Goal: Task Accomplishment & Management: Use online tool/utility

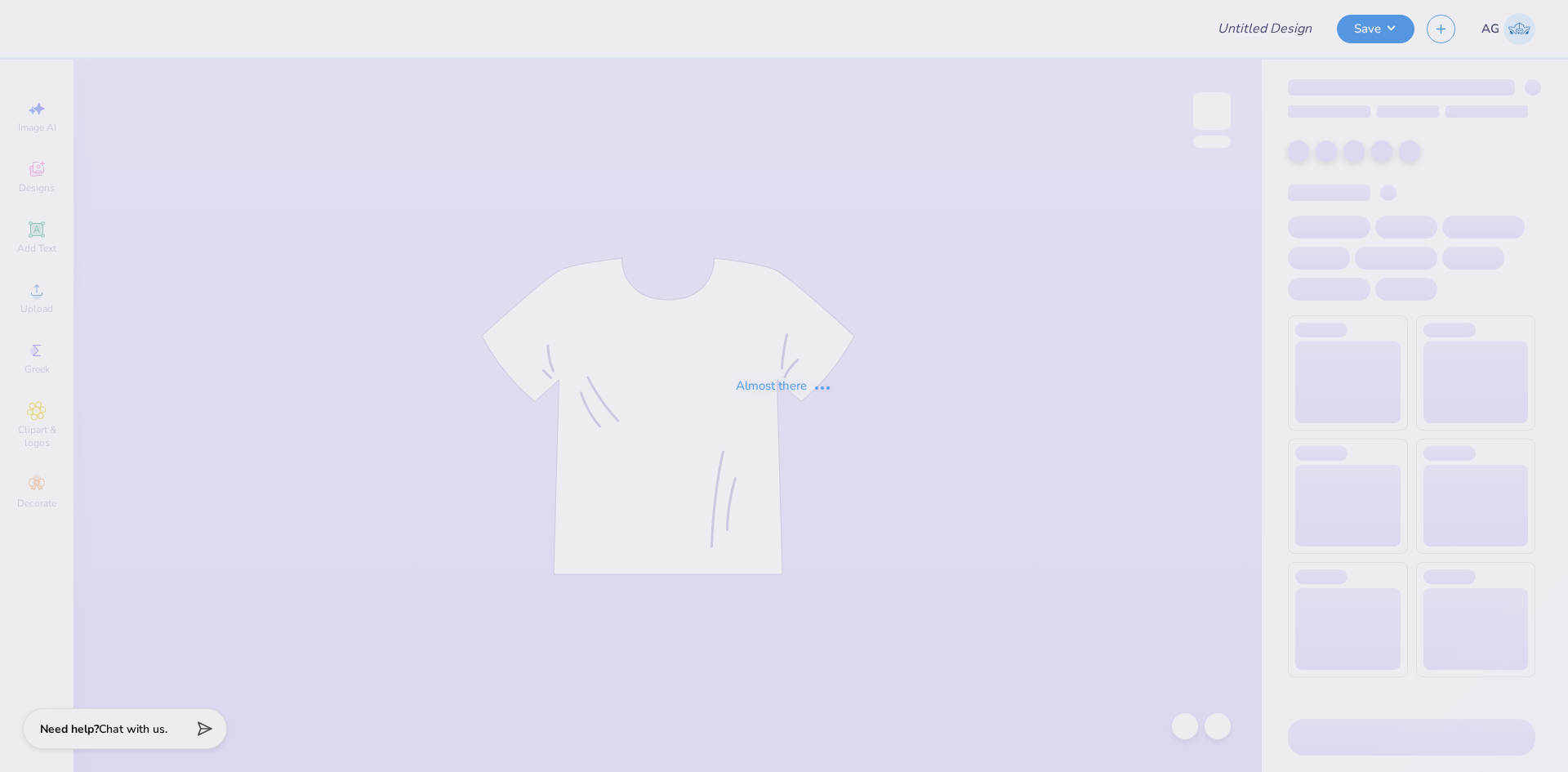
type input "kd dudes day"
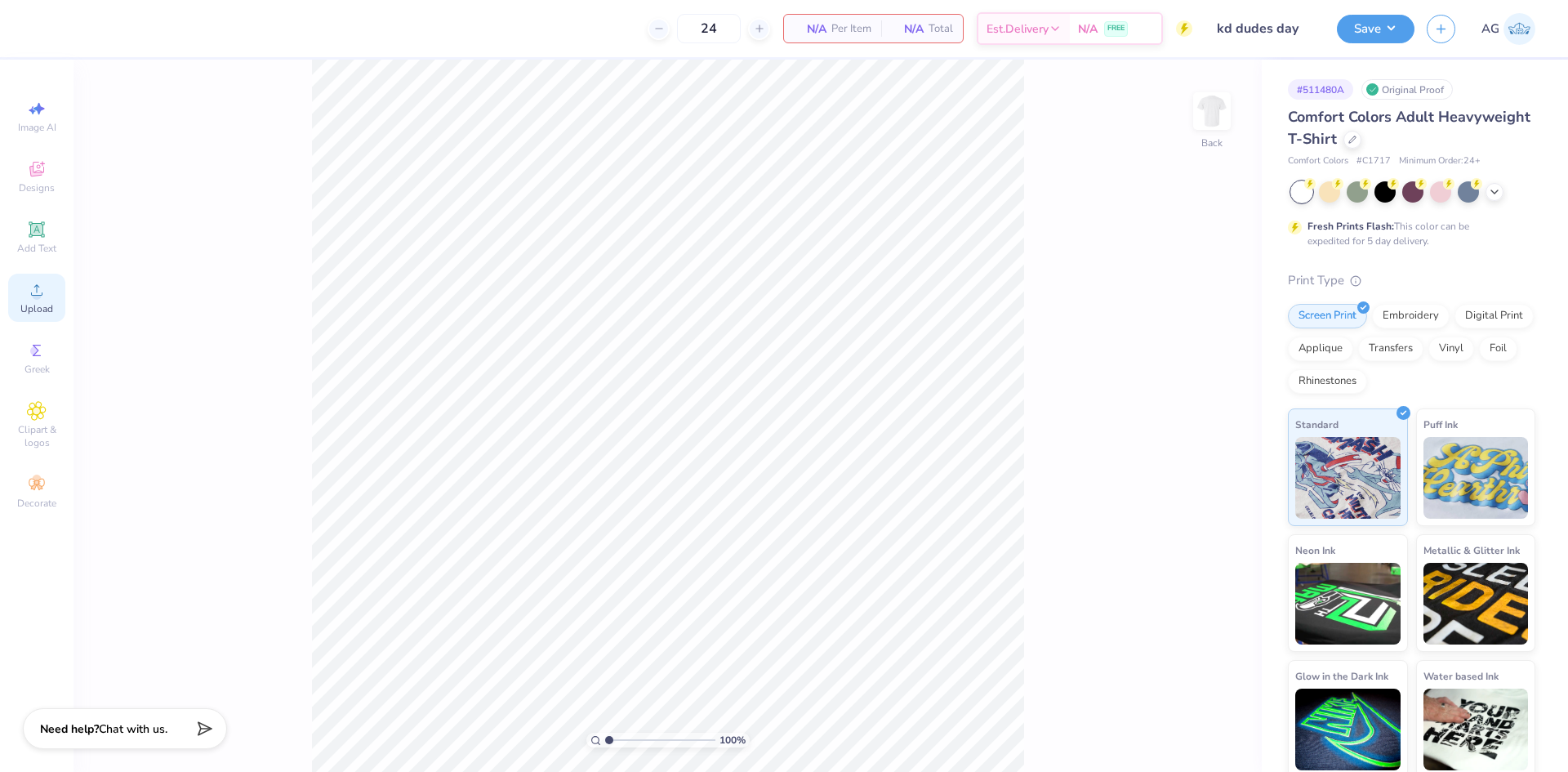
click at [32, 306] on span "Upload" at bounding box center [37, 308] width 33 height 13
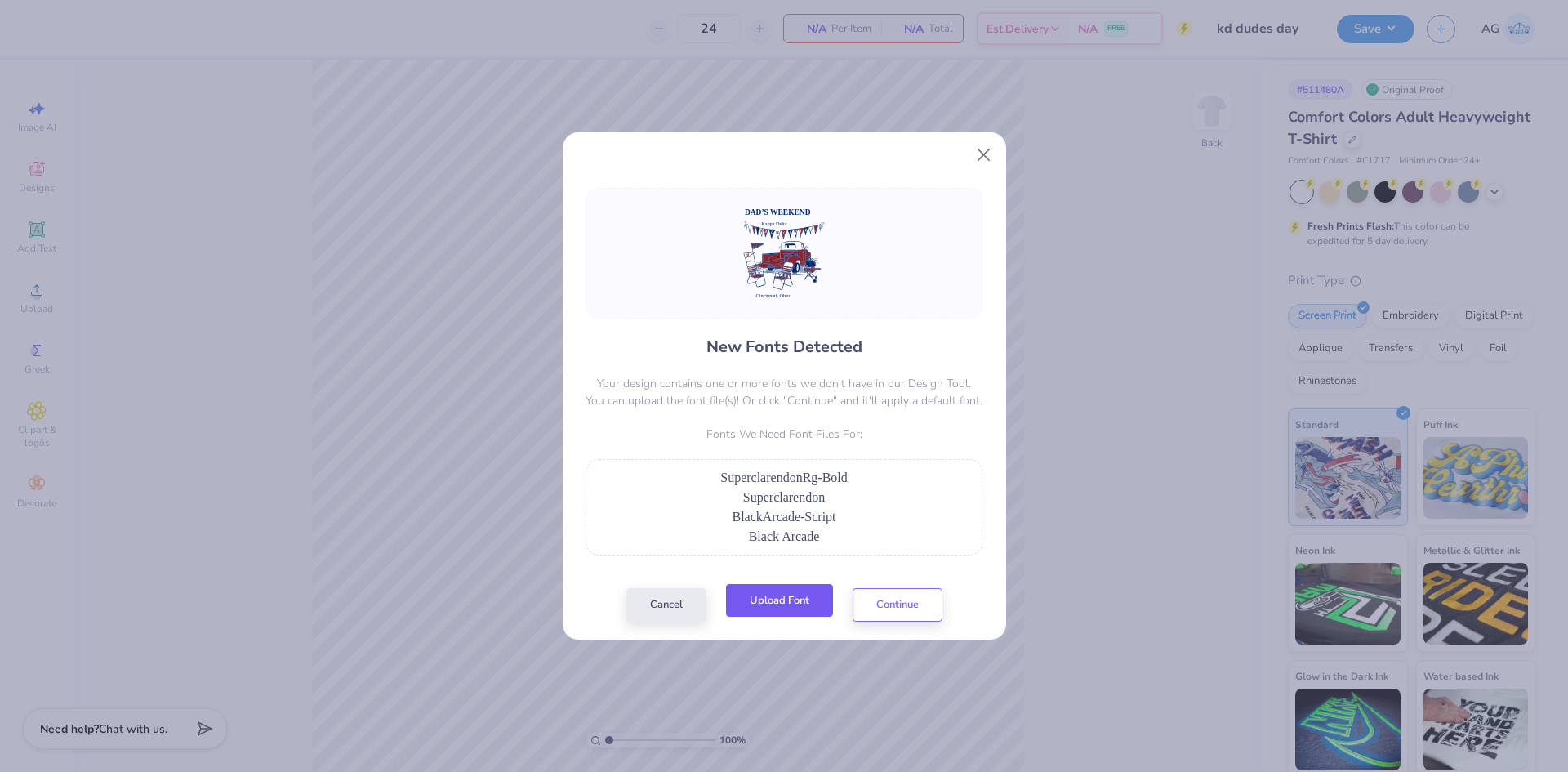
click at [806, 602] on button "Upload Font" at bounding box center [779, 600] width 107 height 34
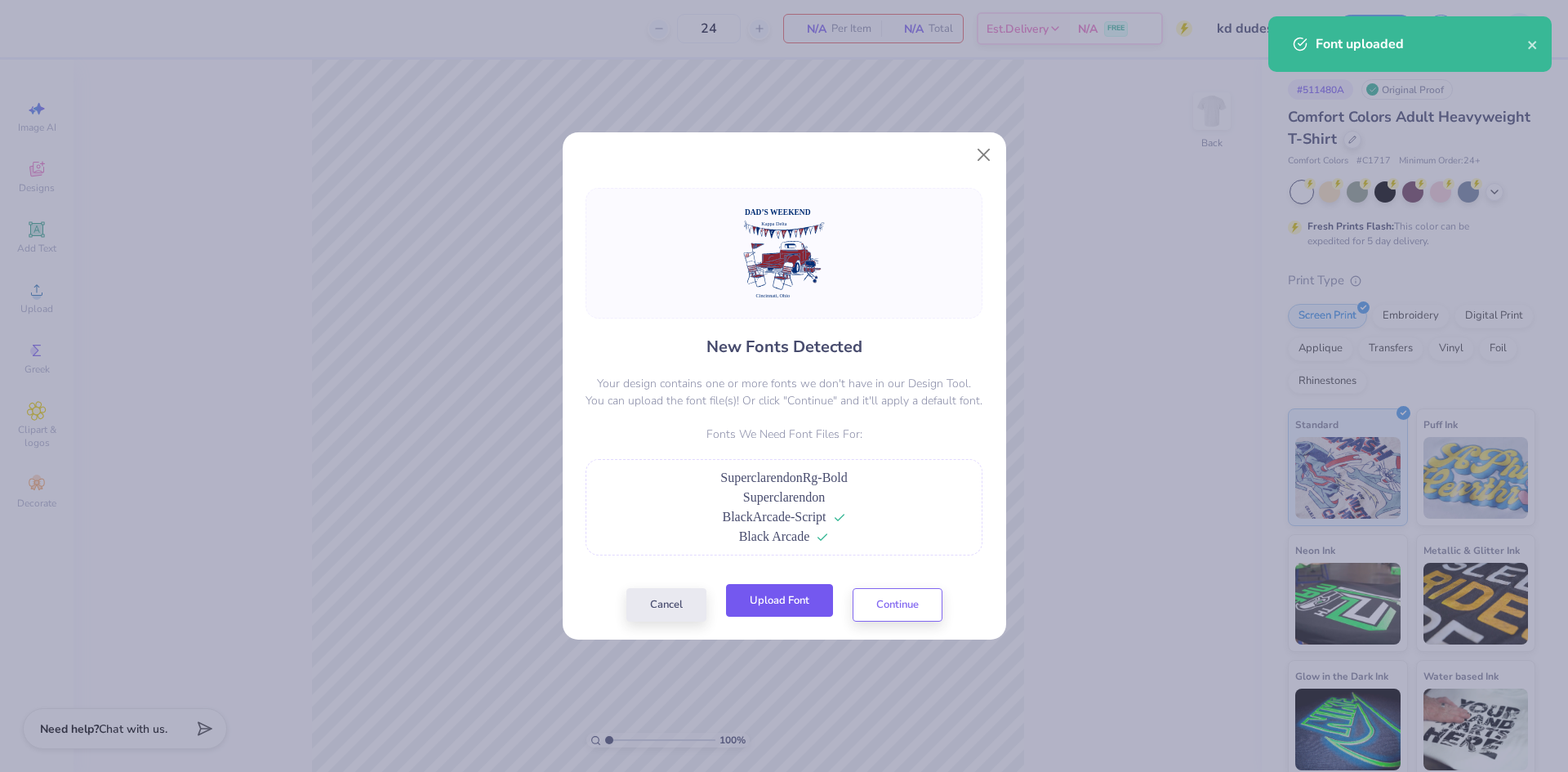
click at [792, 592] on button "Upload Font" at bounding box center [779, 600] width 107 height 34
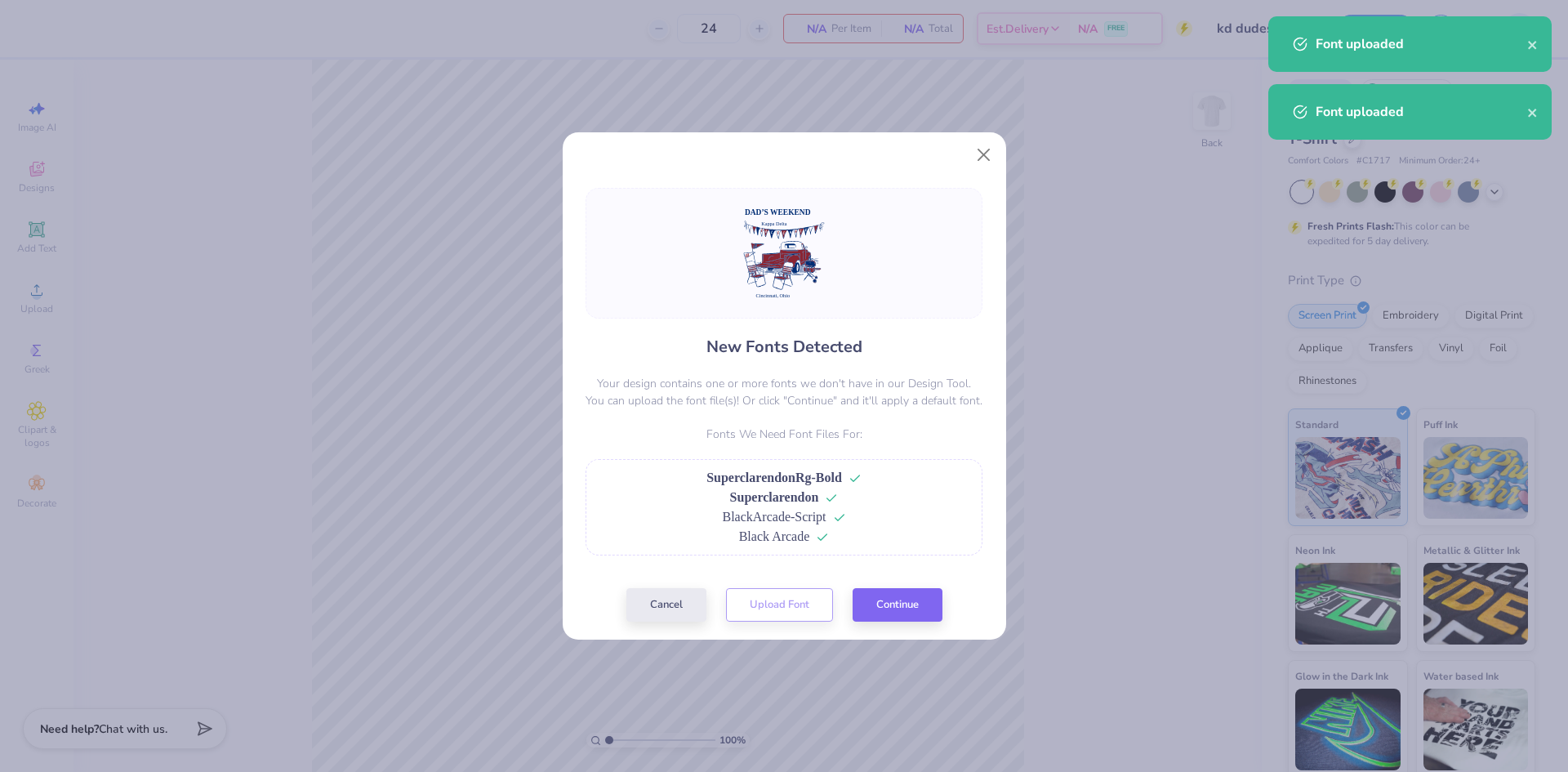
click at [919, 633] on div "New Fonts Detected Your design contains one or more fonts we don't have in our …" at bounding box center [784, 404] width 443 height 470
click at [916, 605] on button "Continue" at bounding box center [898, 600] width 90 height 34
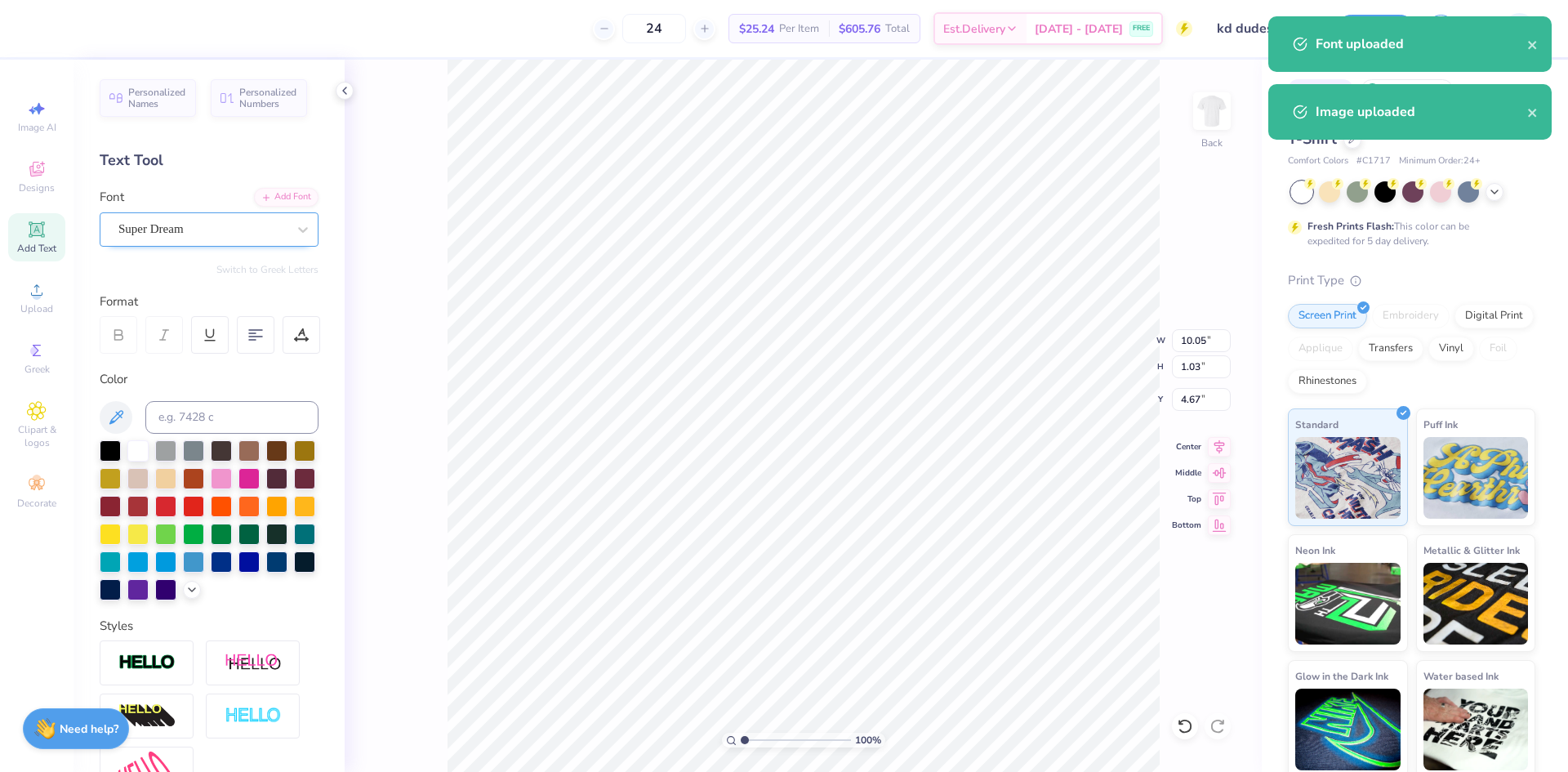
click at [173, 230] on div "Super Dream" at bounding box center [203, 229] width 172 height 25
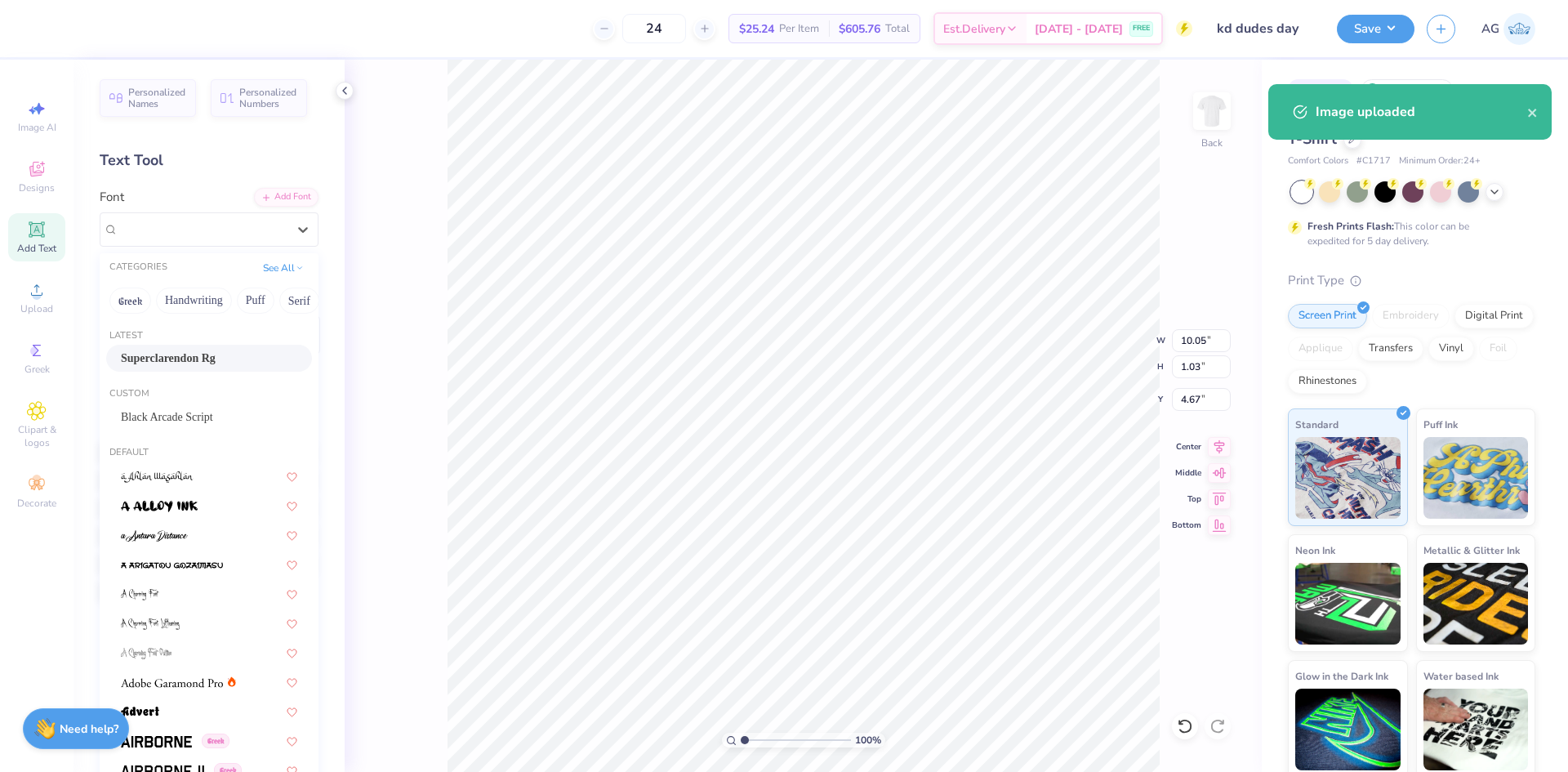
click at [179, 358] on span "Superclarendon Rg" at bounding box center [167, 358] width 95 height 17
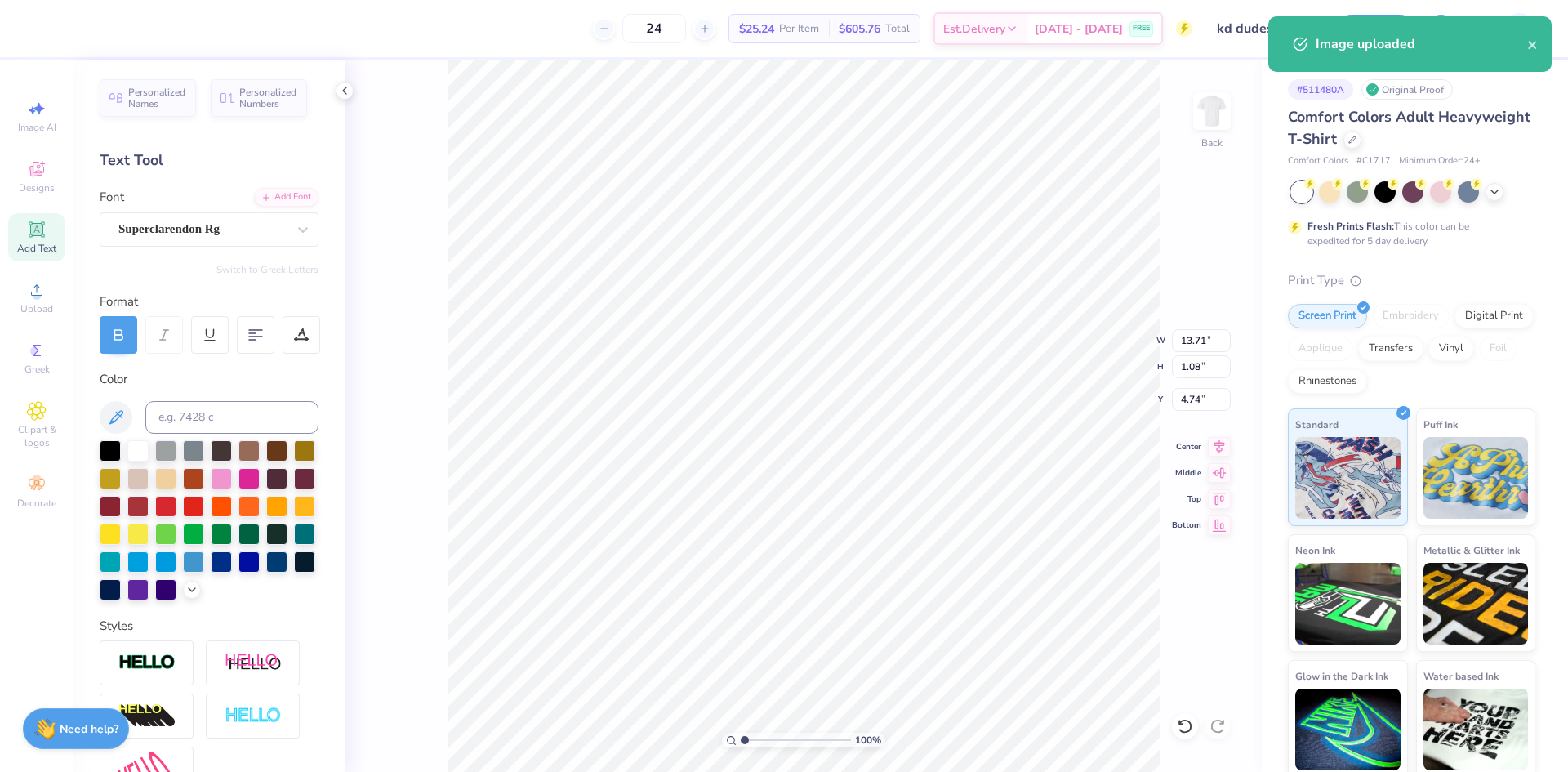
type input "13.71"
type input "1.08"
type input "4.74"
type input "4.88"
type input "0.84"
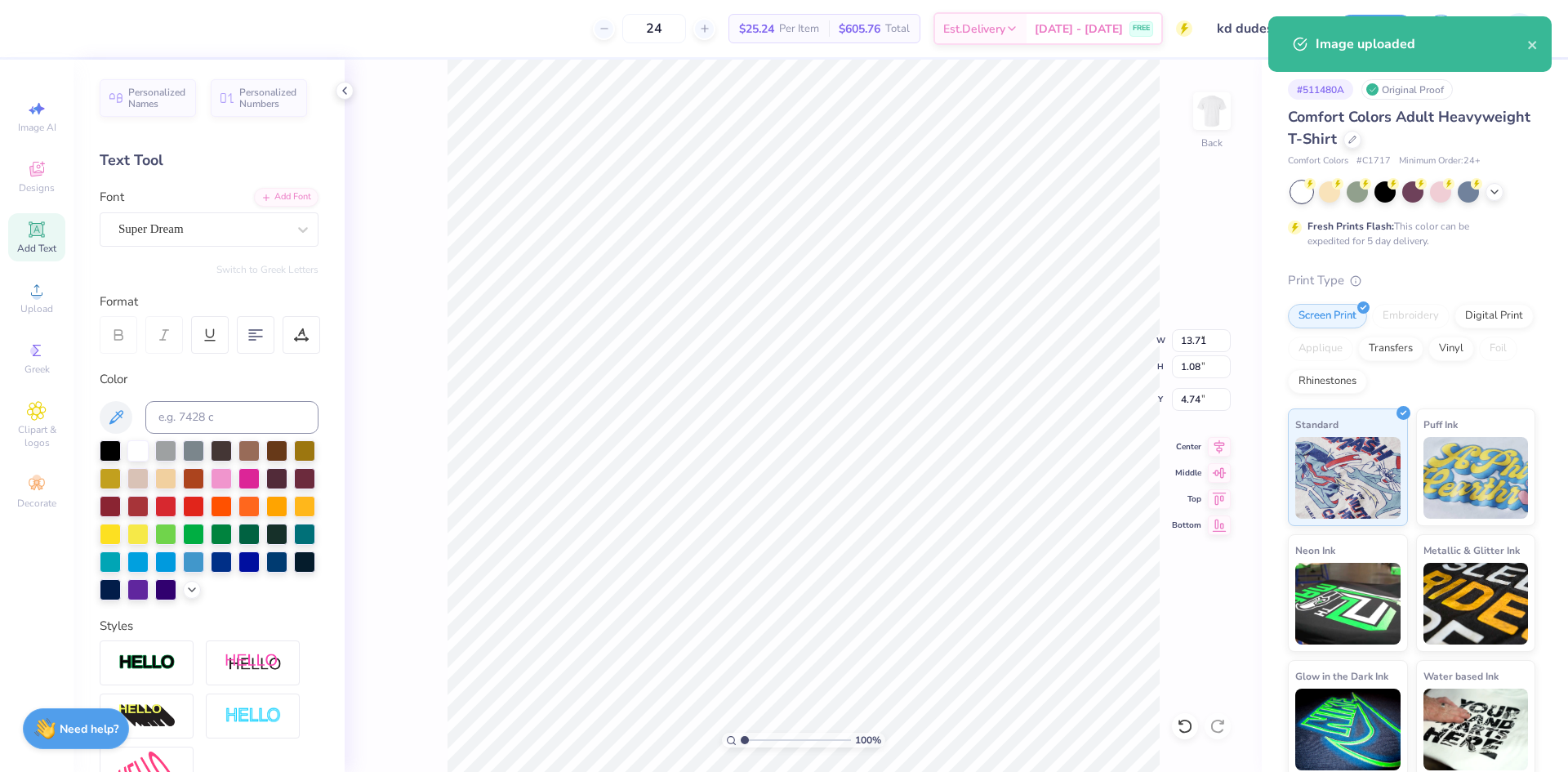
type input "6.83"
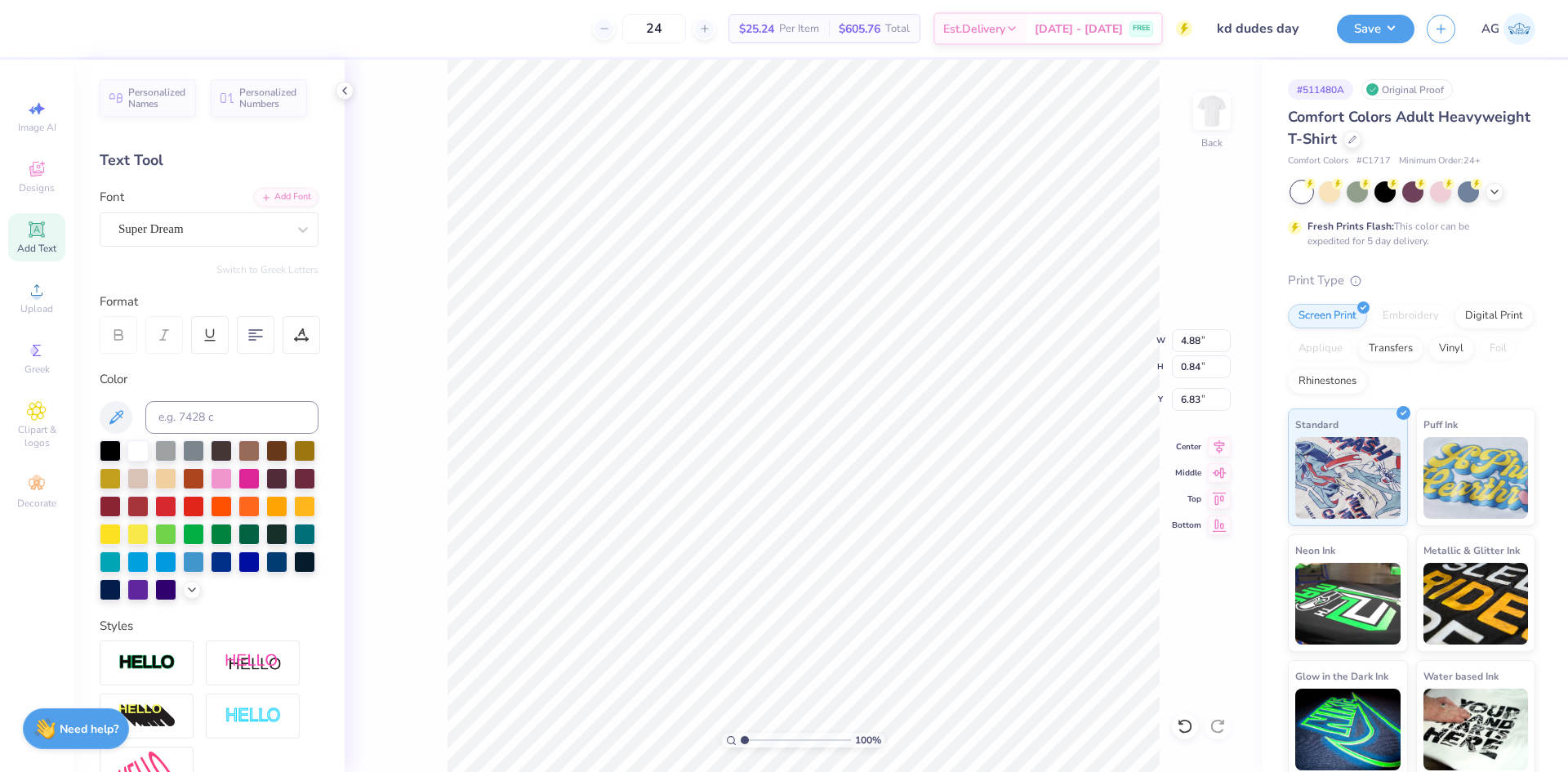
click at [201, 233] on div "Super Dream" at bounding box center [203, 229] width 172 height 25
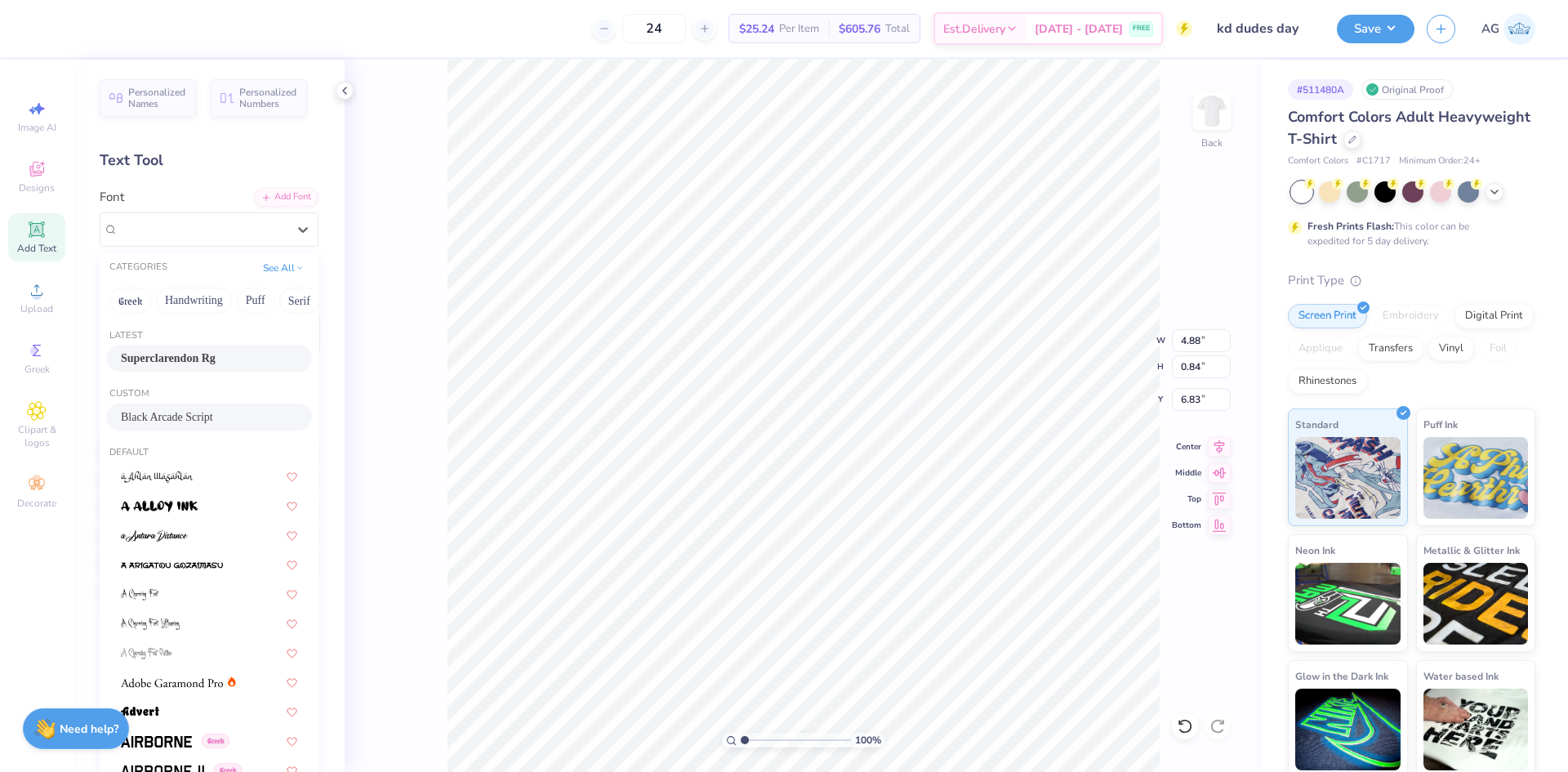
click at [175, 418] on span "Black Arcade Script" at bounding box center [167, 417] width 92 height 17
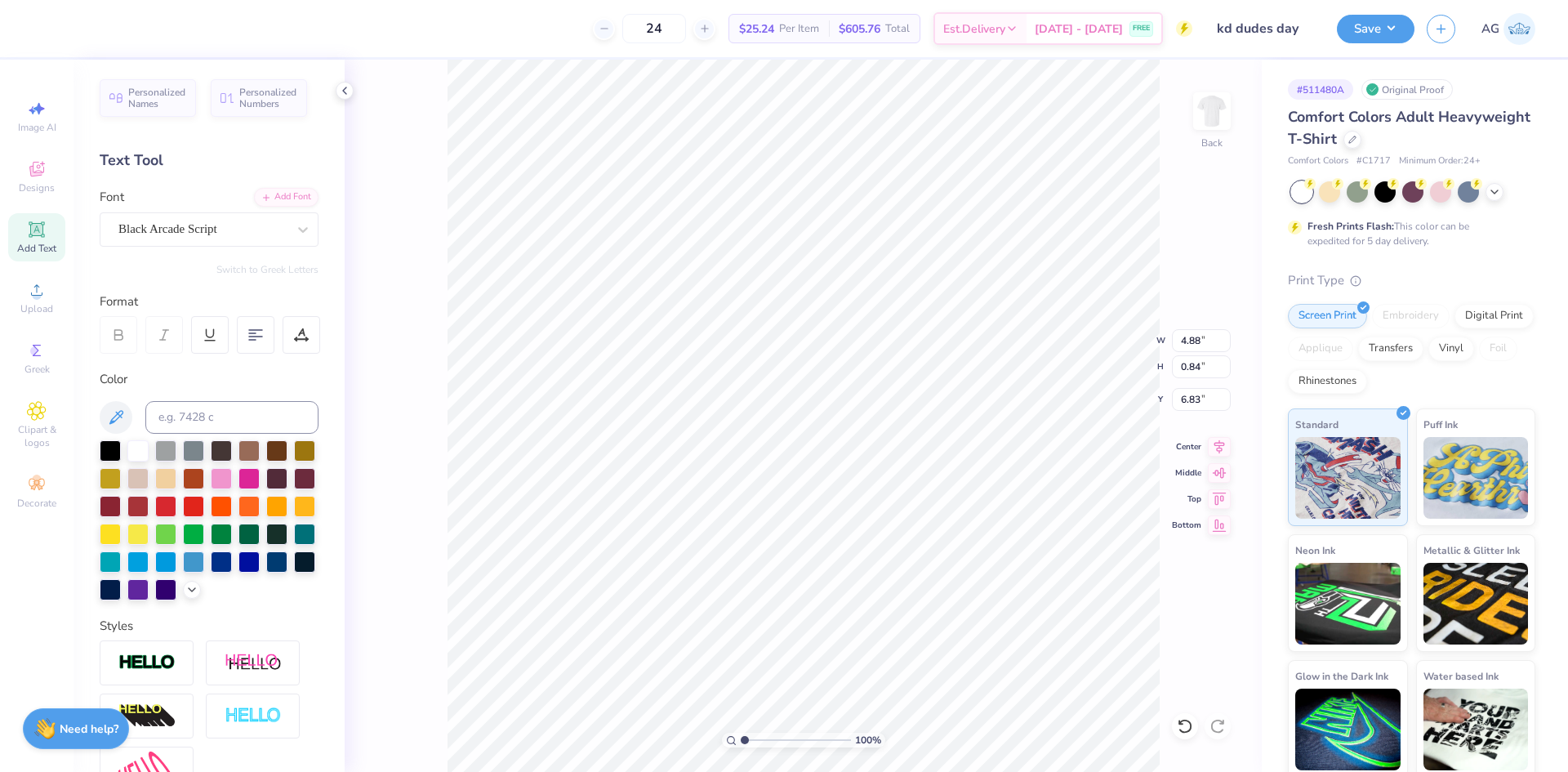
type input "8.01"
type input "1.67"
type input "6.38"
type input "6.47"
type input "0.77"
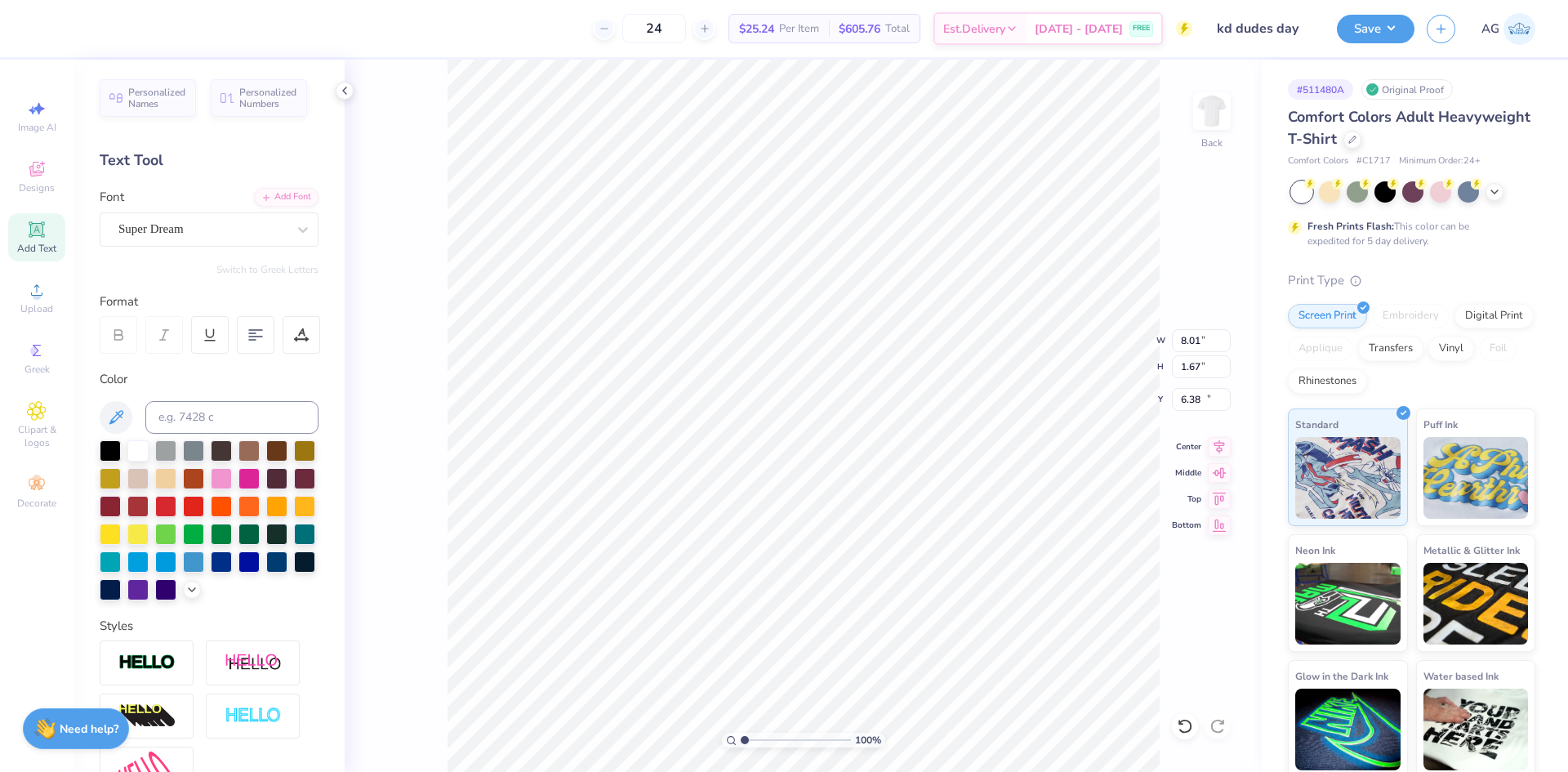
type input "19.56"
click at [199, 230] on div "Super Dream" at bounding box center [203, 229] width 172 height 25
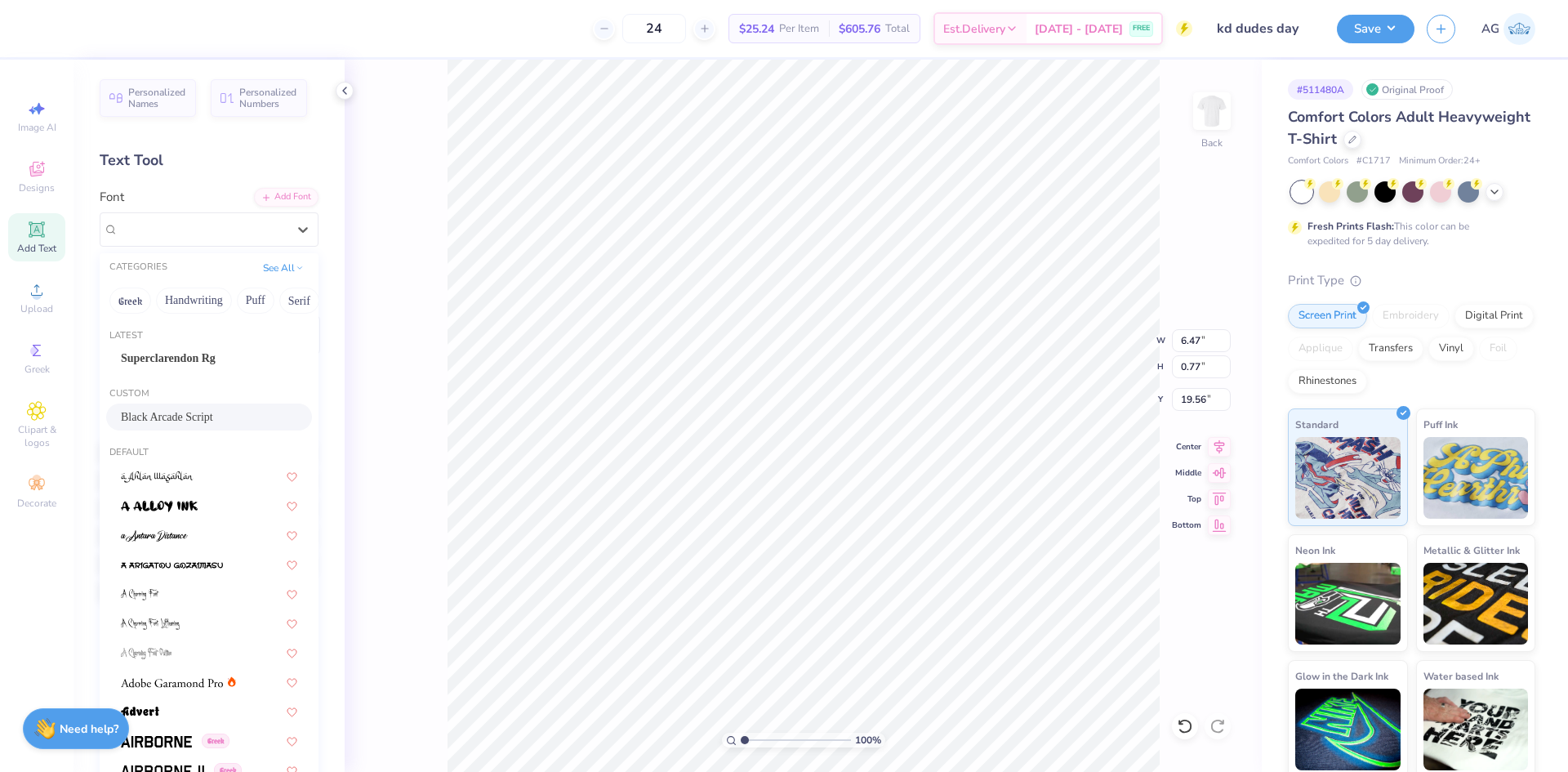
click at [175, 418] on span "Black Arcade Script" at bounding box center [167, 417] width 92 height 17
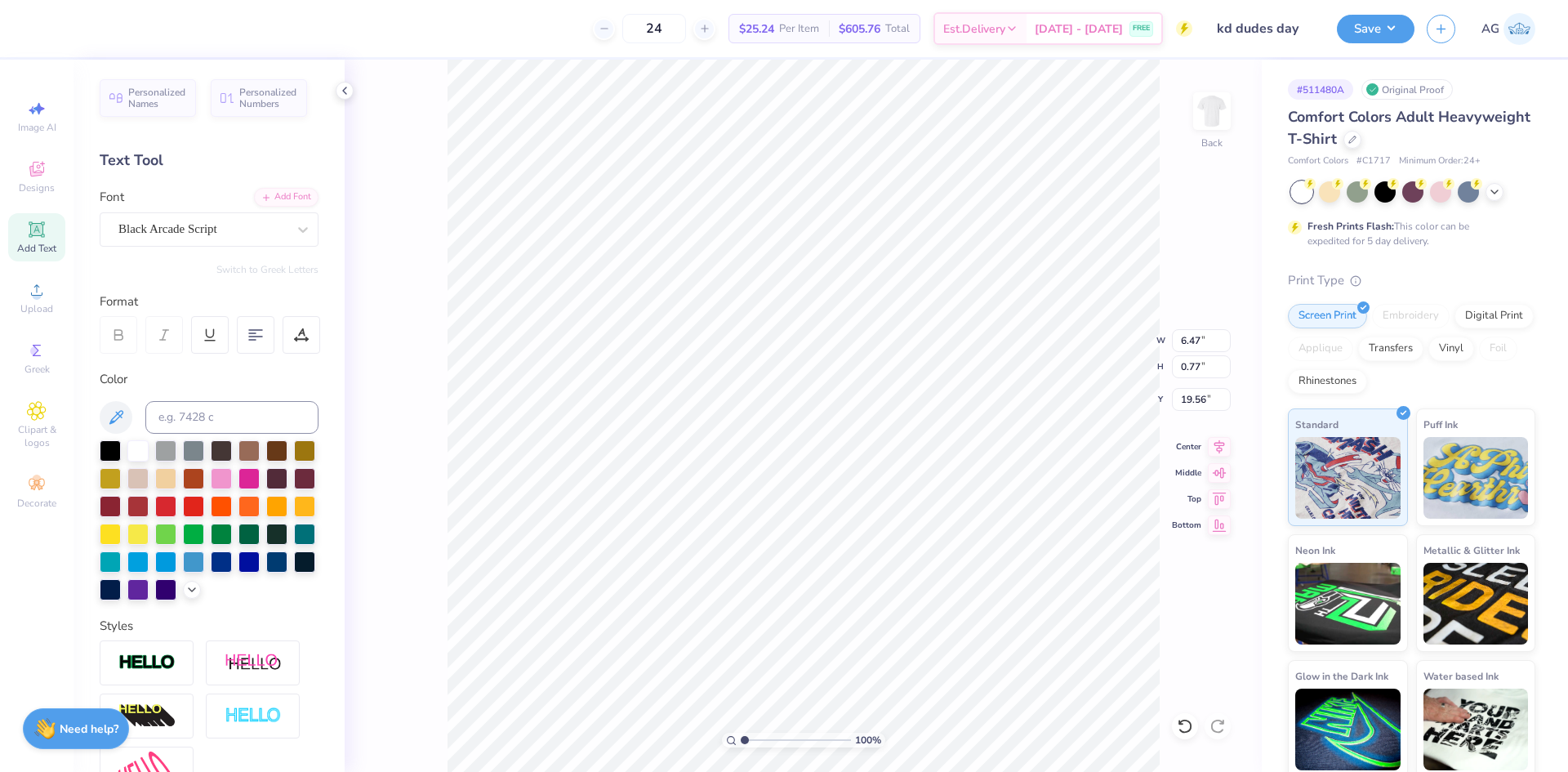
type input "9.88"
type input "1.37"
type input "19.26"
click at [1225, 447] on icon at bounding box center [1219, 444] width 23 height 20
type input "8.01"
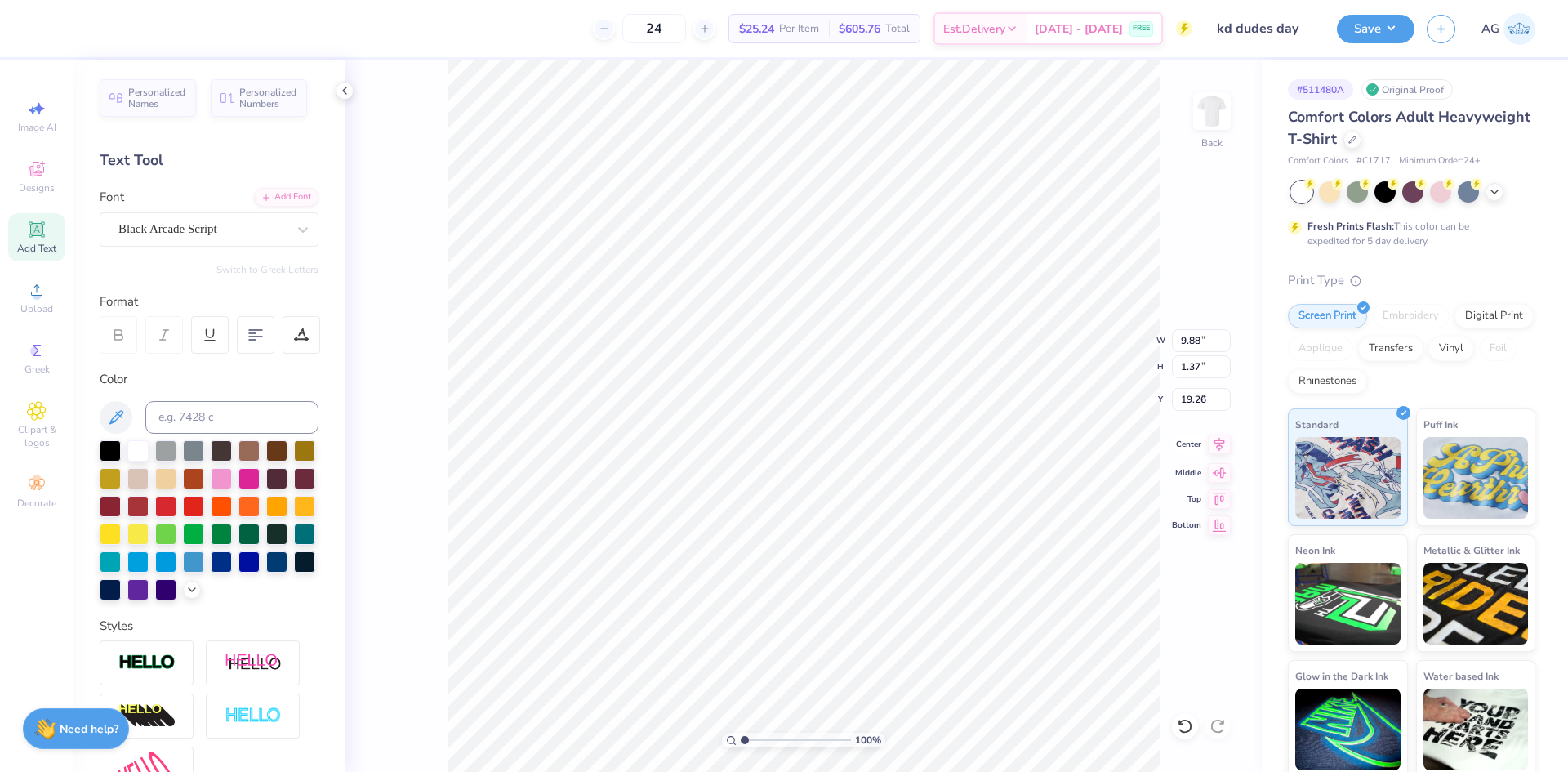
type input "1.67"
type input "6.38"
click at [1214, 436] on icon at bounding box center [1219, 444] width 23 height 20
type input "13.71"
type input "1.08"
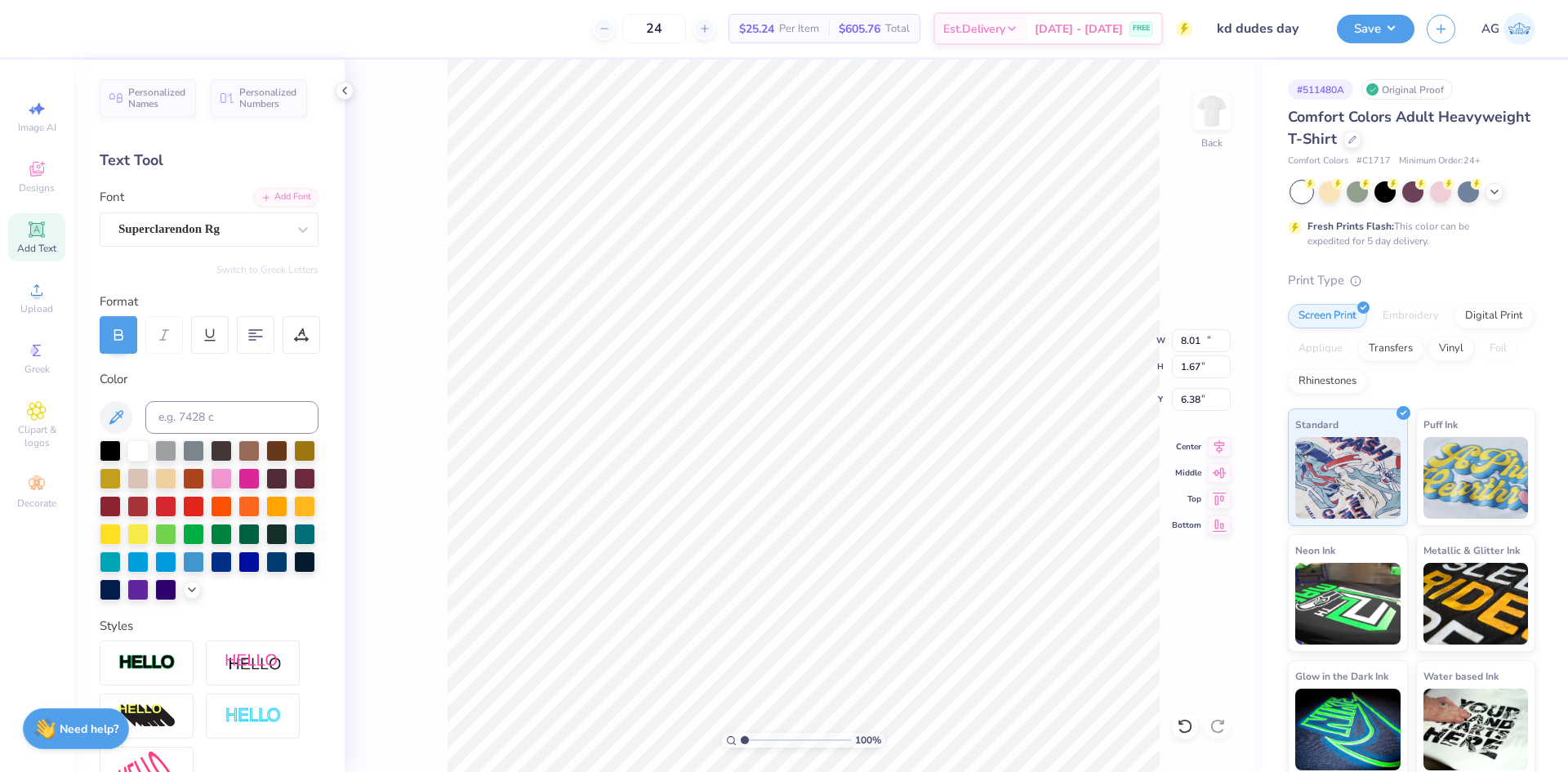
type input "4.74"
click at [1215, 437] on icon at bounding box center [1219, 444] width 23 height 20
type input "8.01"
type input "1.67"
type input "6.38"
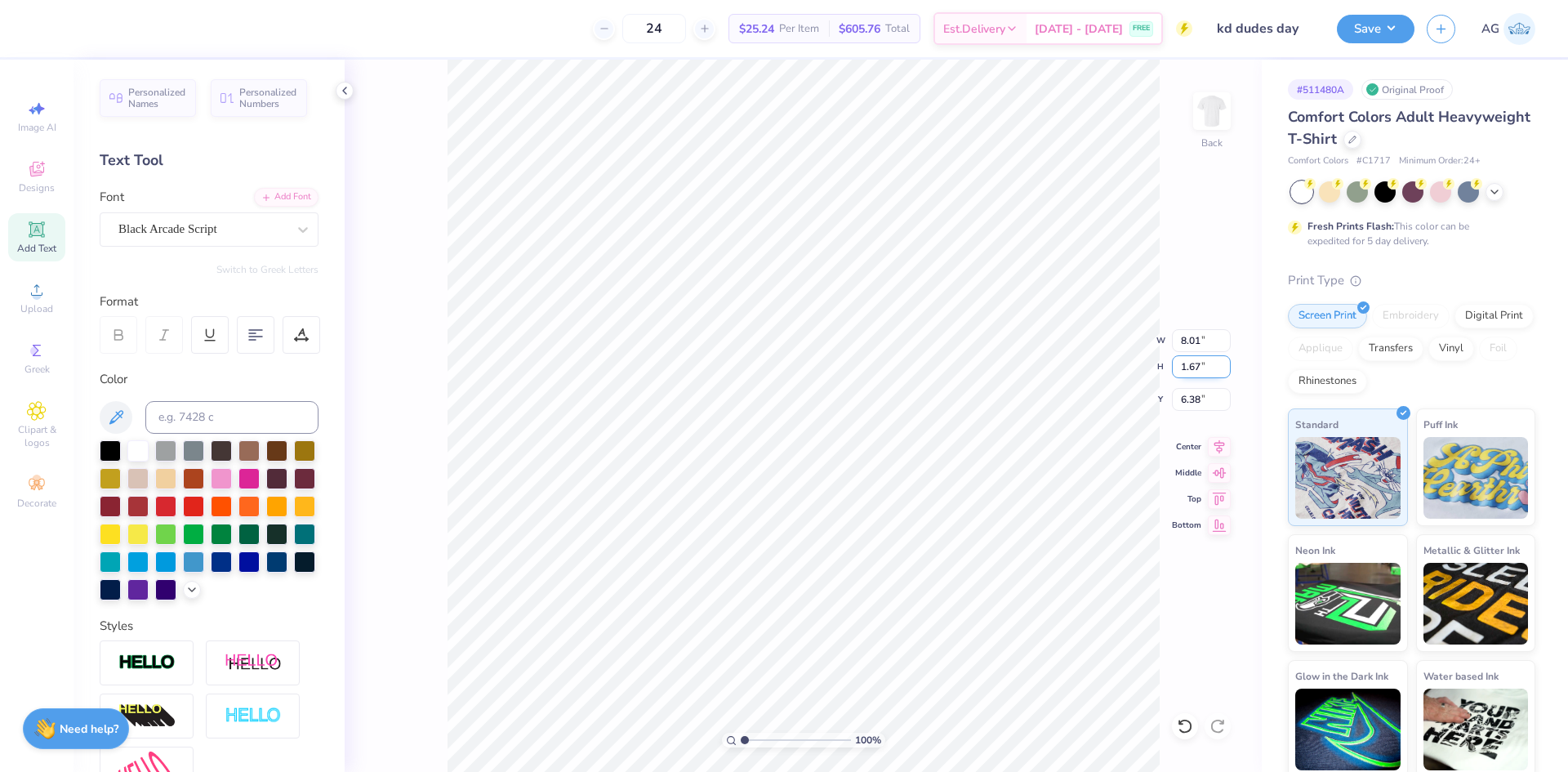
click at [1210, 372] on input "1.67" at bounding box center [1202, 367] width 59 height 23
type input "1.5"
type input "7.18"
type input "1.50"
type input "6.36"
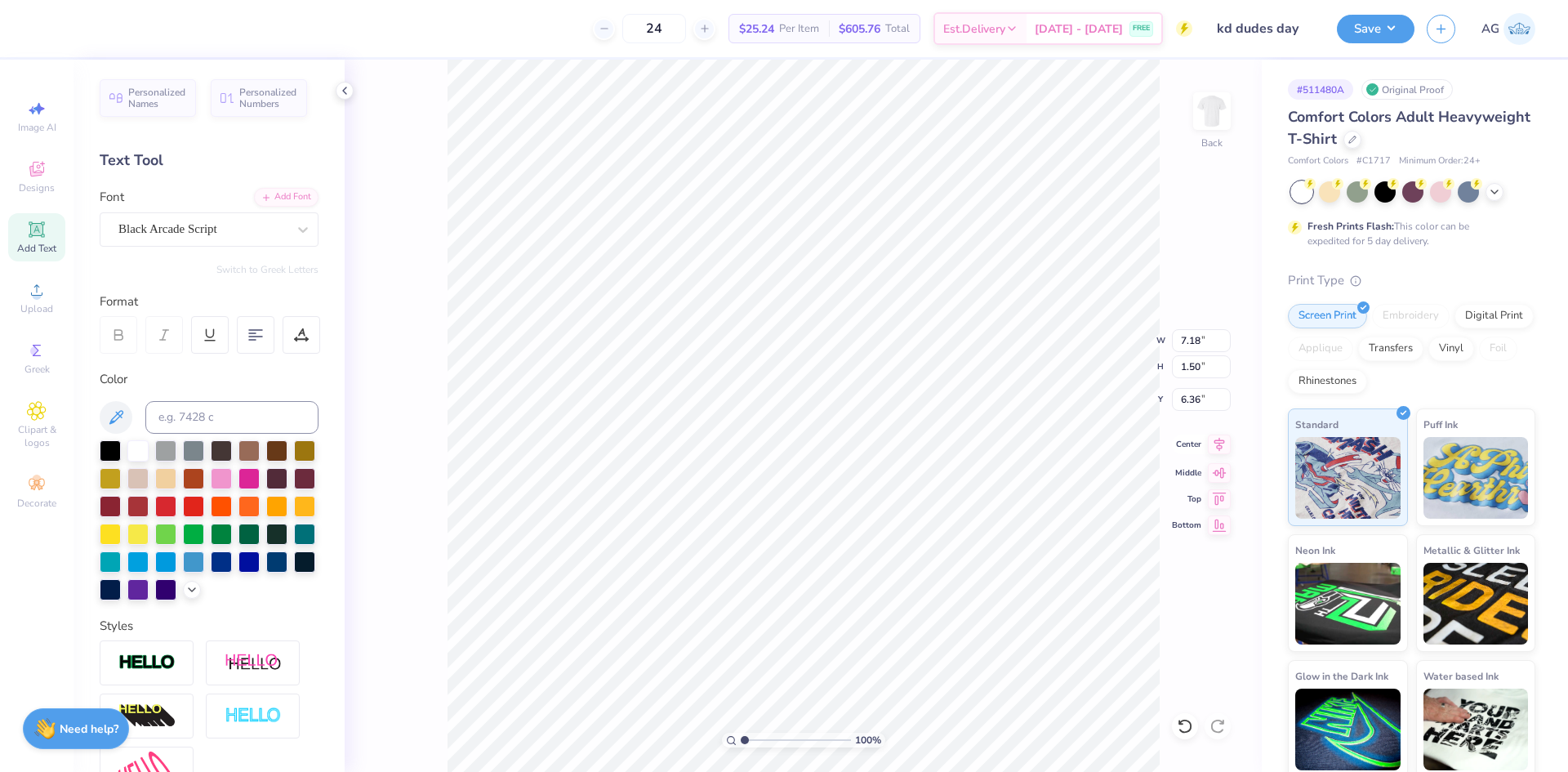
click at [1214, 448] on icon at bounding box center [1219, 444] width 23 height 20
type input "9.88"
type input "1.37"
type input "19.26"
click at [1199, 371] on input "1.37" at bounding box center [1202, 367] width 59 height 23
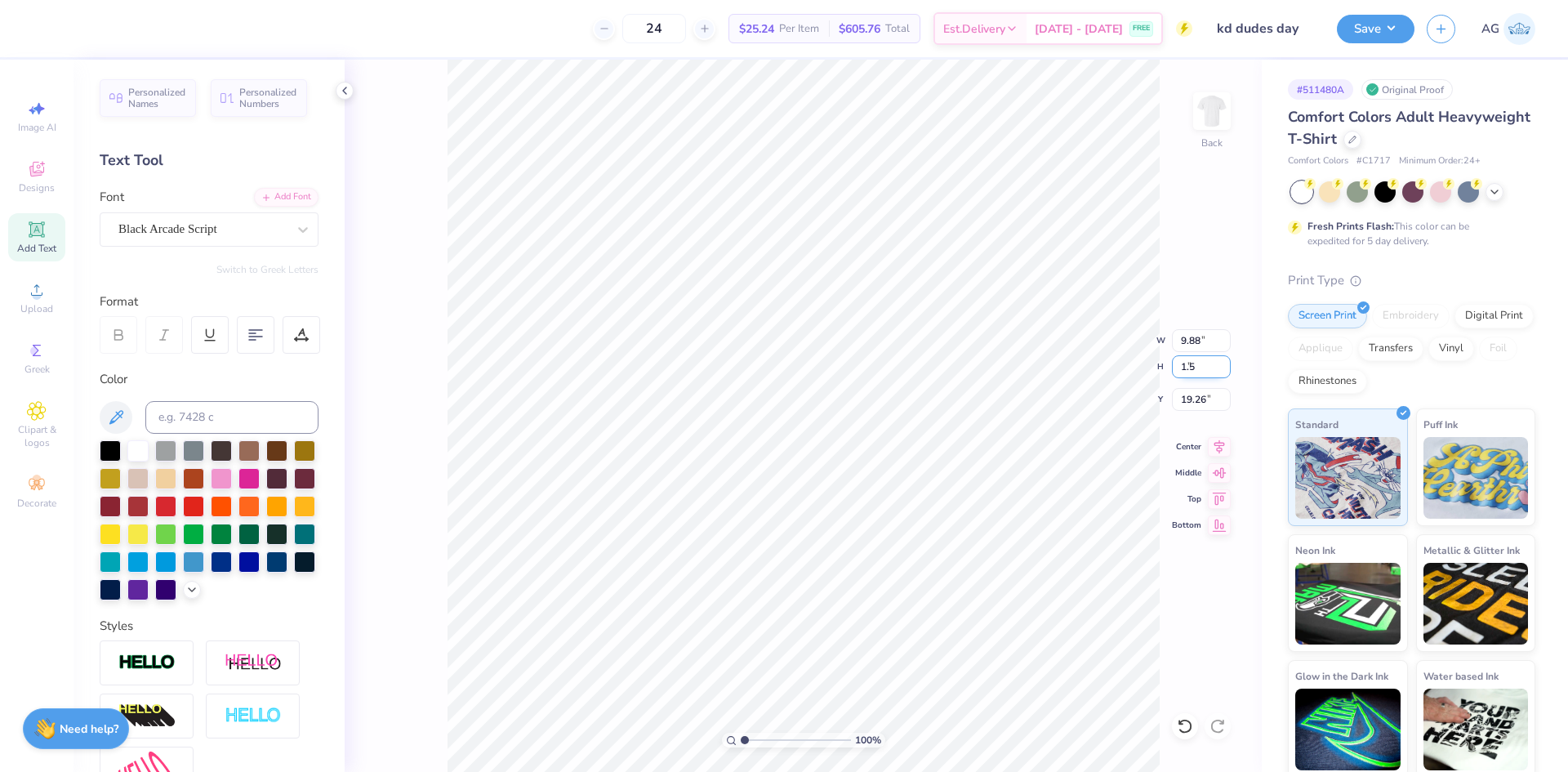
type input "1.5"
type input "10.80"
type input "1.50"
type input "19.02"
type input "7.18"
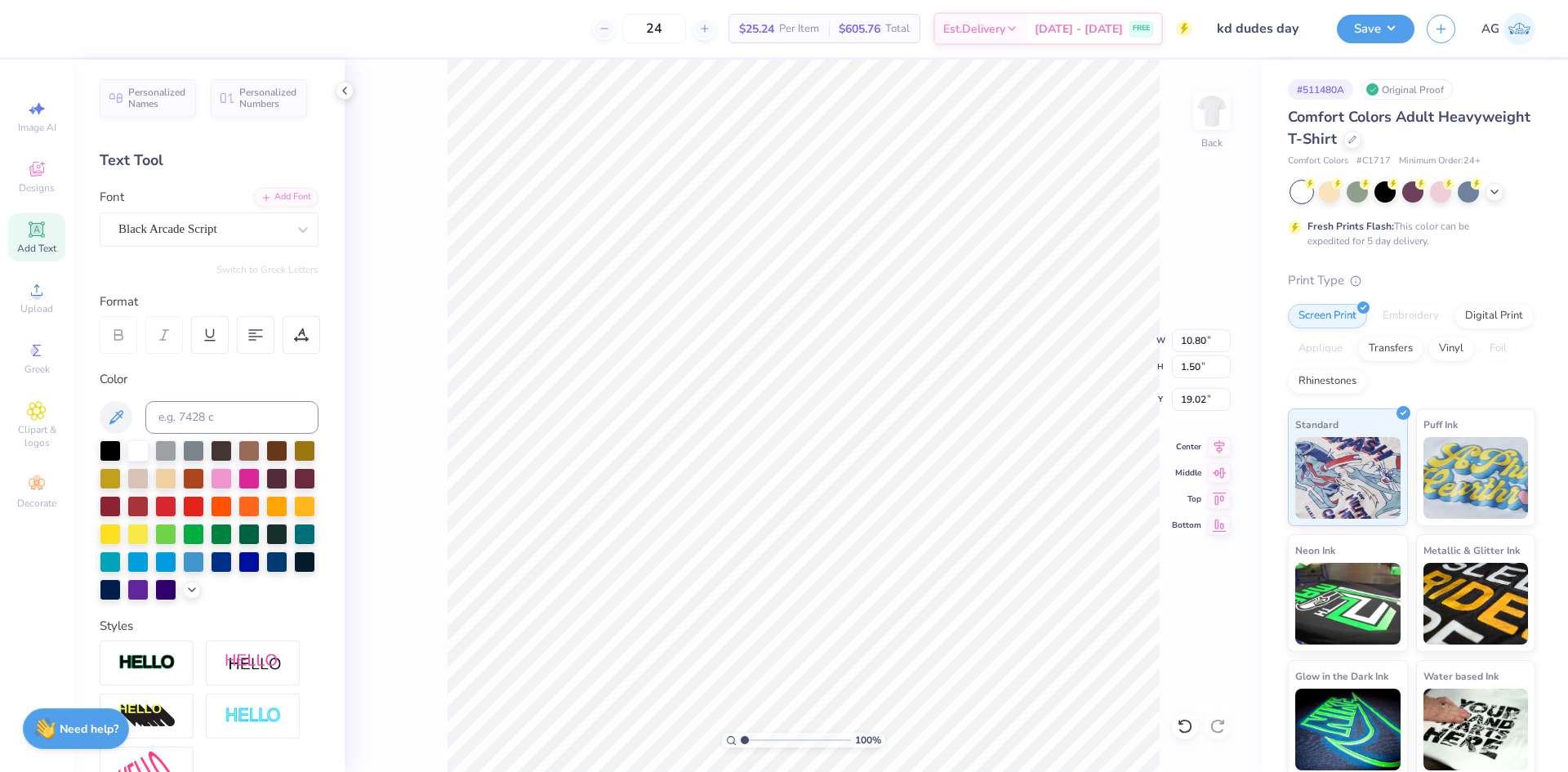
type input "6.36"
click at [1186, 732] on icon at bounding box center [1185, 726] width 14 height 15
click at [1183, 725] on icon at bounding box center [1185, 726] width 16 height 16
type input "9.88"
type input "1.37"
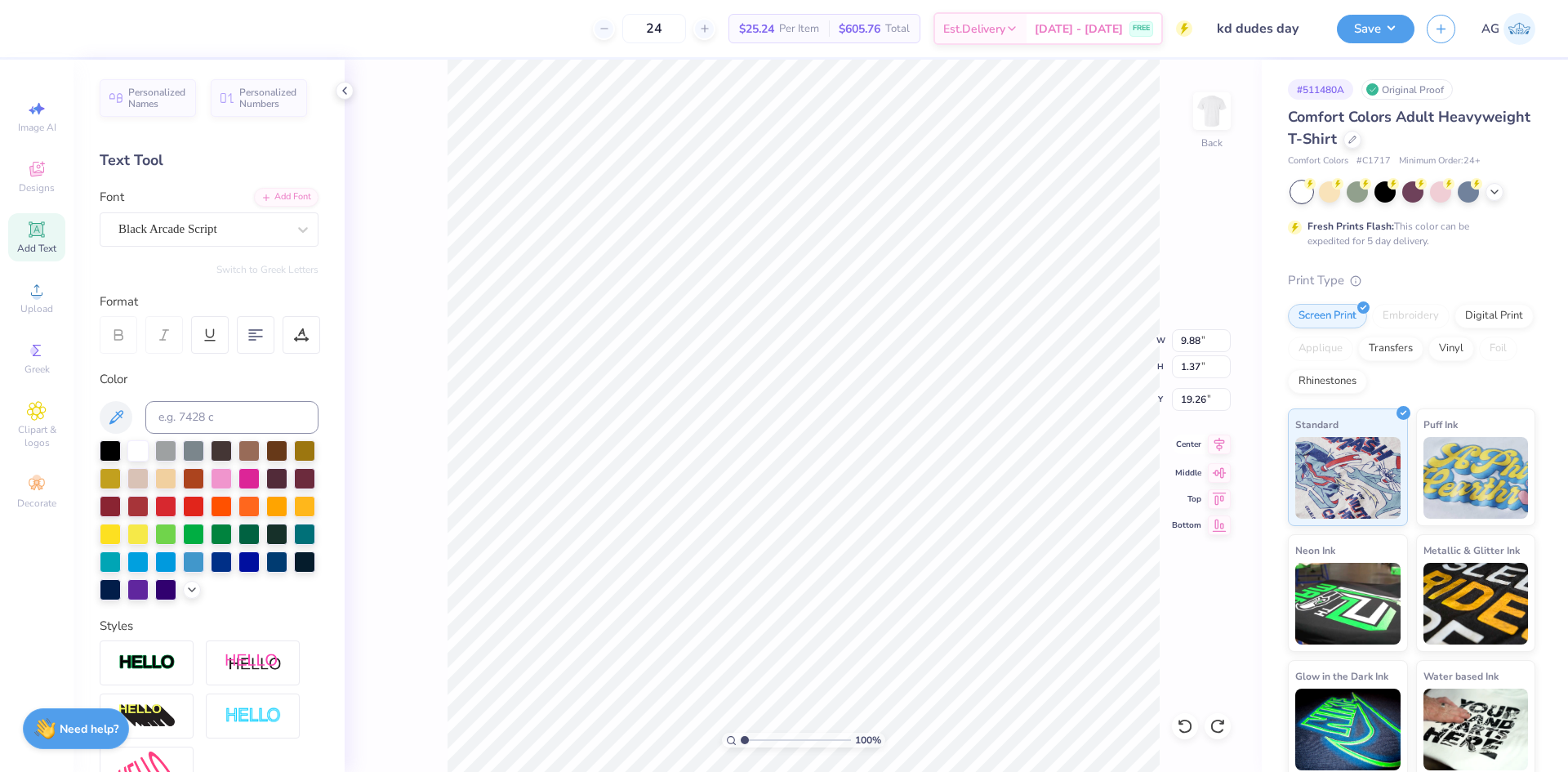
click at [1219, 442] on icon at bounding box center [1219, 444] width 10 height 14
type input "19.02"
click at [1195, 339] on input "14.17" at bounding box center [1202, 341] width 59 height 23
type input "12.00"
type input "13.10"
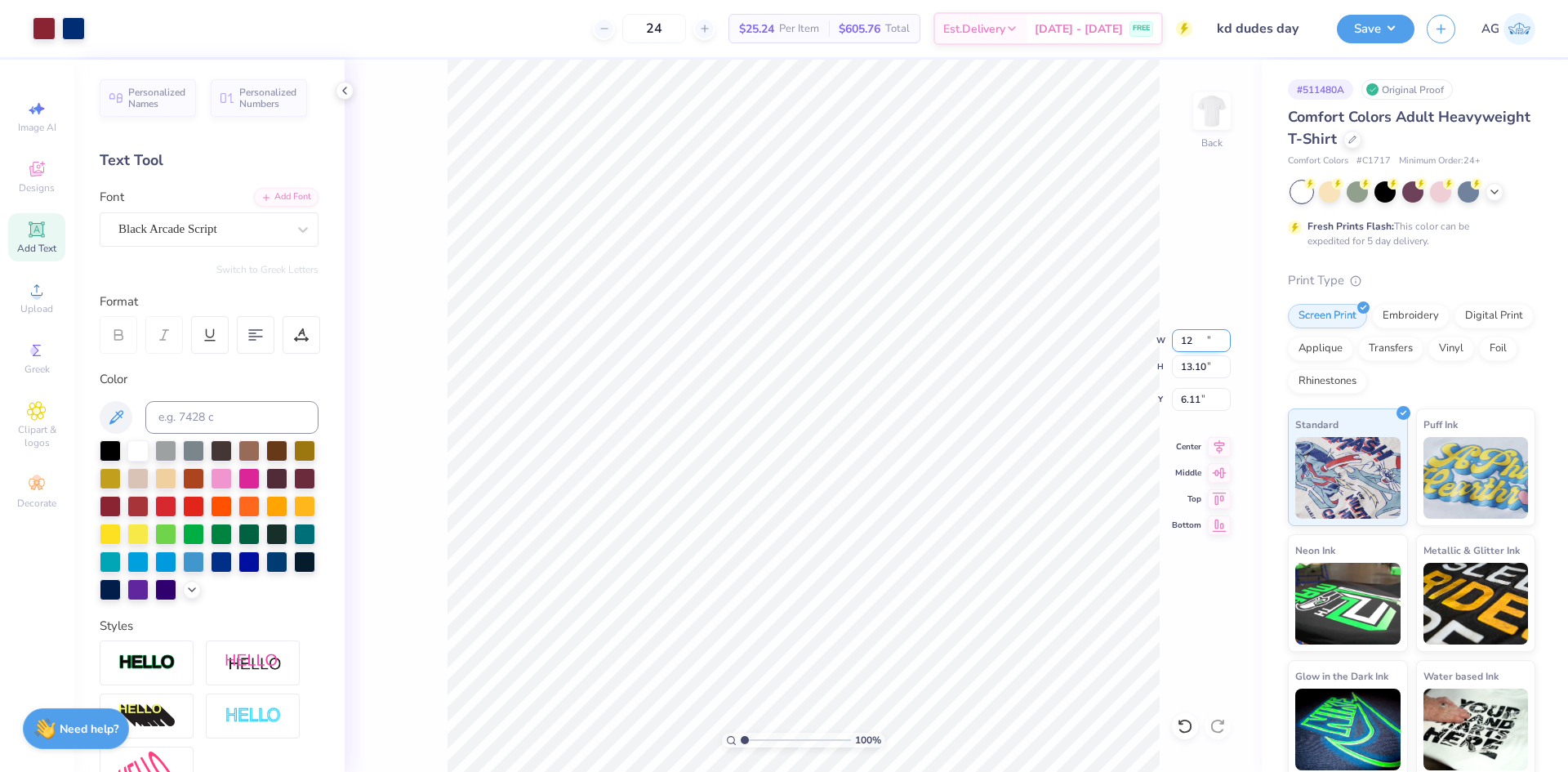
type input "6.11"
click at [1191, 400] on input "6.11" at bounding box center [1202, 399] width 59 height 23
type input "3.00"
click at [1351, 32] on button "Save" at bounding box center [1375, 26] width 77 height 29
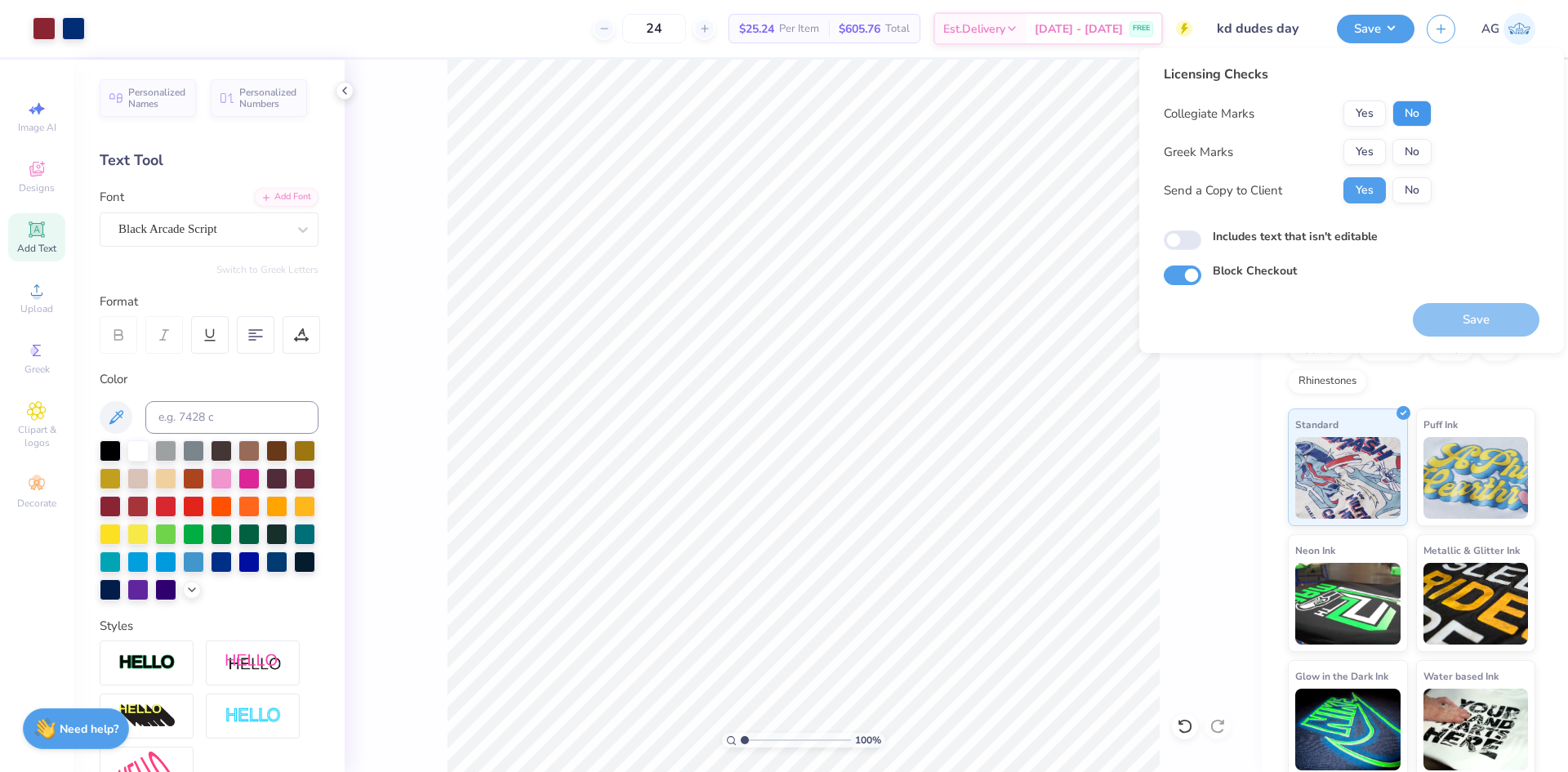
click at [1399, 111] on button "No" at bounding box center [1412, 114] width 39 height 26
click at [1406, 147] on button "No" at bounding box center [1412, 152] width 39 height 26
click at [1373, 146] on button "Yes" at bounding box center [1364, 152] width 42 height 26
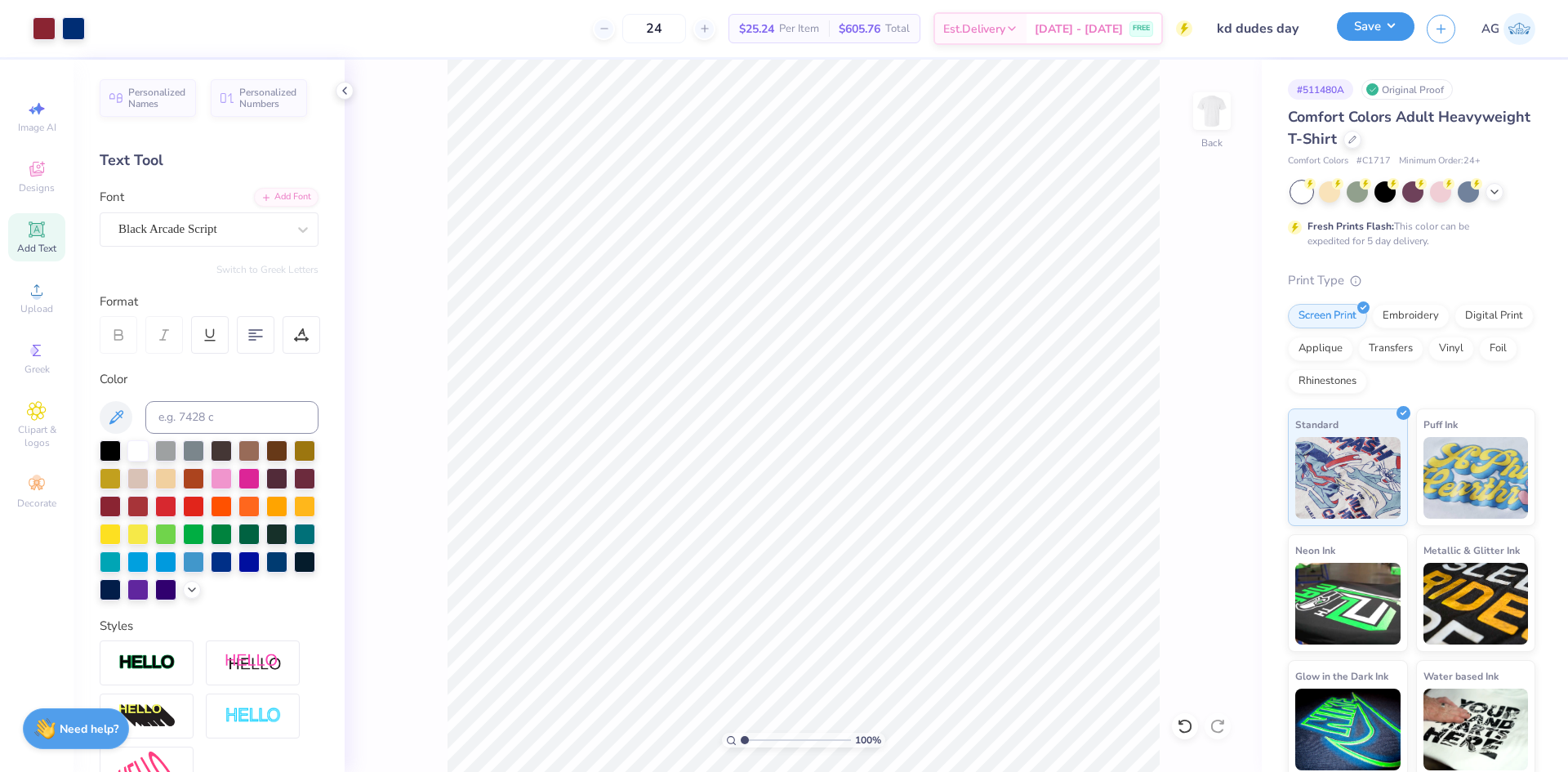
click at [1387, 23] on button "Save" at bounding box center [1375, 26] width 77 height 29
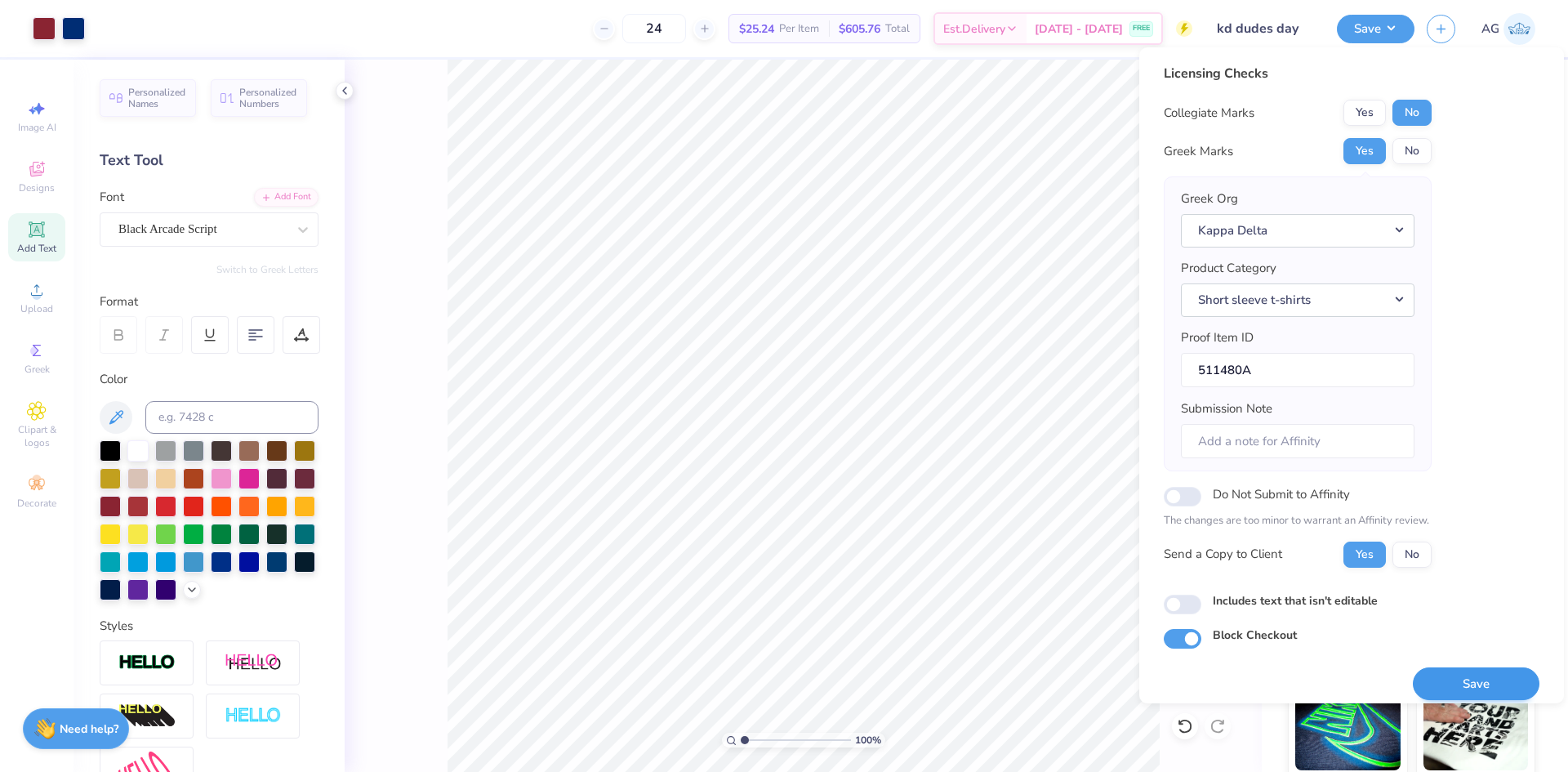
scroll to position [13, 0]
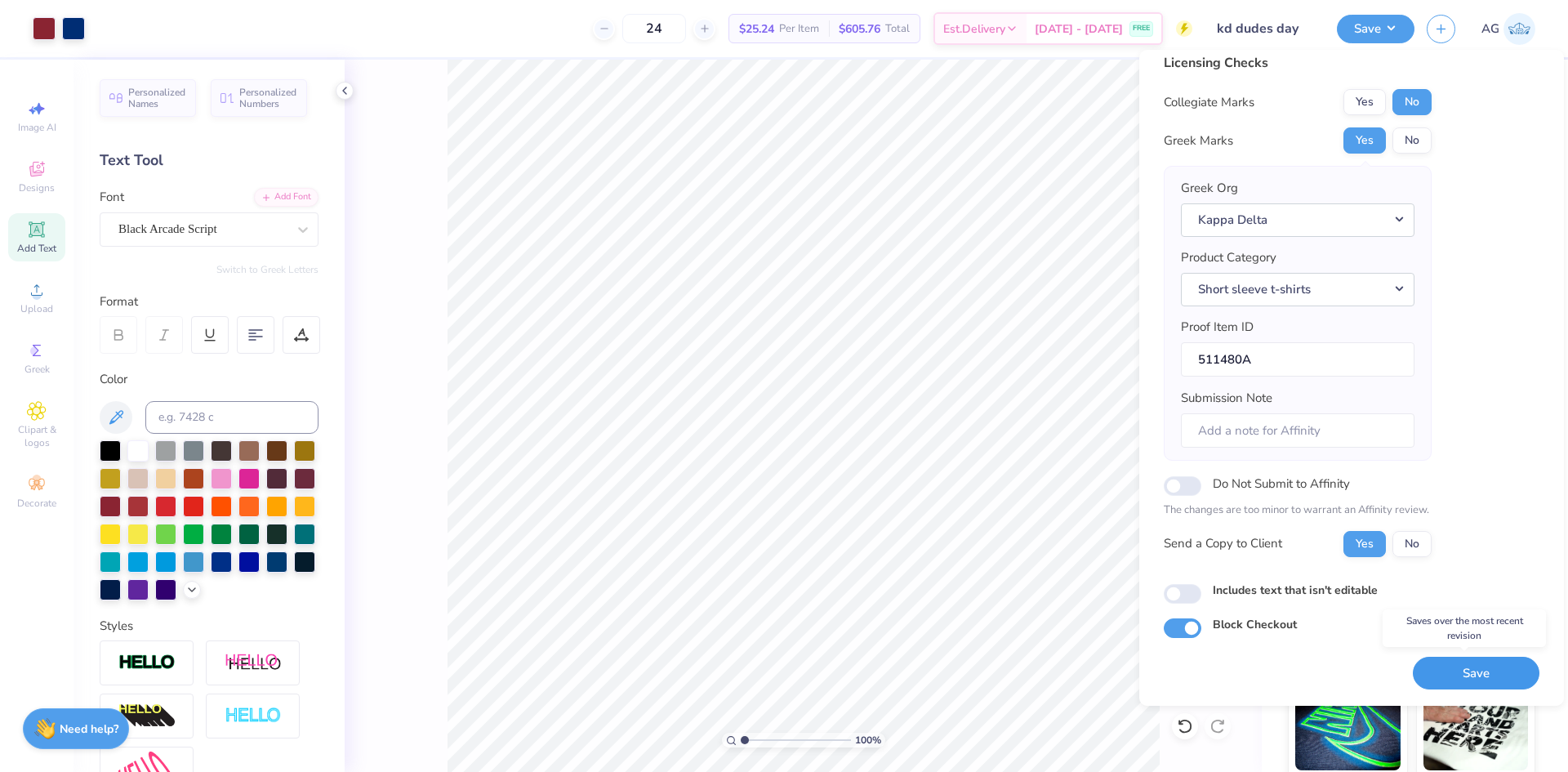
click at [1466, 676] on button "Save" at bounding box center [1476, 673] width 127 height 34
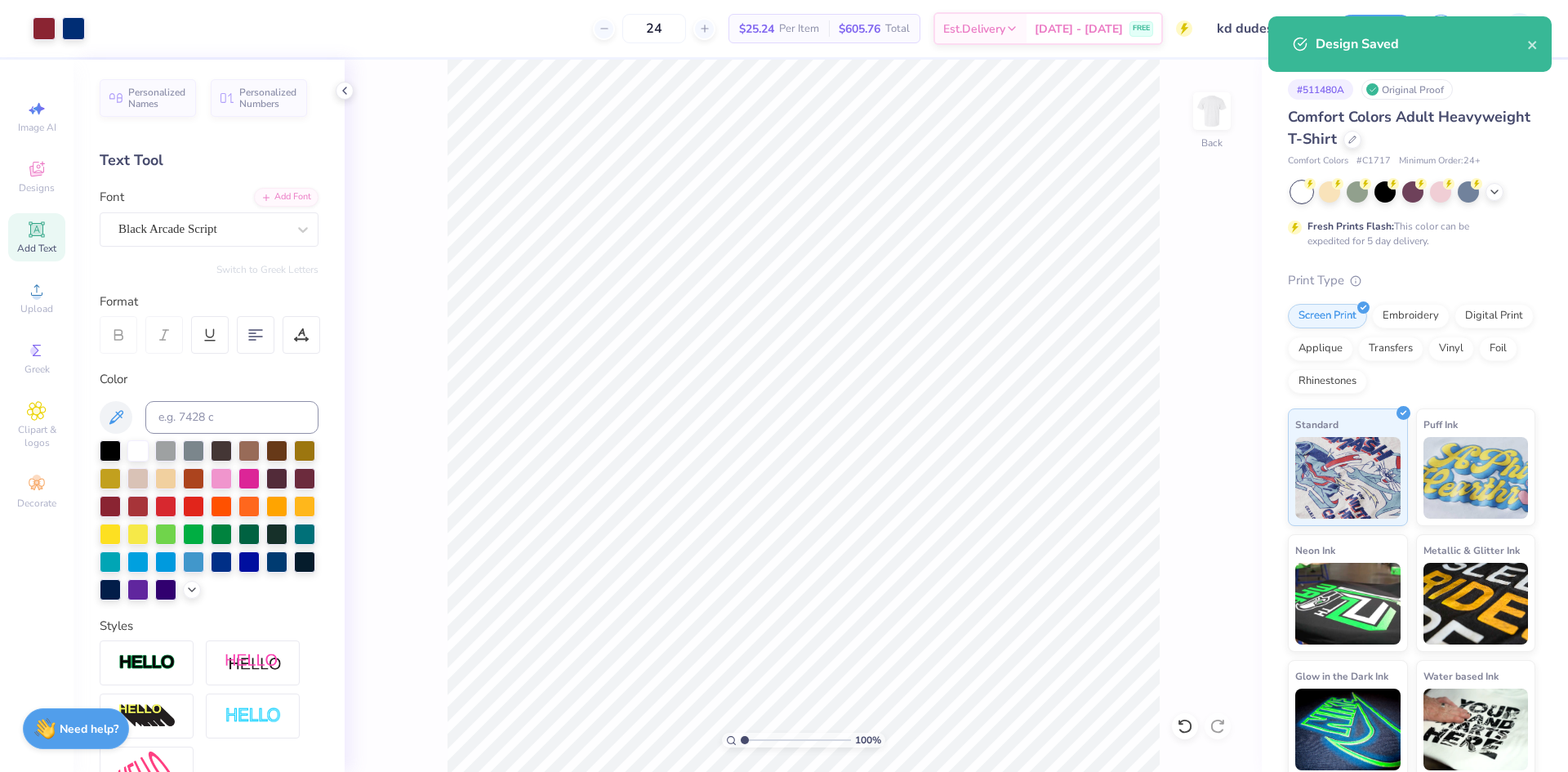
click at [1059, 48] on div "24 $25.24 Per Item $605.76 Total Est. Delivery Sep 7 - 10 FREE" at bounding box center [644, 29] width 1095 height 57
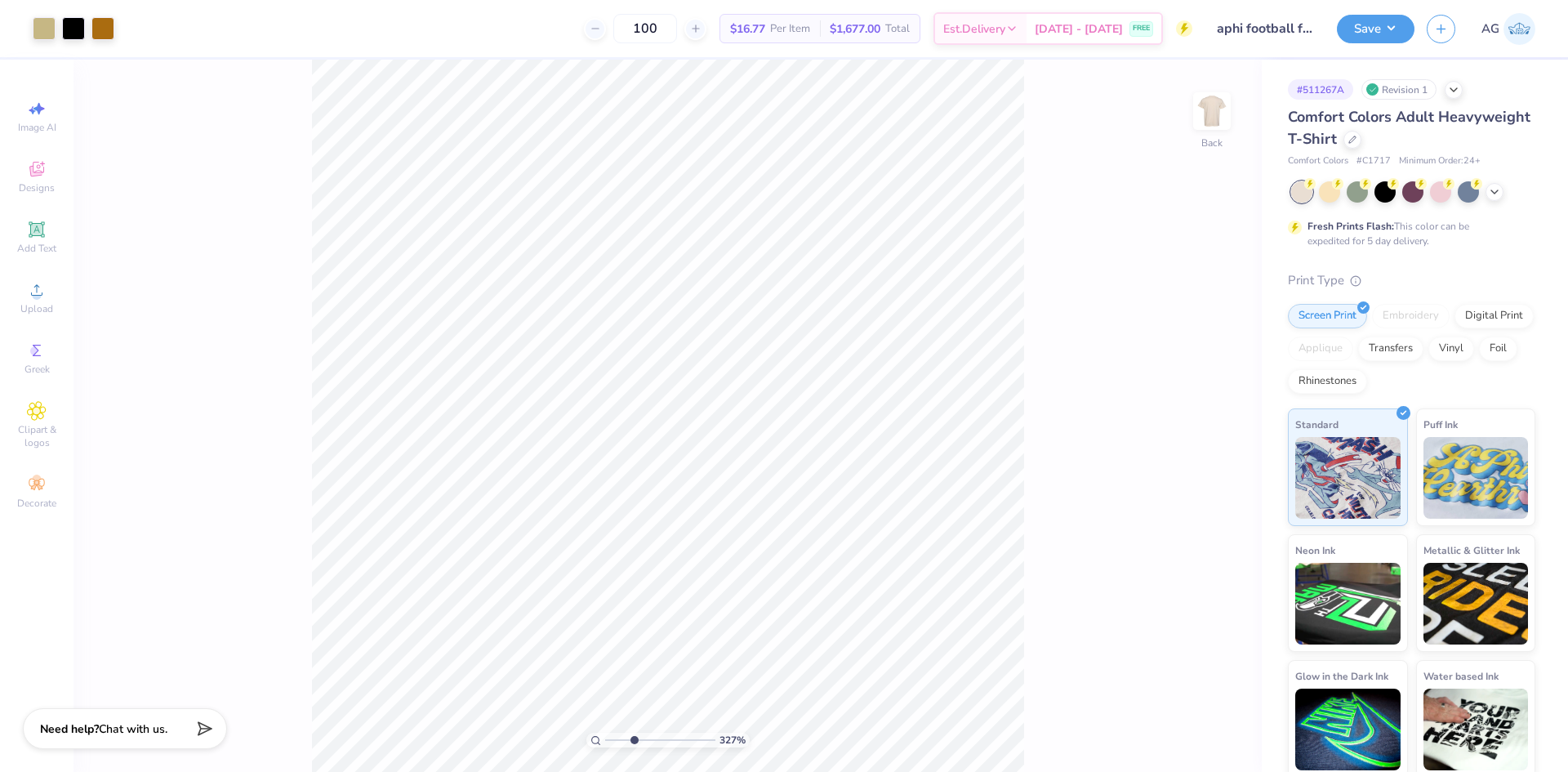
drag, startPoint x: 612, startPoint y: 737, endPoint x: 634, endPoint y: 737, distance: 22.0
click at [634, 737] on input "range" at bounding box center [660, 740] width 110 height 15
drag, startPoint x: 631, startPoint y: 737, endPoint x: 617, endPoint y: 734, distance: 14.3
click at [617, 734] on input "range" at bounding box center [660, 740] width 110 height 15
type input "1"
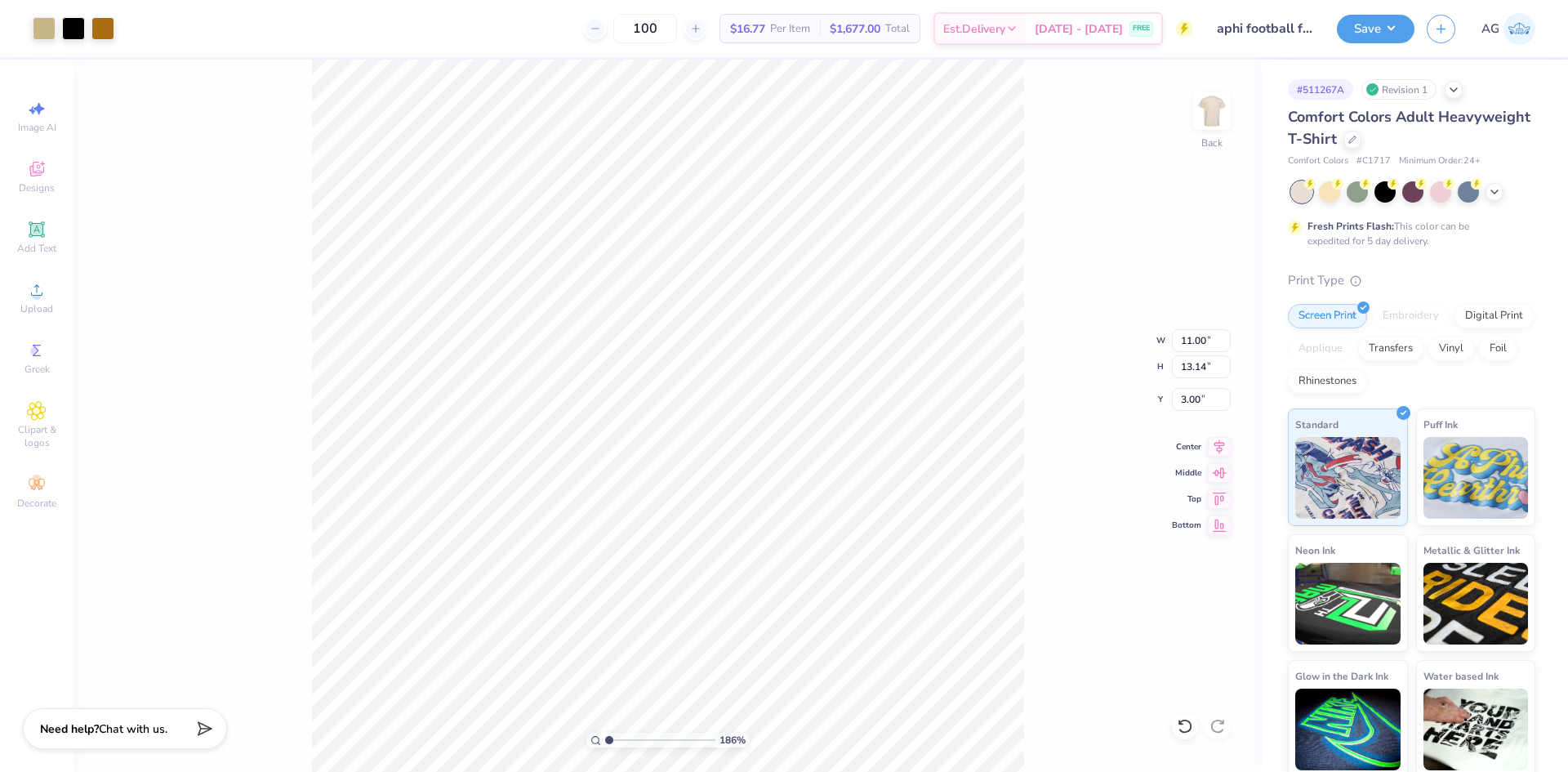
click at [605, 739] on input "range" at bounding box center [660, 740] width 110 height 15
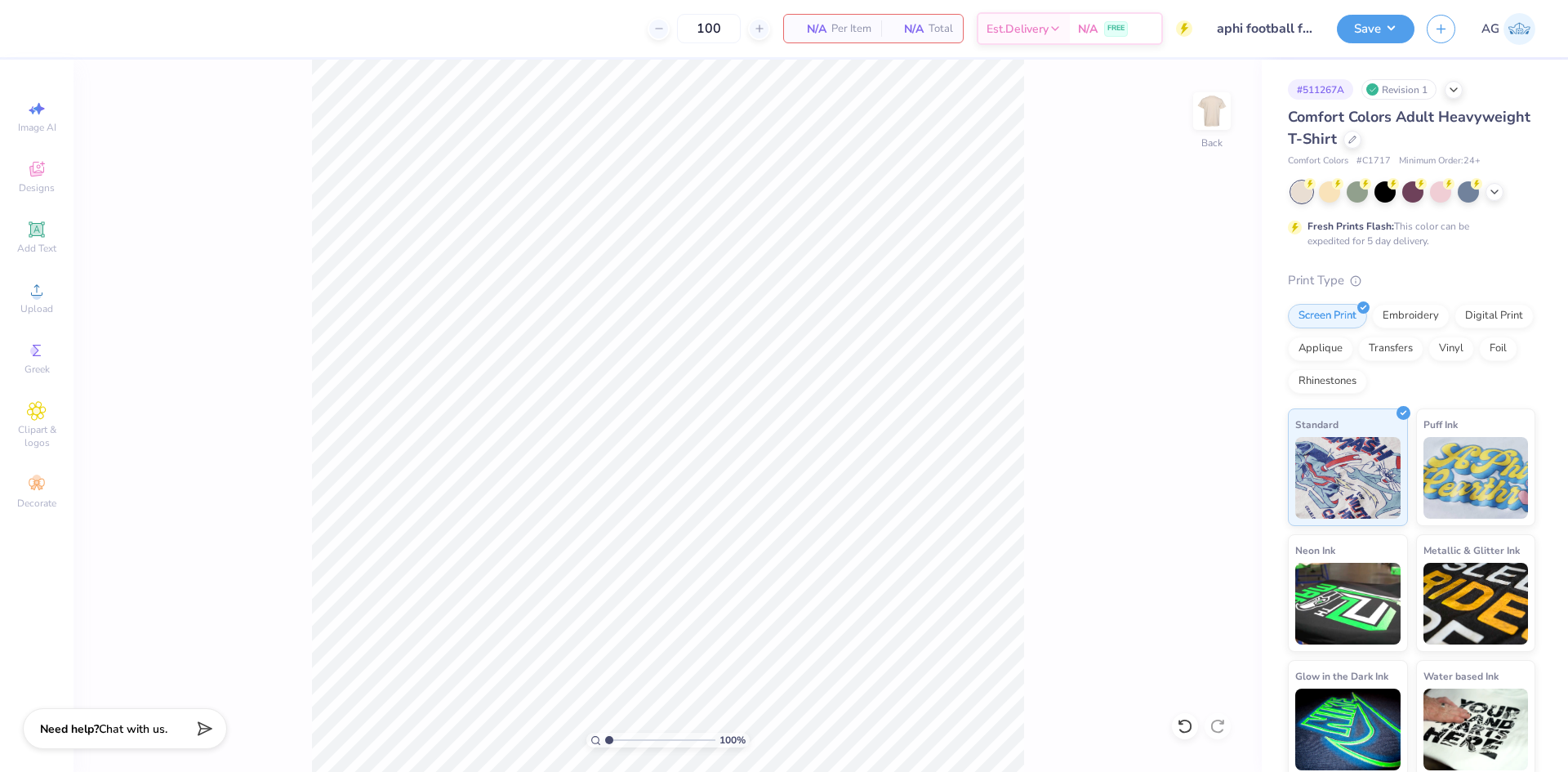
click at [69, 300] on div "Image AI Designs Add Text Upload Greek Clipart & logos Decorate" at bounding box center [36, 415] width 74 height 712
click at [38, 295] on icon at bounding box center [36, 290] width 11 height 11
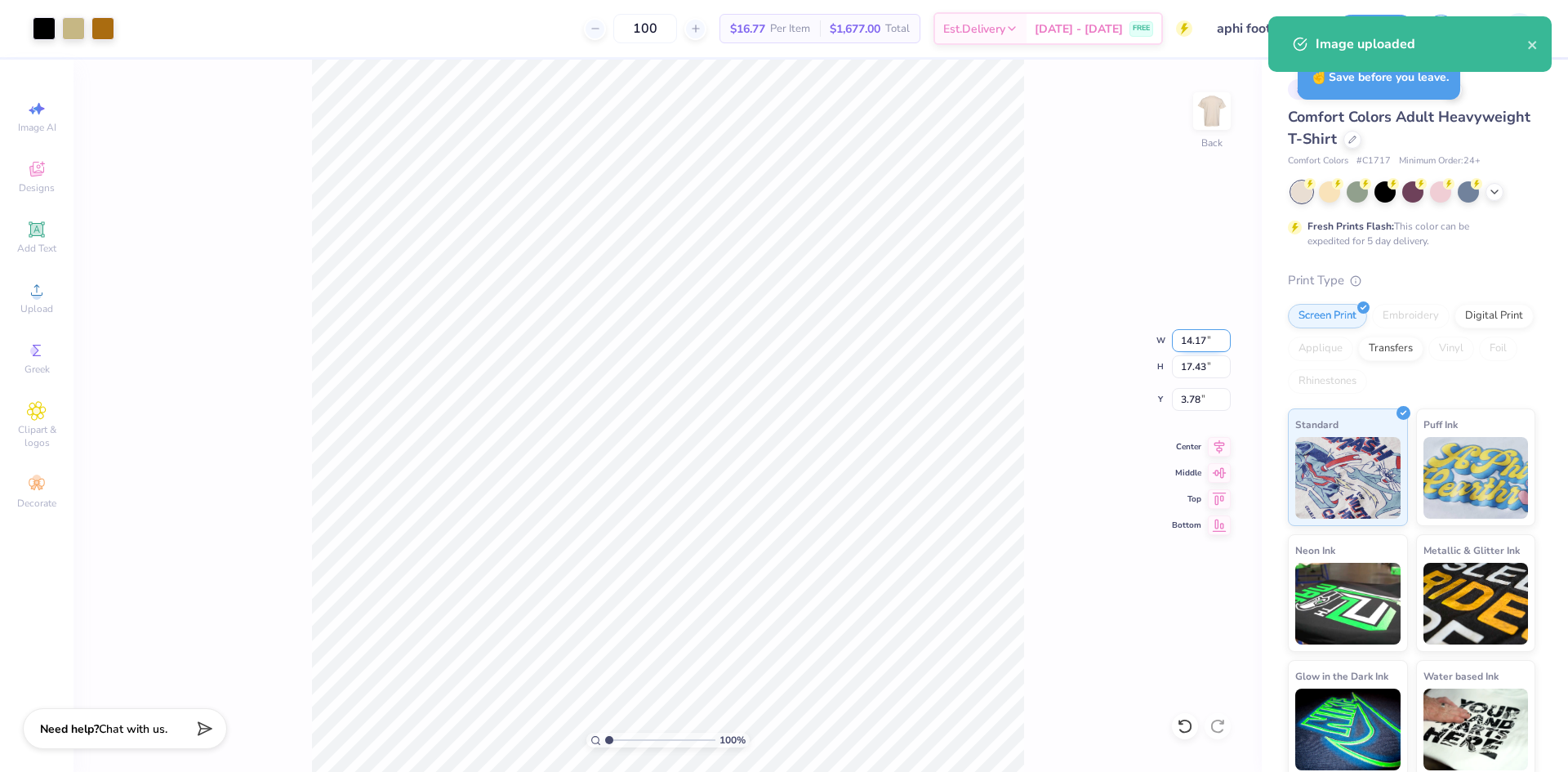
click at [1194, 345] on input "14.17" at bounding box center [1202, 341] width 59 height 23
type input "11"
click at [1205, 409] on input "3.78" at bounding box center [1202, 399] width 59 height 23
type input "3"
type input "11.00"
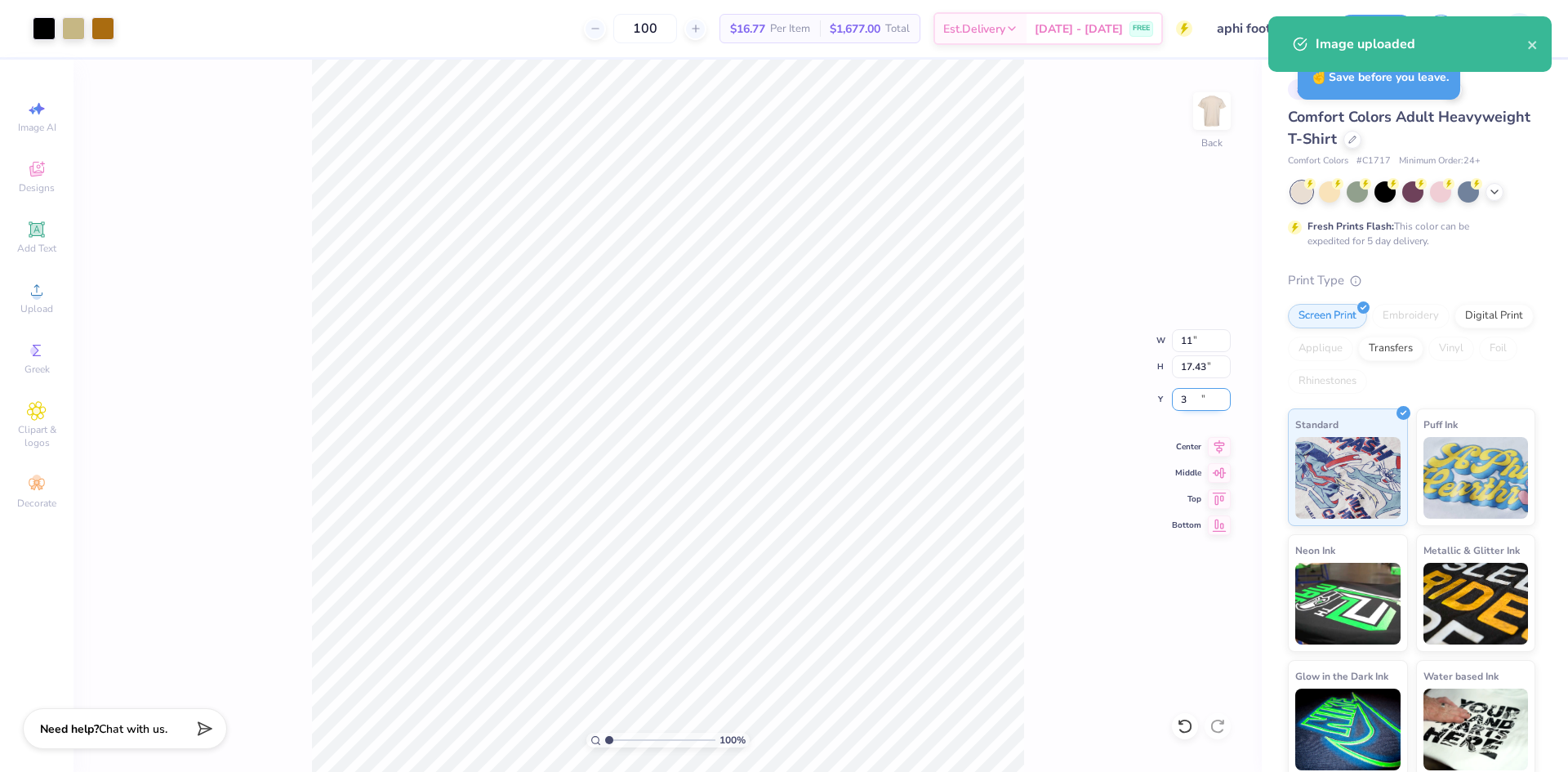
type input "13.53"
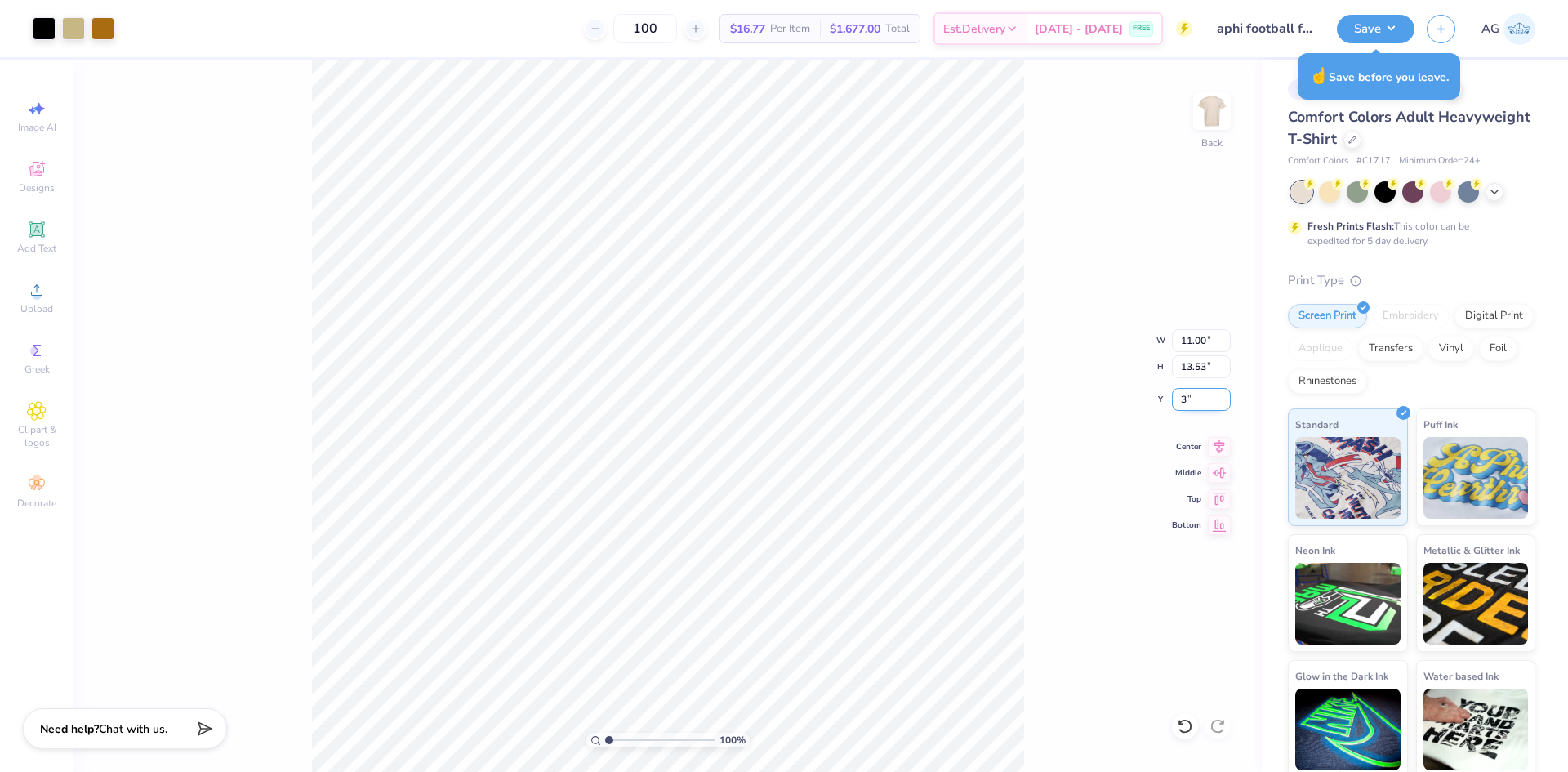
type input "3.00"
click at [1034, 426] on div "100 % Back W 11.00 11.00 " H 13.53 13.53 " Y 3.00 3.00 " Center Middle Top Bott…" at bounding box center [668, 415] width 1188 height 712
click at [1362, 29] on button "Save" at bounding box center [1375, 26] width 77 height 29
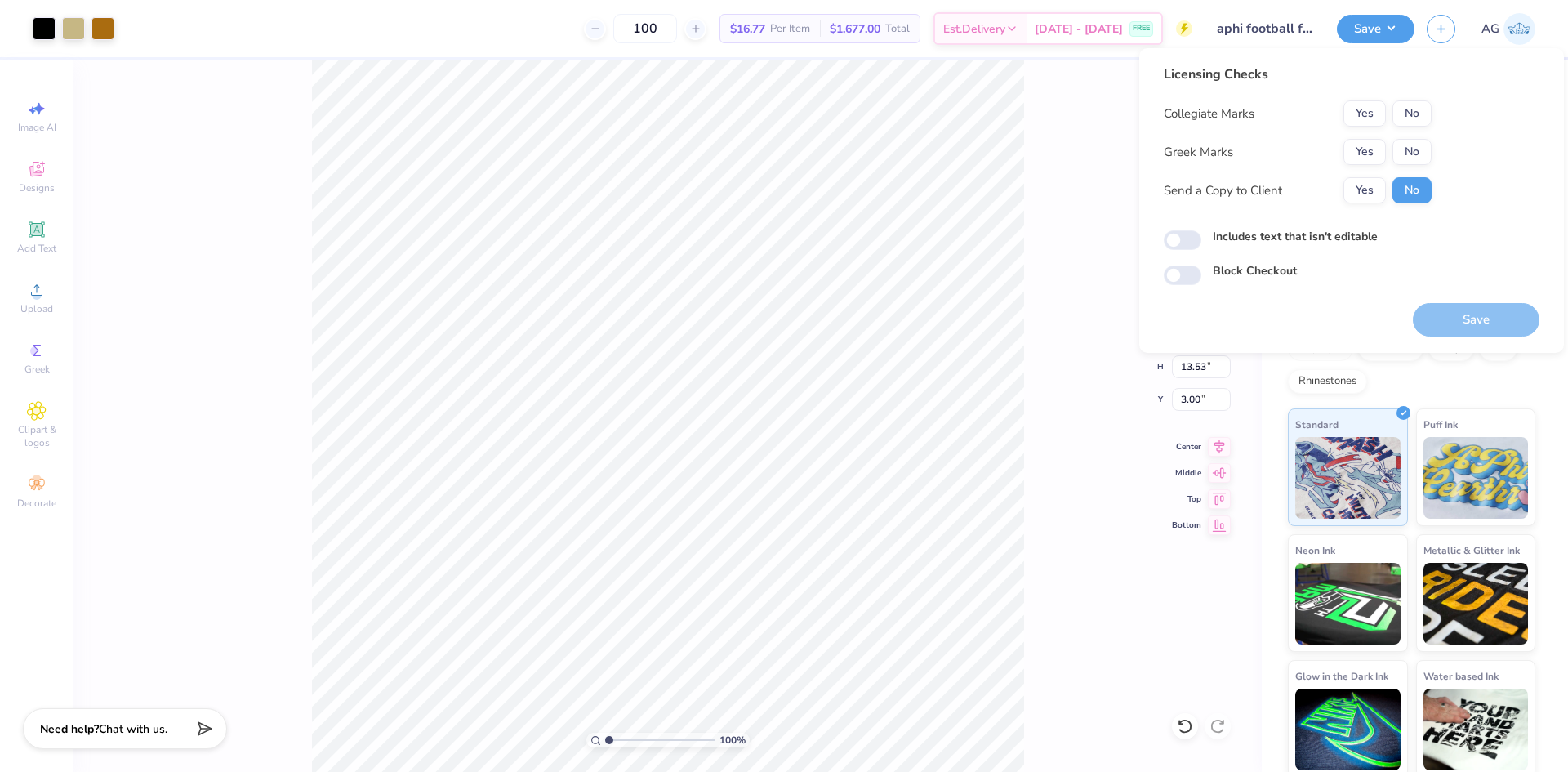
click at [1363, 105] on button "Yes" at bounding box center [1364, 114] width 42 height 26
click at [1365, 142] on button "Yes" at bounding box center [1364, 152] width 42 height 26
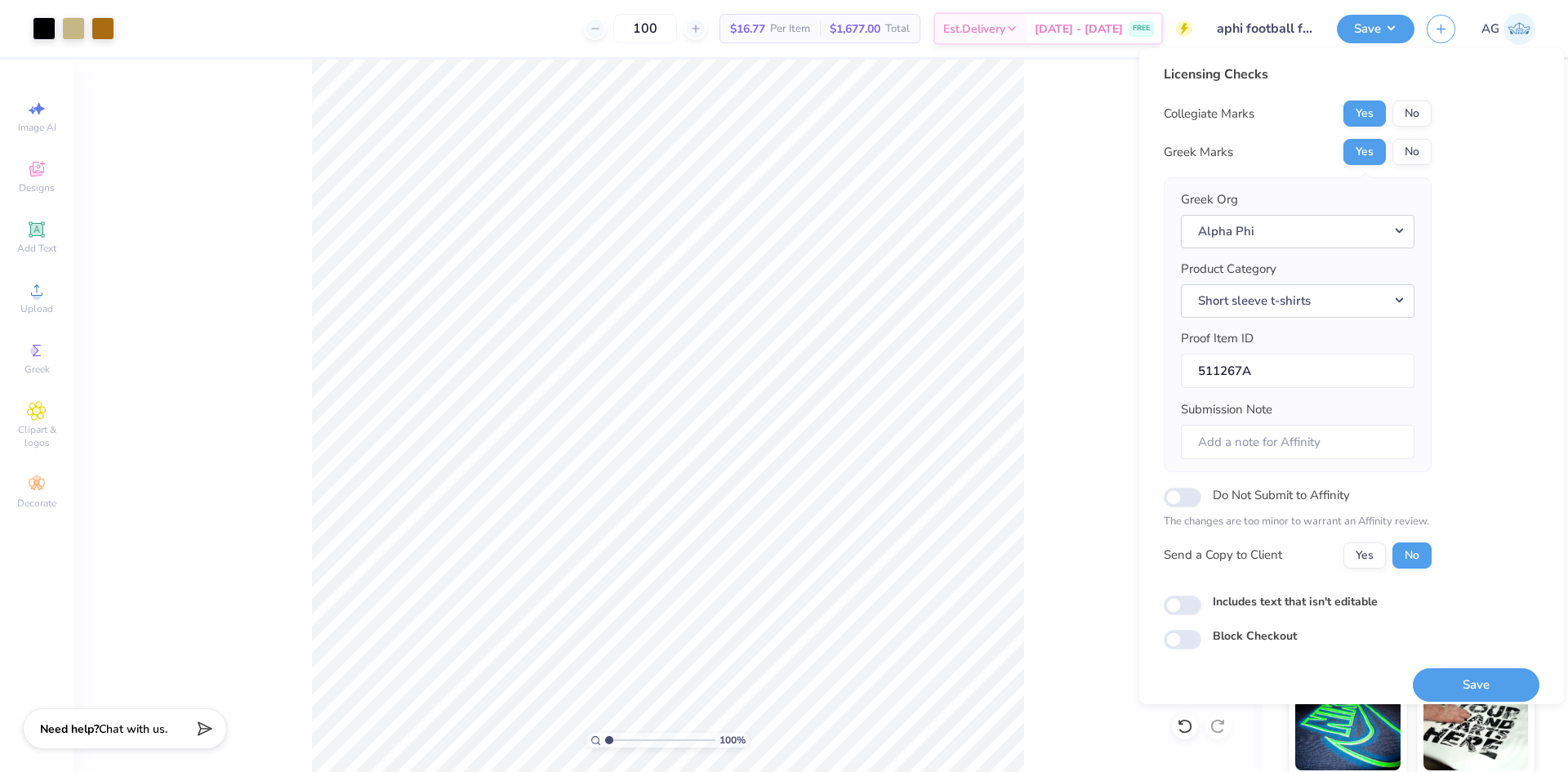
click at [1195, 594] on div "Includes text that isn't editable" at bounding box center [1351, 603] width 376 height 19
click at [1189, 605] on input "Includes text that isn't editable" at bounding box center [1182, 605] width 37 height 20
checkbox input "true"
click at [1486, 677] on button "Save" at bounding box center [1476, 684] width 127 height 34
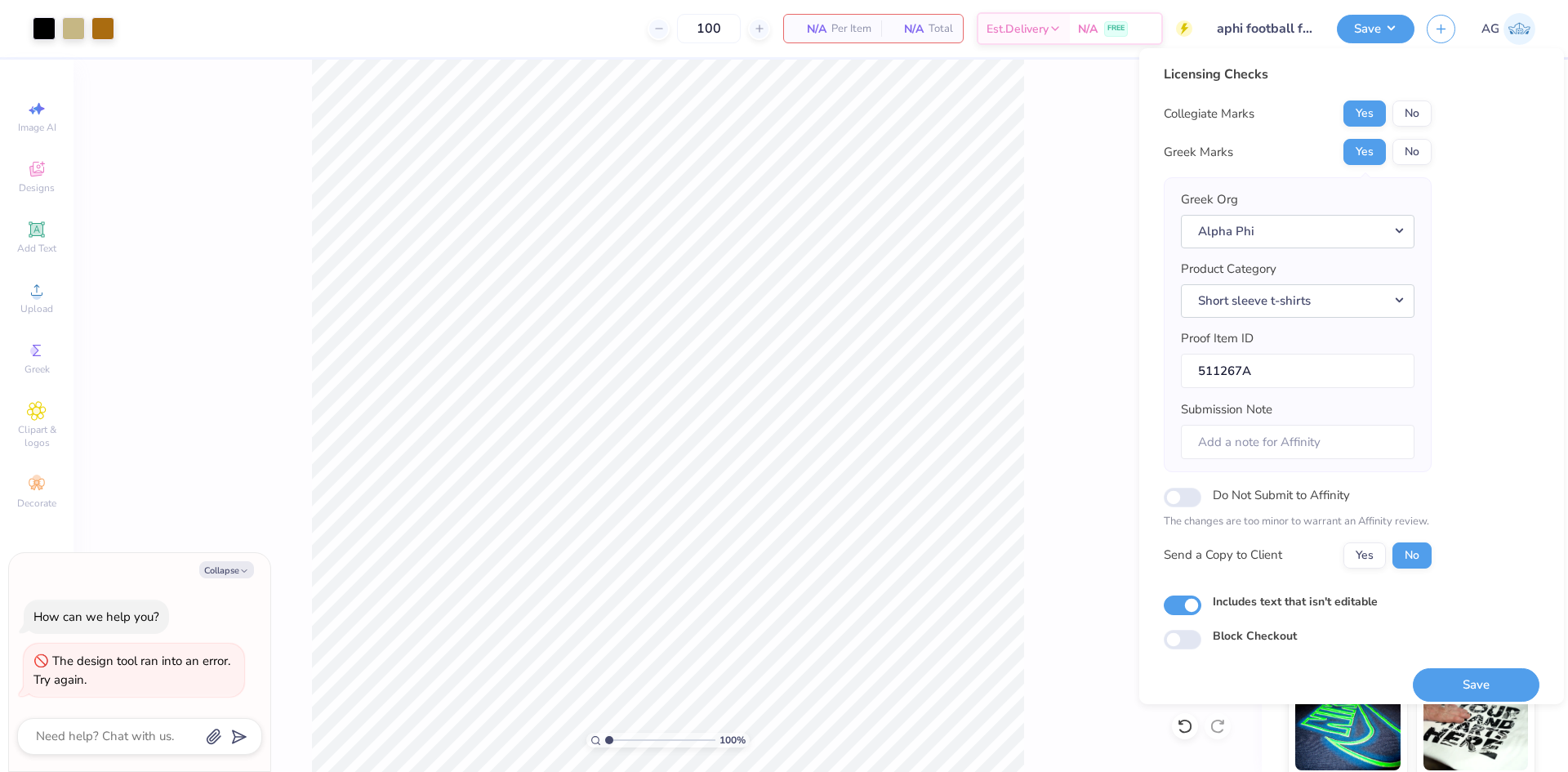
click at [1523, 435] on div "Licensing Checks Collegiate Marks Yes No Greek Marks Yes No Greek Org Alpha Phi…" at bounding box center [1351, 357] width 376 height 585
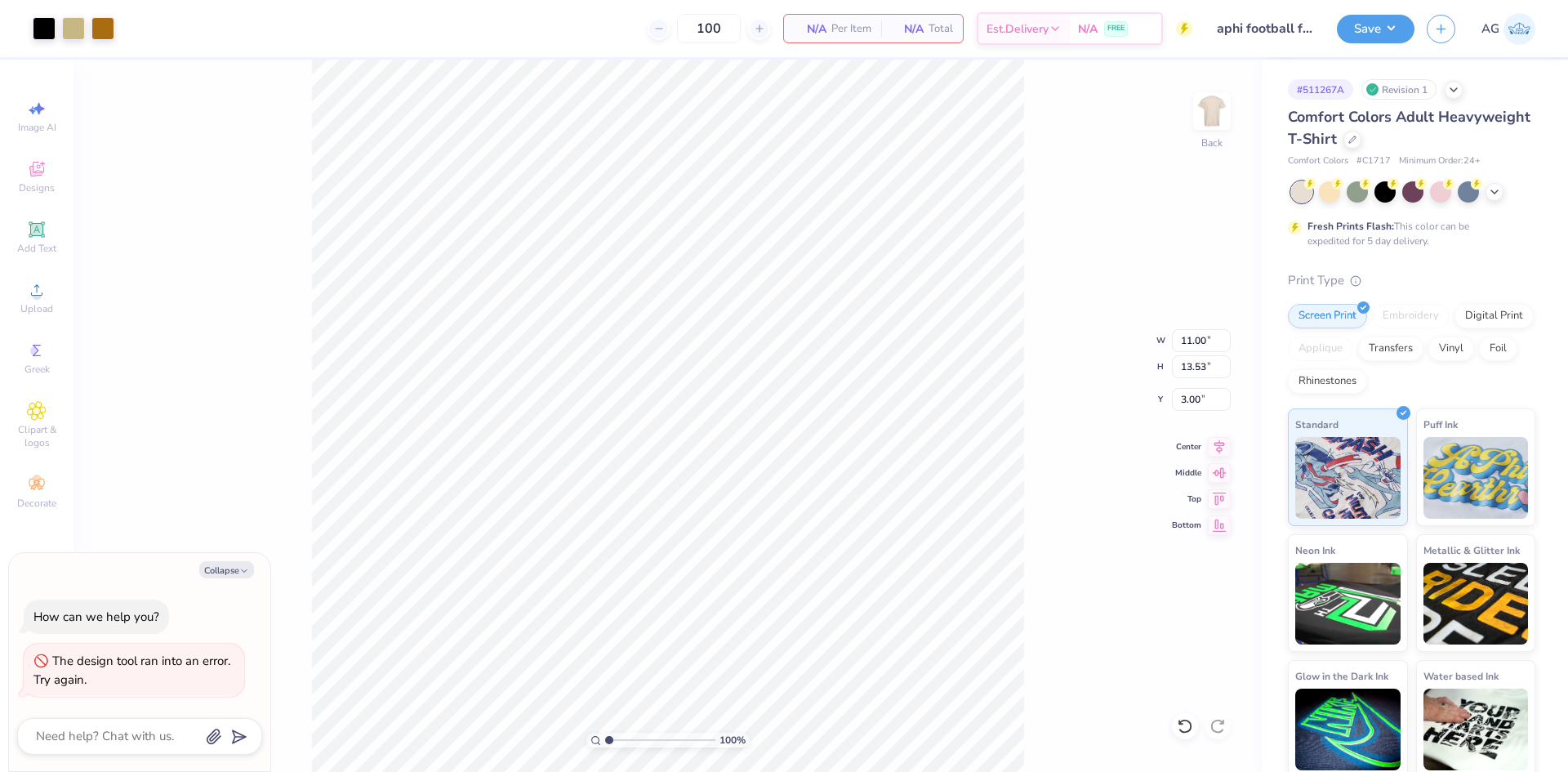
type textarea "x"
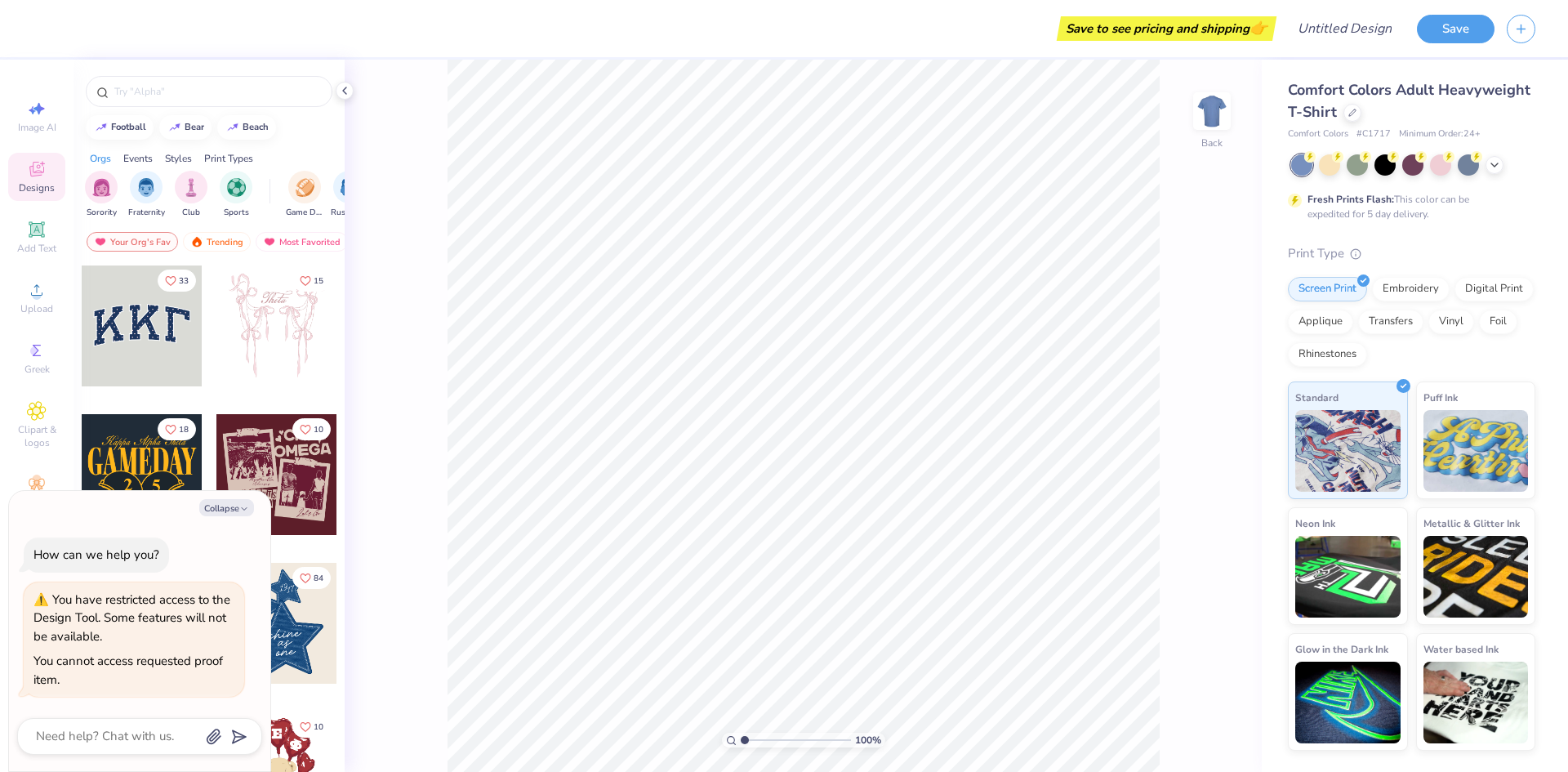
drag, startPoint x: 762, startPoint y: 28, endPoint x: 755, endPoint y: 35, distance: 9.9
click at [755, 35] on div "Save to see pricing and shipping 👉" at bounding box center [659, 29] width 1228 height 57
type textarea "x"
click at [1494, 165] on icon at bounding box center [1494, 163] width 13 height 13
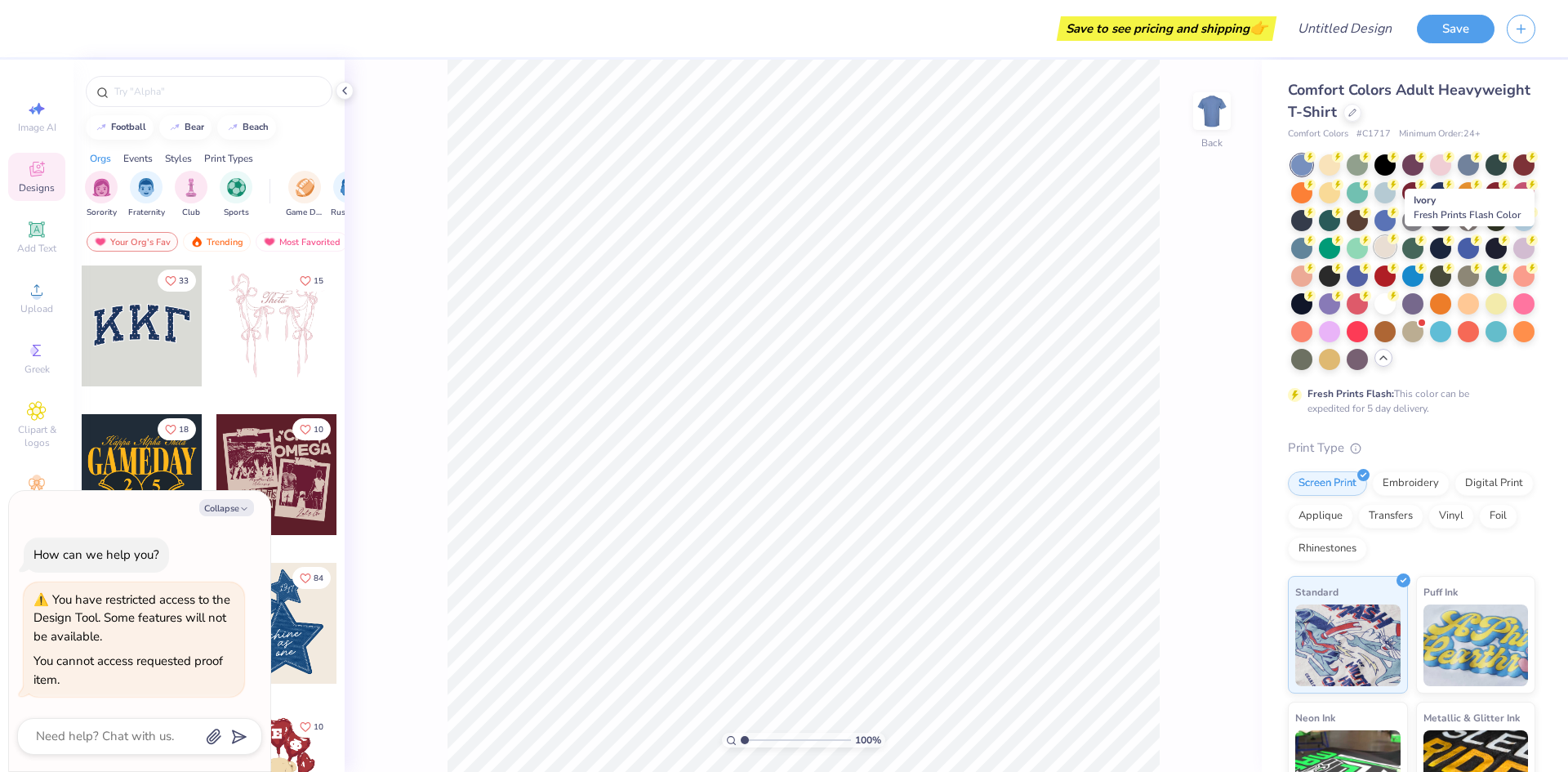
click at [1396, 245] on div at bounding box center [1385, 246] width 21 height 21
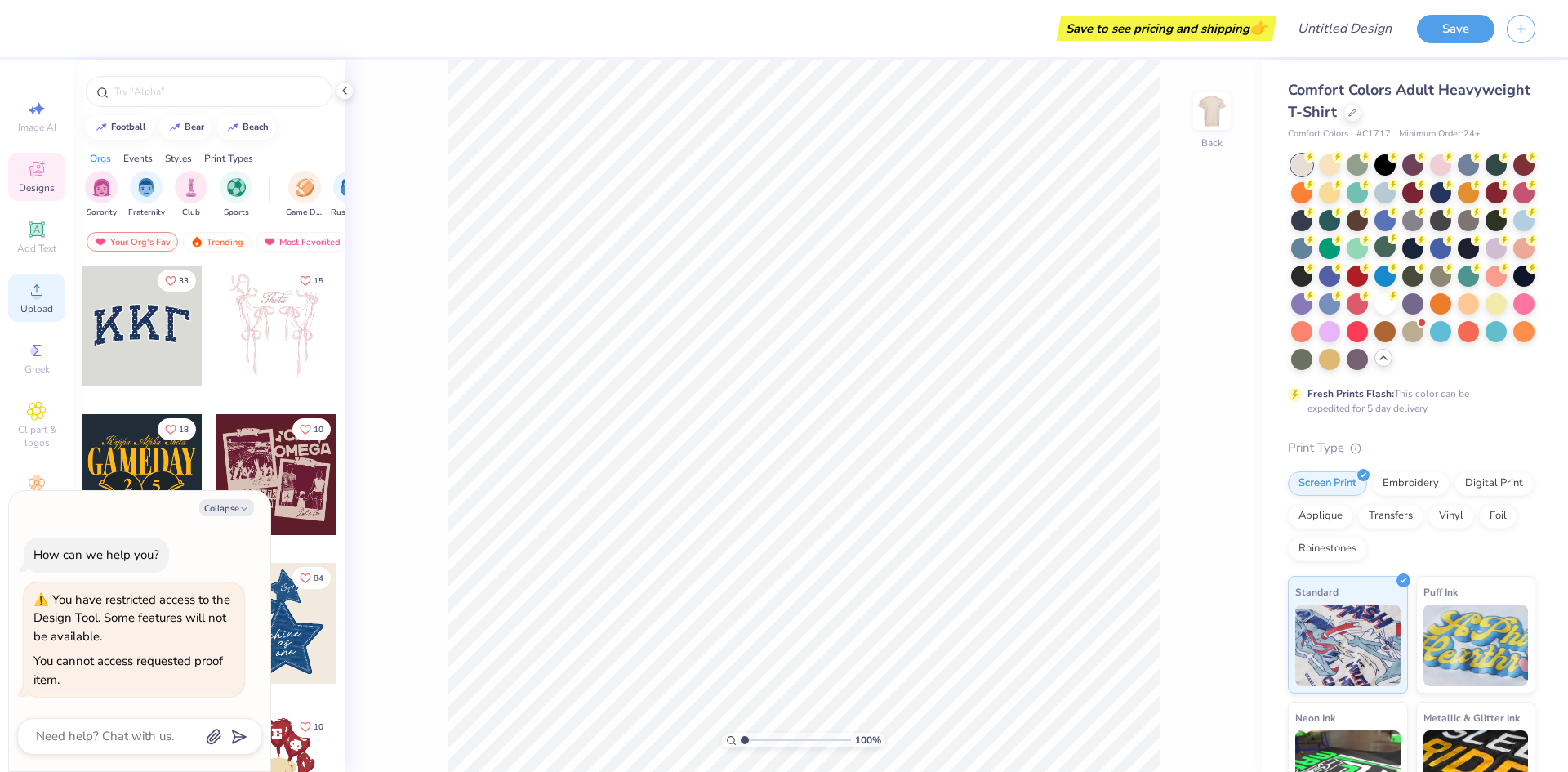
click at [32, 298] on icon at bounding box center [36, 290] width 20 height 20
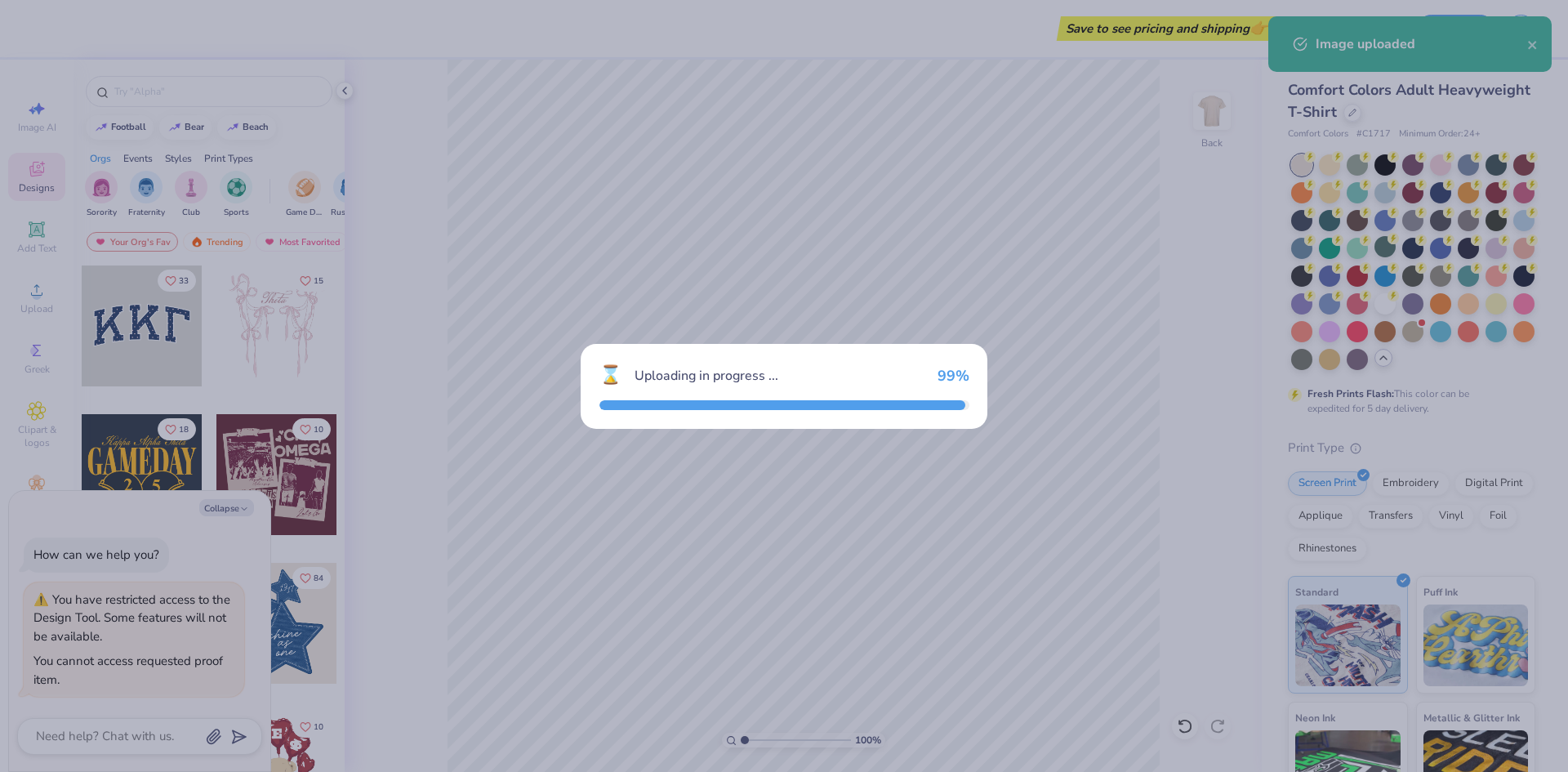
type textarea "x"
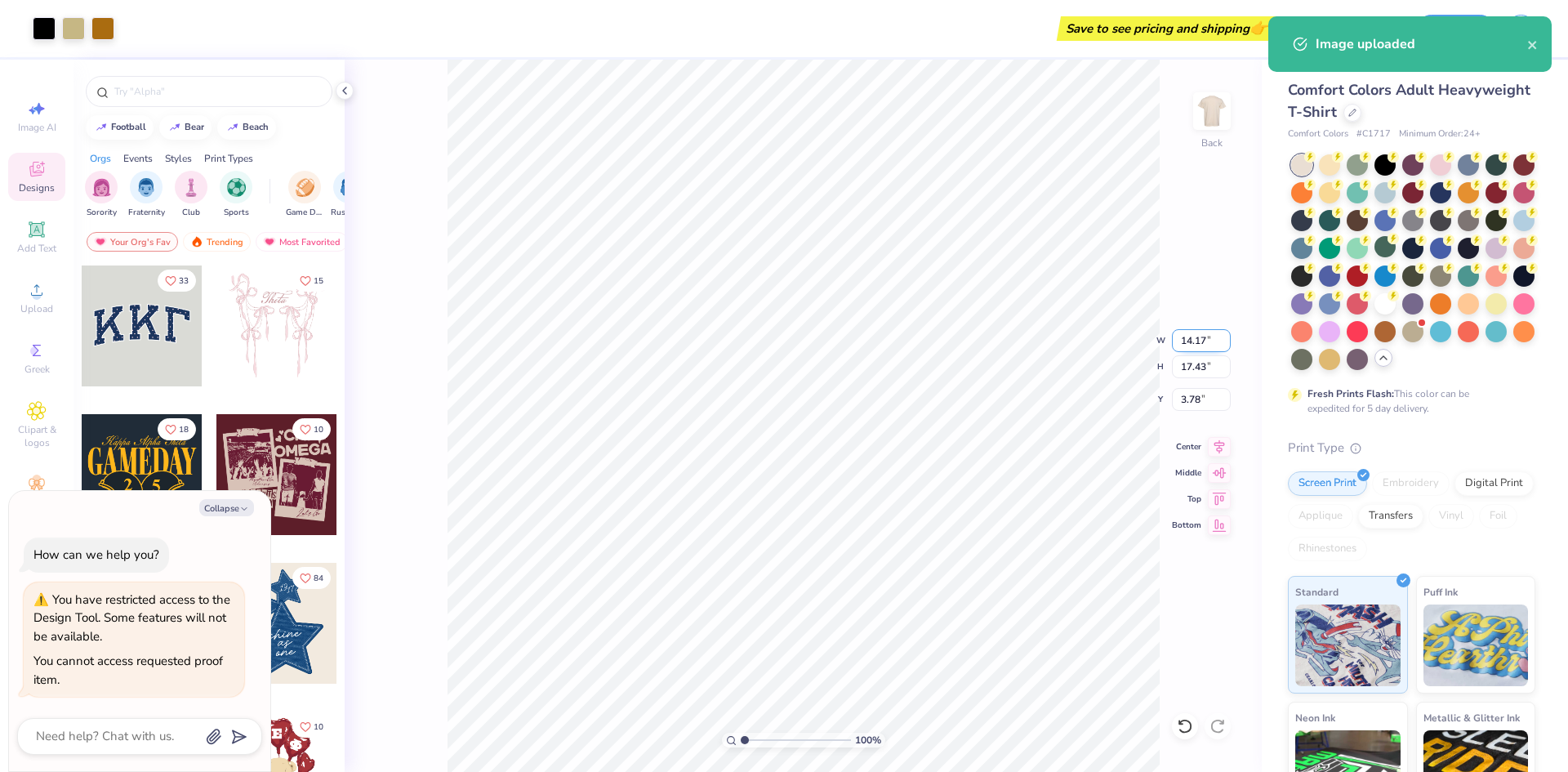
click at [1201, 344] on input "14.17" at bounding box center [1202, 341] width 59 height 23
type input "11"
type textarea "x"
type input "11.00"
type input "13.53"
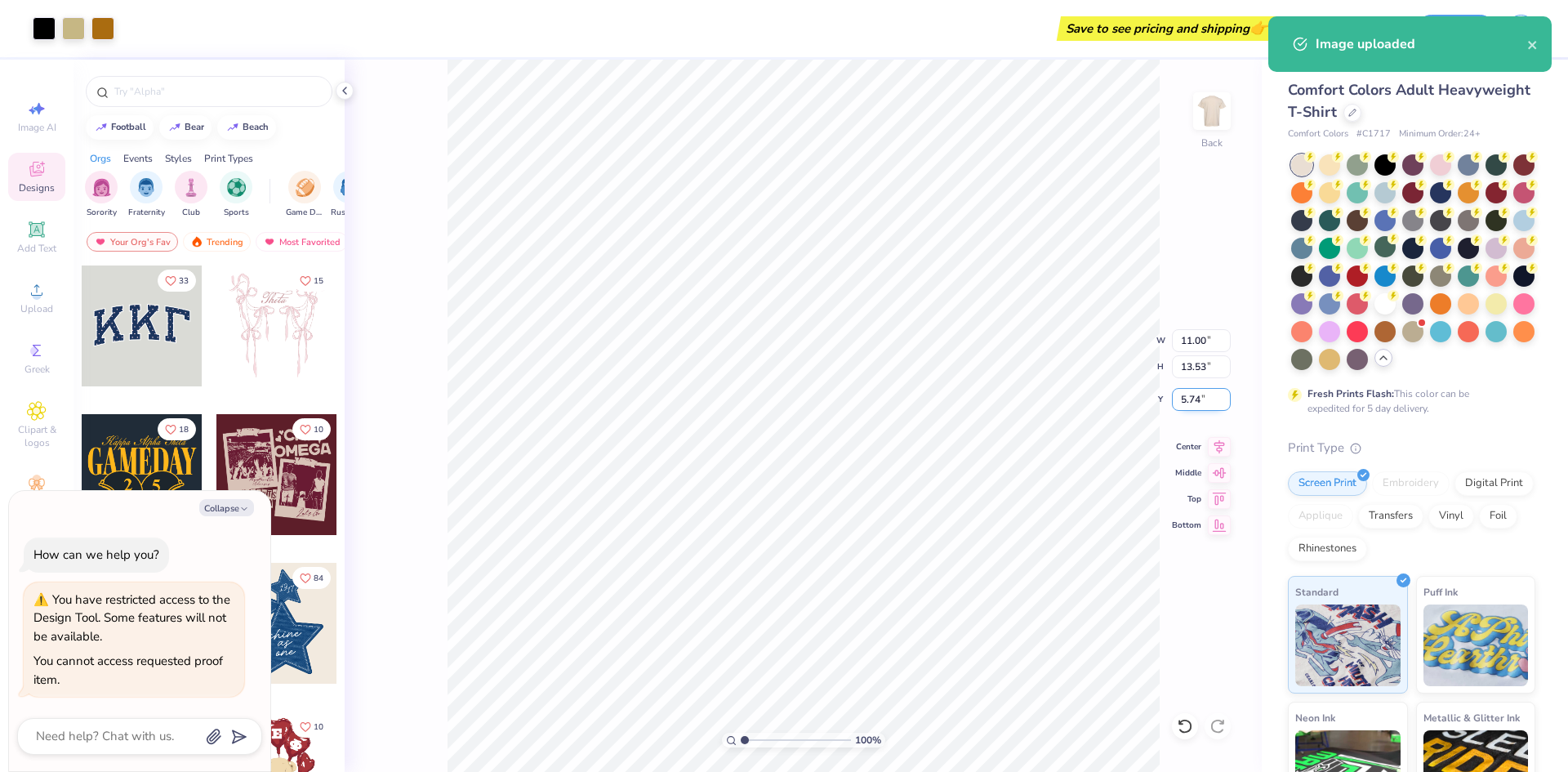
click at [1184, 396] on input "5.74" at bounding box center [1202, 399] width 59 height 23
type input "3"
type textarea "x"
type input "3.00"
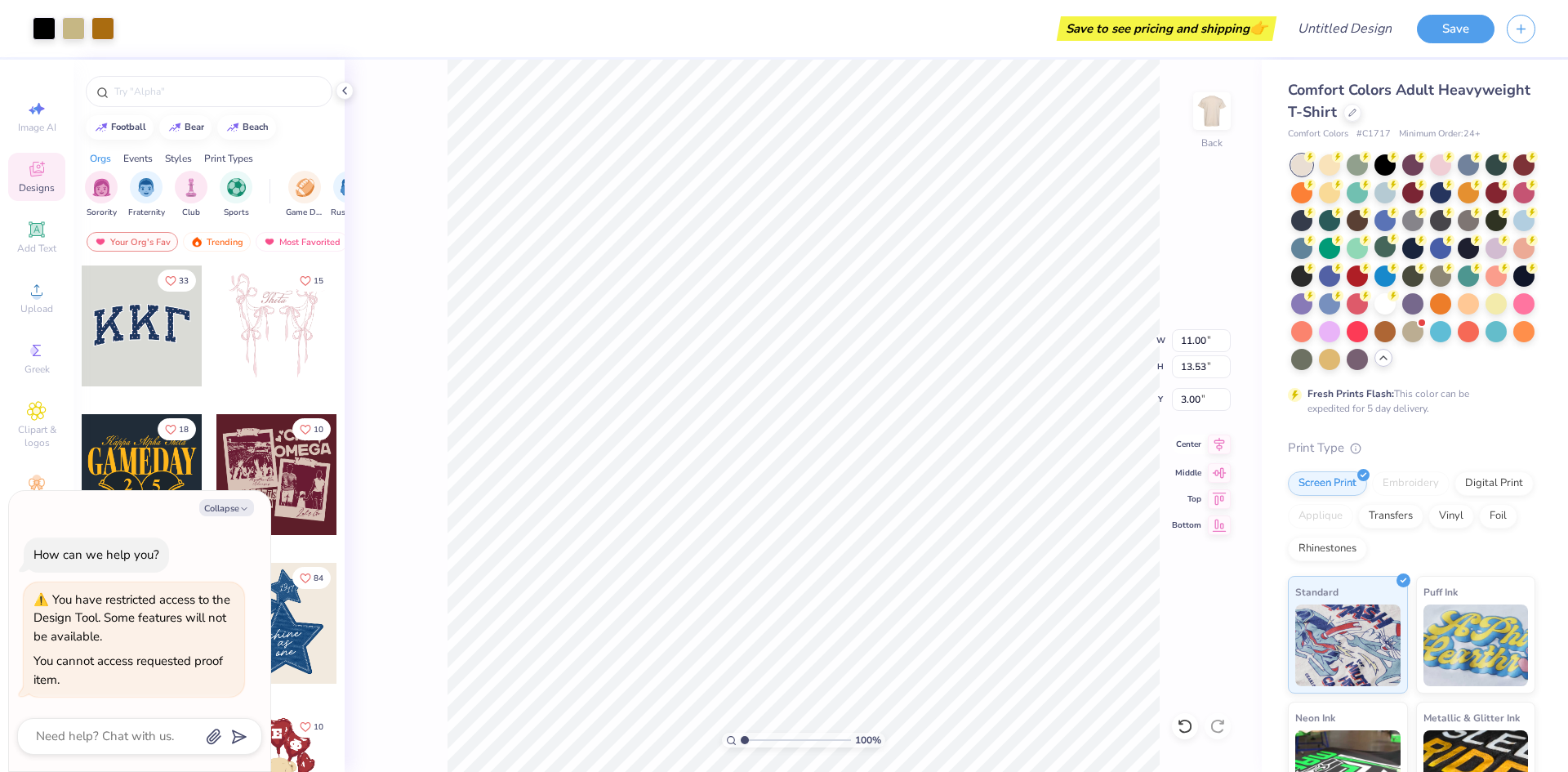
click at [1218, 447] on icon at bounding box center [1219, 444] width 23 height 20
click at [1444, 19] on button "Save" at bounding box center [1455, 26] width 77 height 29
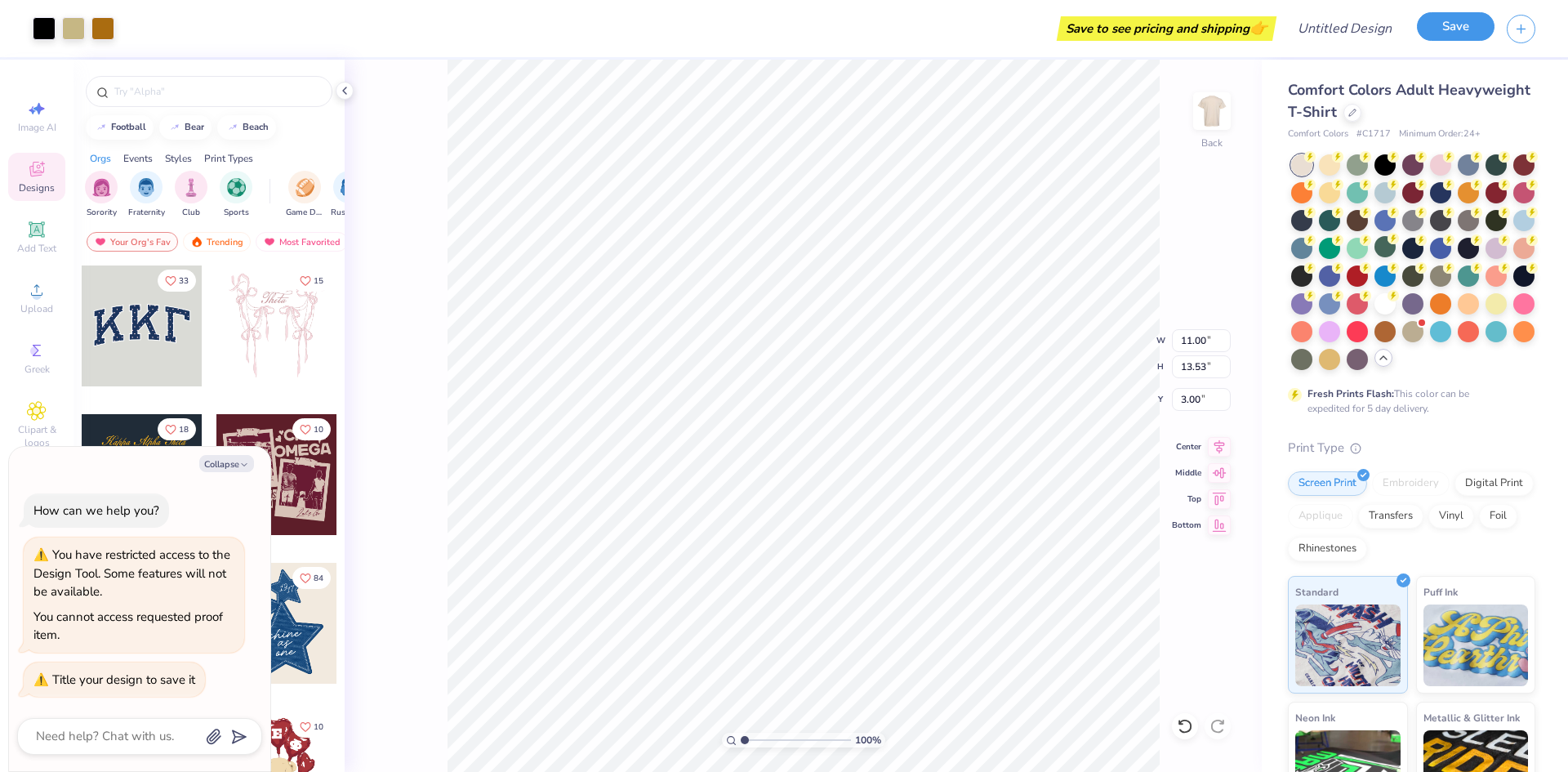
click at [1447, 26] on button "Save" at bounding box center [1455, 26] width 77 height 29
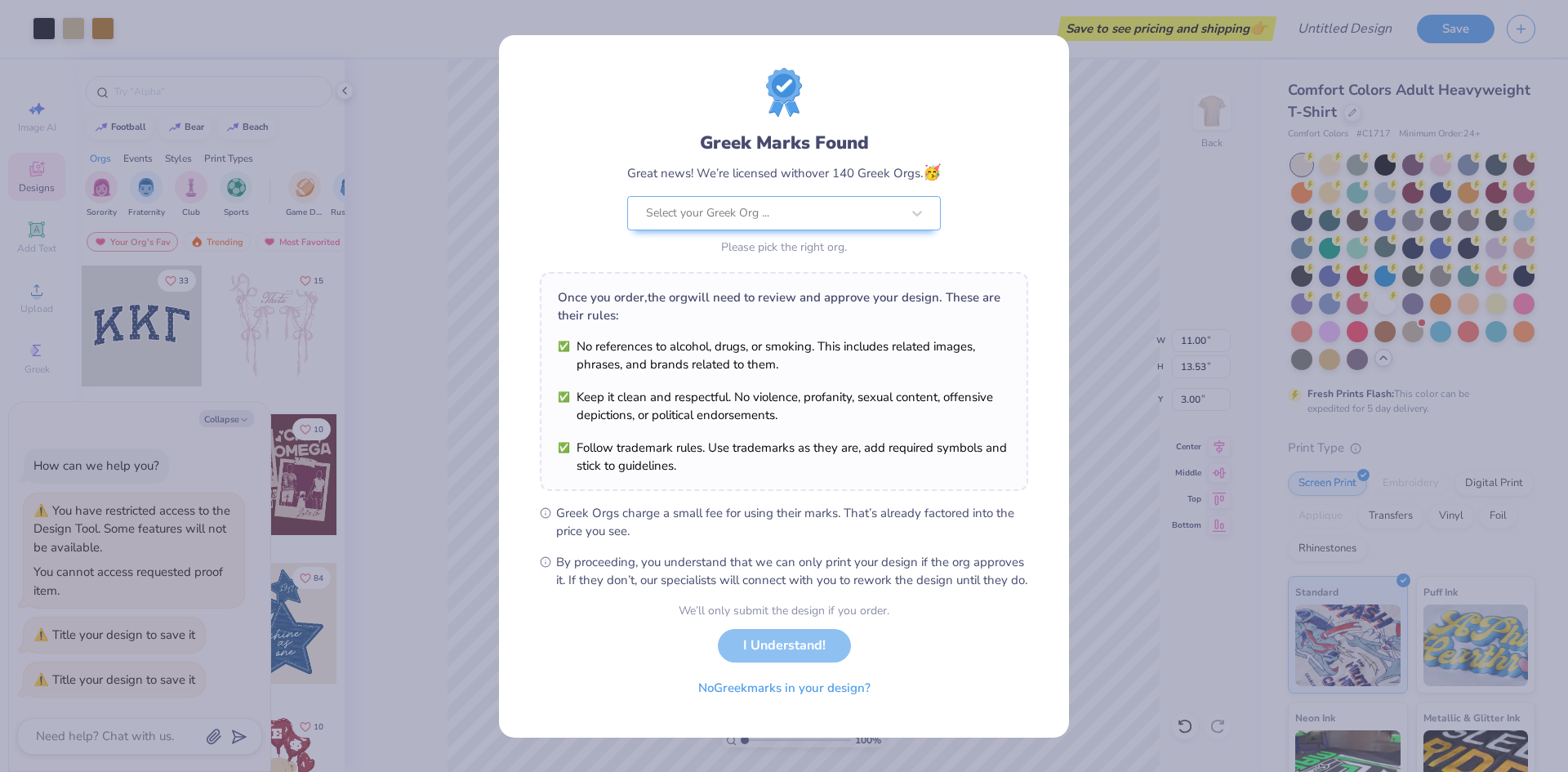
click at [1353, 121] on div "Greek Marks Found Great news! We’re licensed with over 140 Greek Orgs. 🥳 Select…" at bounding box center [784, 386] width 1568 height 772
type textarea "x"
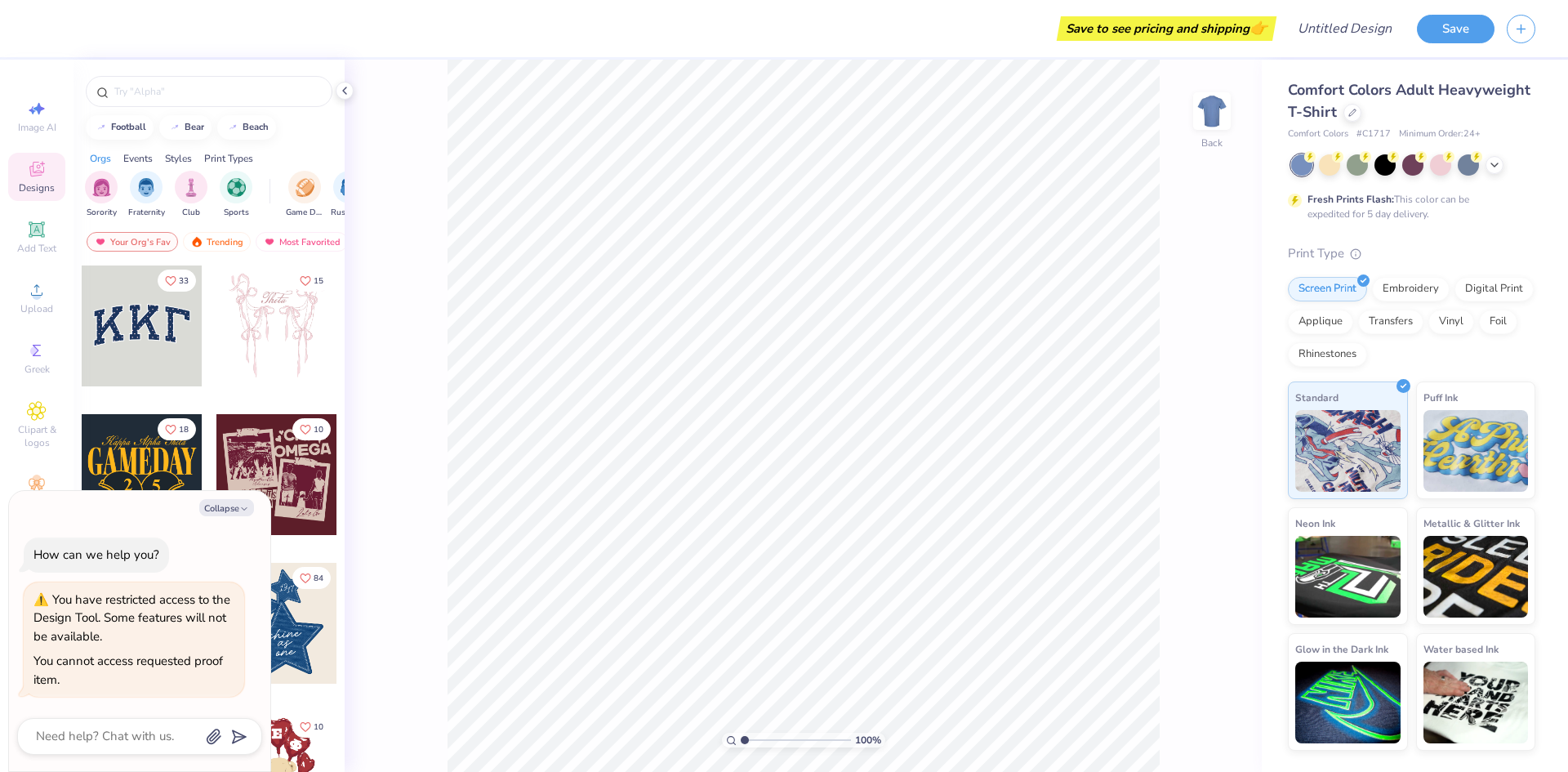
type textarea "x"
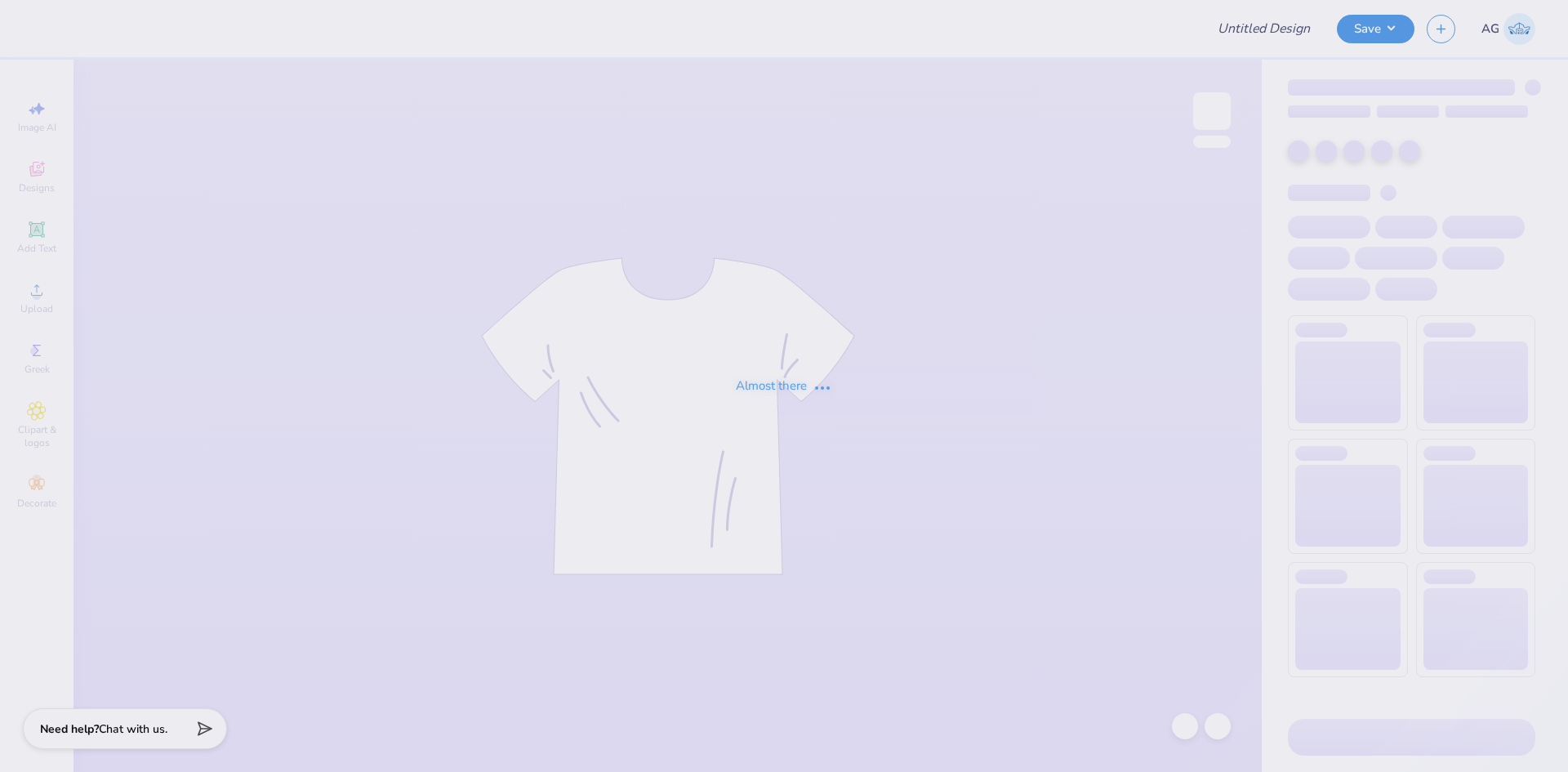
type input "aphi football fam wknd merch"
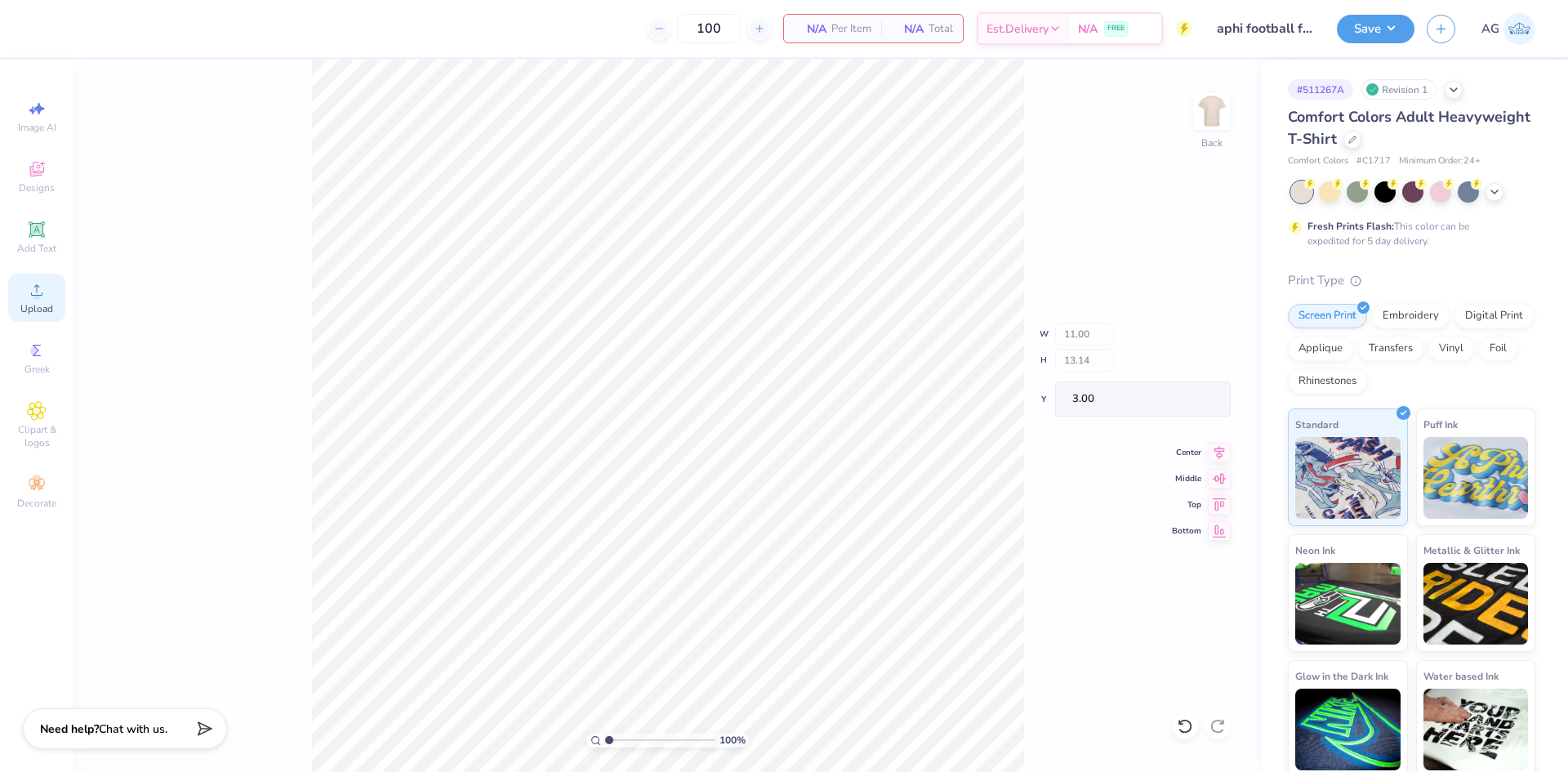
click at [46, 306] on span "Upload" at bounding box center [37, 308] width 33 height 13
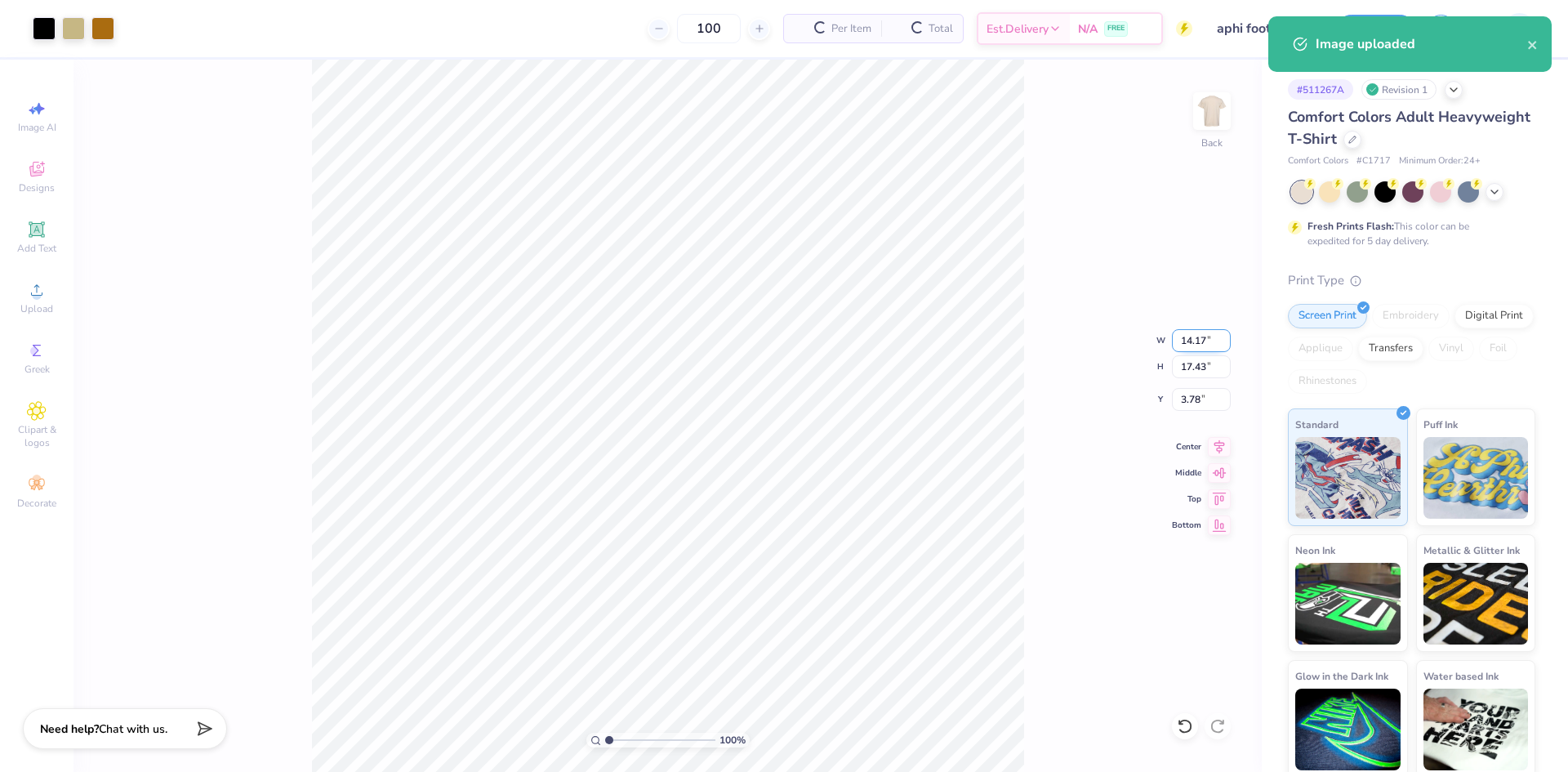
click at [1209, 337] on input "14.17" at bounding box center [1202, 341] width 59 height 23
type input "11.00"
type input "13.53"
click at [1212, 402] on input "5.74" at bounding box center [1202, 399] width 59 height 23
type input "3.00"
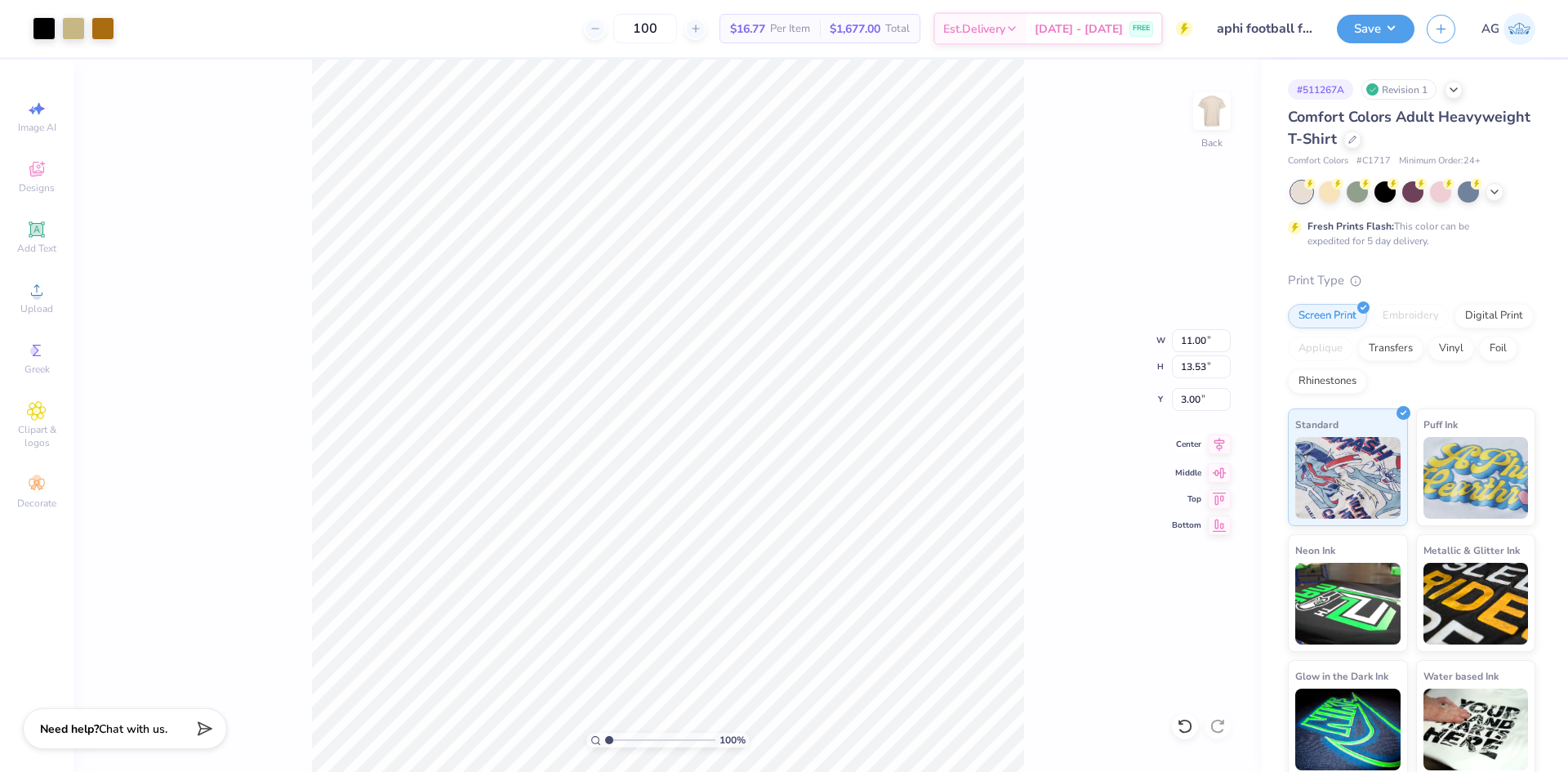
click at [1221, 446] on icon at bounding box center [1219, 444] width 23 height 20
click at [1378, 10] on div "Save AG" at bounding box center [1453, 29] width 232 height 57
click at [1381, 28] on button "Save" at bounding box center [1375, 26] width 77 height 29
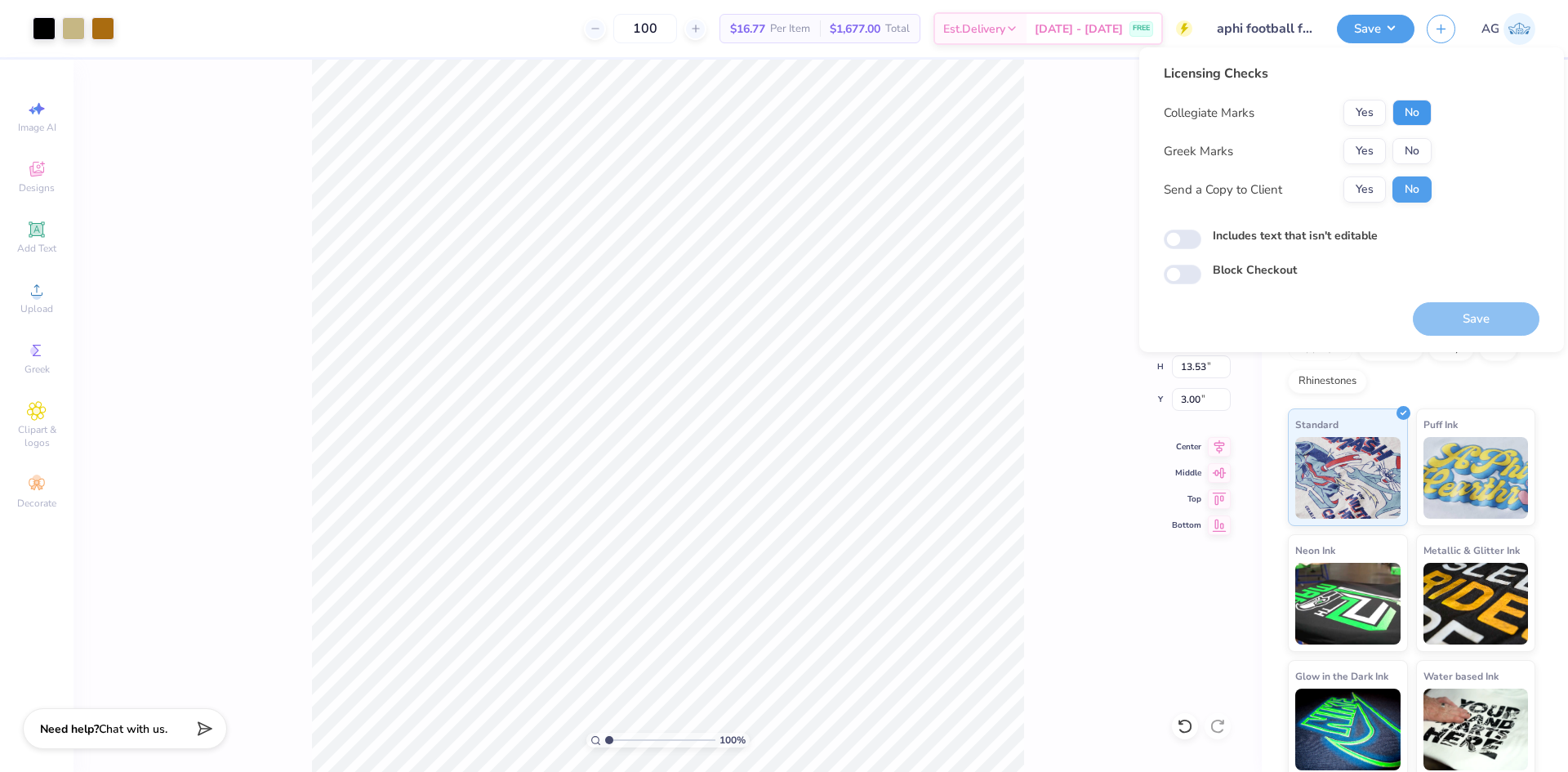
click at [1418, 114] on button "No" at bounding box center [1412, 113] width 39 height 26
drag, startPoint x: 1365, startPoint y: 116, endPoint x: 1366, endPoint y: 137, distance: 21.0
click at [1365, 117] on button "Yes" at bounding box center [1364, 113] width 42 height 26
click at [1369, 147] on button "Yes" at bounding box center [1364, 151] width 42 height 26
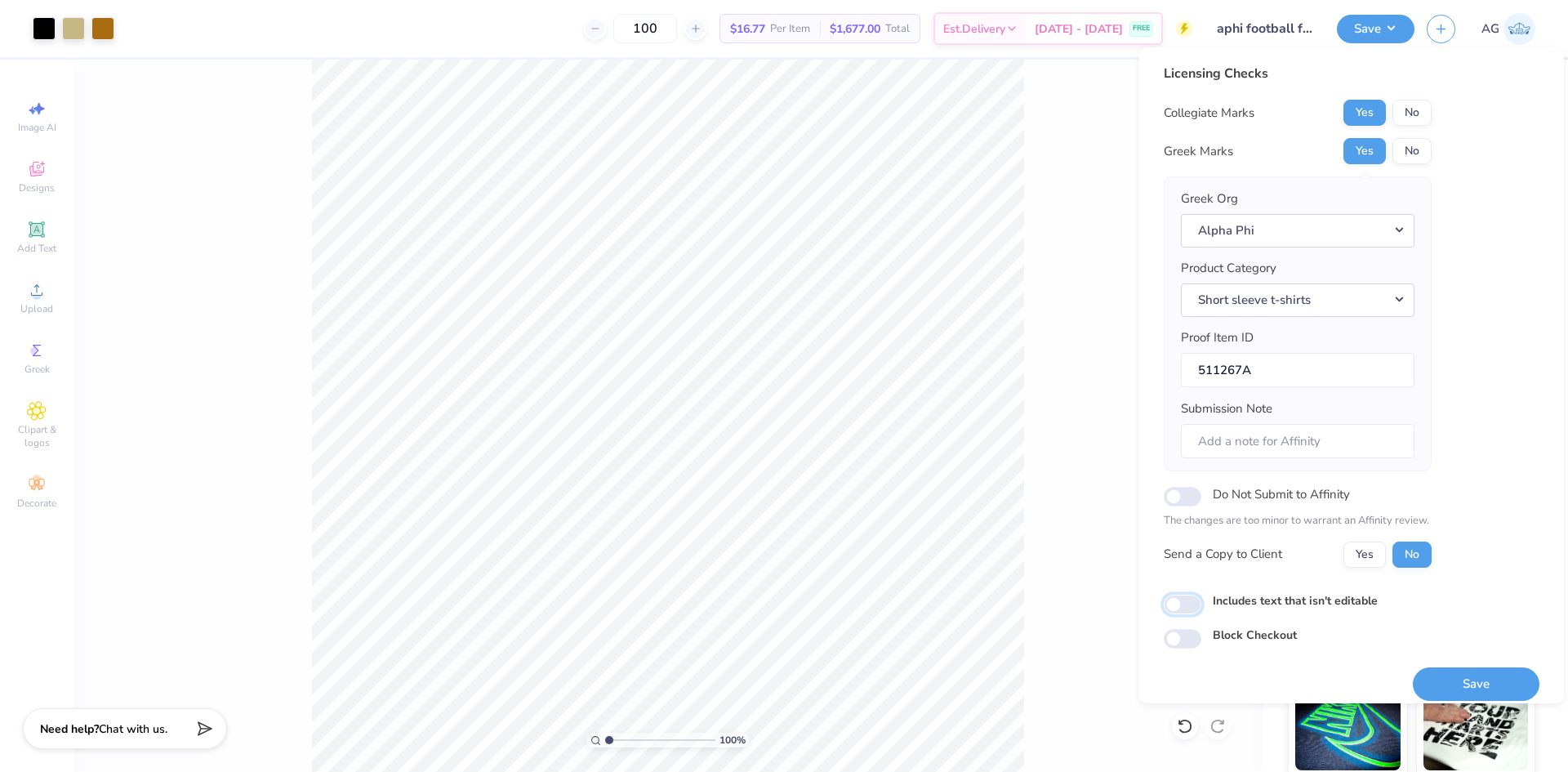
drag, startPoint x: 1187, startPoint y: 611, endPoint x: 1205, endPoint y: 616, distance: 18.7
click at [1186, 610] on input "Includes text that isn't editable" at bounding box center [1182, 605] width 37 height 20
checkbox input "true"
click at [1434, 673] on button "Save" at bounding box center [1476, 684] width 127 height 34
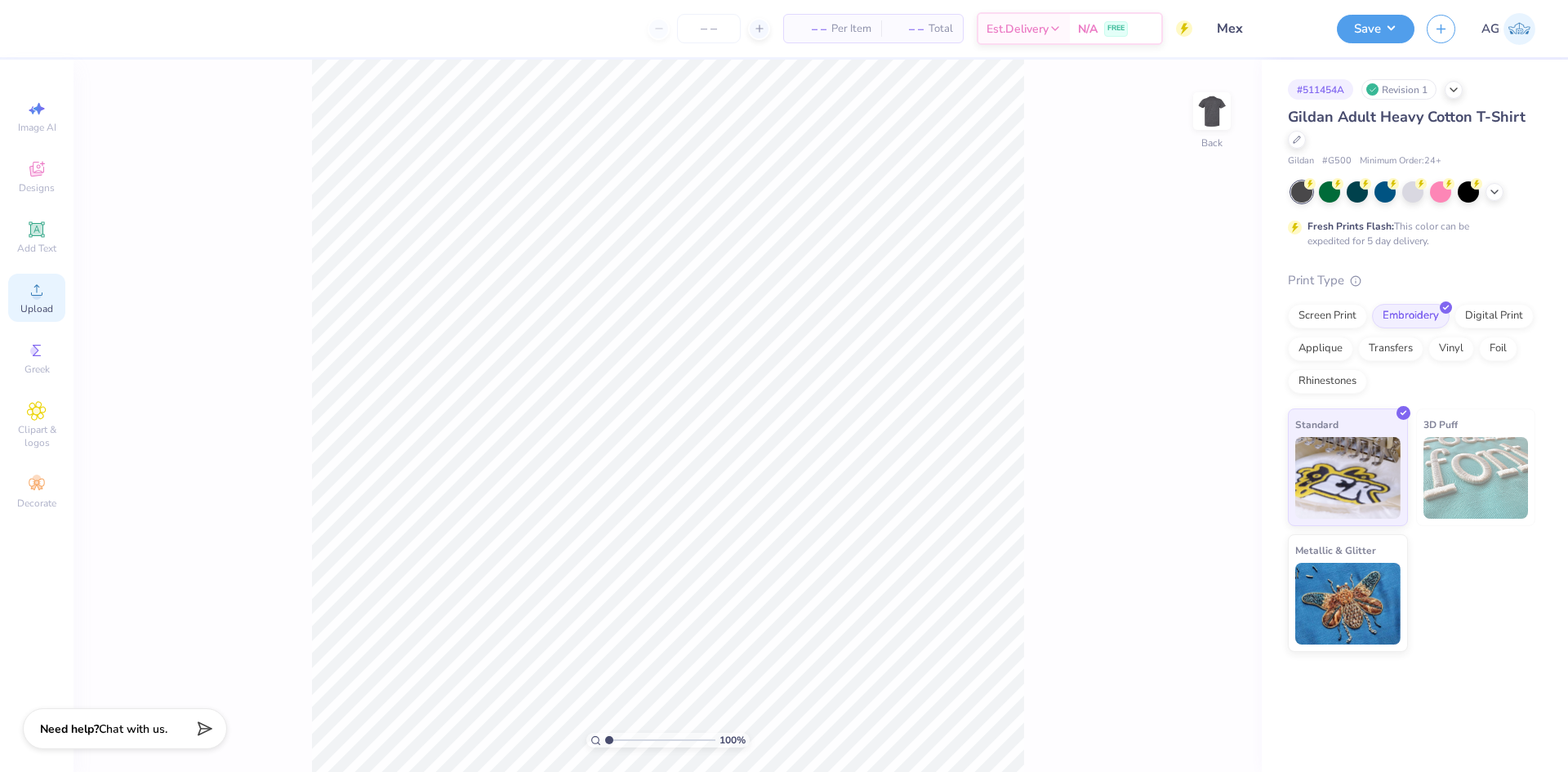
click at [54, 315] on div "Upload" at bounding box center [36, 298] width 57 height 49
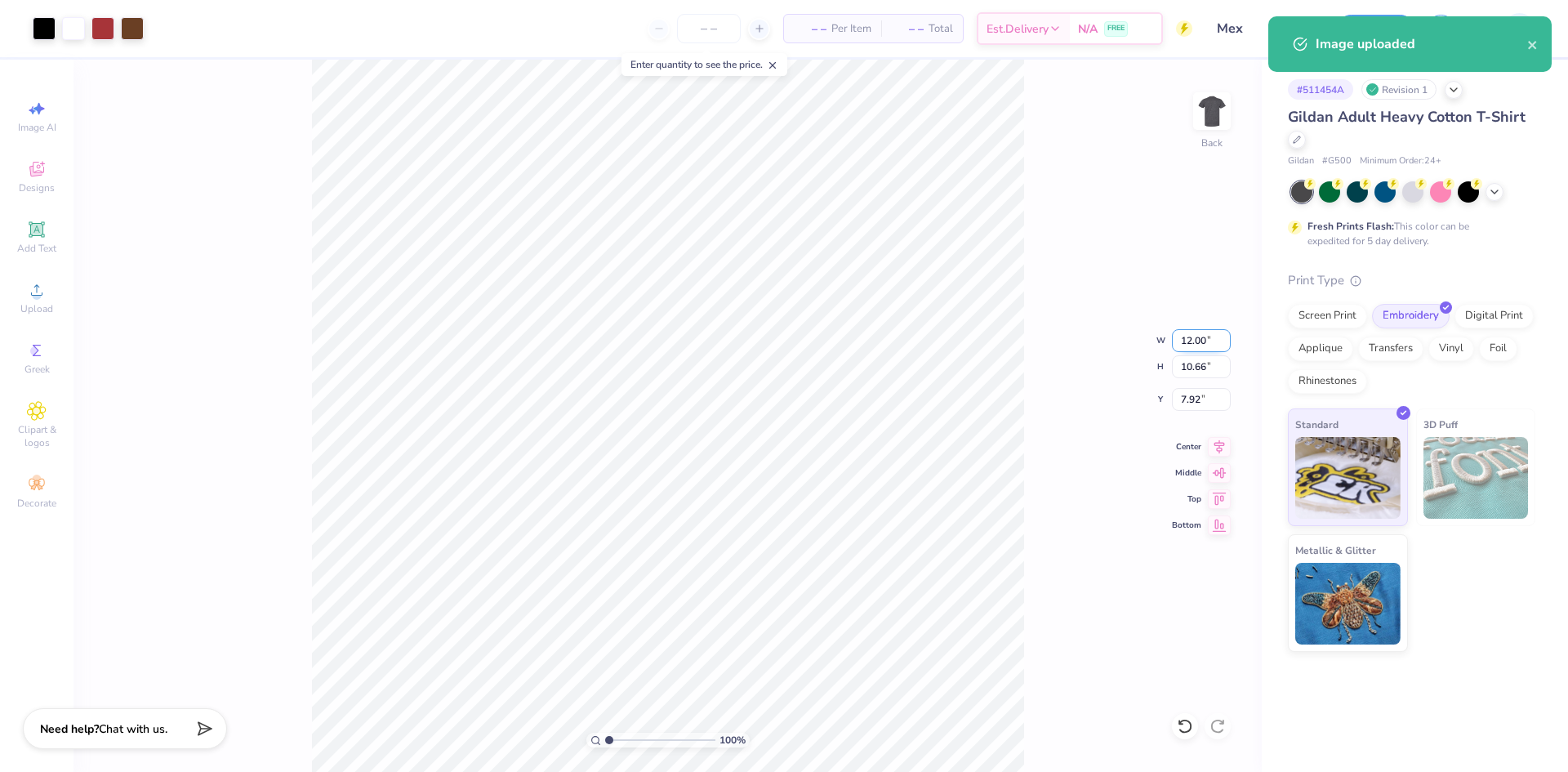
click at [1196, 339] on input "12.00" at bounding box center [1202, 341] width 59 height 23
click at [1194, 400] on input "7.92" at bounding box center [1202, 399] width 59 height 23
type input "3.00"
drag, startPoint x: 1225, startPoint y: 443, endPoint x: 1031, endPoint y: 441, distance: 194.0
click at [1224, 443] on icon at bounding box center [1219, 447] width 23 height 20
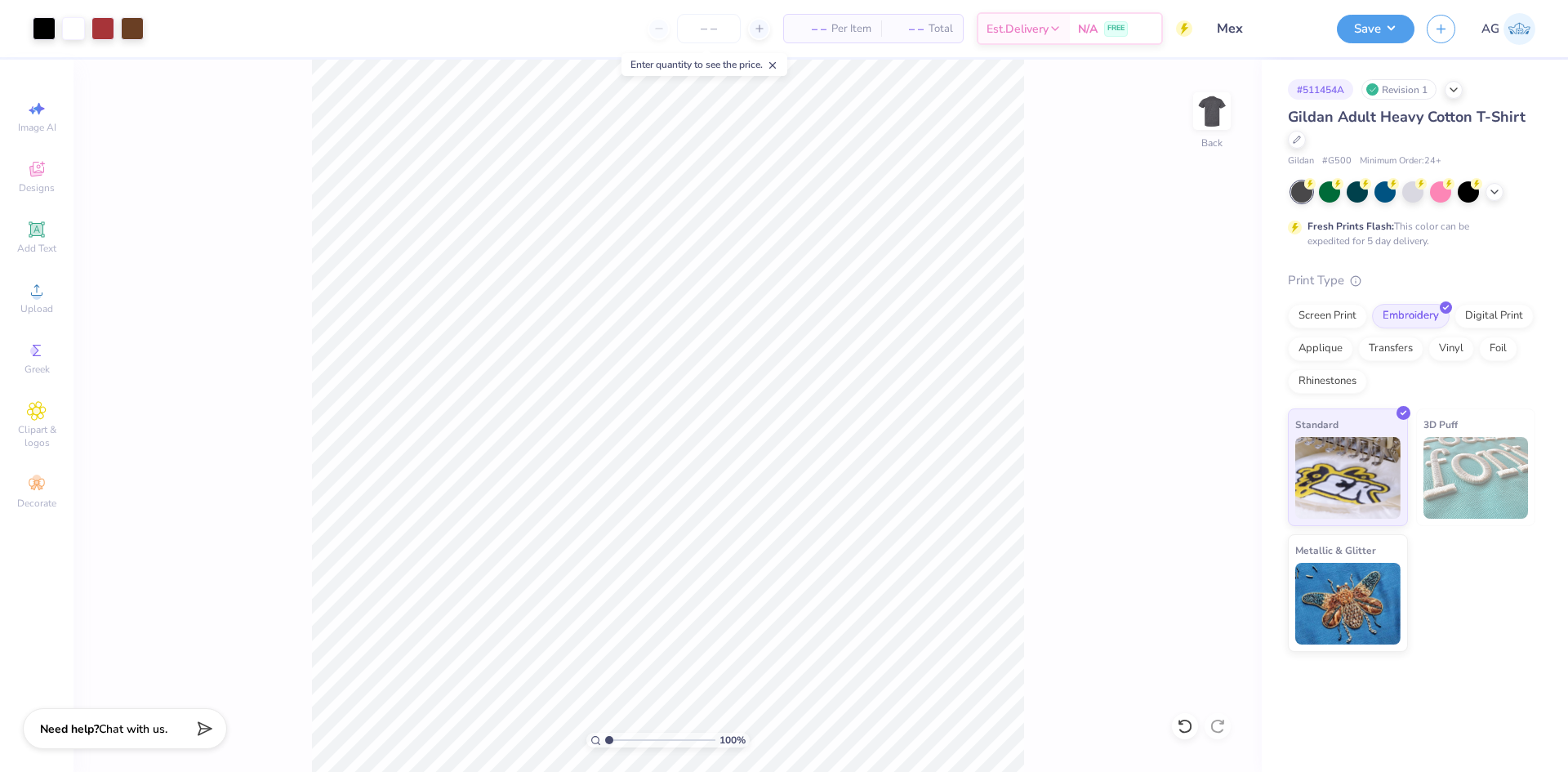
click at [1380, 20] on div "Image uploaded" at bounding box center [1410, 16] width 290 height 7
click at [1411, 106] on div "Gildan Adult Heavy Cotton T-Shirt" at bounding box center [1411, 128] width 247 height 44
click at [1382, 46] on div "Save AG" at bounding box center [1453, 29] width 232 height 57
click at [1382, 28] on button "Save" at bounding box center [1375, 26] width 77 height 29
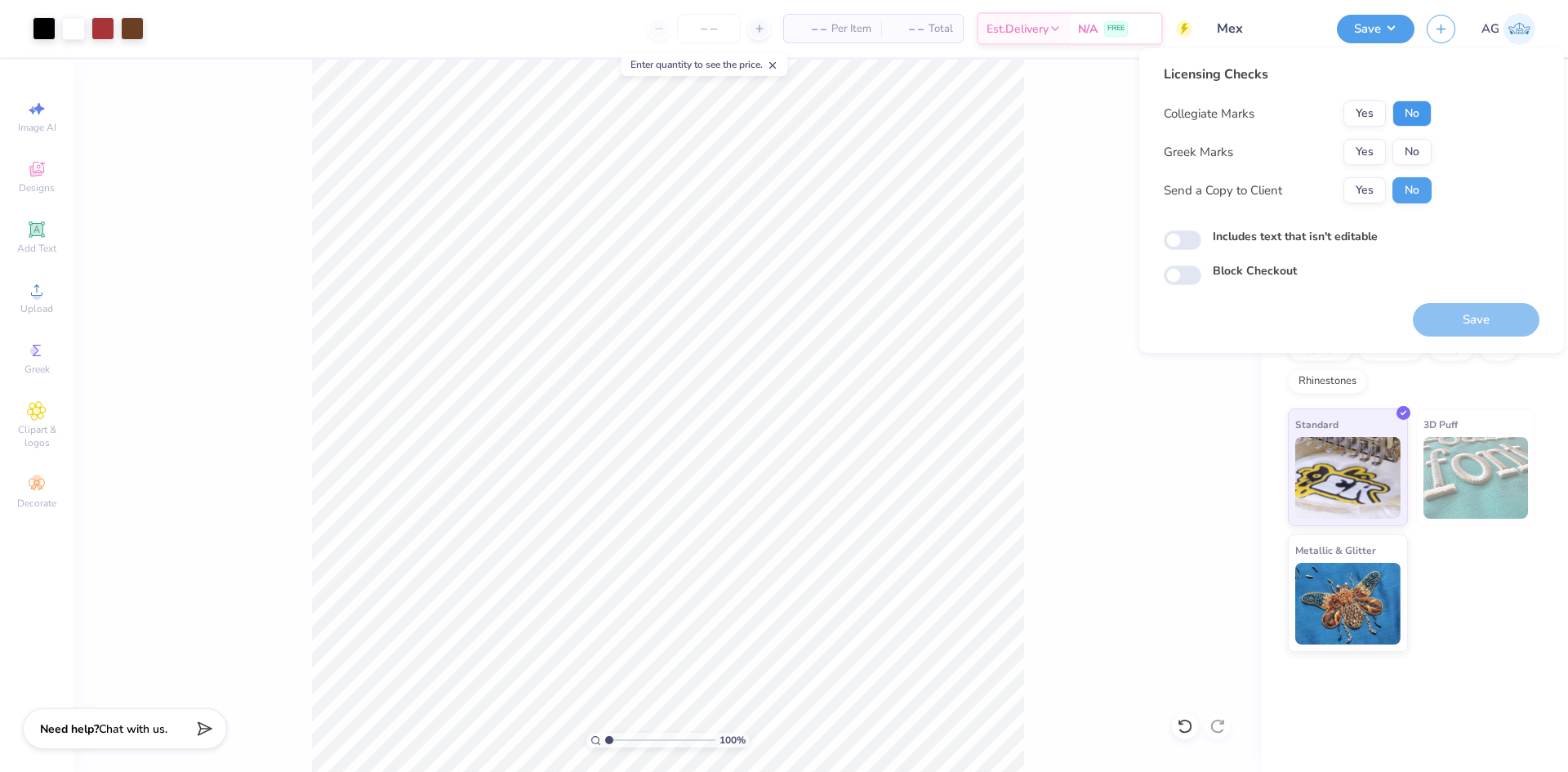
click at [1413, 122] on button "No" at bounding box center [1412, 114] width 39 height 26
drag, startPoint x: 1417, startPoint y: 145, endPoint x: 1345, endPoint y: 174, distance: 77.6
click at [1416, 145] on button "No" at bounding box center [1412, 152] width 39 height 26
click at [1205, 220] on div "Licensing Checks Collegiate Marks Yes No Greek Marks Yes No Send a Copy to Clie…" at bounding box center [1351, 174] width 376 height 220
click at [1196, 243] on input "Includes text that isn't editable" at bounding box center [1182, 240] width 37 height 20
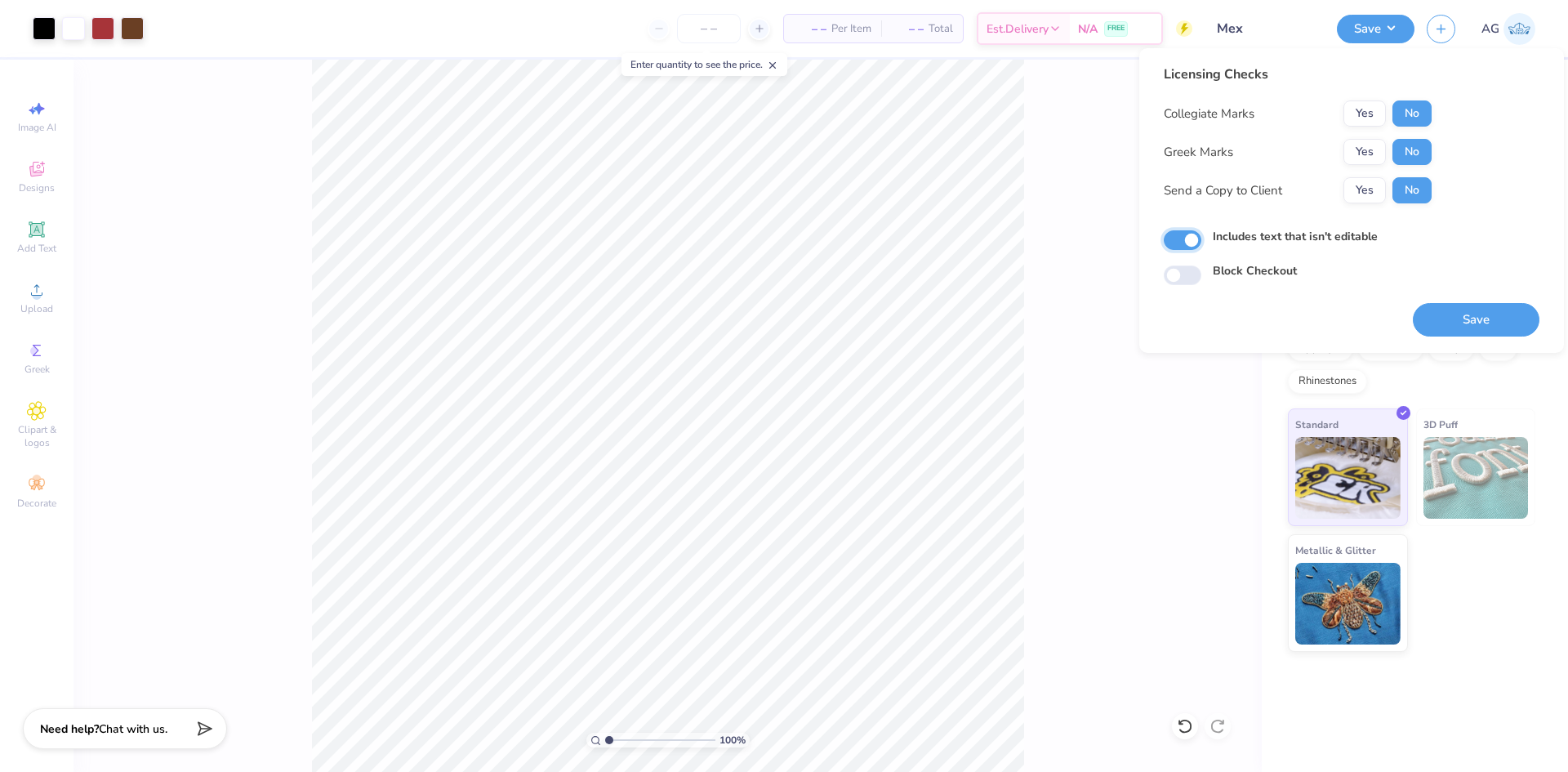
checkbox input "true"
drag, startPoint x: 1382, startPoint y: 192, endPoint x: 1066, endPoint y: 243, distance: 320.1
click at [1382, 191] on button "Yes" at bounding box center [1364, 190] width 42 height 26
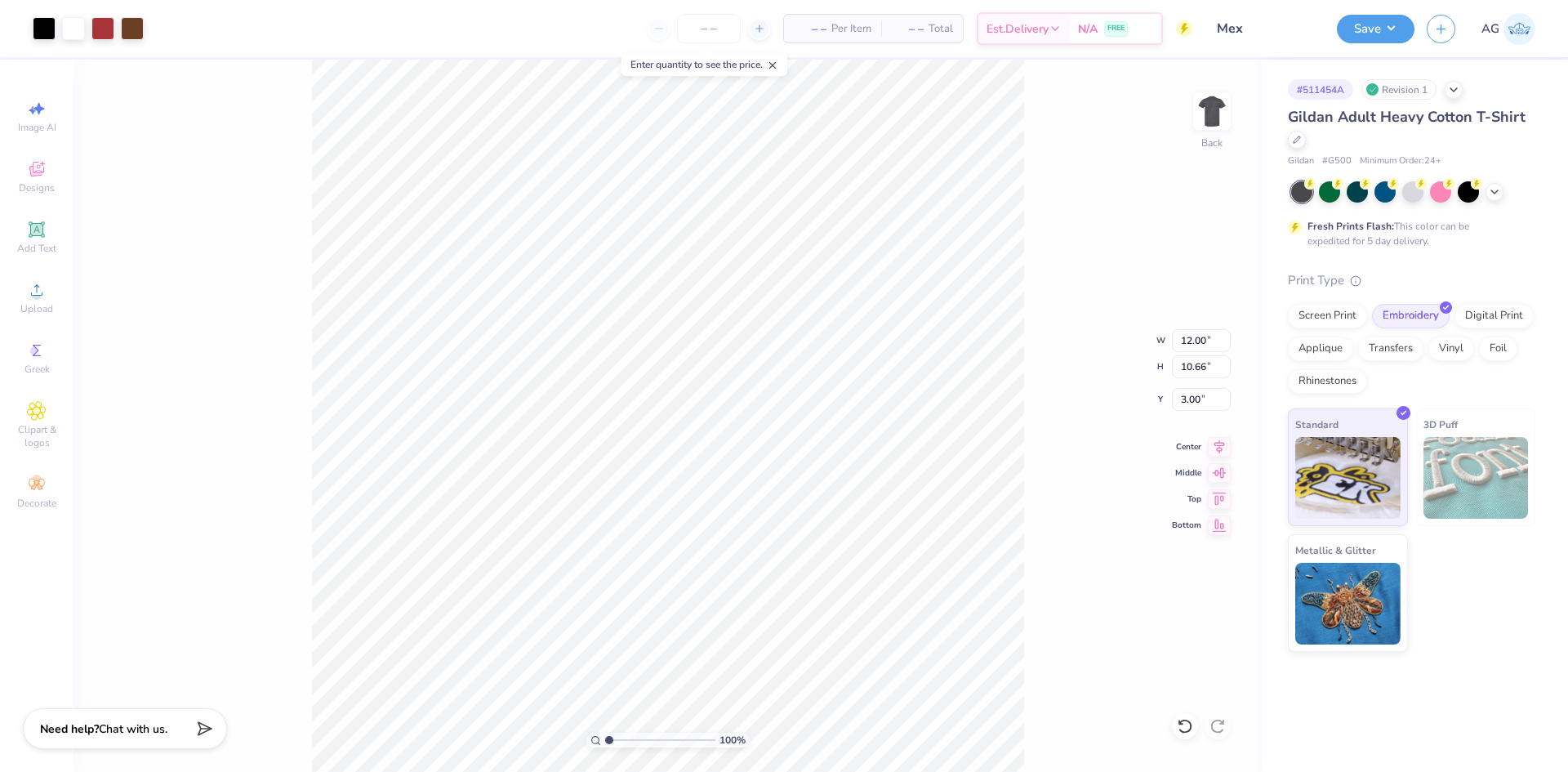
drag, startPoint x: 1130, startPoint y: 686, endPoint x: 1047, endPoint y: 677, distance: 83.5
click at [1129, 686] on div "100 % Back W 12.00 12.00 " H 10.66 10.66 " Y 3.00 3.00 " Center Middle Top Bott…" at bounding box center [668, 415] width 1188 height 712
click at [1360, 27] on button "Save" at bounding box center [1375, 26] width 77 height 29
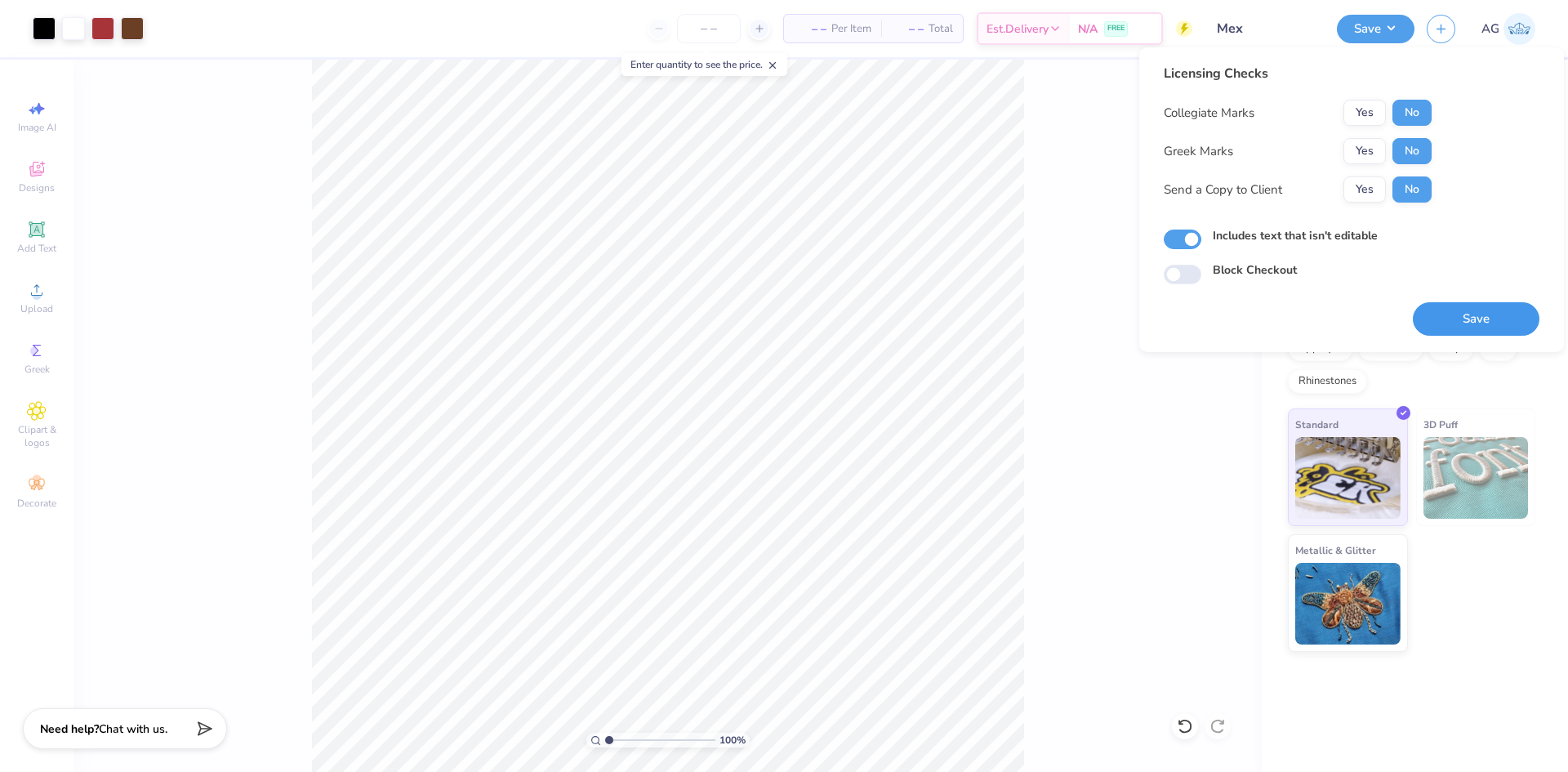
click at [1461, 321] on button "Save" at bounding box center [1476, 318] width 127 height 34
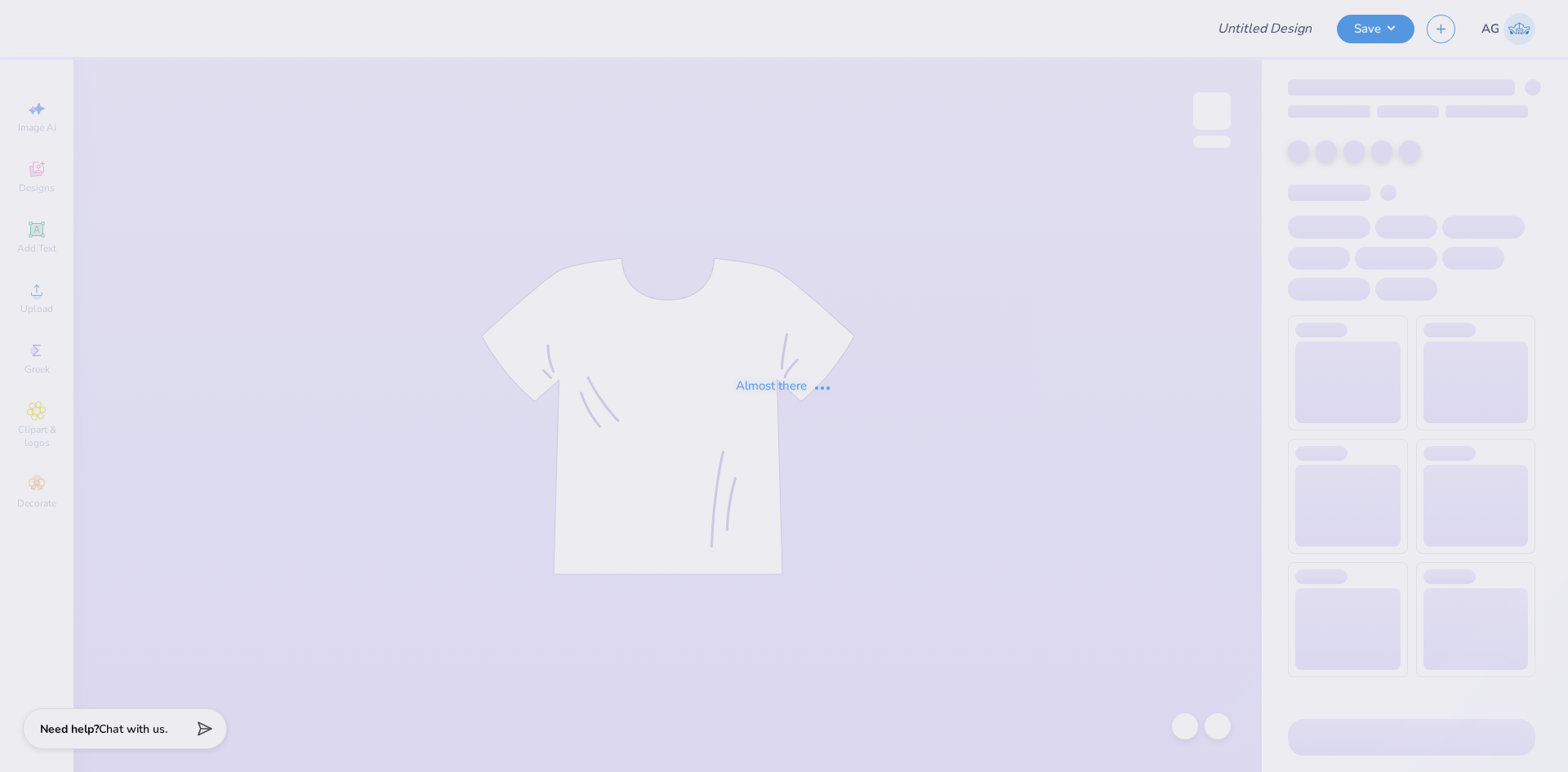
type input "[GEOGRAPHIC_DATA] : [PERSON_NAME]"
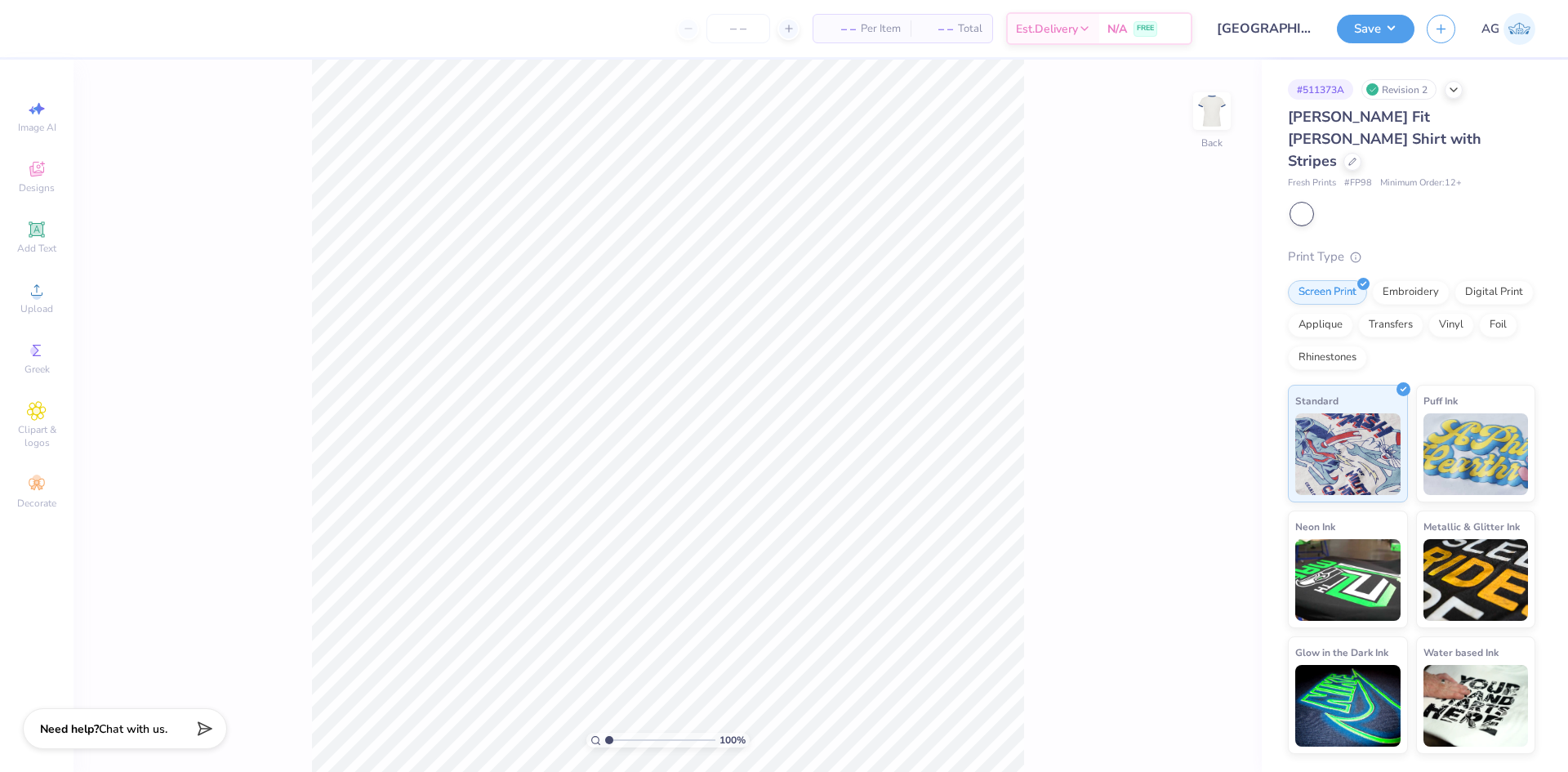
click at [1135, 414] on div "100 % Back" at bounding box center [668, 415] width 1188 height 712
click at [1467, 95] on div "# 511373A Revision 2" at bounding box center [1411, 89] width 247 height 21
click at [1458, 88] on icon at bounding box center [1454, 88] width 13 height 13
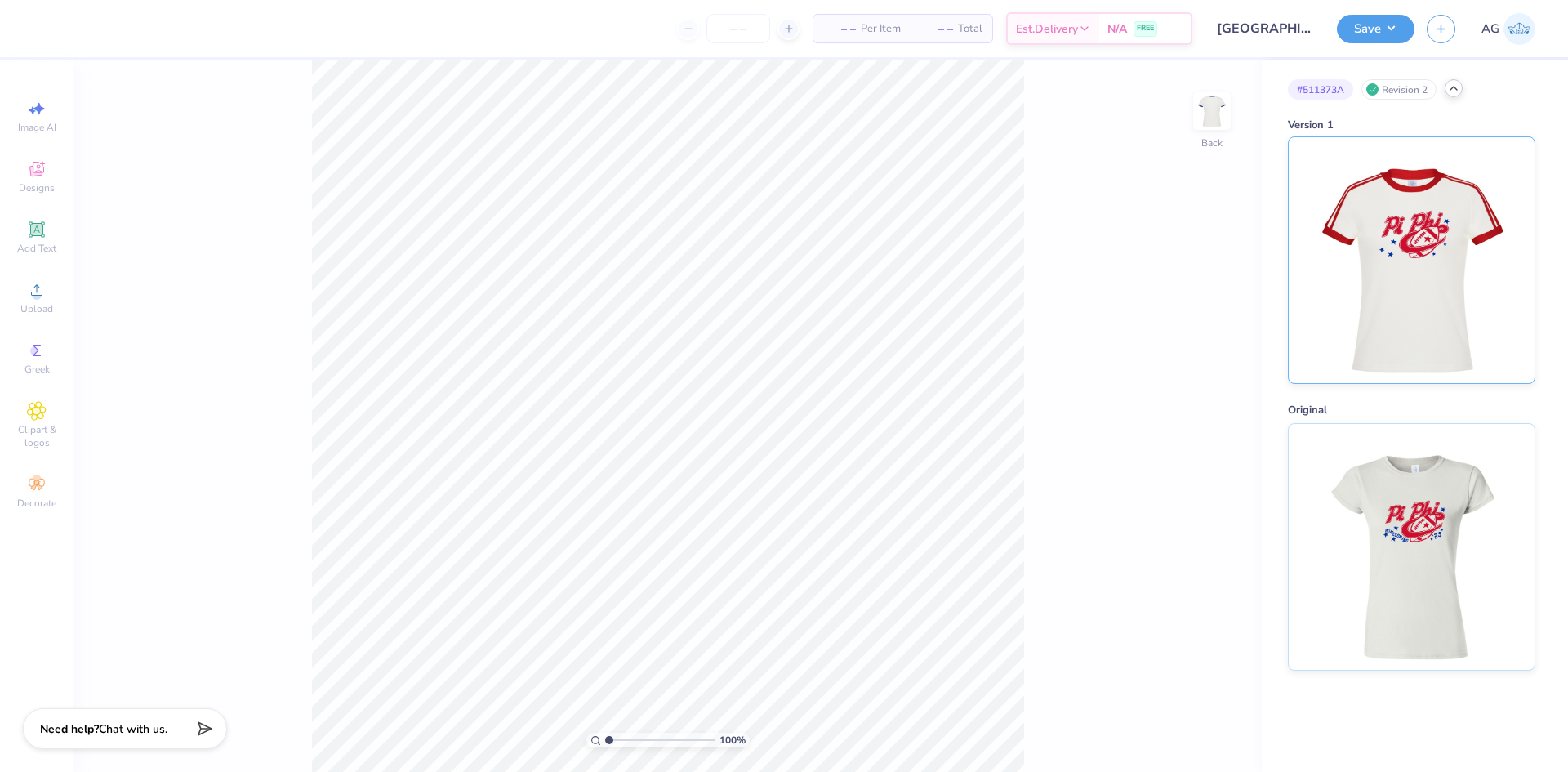
click at [1355, 300] on img at bounding box center [1412, 259] width 203 height 245
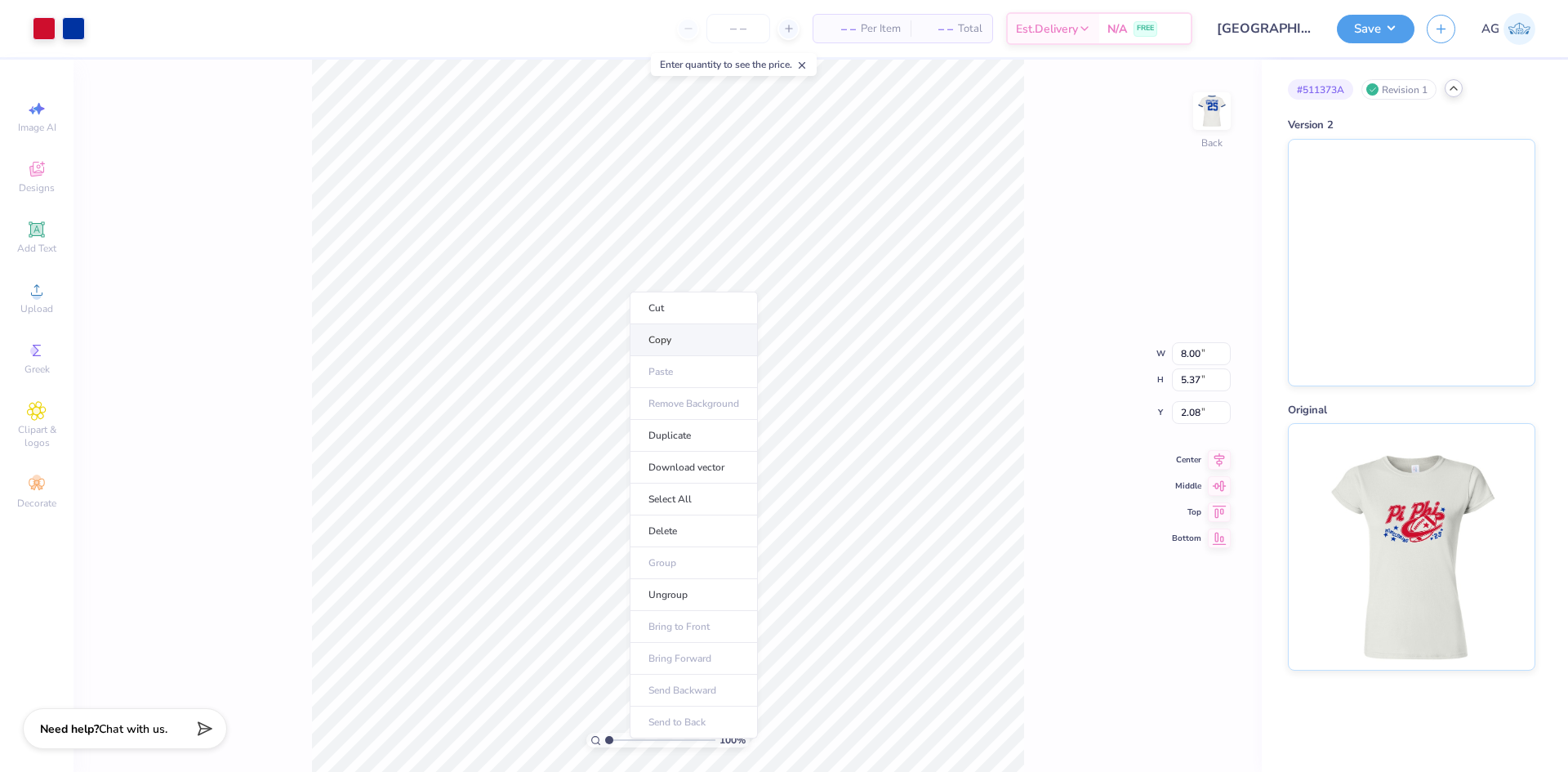
click at [671, 335] on li "Copy" at bounding box center [694, 340] width 128 height 32
click at [786, 489] on li "Download vector" at bounding box center [778, 494] width 128 height 32
click at [1481, 218] on img at bounding box center [1411, 259] width 245 height 245
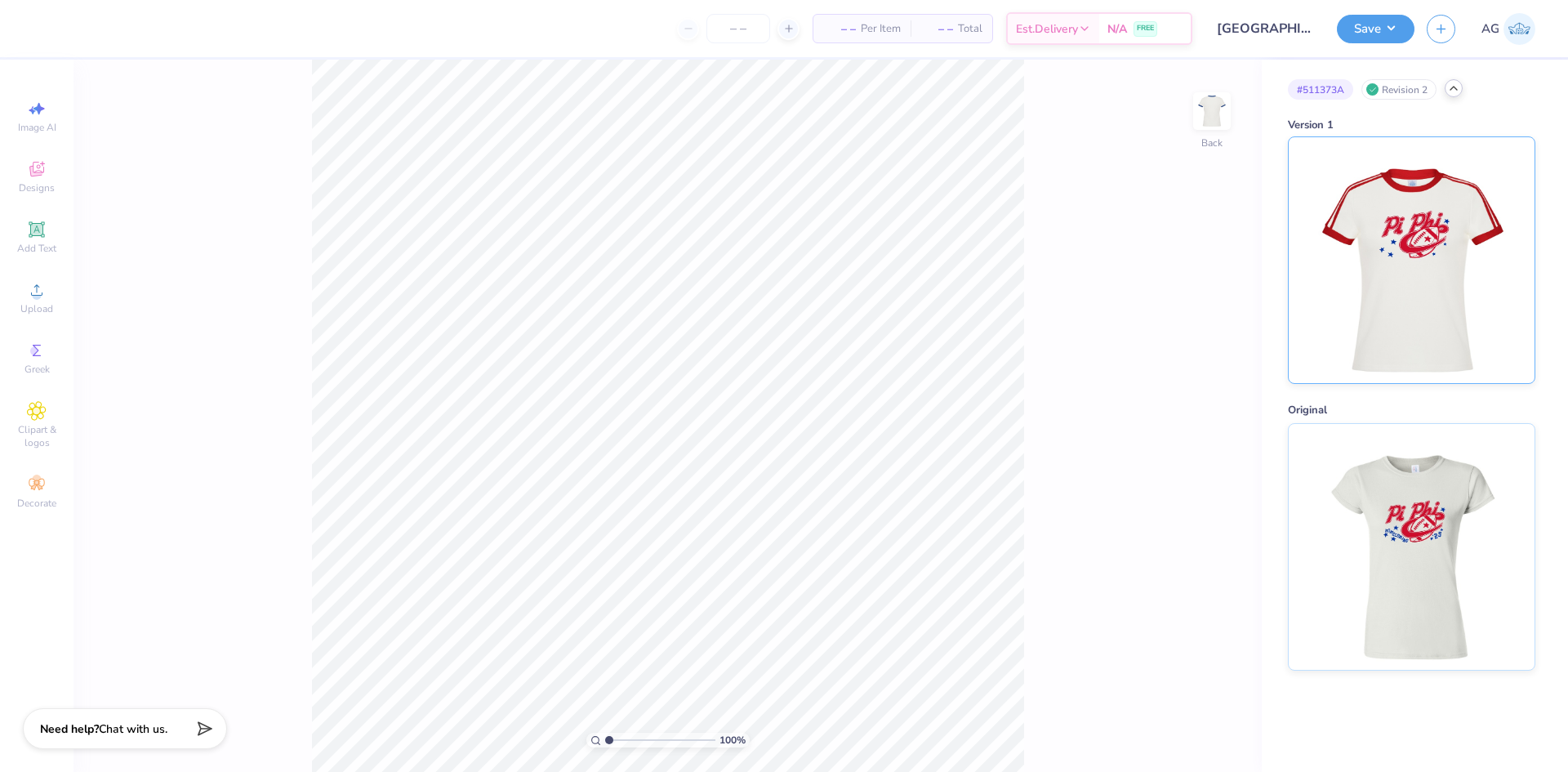
click at [1433, 206] on img at bounding box center [1412, 259] width 203 height 245
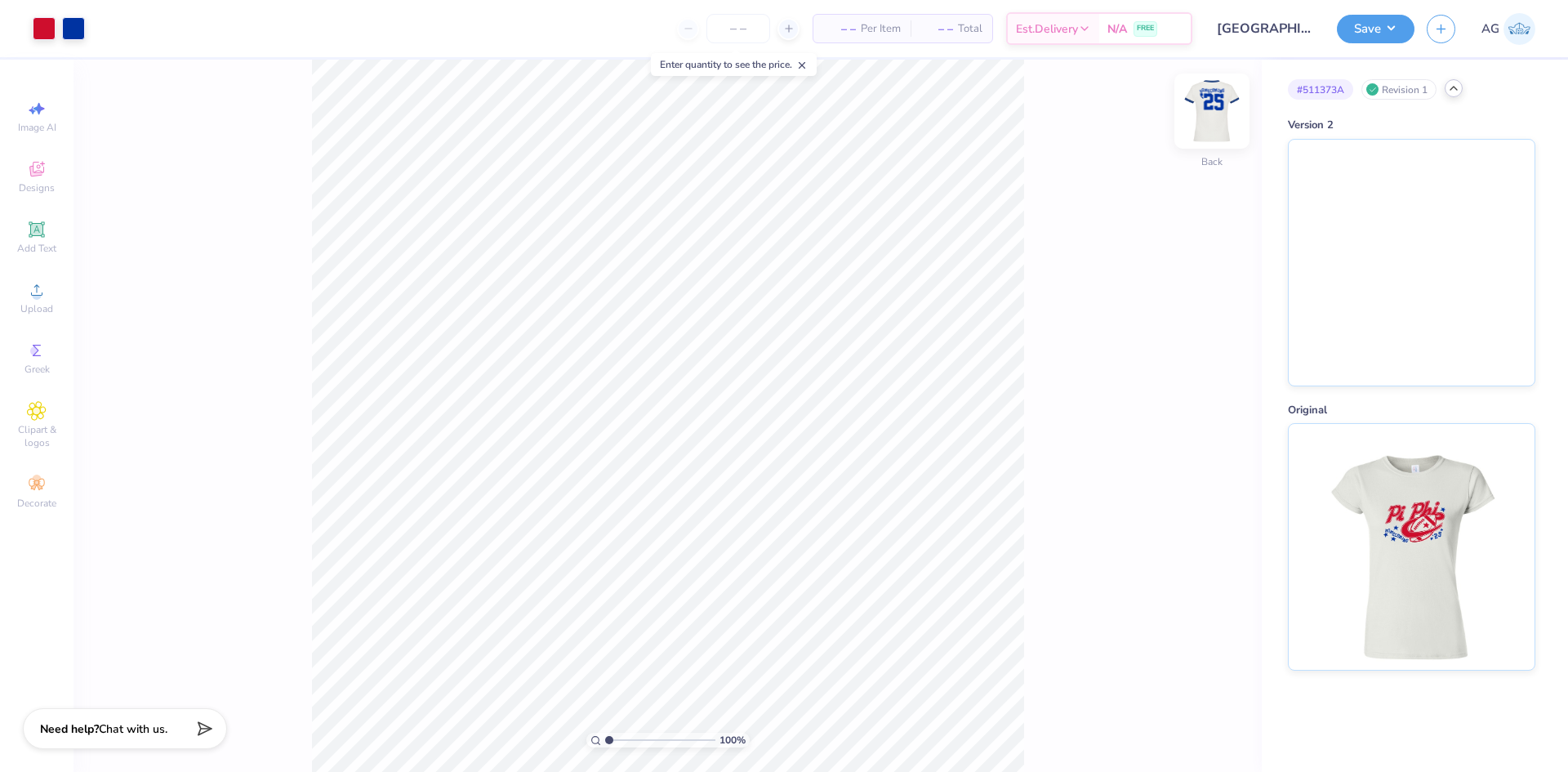
click at [1212, 108] on img at bounding box center [1212, 110] width 65 height 65
type input "4.04"
click at [1182, 723] on icon at bounding box center [1181, 723] width 3 height 3
click at [1185, 723] on div "100 % Front" at bounding box center [668, 415] width 1188 height 712
click at [274, 396] on div "100 % Front" at bounding box center [668, 415] width 1188 height 712
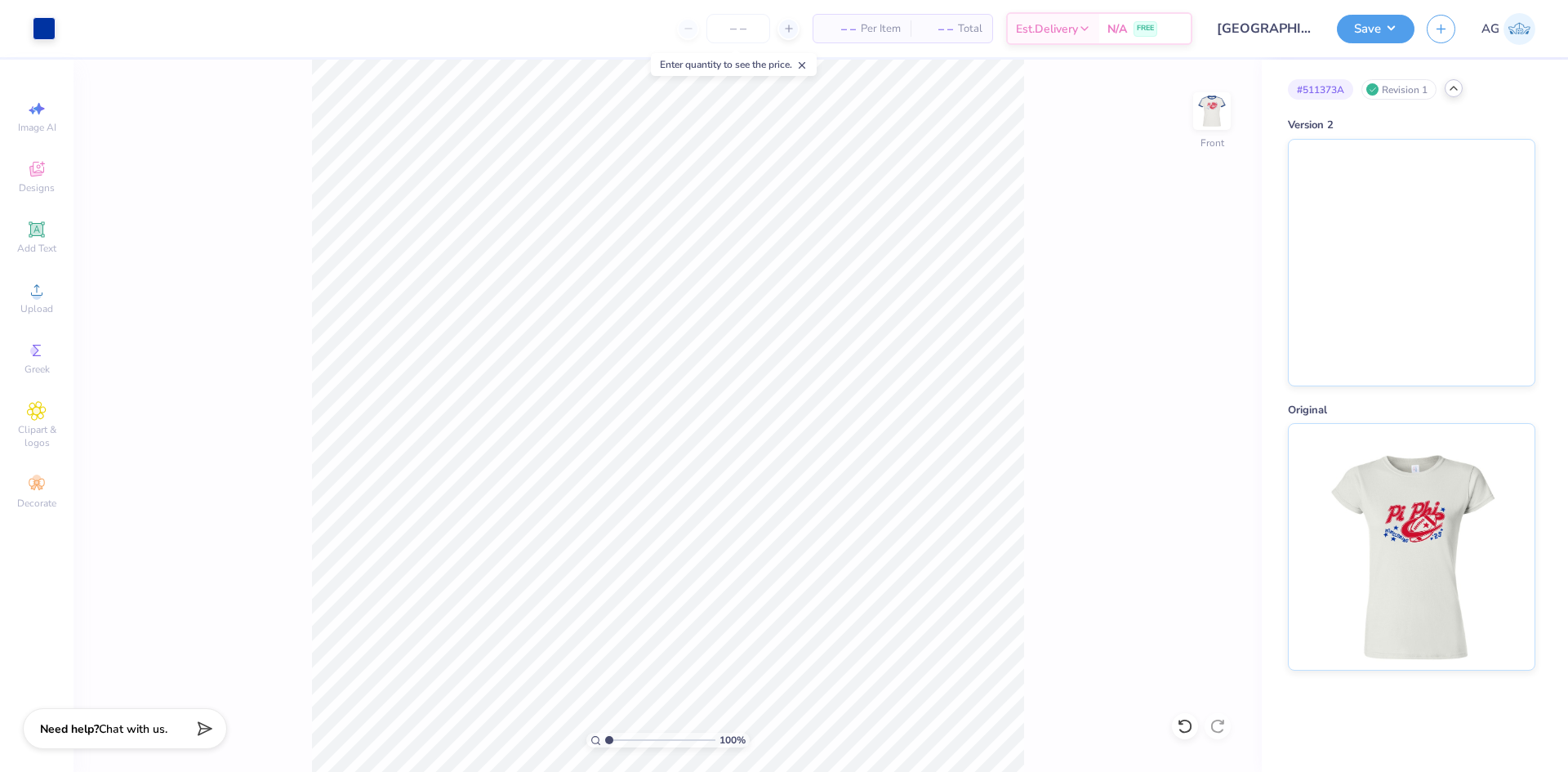
click at [487, 153] on div "100 % Front" at bounding box center [668, 415] width 1188 height 712
click at [1484, 258] on img at bounding box center [1411, 259] width 245 height 245
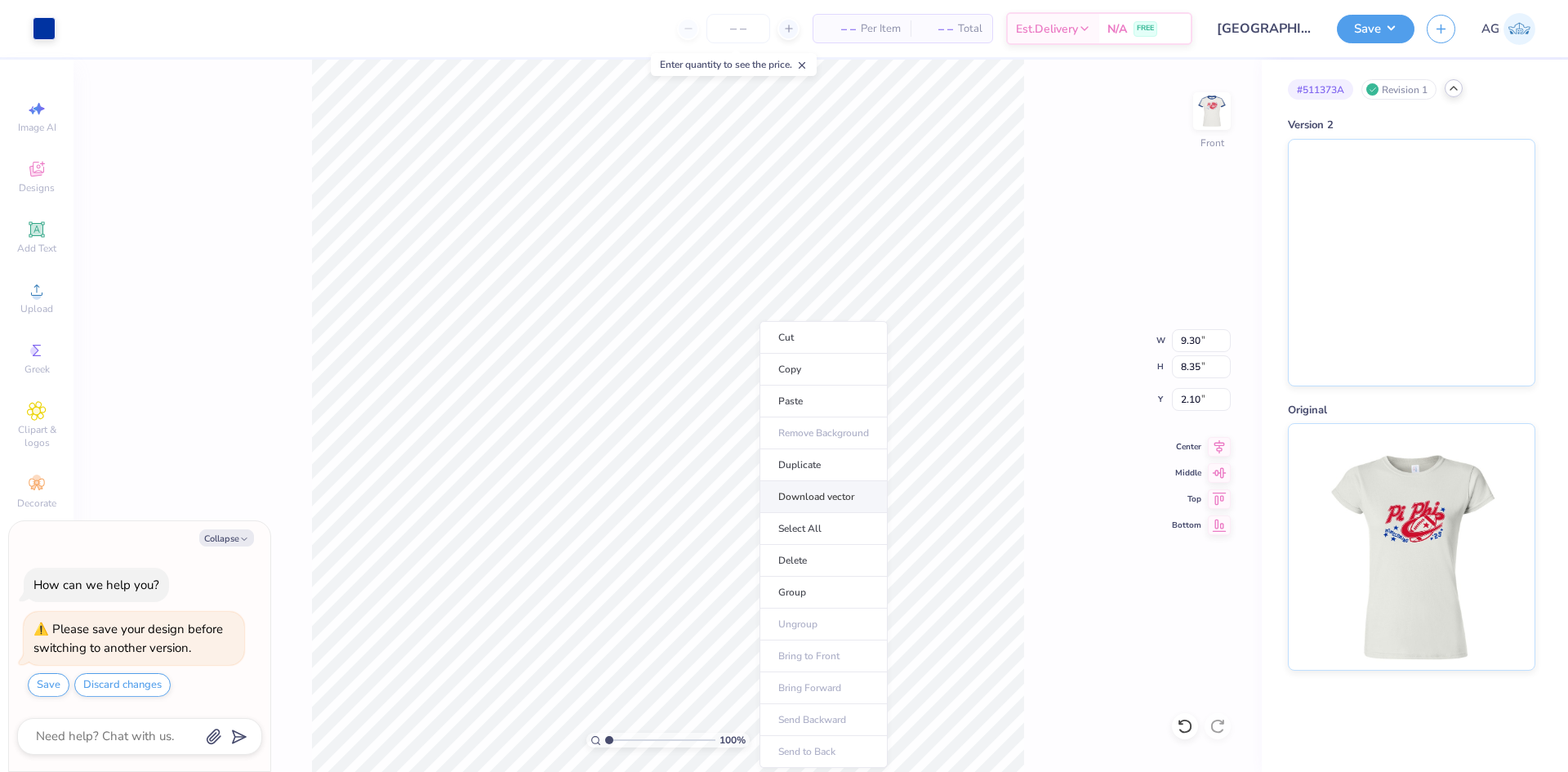
click at [820, 495] on li "Download vector" at bounding box center [824, 497] width 128 height 32
click at [1152, 243] on div "100 % Front W 9.30 9.30 " H 8.35 8.35 " Y 2.10 2.10 " Center Middle Top Bottom" at bounding box center [668, 415] width 1188 height 712
click at [1404, 175] on img at bounding box center [1411, 259] width 245 height 245
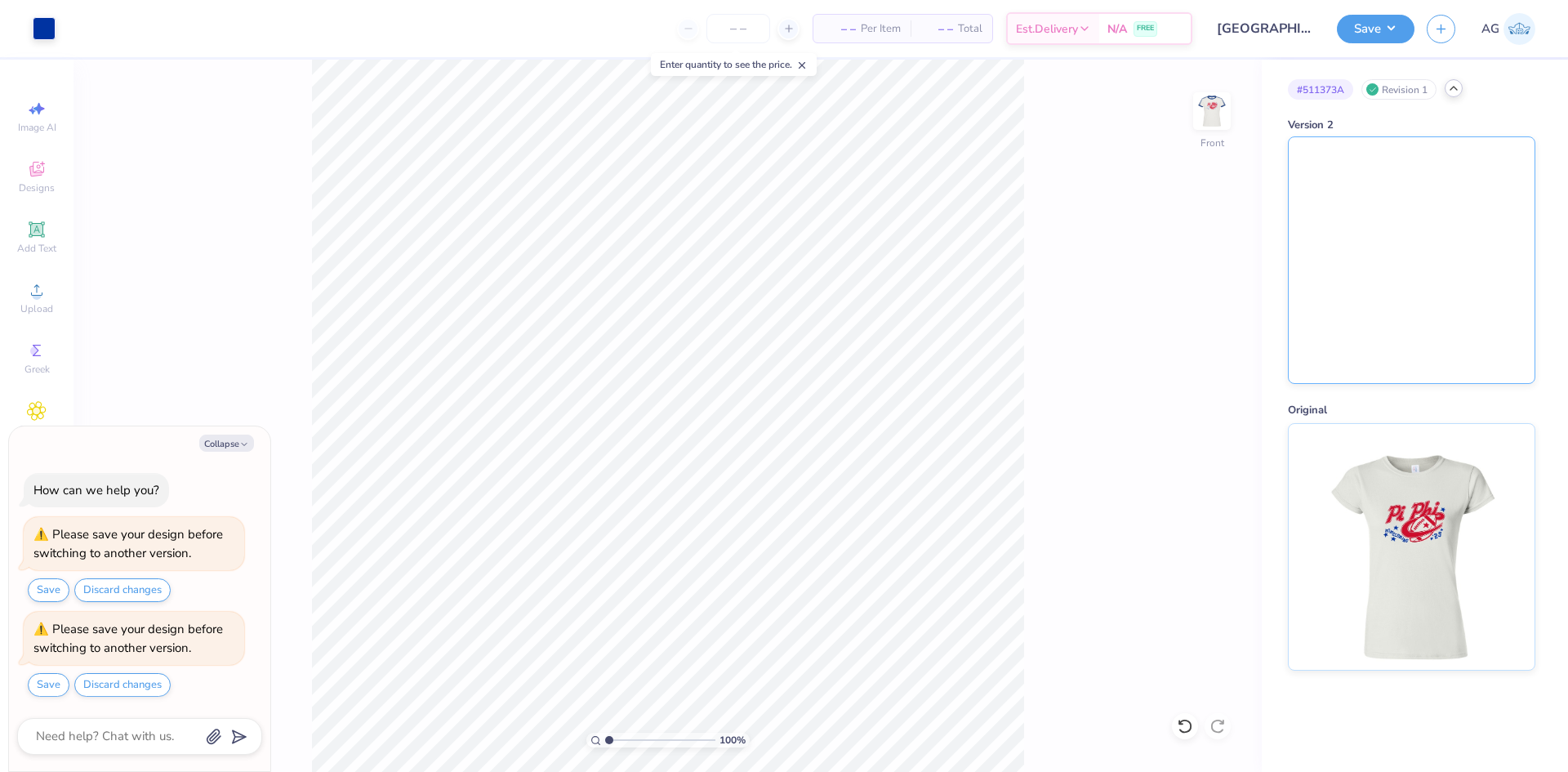
click at [1315, 253] on img at bounding box center [1411, 259] width 245 height 245
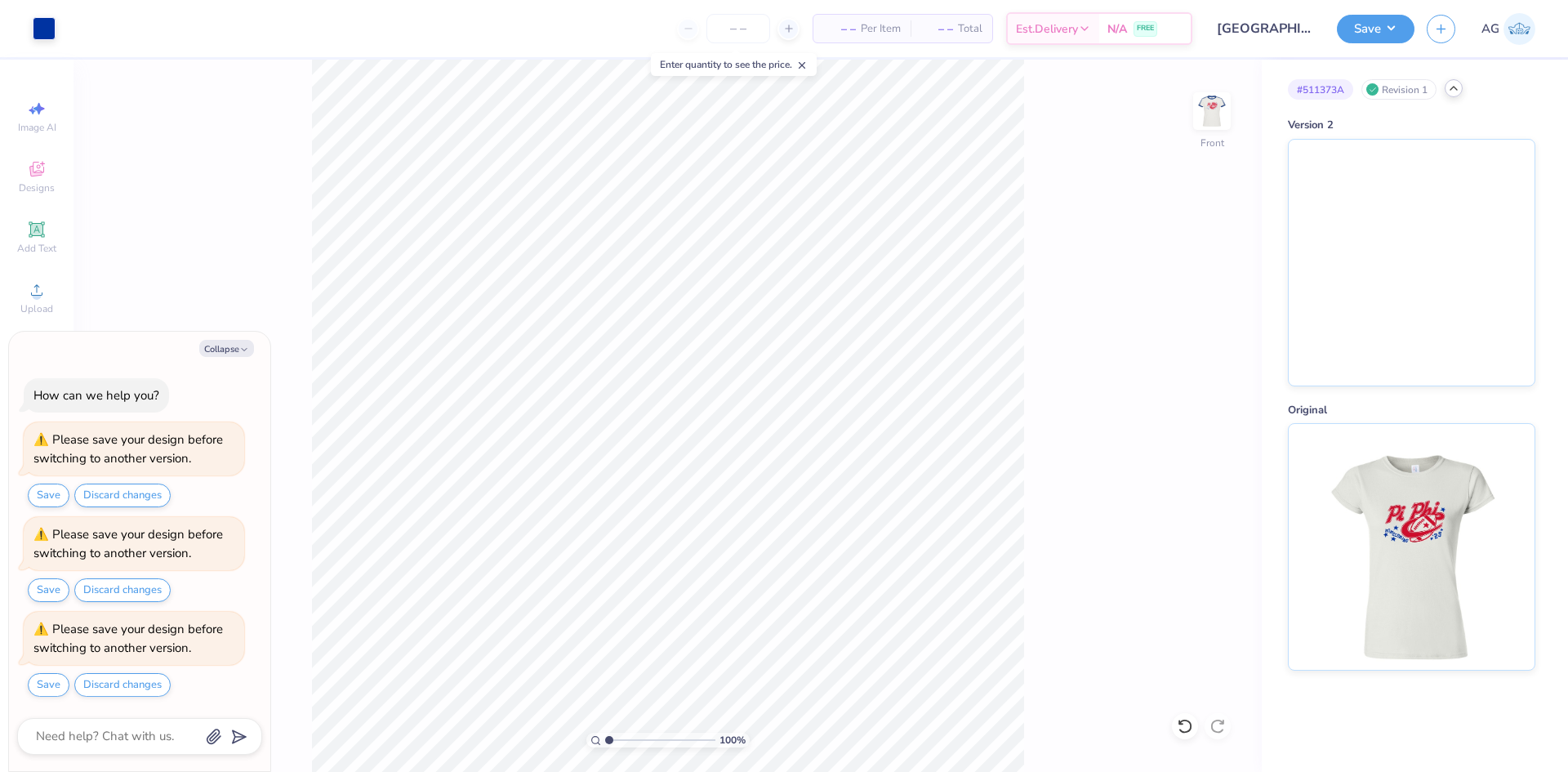
click at [1065, 197] on div "100 % Front" at bounding box center [668, 415] width 1188 height 712
type textarea "x"
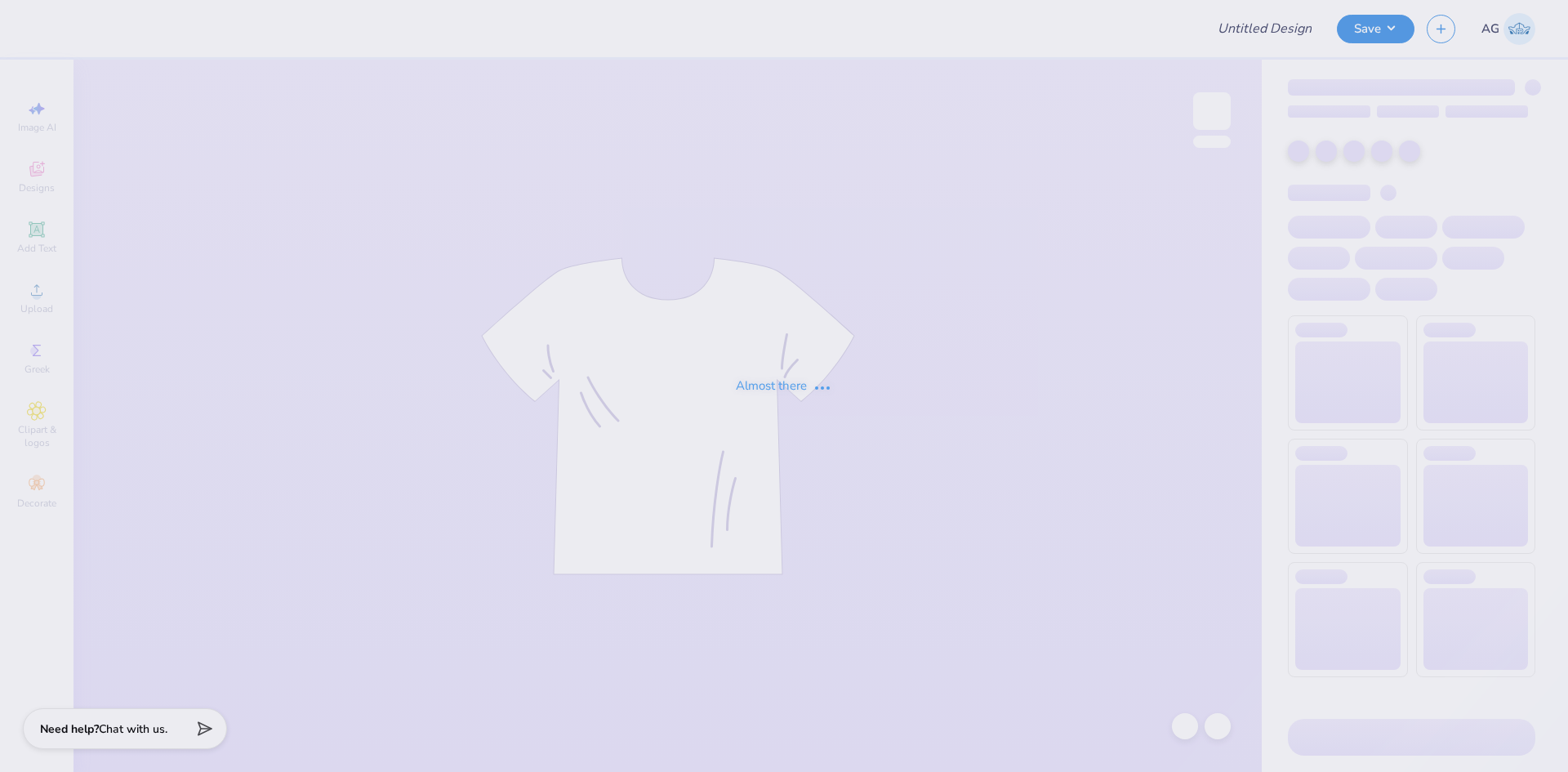
type input "[GEOGRAPHIC_DATA] : [PERSON_NAME]"
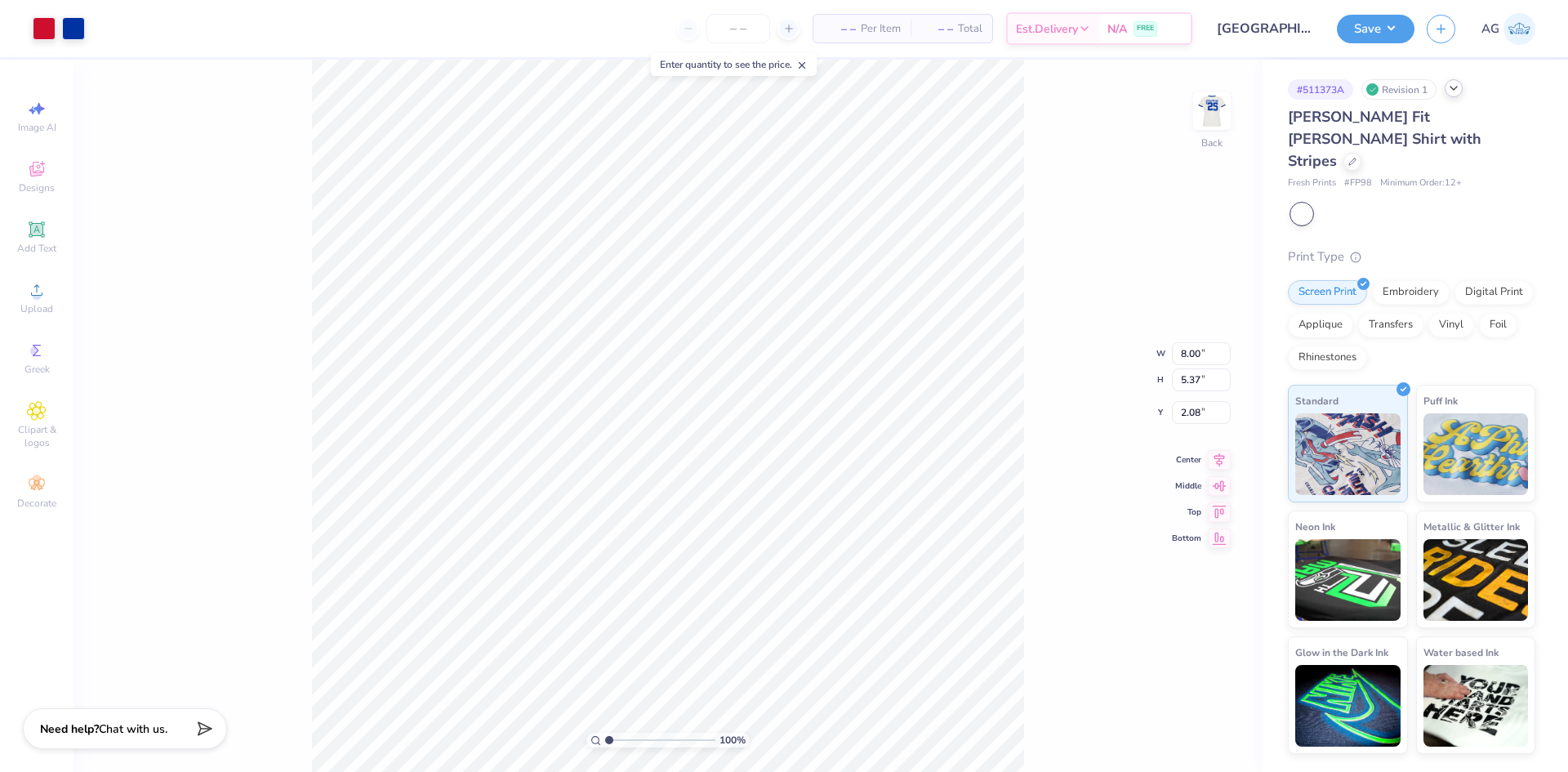
click at [1456, 89] on icon at bounding box center [1454, 88] width 13 height 13
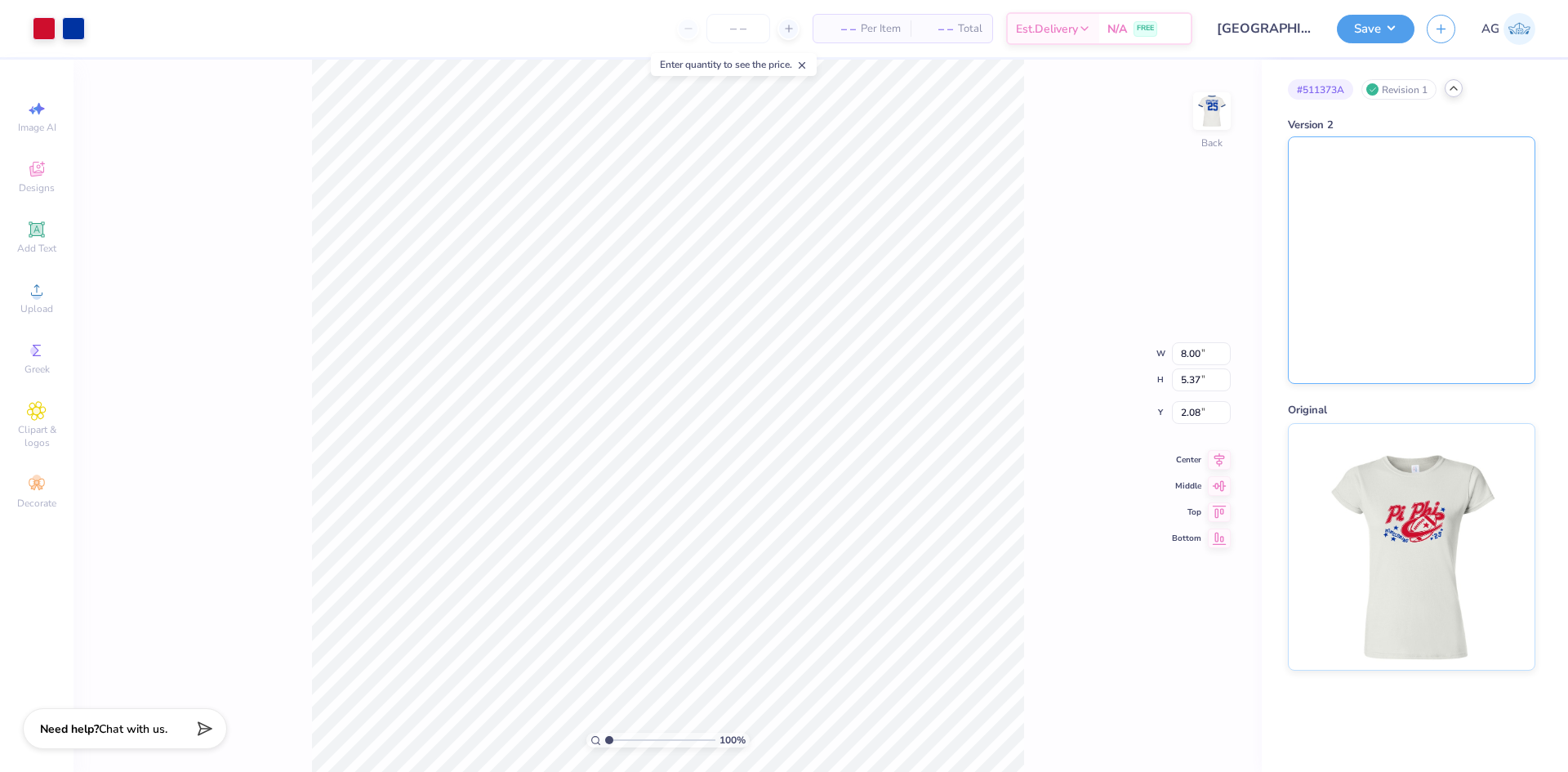
click at [1416, 272] on img at bounding box center [1411, 259] width 245 height 245
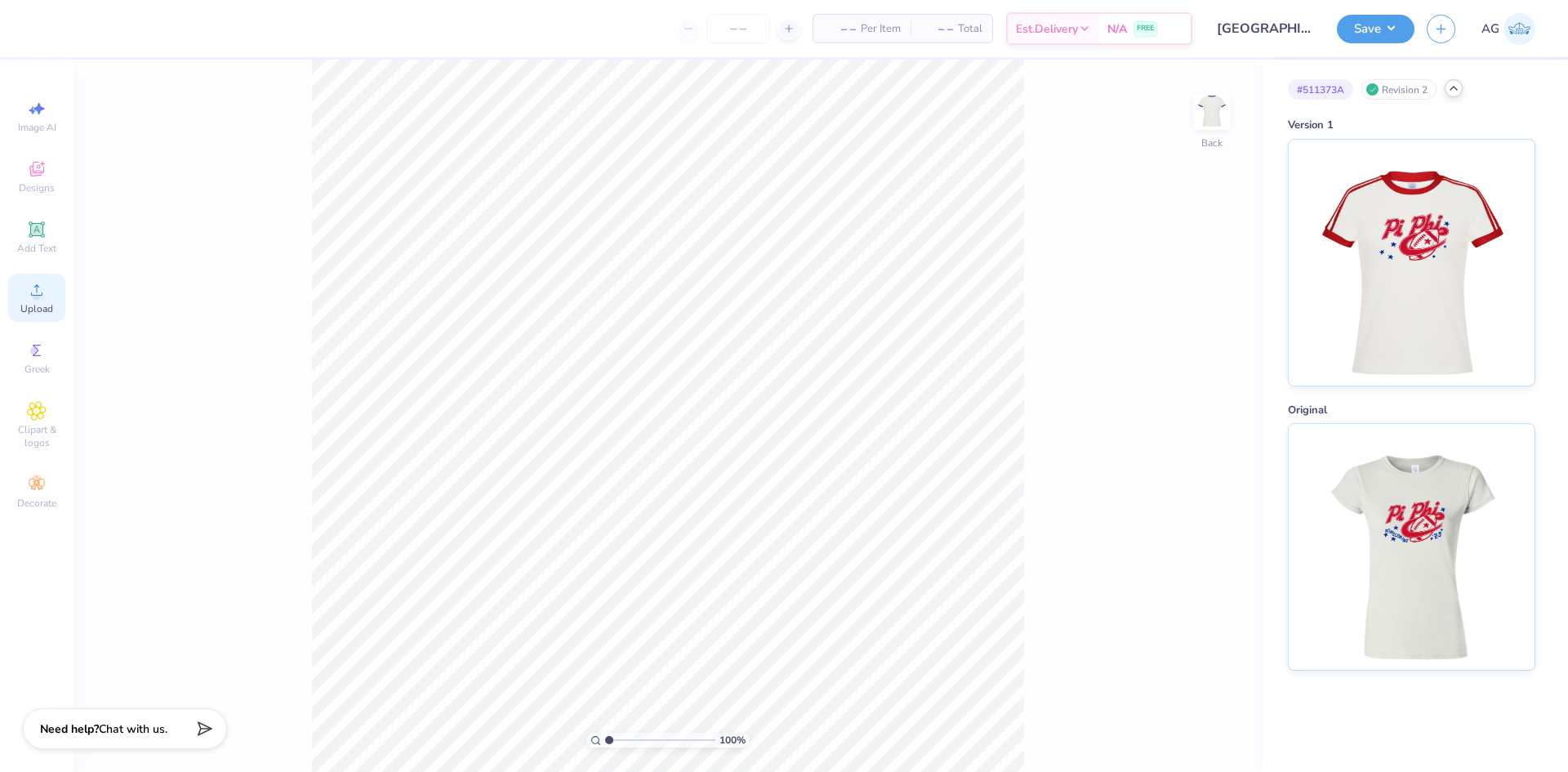
click at [16, 296] on div "Upload" at bounding box center [36, 298] width 57 height 49
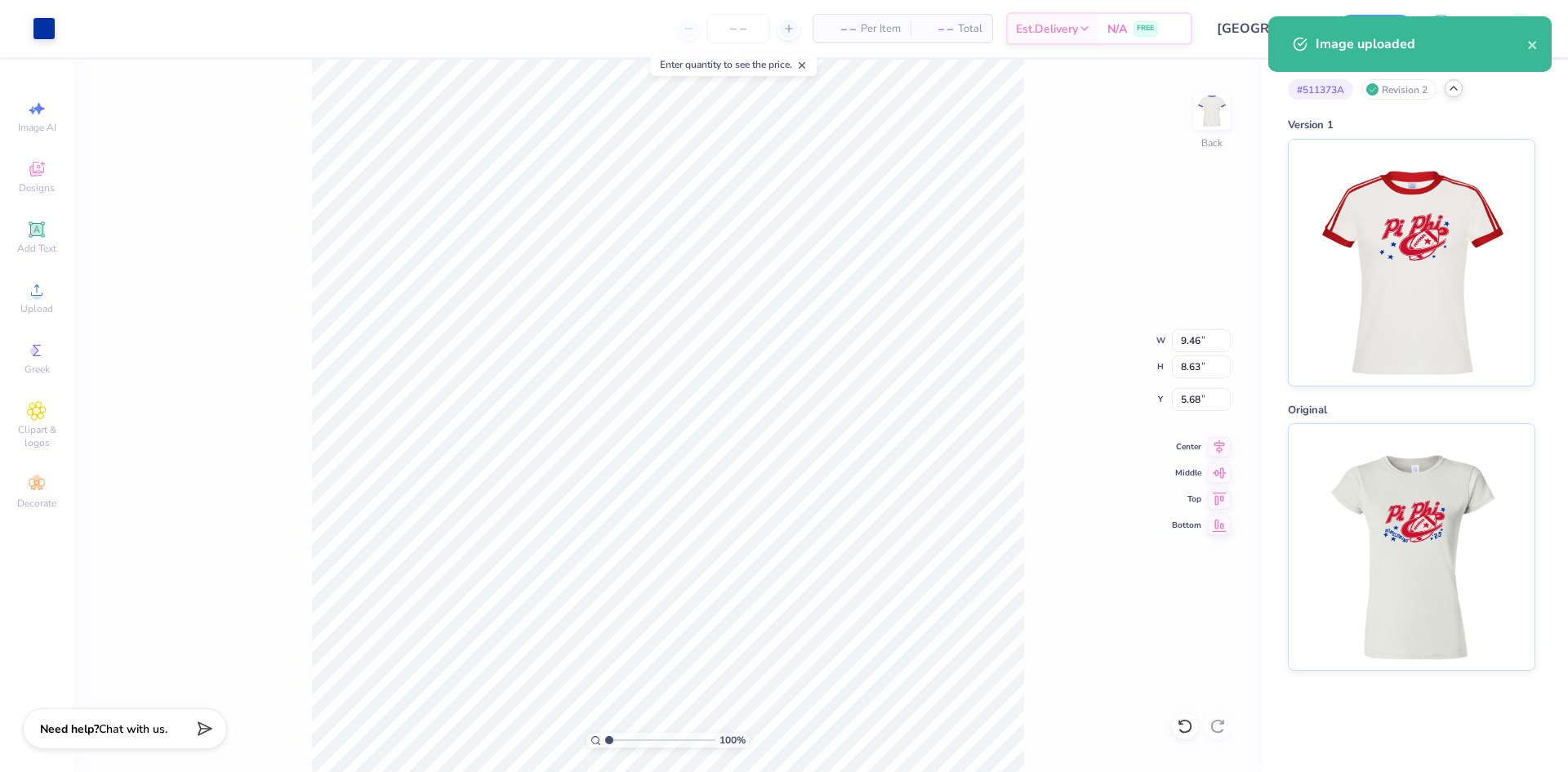
drag, startPoint x: 1177, startPoint y: 735, endPoint x: 1143, endPoint y: 708, distance: 43.4
click at [1178, 734] on div at bounding box center [1186, 726] width 26 height 26
click at [35, 278] on div "Upload" at bounding box center [36, 298] width 57 height 49
click at [1192, 349] on input "8.00" at bounding box center [1202, 341] width 59 height 23
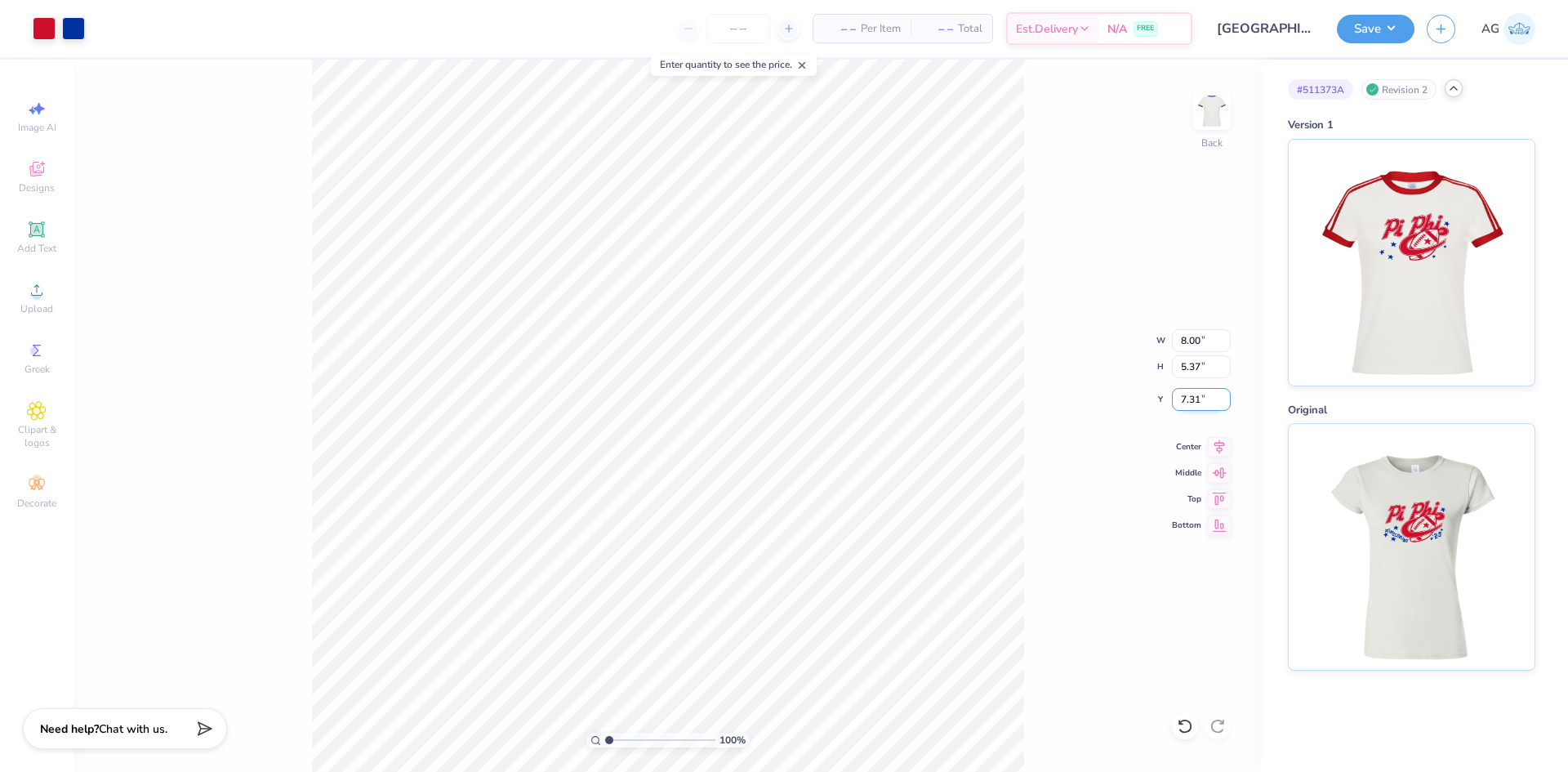
click at [1200, 402] on input "7.31" at bounding box center [1202, 399] width 59 height 23
type input "2.00"
type input "2.45"
click at [624, 741] on input "range" at bounding box center [660, 740] width 110 height 15
type input "5.72"
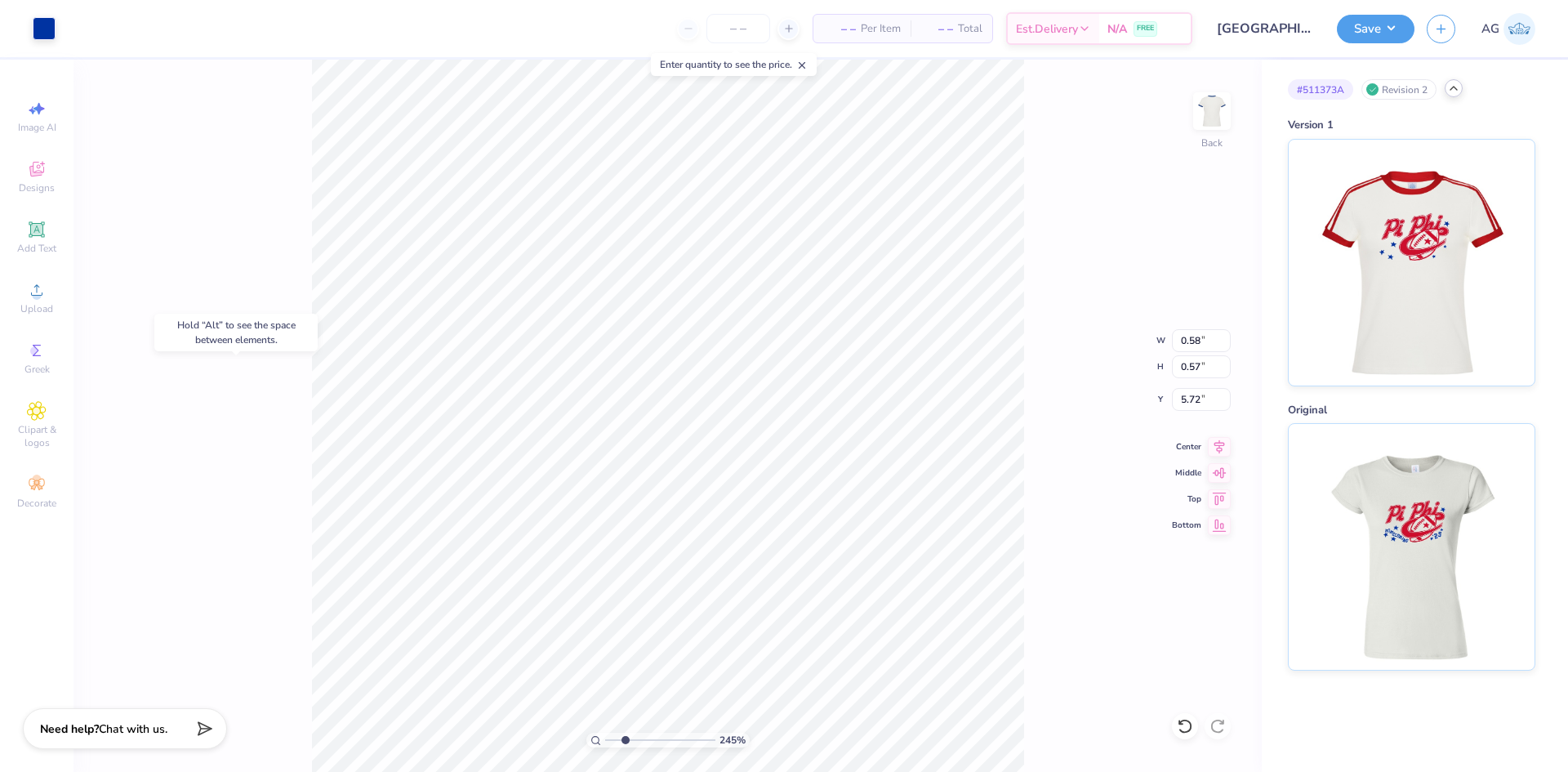
type input "0.67"
type input "5.06"
type input "0.58"
type input "0.57"
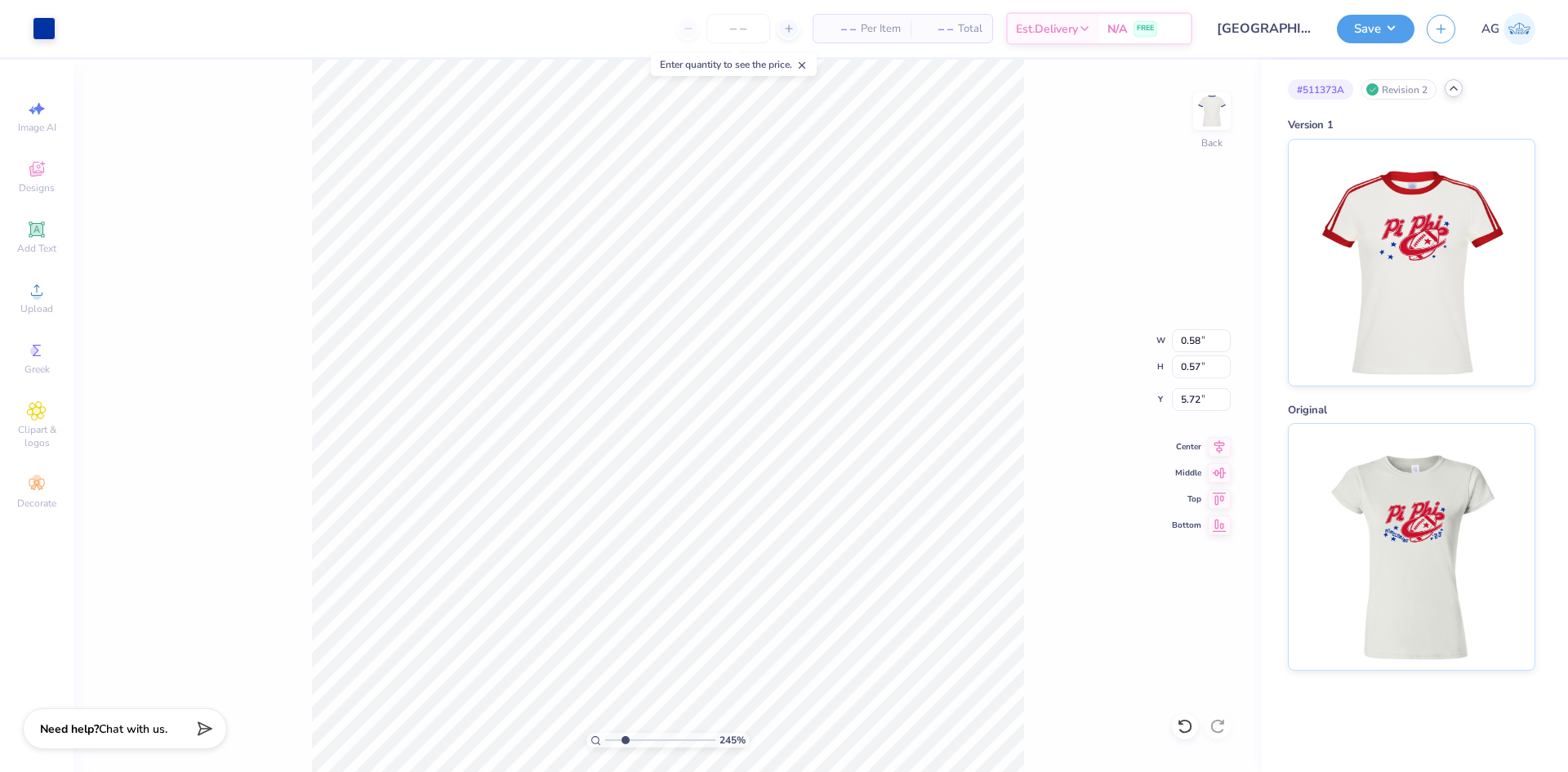
type input "5.52"
type input "0.67"
type input "0.64"
type input "6.42"
type input "0.58"
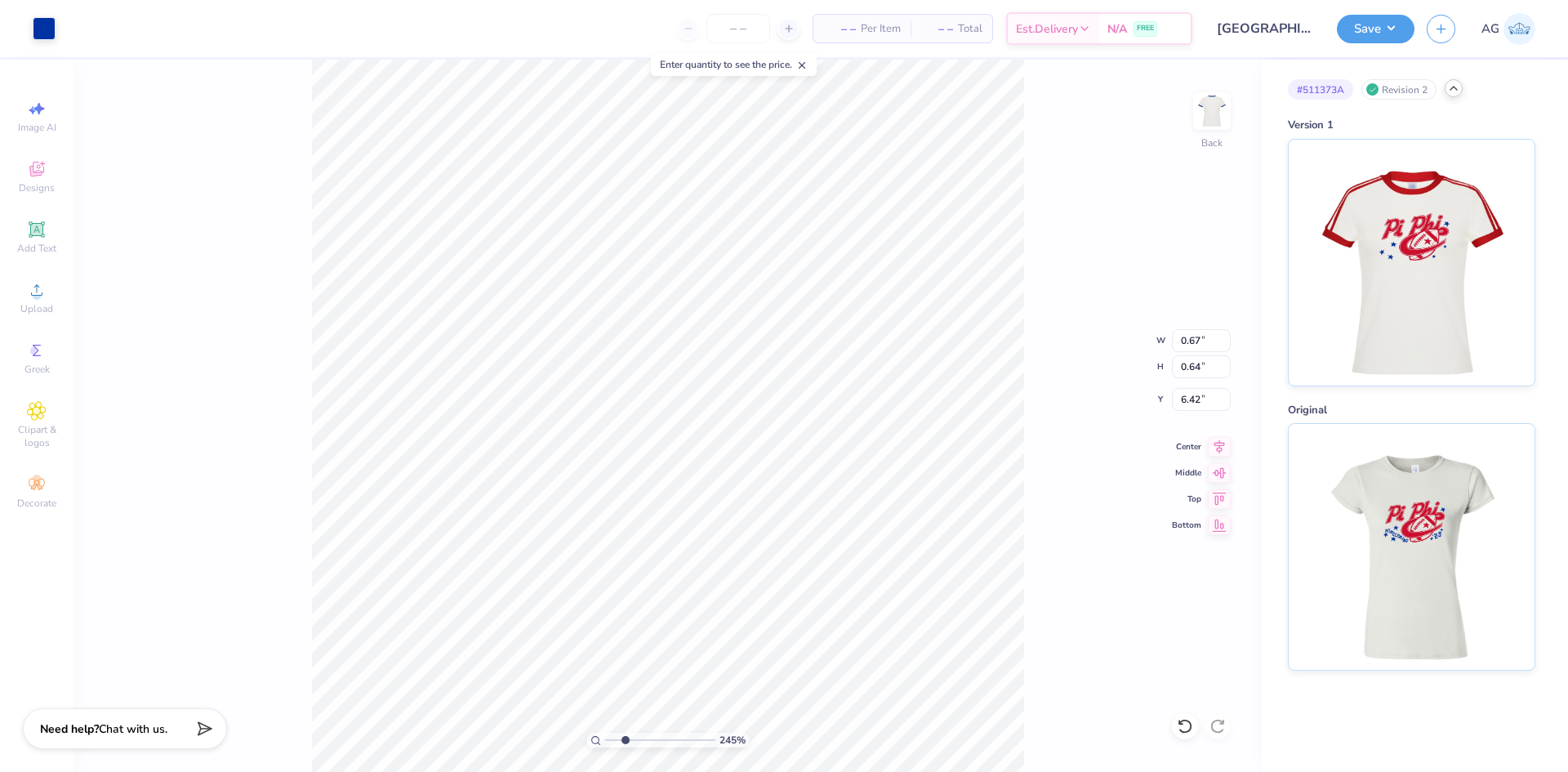
type input "0.57"
type input "5.61"
type input "6.07"
type input "0.40"
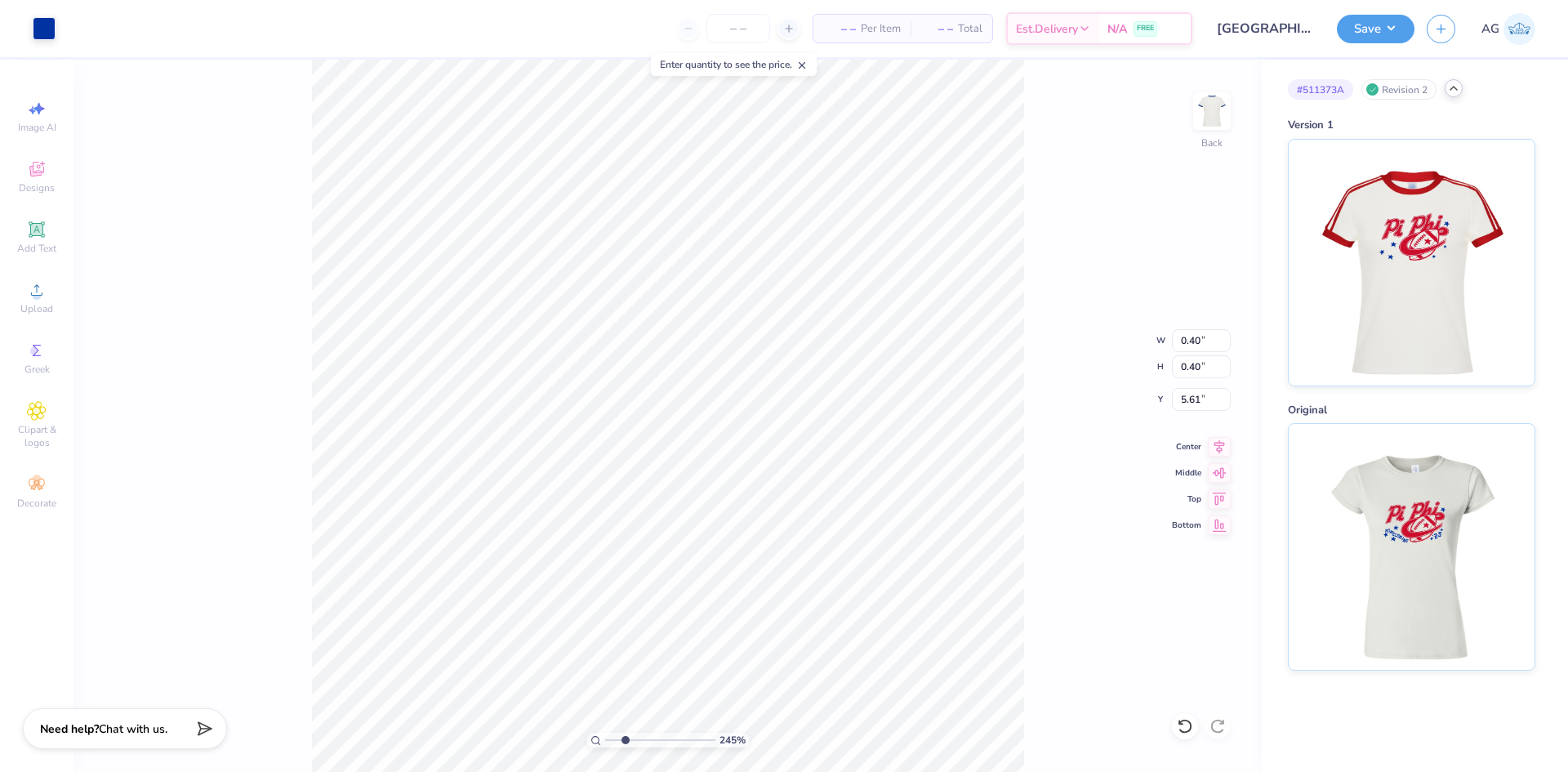
type input "5.69"
type input "0.73"
type input "0.64"
type input "2.77"
click at [305, 129] on div "245 % Back" at bounding box center [668, 415] width 1188 height 712
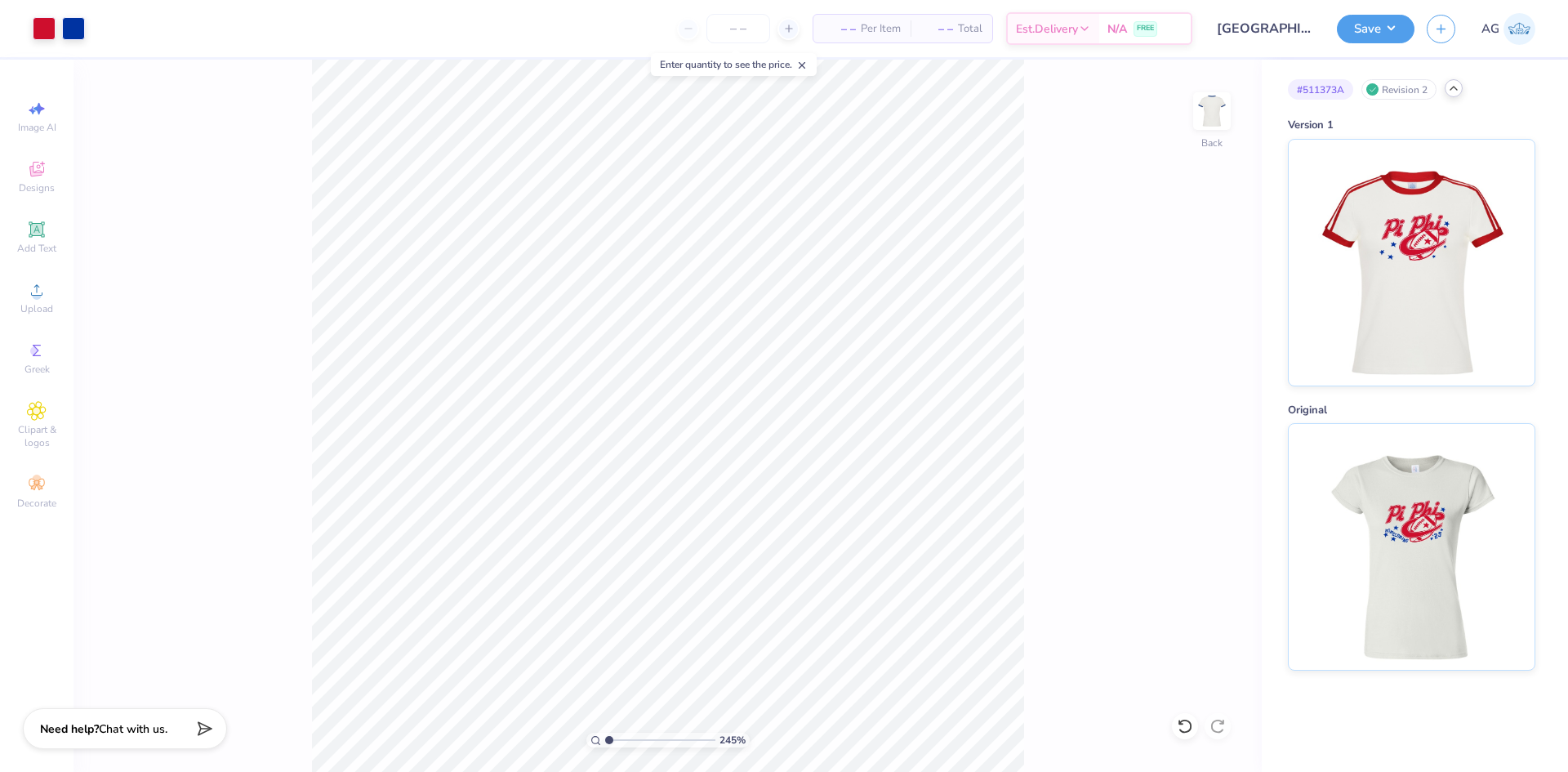
drag, startPoint x: 624, startPoint y: 742, endPoint x: 579, endPoint y: 736, distance: 45.4
type input "1"
click at [605, 736] on input "range" at bounding box center [660, 740] width 110 height 15
click at [651, 566] on li "Group" at bounding box center [649, 568] width 128 height 32
click at [45, 27] on div at bounding box center [44, 27] width 23 height 23
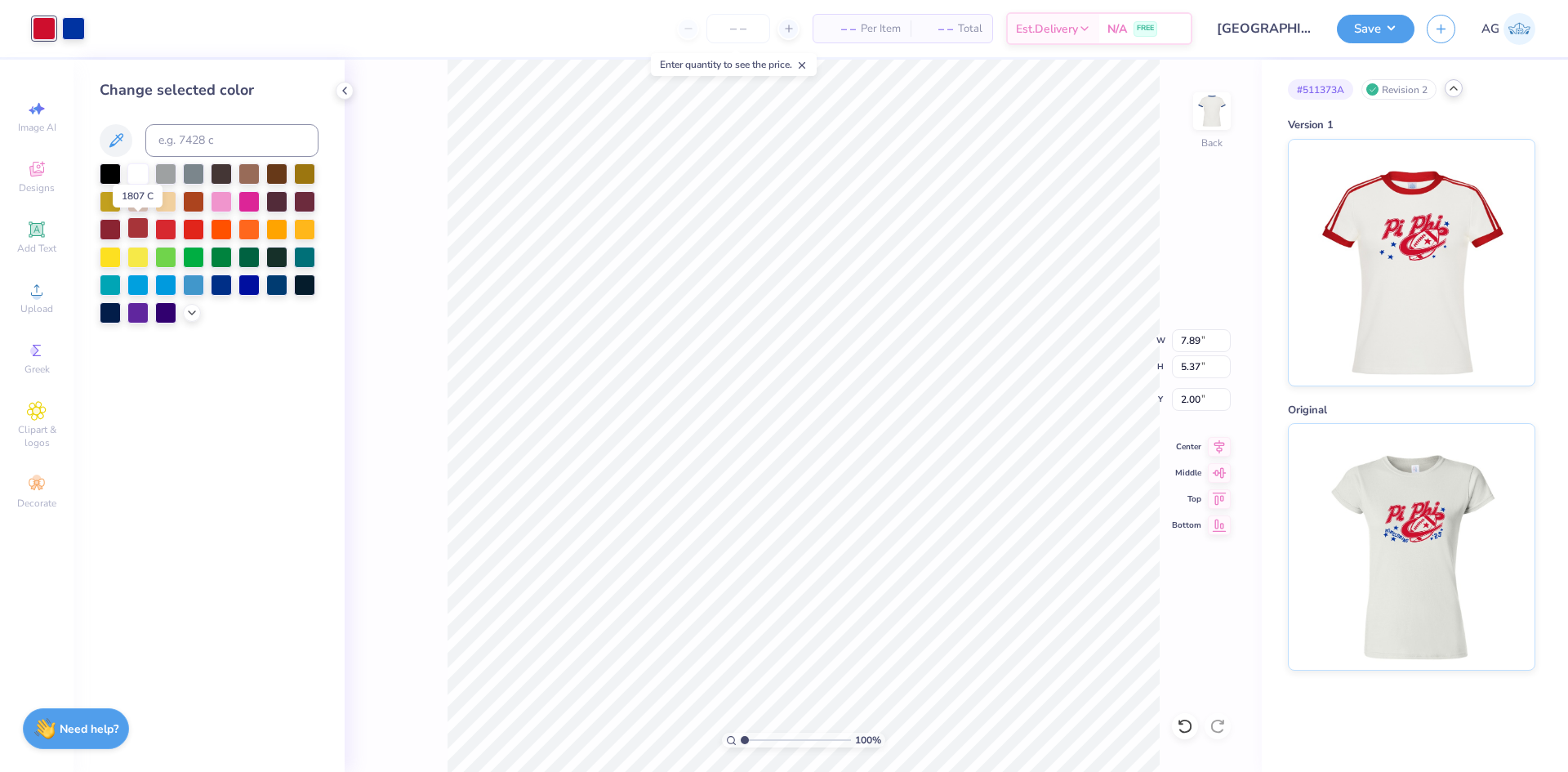
click at [134, 229] on div at bounding box center [138, 228] width 21 height 21
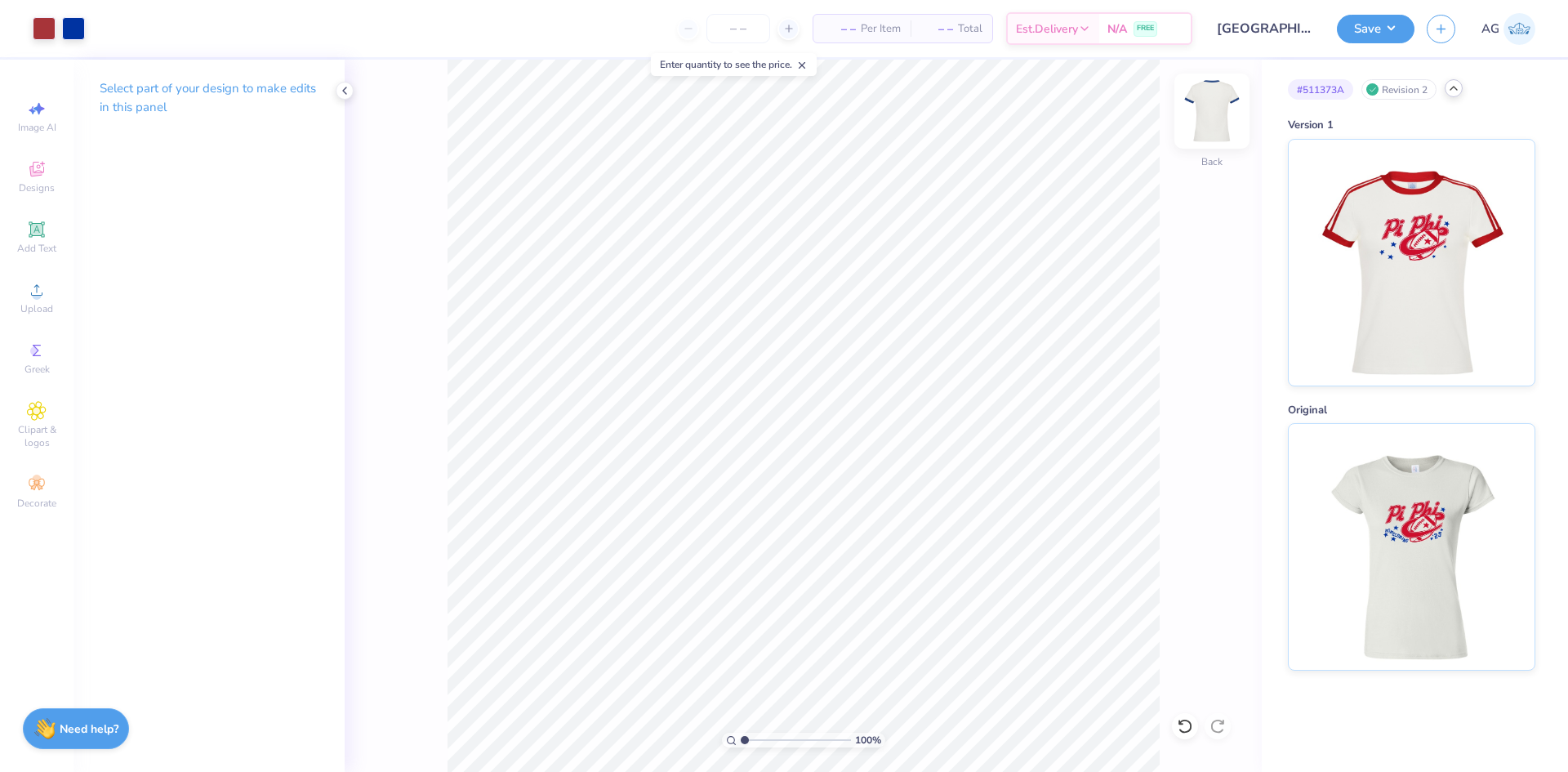
click at [1227, 114] on img at bounding box center [1212, 110] width 65 height 65
click at [1227, 114] on img at bounding box center [1212, 111] width 33 height 33
click at [72, 27] on div at bounding box center [74, 27] width 23 height 23
click at [1245, 76] on div "100 % Back" at bounding box center [803, 415] width 918 height 712
click at [1217, 114] on img at bounding box center [1212, 110] width 65 height 65
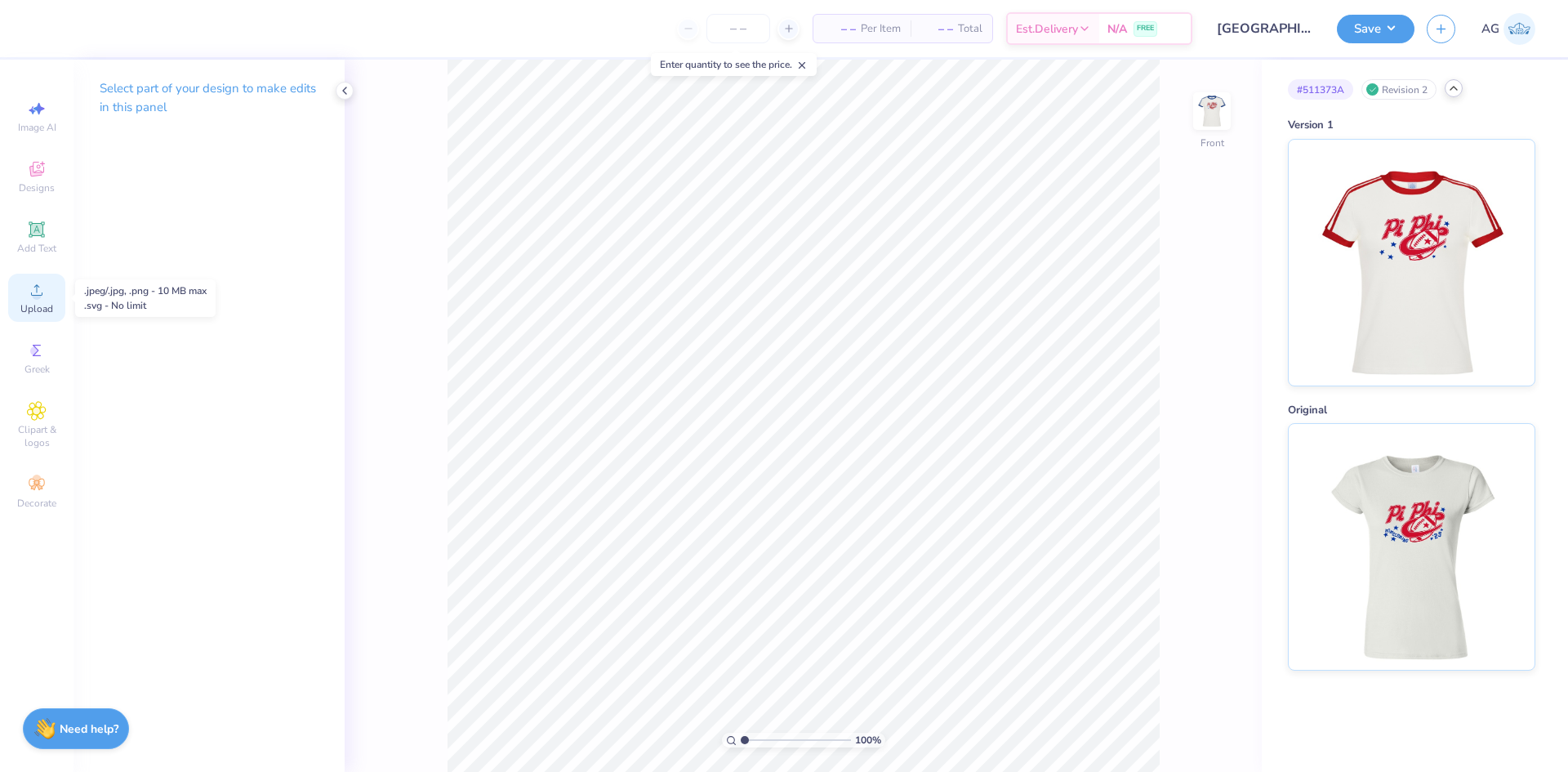
click at [33, 278] on div "Upload" at bounding box center [36, 298] width 57 height 49
click at [45, 240] on div "Add Text" at bounding box center [36, 238] width 57 height 49
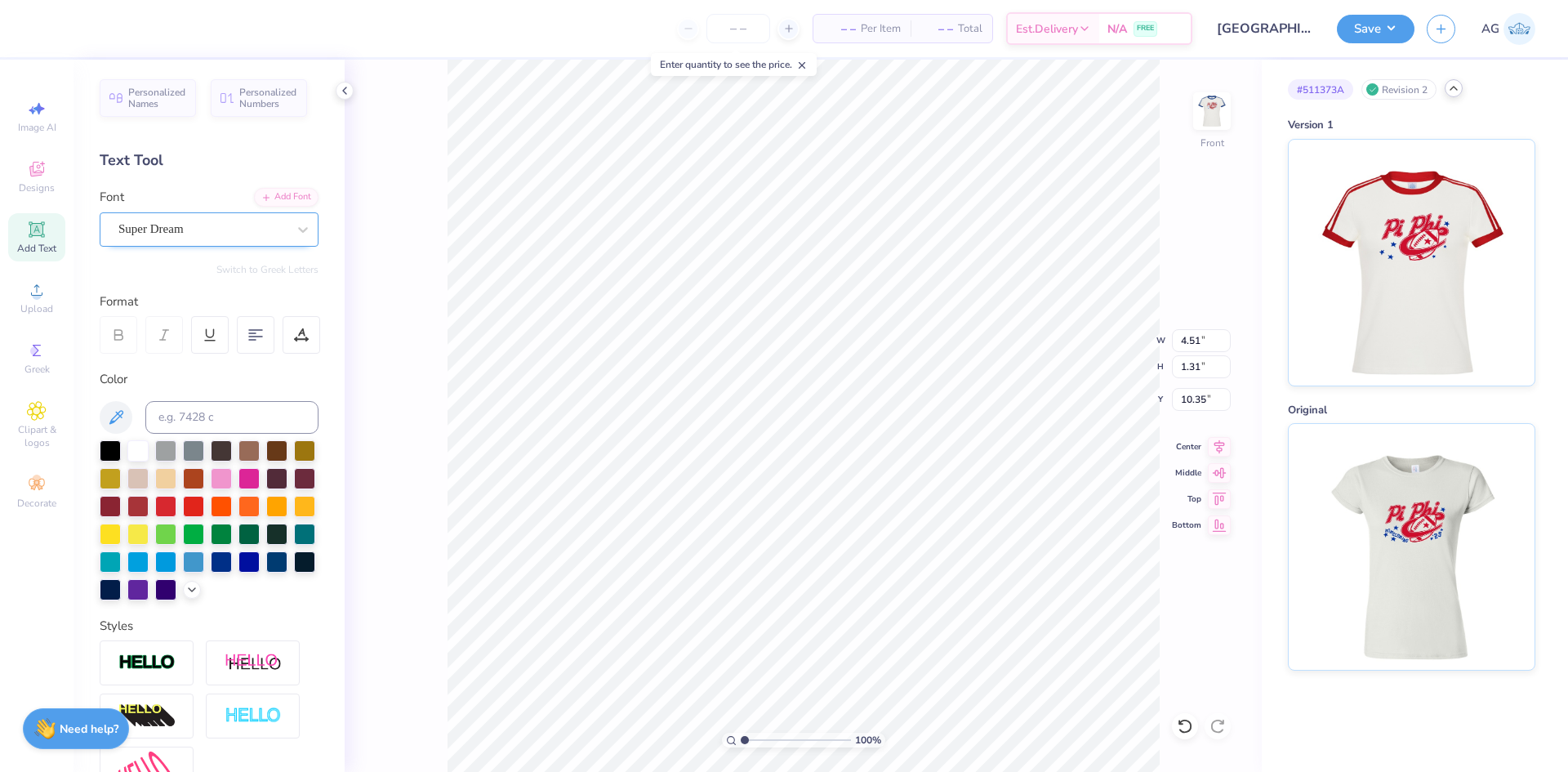
click at [180, 232] on div "Super Dream" at bounding box center [203, 229] width 172 height 25
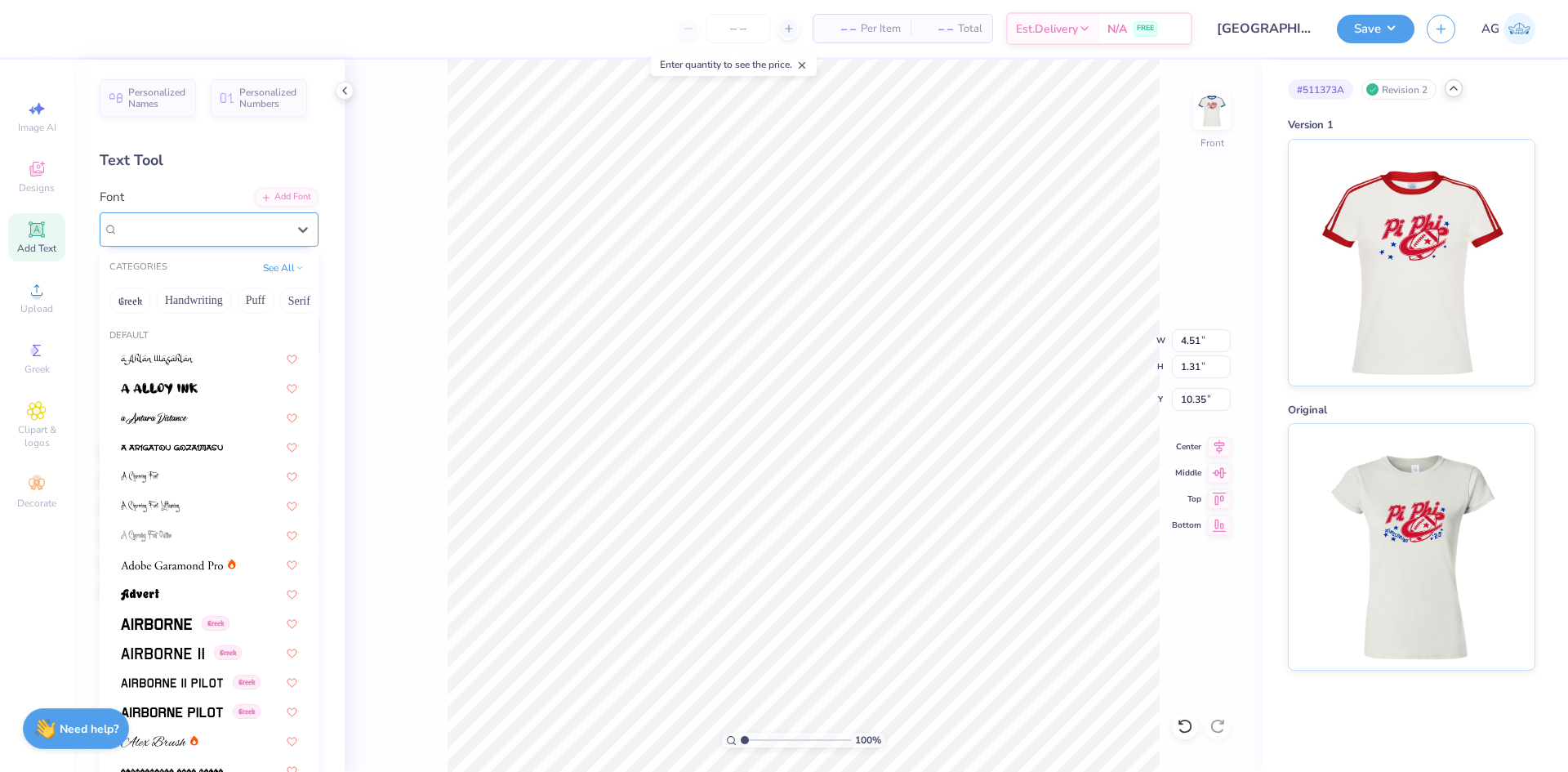
click at [193, 227] on div "Super Dream" at bounding box center [203, 229] width 168 height 19
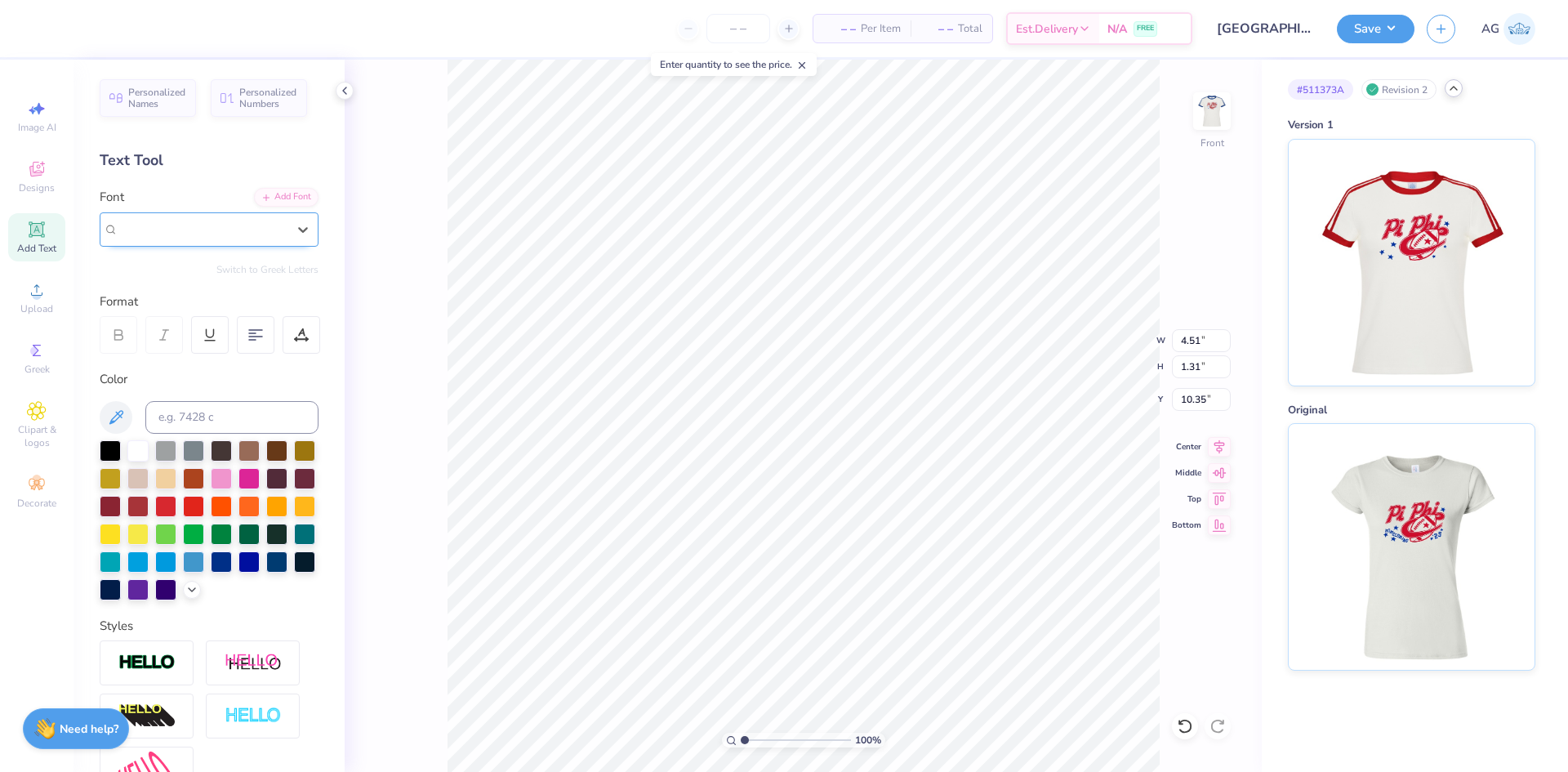
click at [137, 237] on span "Super Dream" at bounding box center [151, 229] width 65 height 19
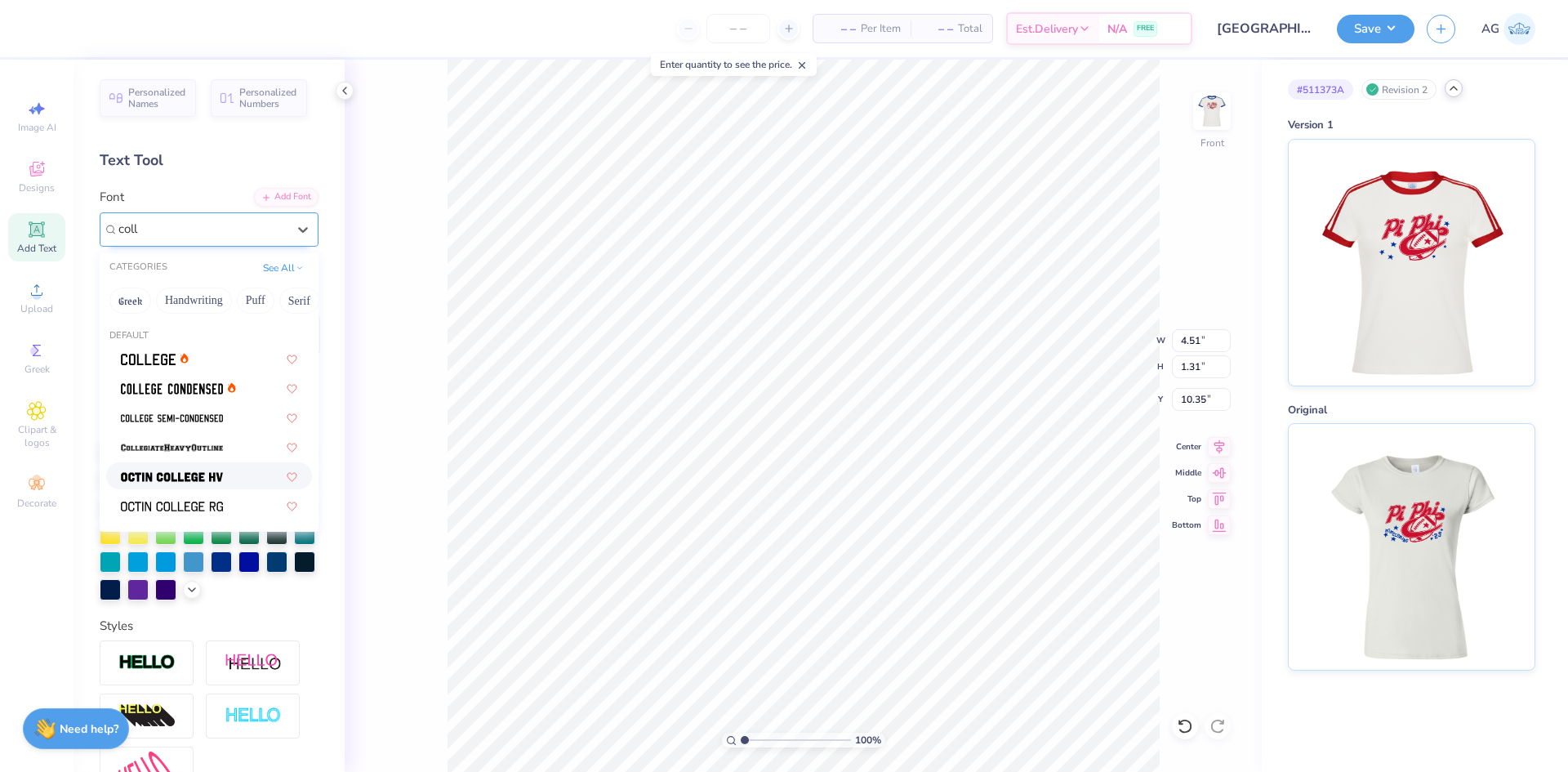
click at [186, 475] on img at bounding box center [172, 476] width 102 height 11
type input "coll"
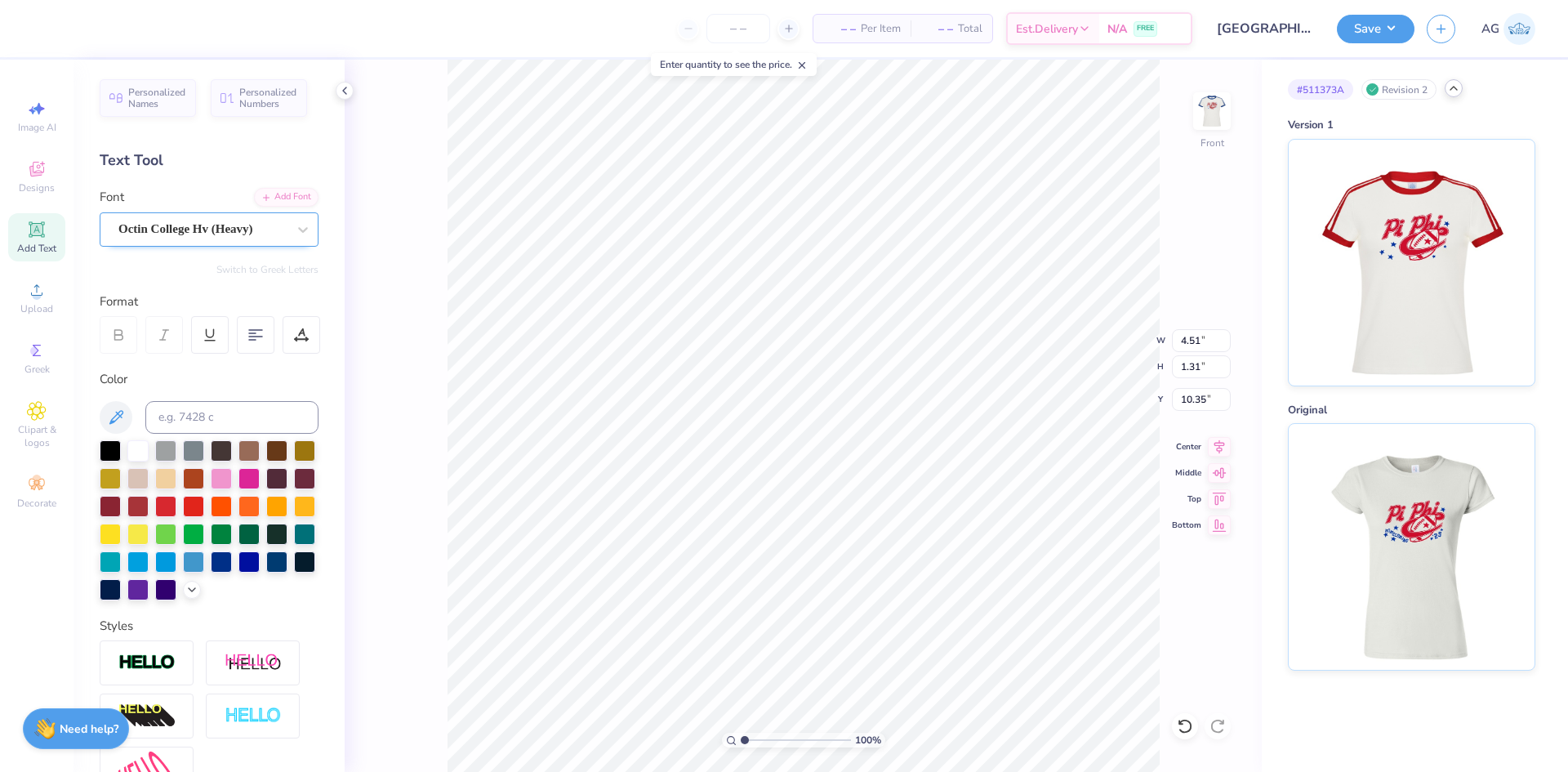
type input "3.98"
click at [190, 416] on input at bounding box center [232, 417] width 173 height 33
type input "286"
click at [1195, 348] on input "3.98" at bounding box center [1202, 341] width 59 height 23
type input "9.30"
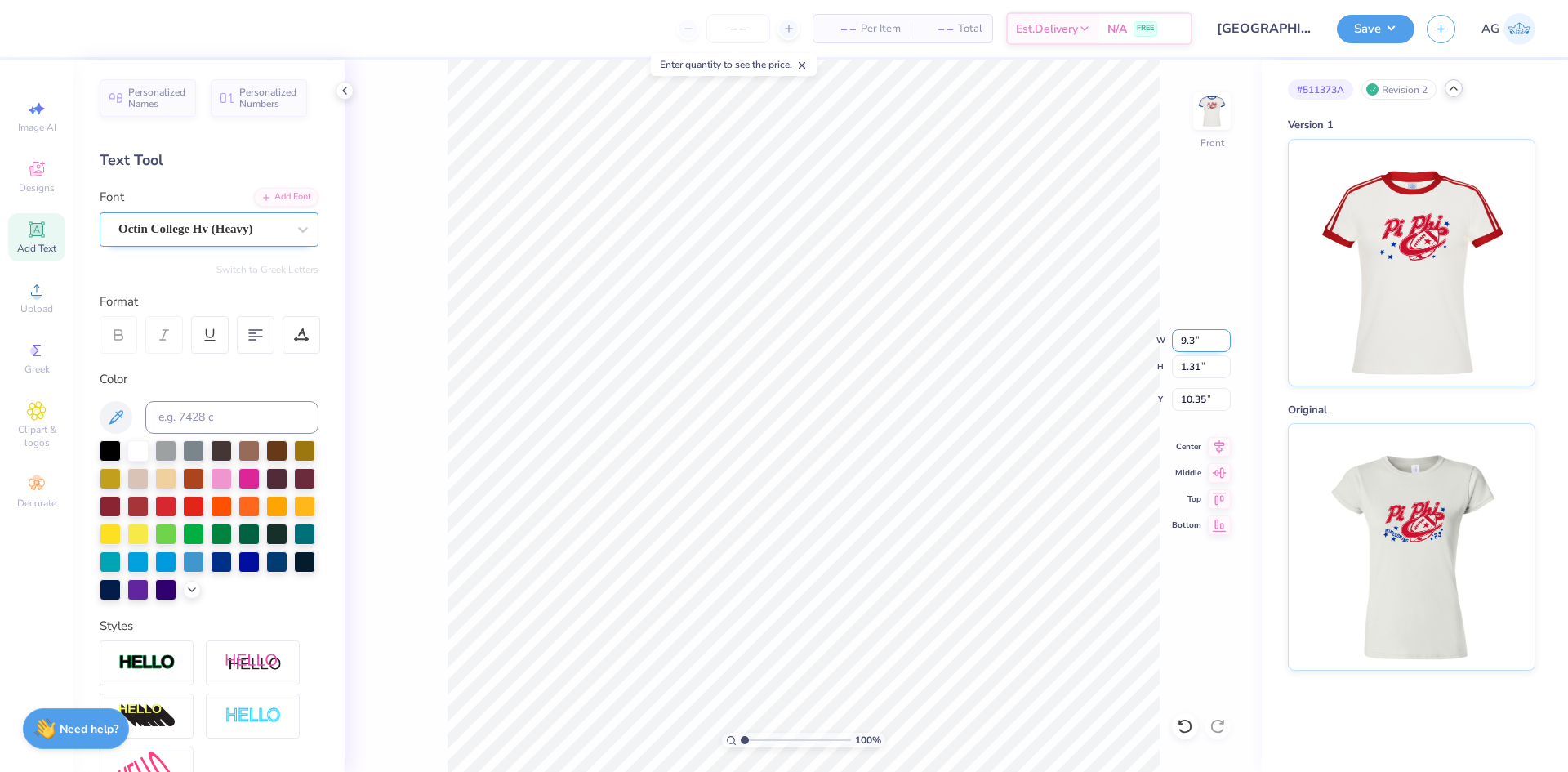
type input "3.05"
type input "9.47"
type textarea "'25"
click at [182, 232] on div "Octin College Hv (Heavy)" at bounding box center [203, 229] width 172 height 25
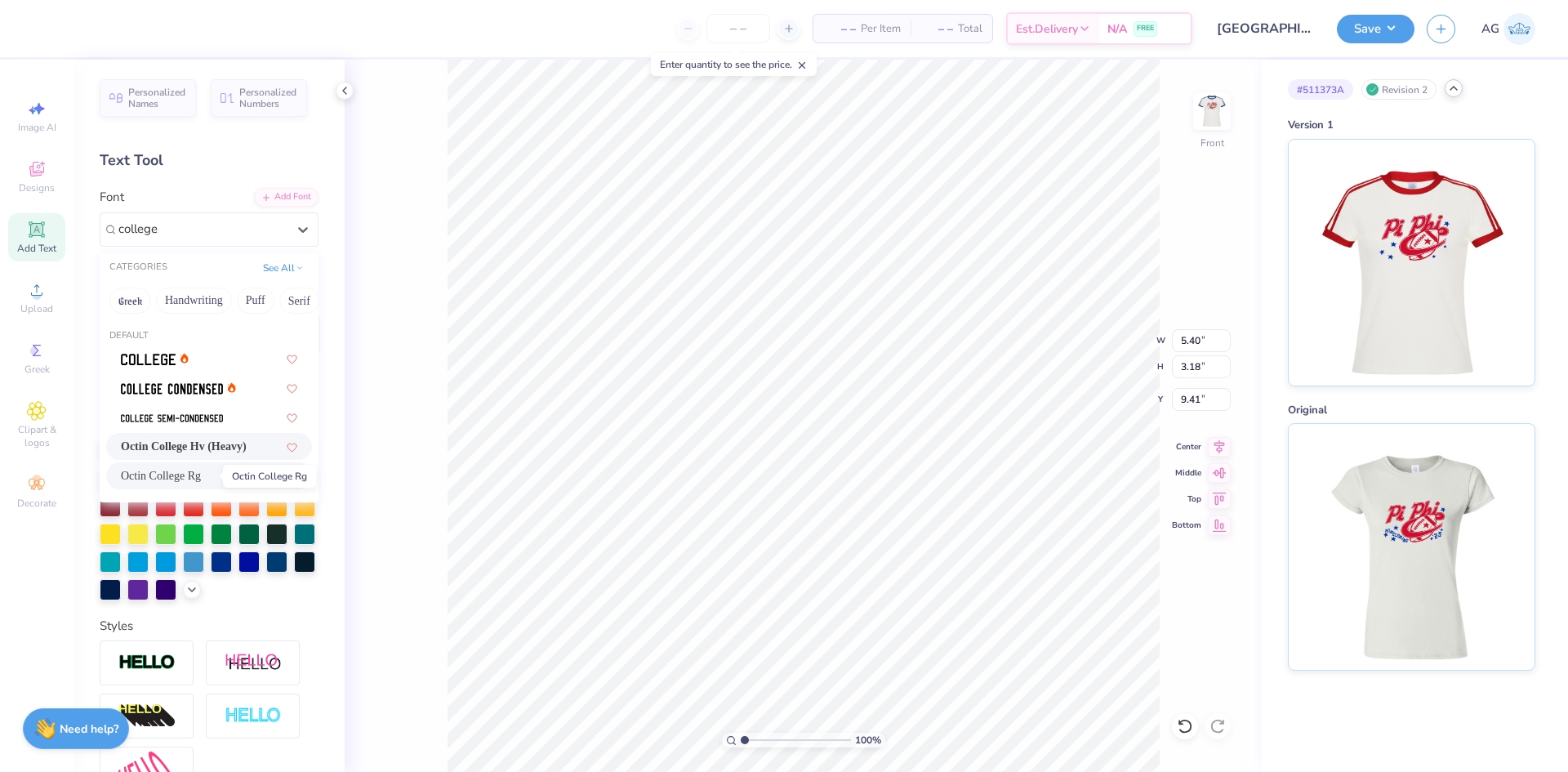
click at [201, 477] on span "Octin College Rg" at bounding box center [160, 476] width 80 height 17
type input "college"
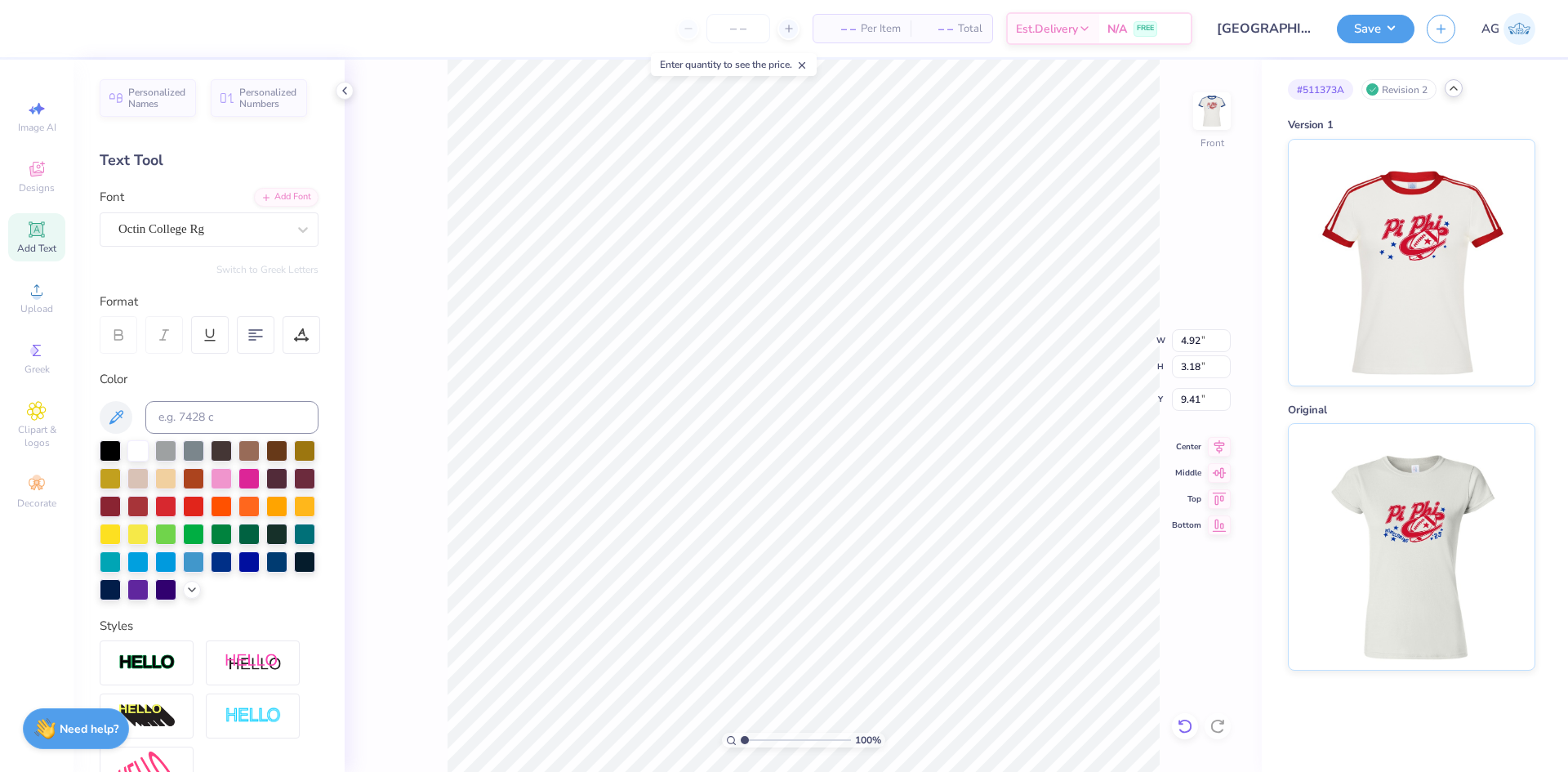
click at [1180, 719] on icon at bounding box center [1185, 726] width 16 height 16
click at [1206, 344] on input "5.40" at bounding box center [1202, 341] width 59 height 23
type input "9.30"
type input "5.48"
type input "8.26"
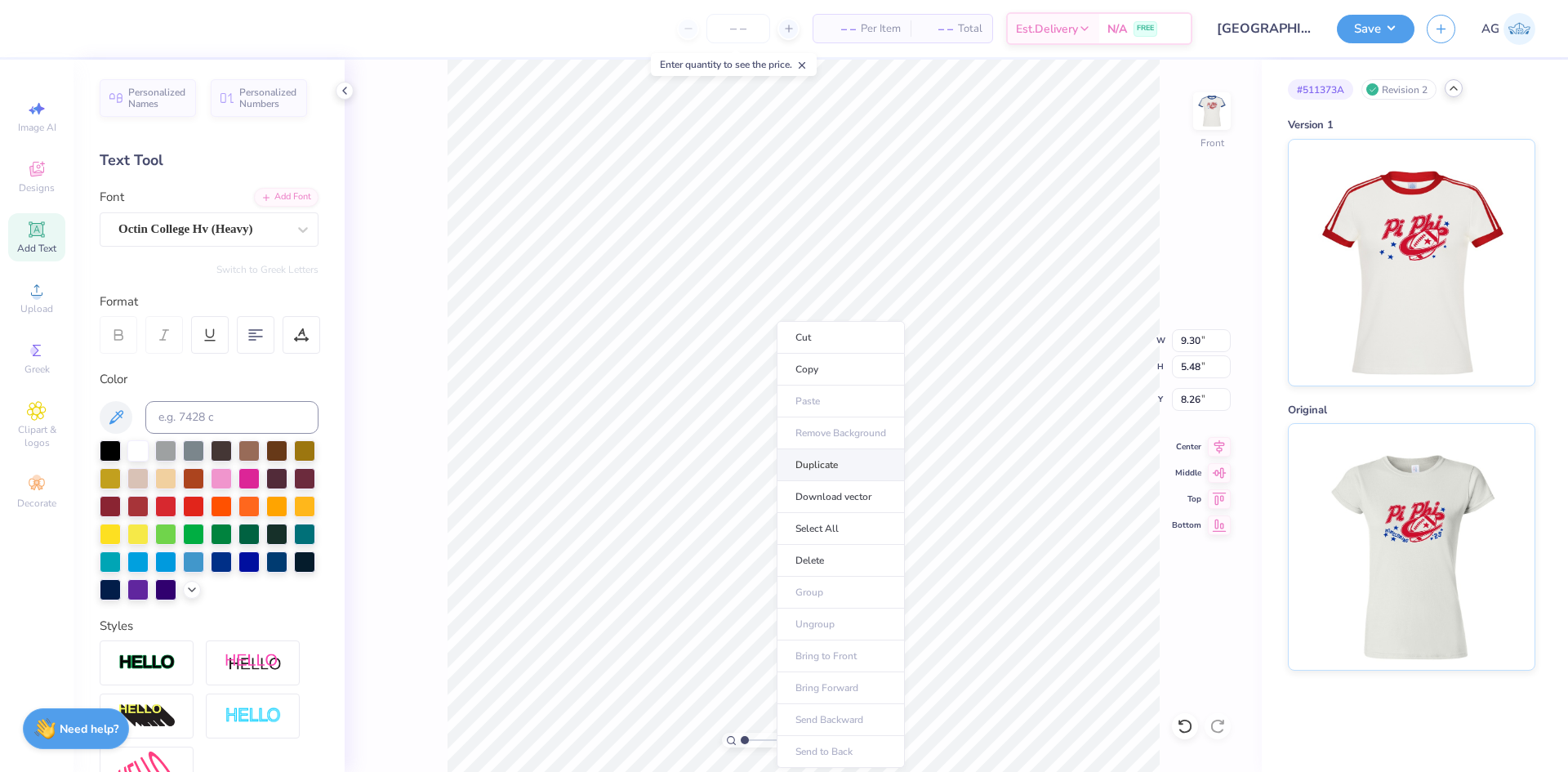
click at [826, 465] on li "Duplicate" at bounding box center [841, 465] width 128 height 32
type input "3.18"
type textarea "homecoming"
type input "8.49"
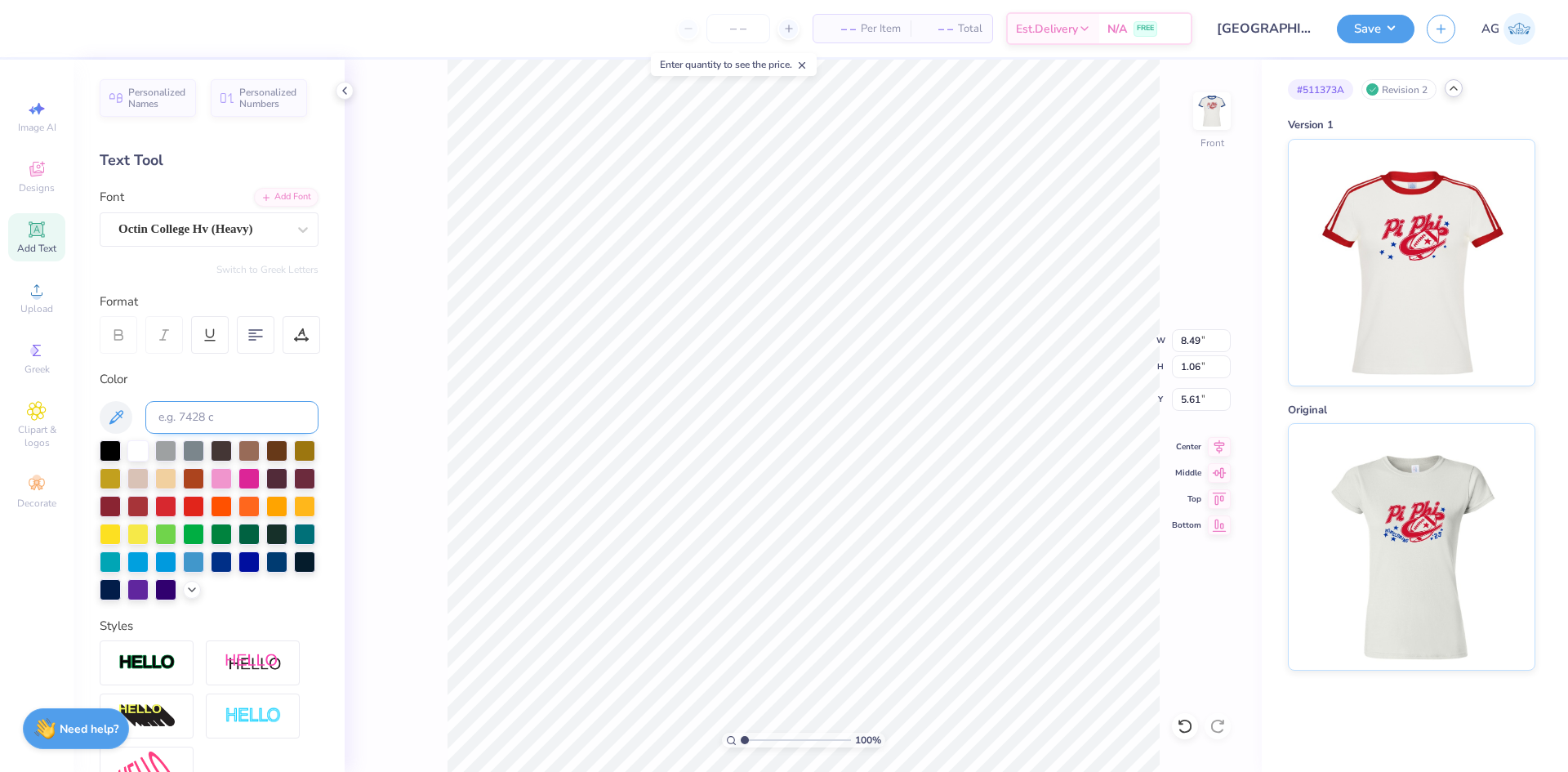
type input "1.06"
type input "5.61"
type input "9.30"
type input "5.48"
type input "8.26"
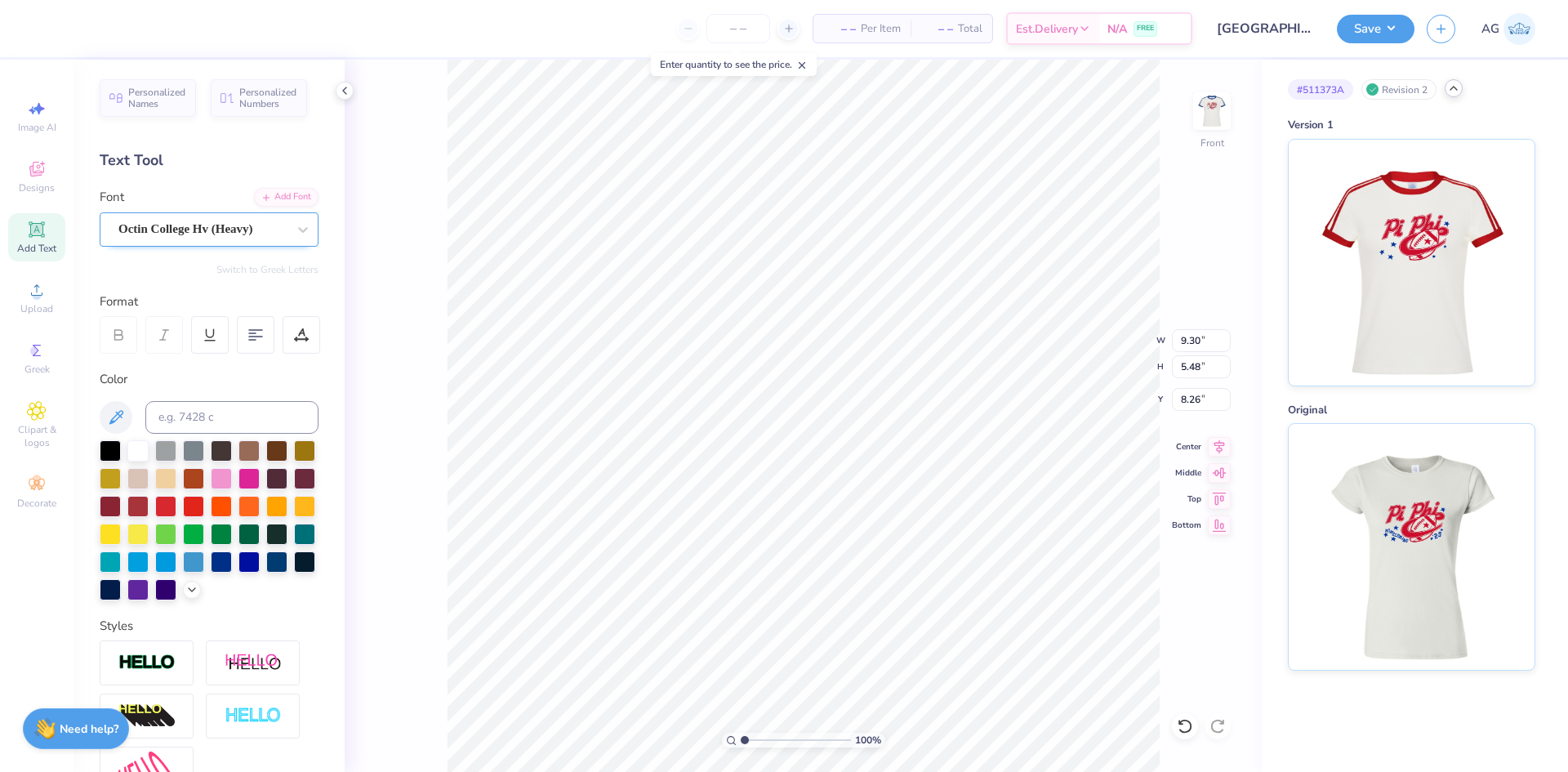
click at [190, 232] on div "Octin College Hv (Heavy)" at bounding box center [203, 229] width 172 height 25
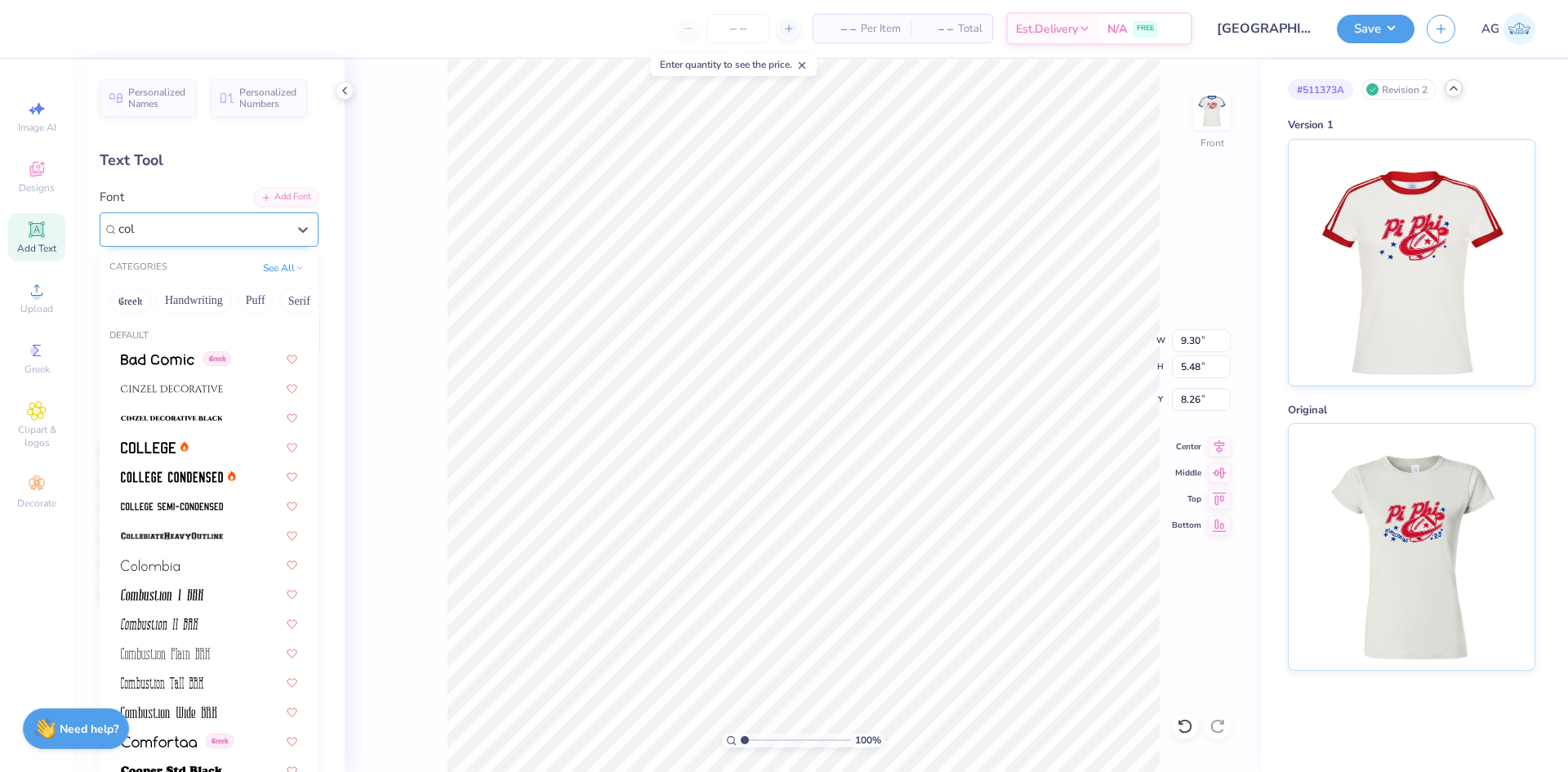
type input "coll"
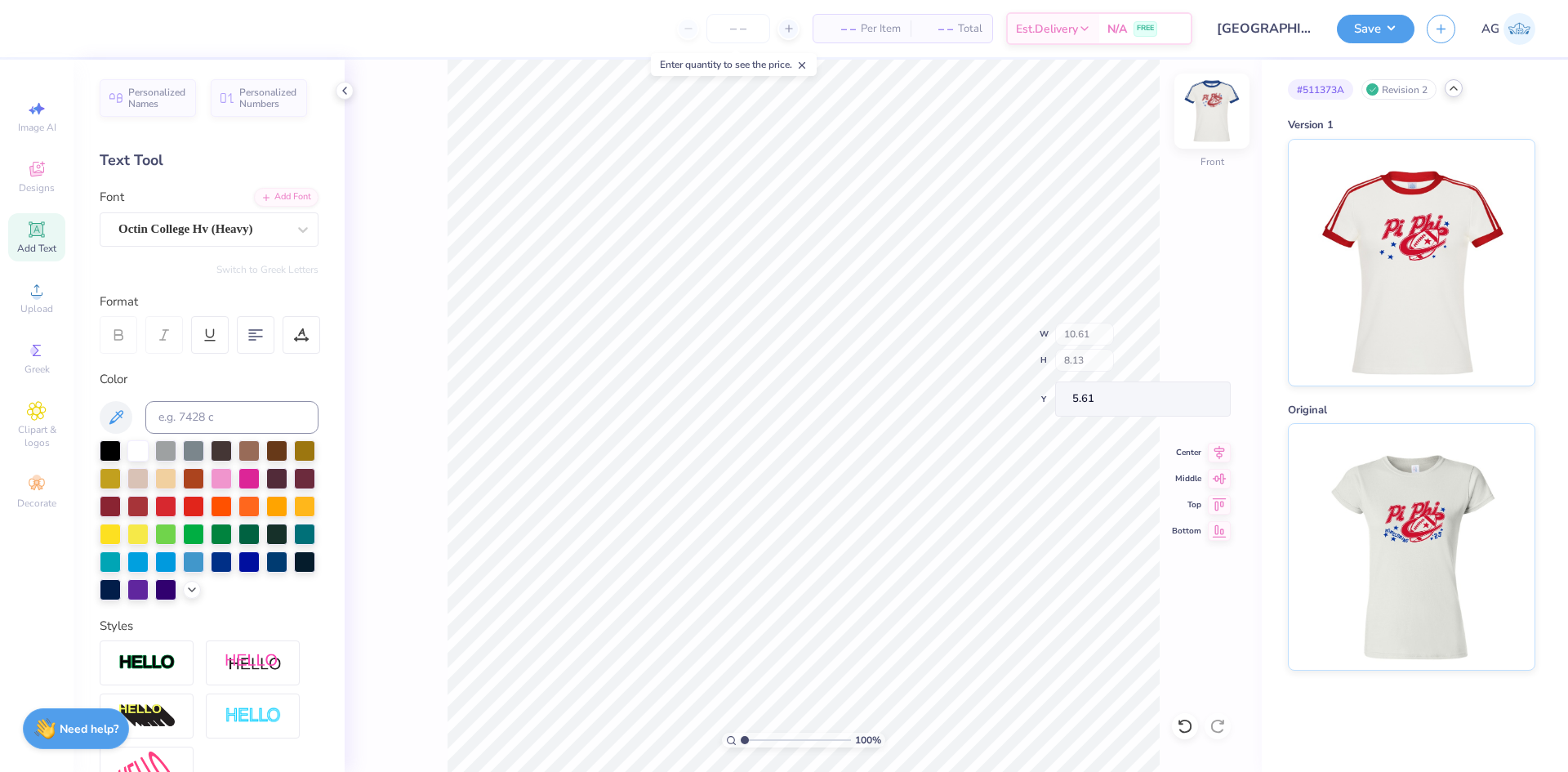
click at [1210, 106] on img at bounding box center [1212, 110] width 65 height 65
click at [850, 485] on li "Download vector" at bounding box center [856, 491] width 128 height 32
click at [424, 61] on div "100 % Back" at bounding box center [803, 415] width 918 height 712
click at [65, 27] on div at bounding box center [74, 27] width 23 height 23
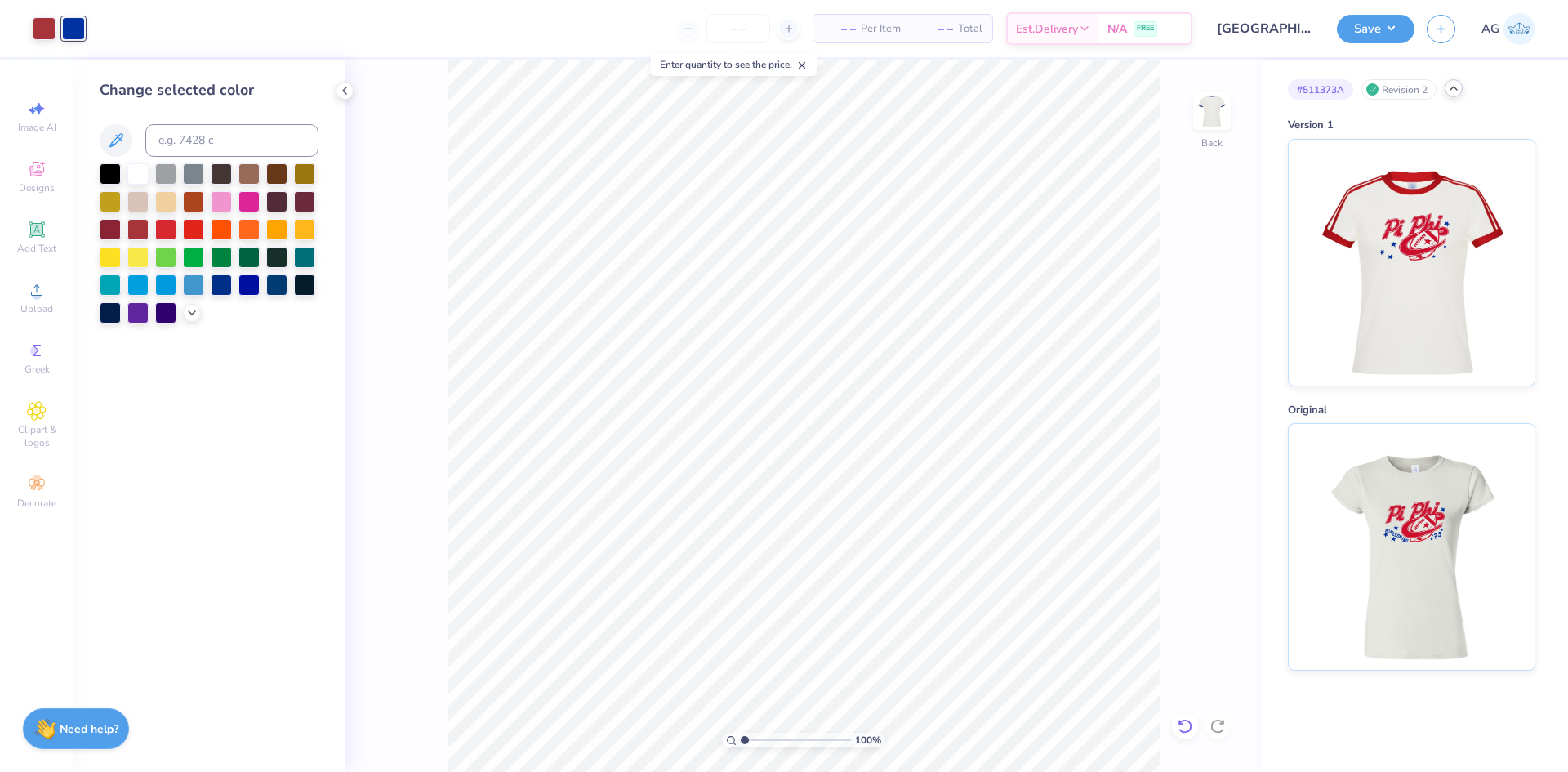
click at [1179, 731] on icon at bounding box center [1185, 726] width 16 height 16
click at [1220, 725] on icon at bounding box center [1218, 726] width 16 height 16
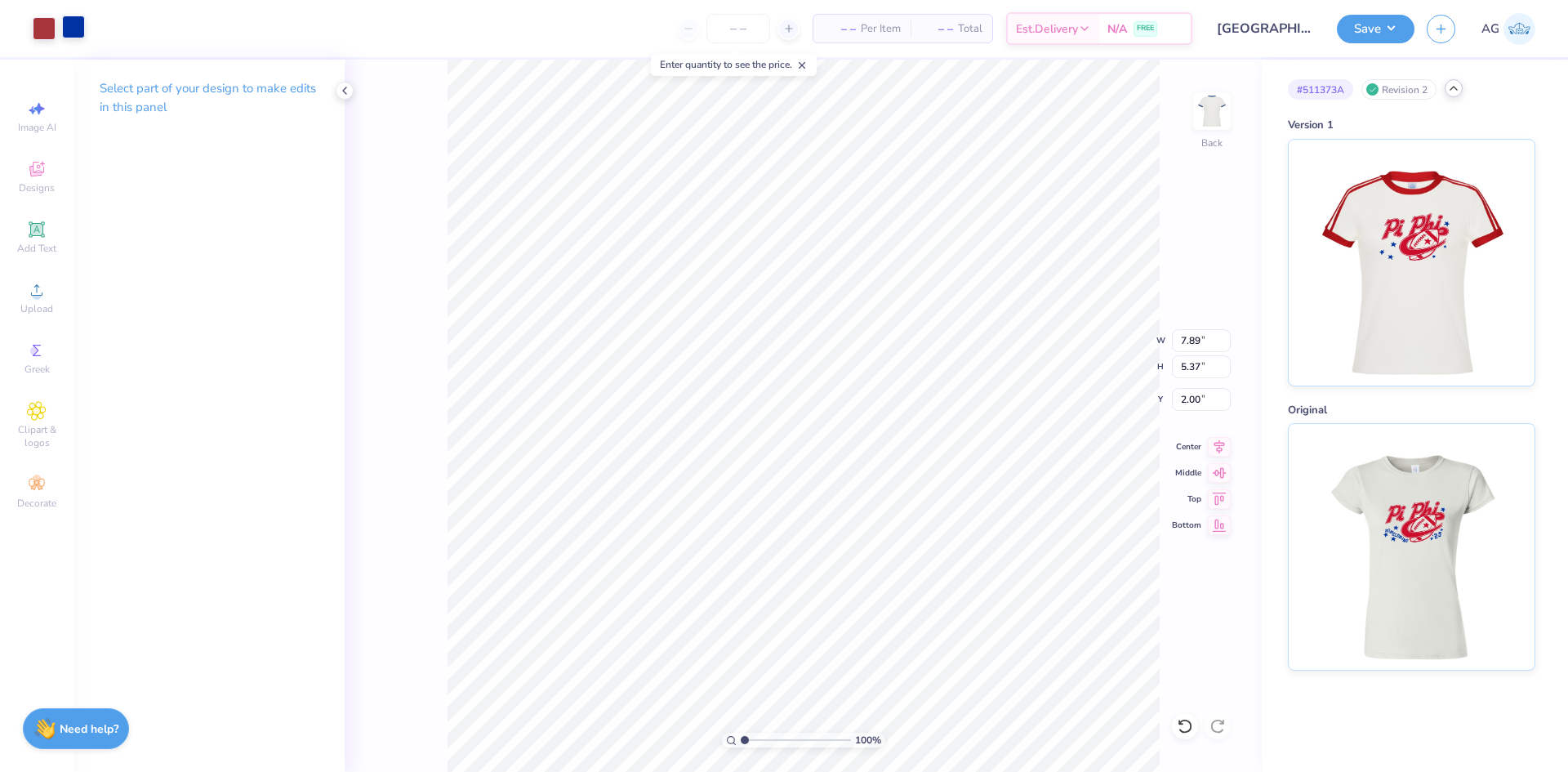
click at [83, 34] on div at bounding box center [74, 27] width 23 height 23
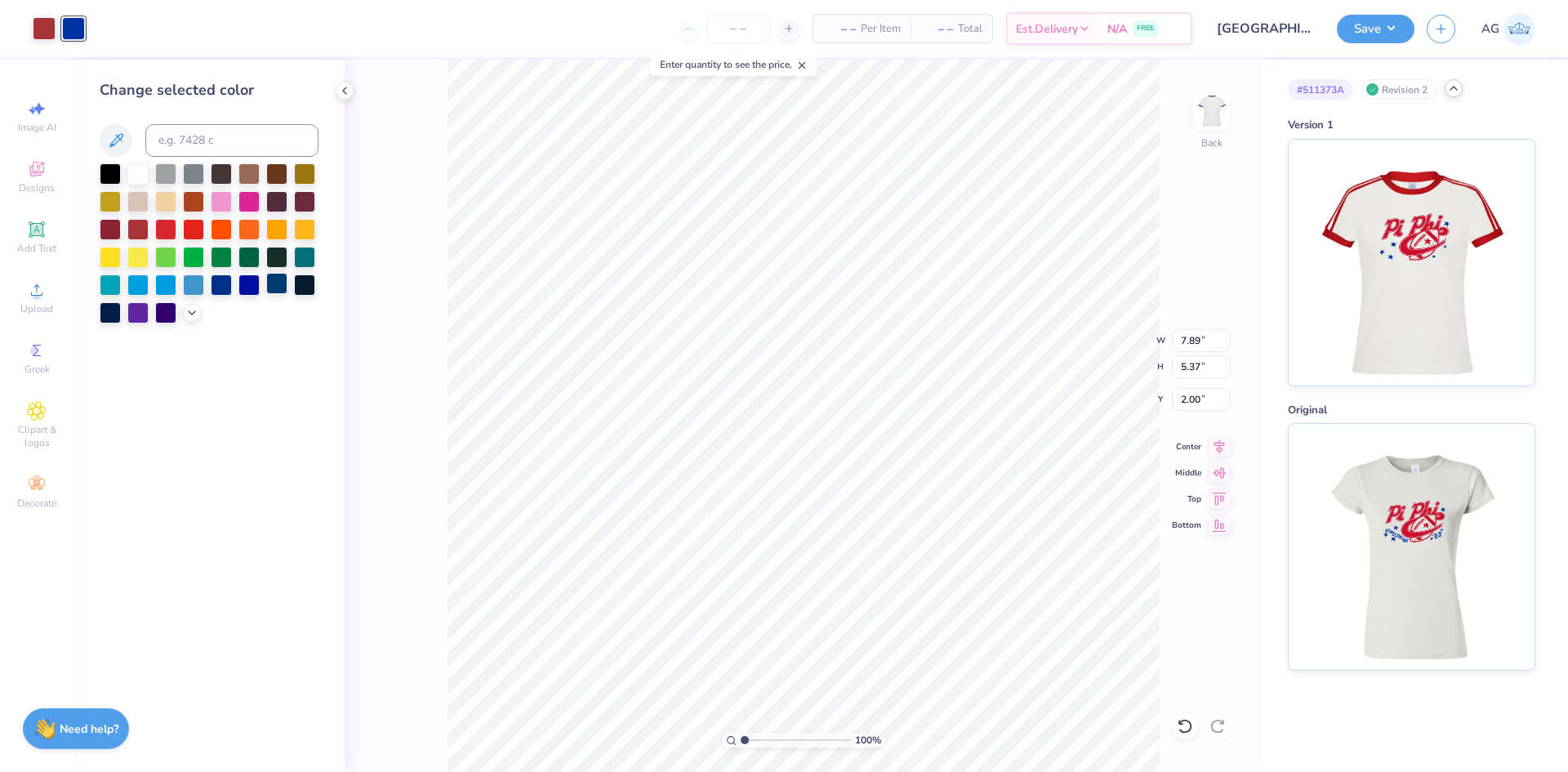
click at [275, 289] on div at bounding box center [277, 284] width 21 height 21
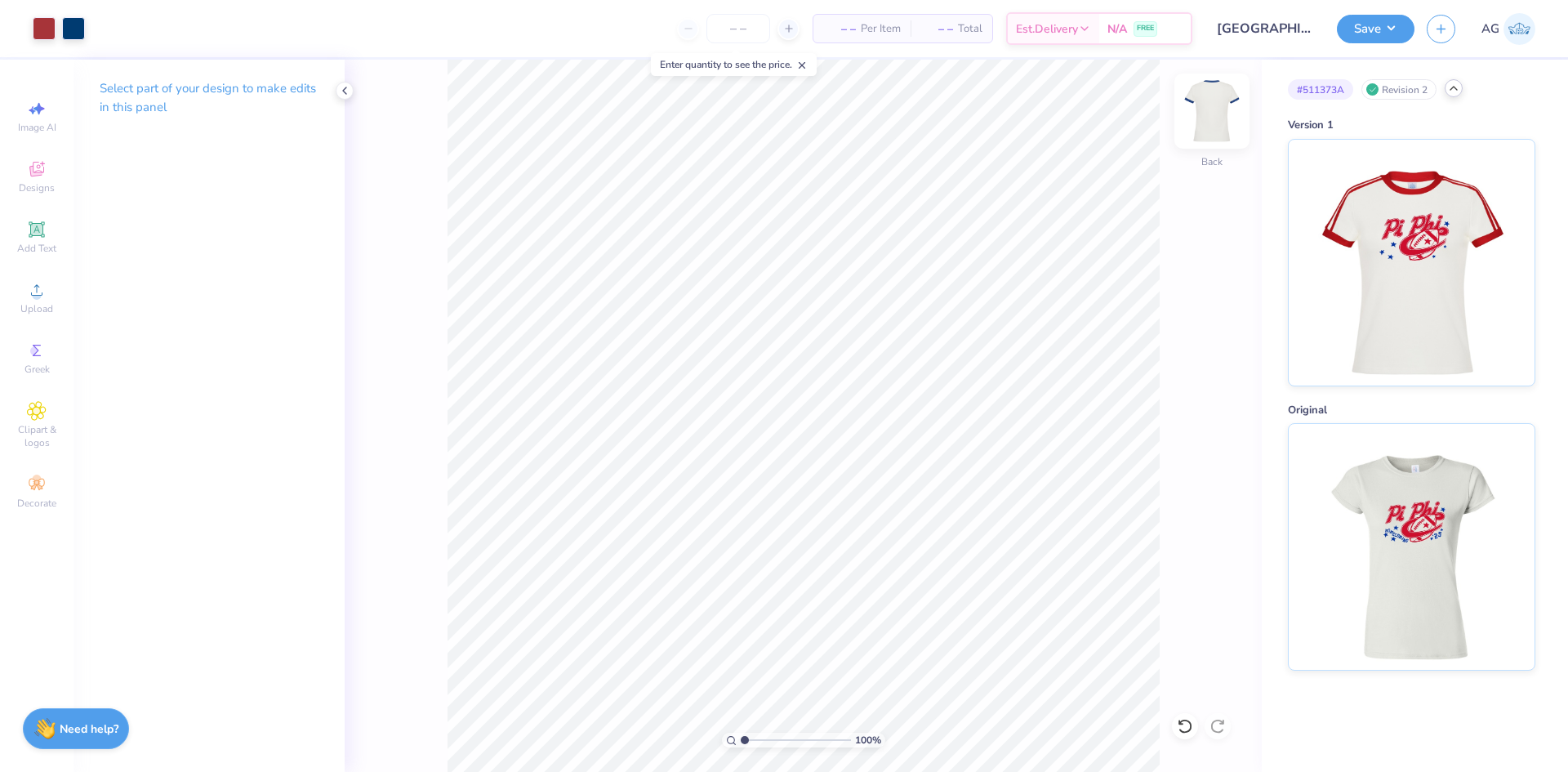
click at [1207, 96] on img at bounding box center [1212, 110] width 65 height 65
click at [50, 310] on span "Upload" at bounding box center [37, 308] width 33 height 13
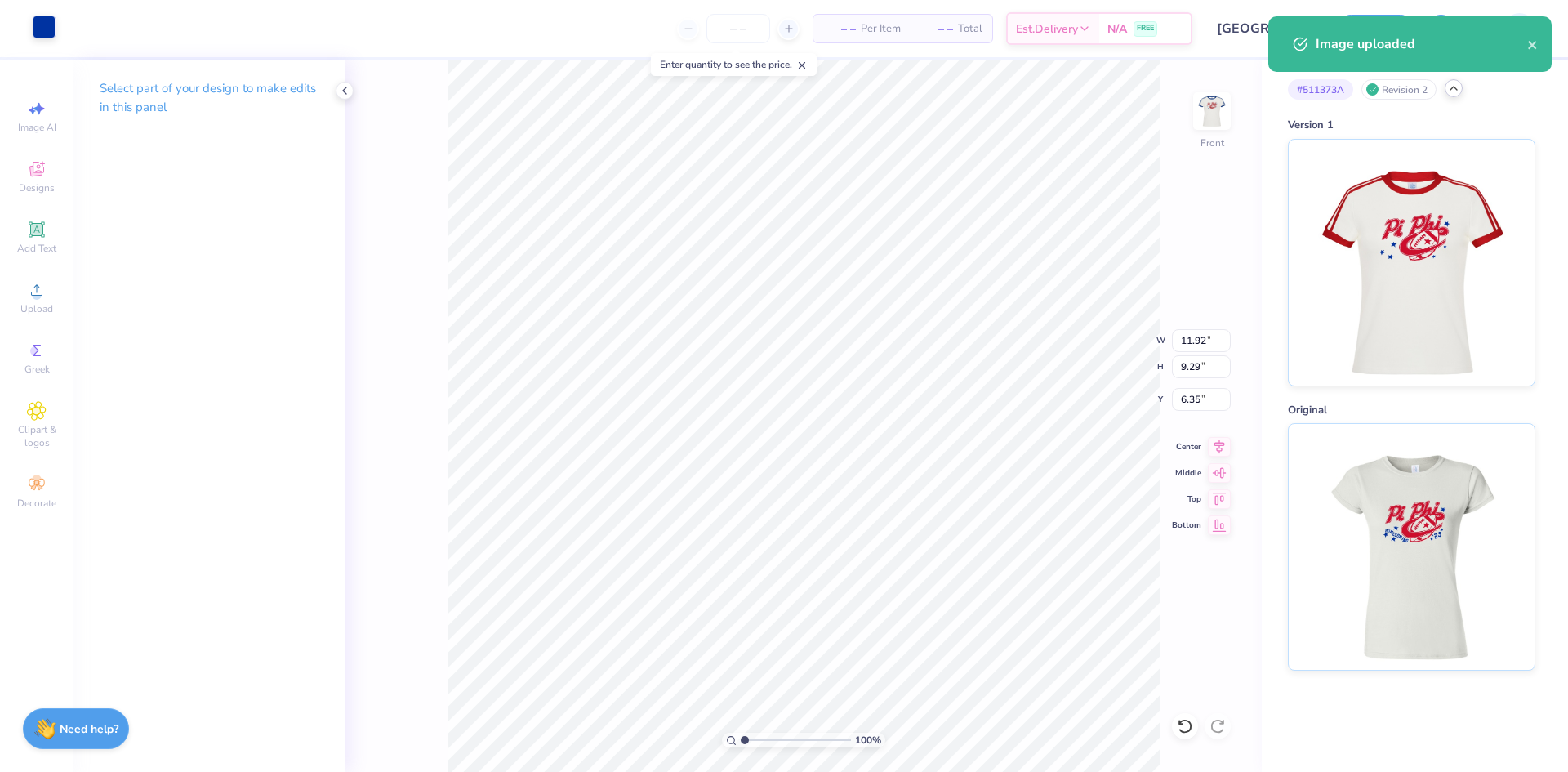
click at [35, 30] on div at bounding box center [44, 27] width 23 height 23
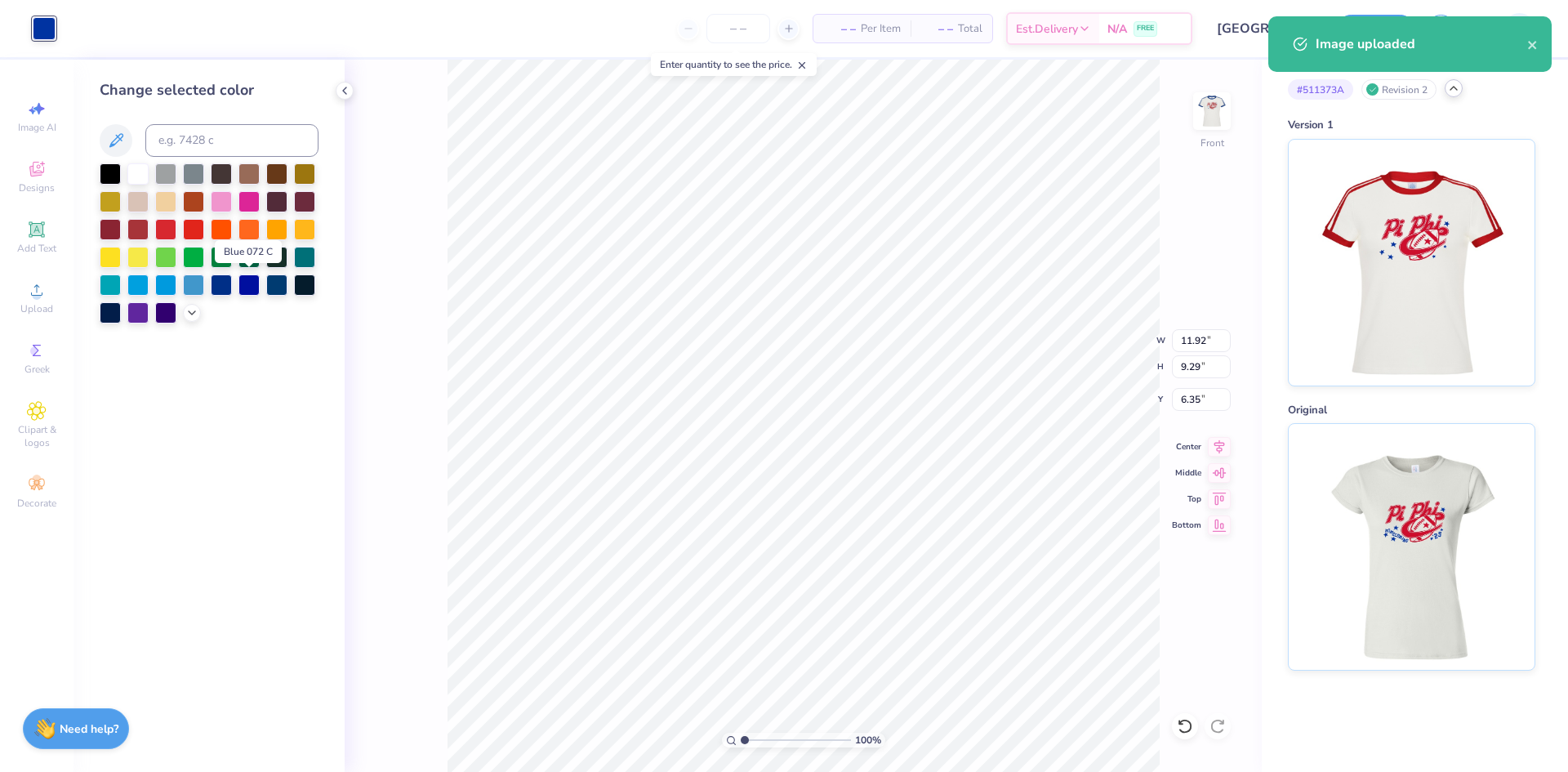
click at [272, 289] on div at bounding box center [277, 285] width 21 height 21
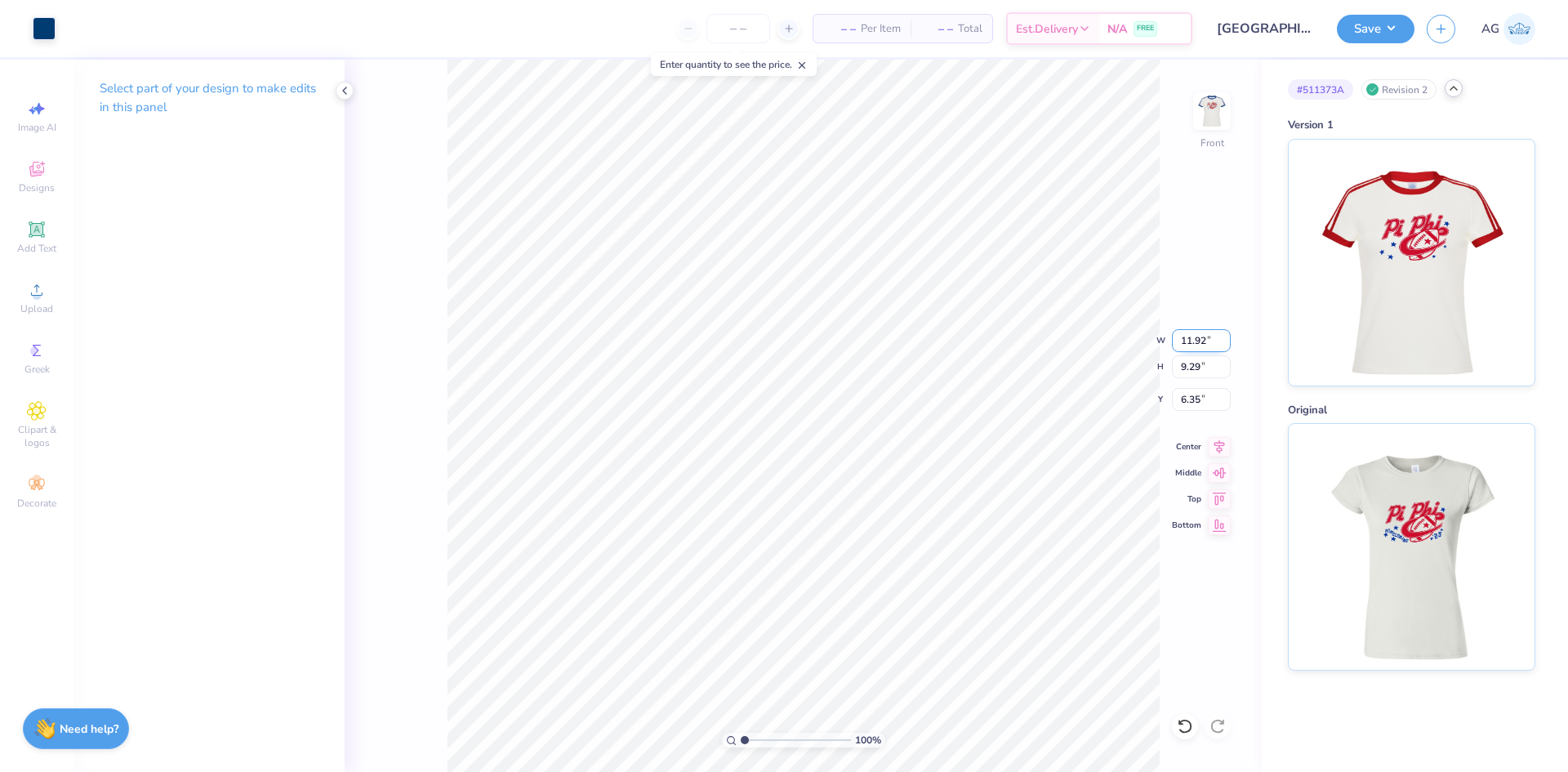
click at [1187, 344] on input "11.92" at bounding box center [1202, 341] width 59 height 23
type input "9.30"
type input "7.25"
click at [1202, 402] on input "7.38" at bounding box center [1202, 399] width 59 height 23
type input "2.10"
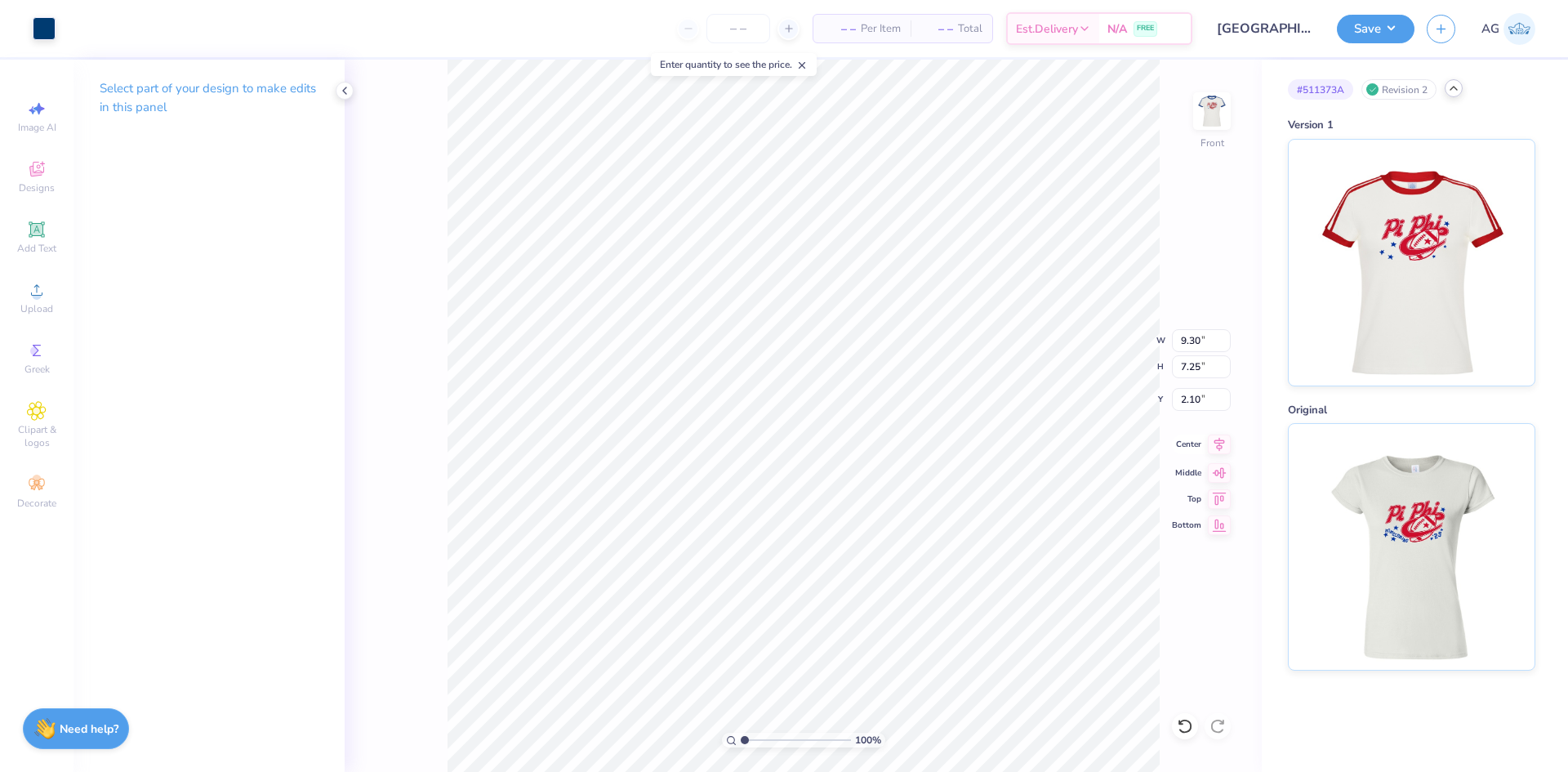
click at [1218, 442] on icon at bounding box center [1219, 444] width 23 height 20
click at [53, 30] on div at bounding box center [44, 27] width 23 height 23
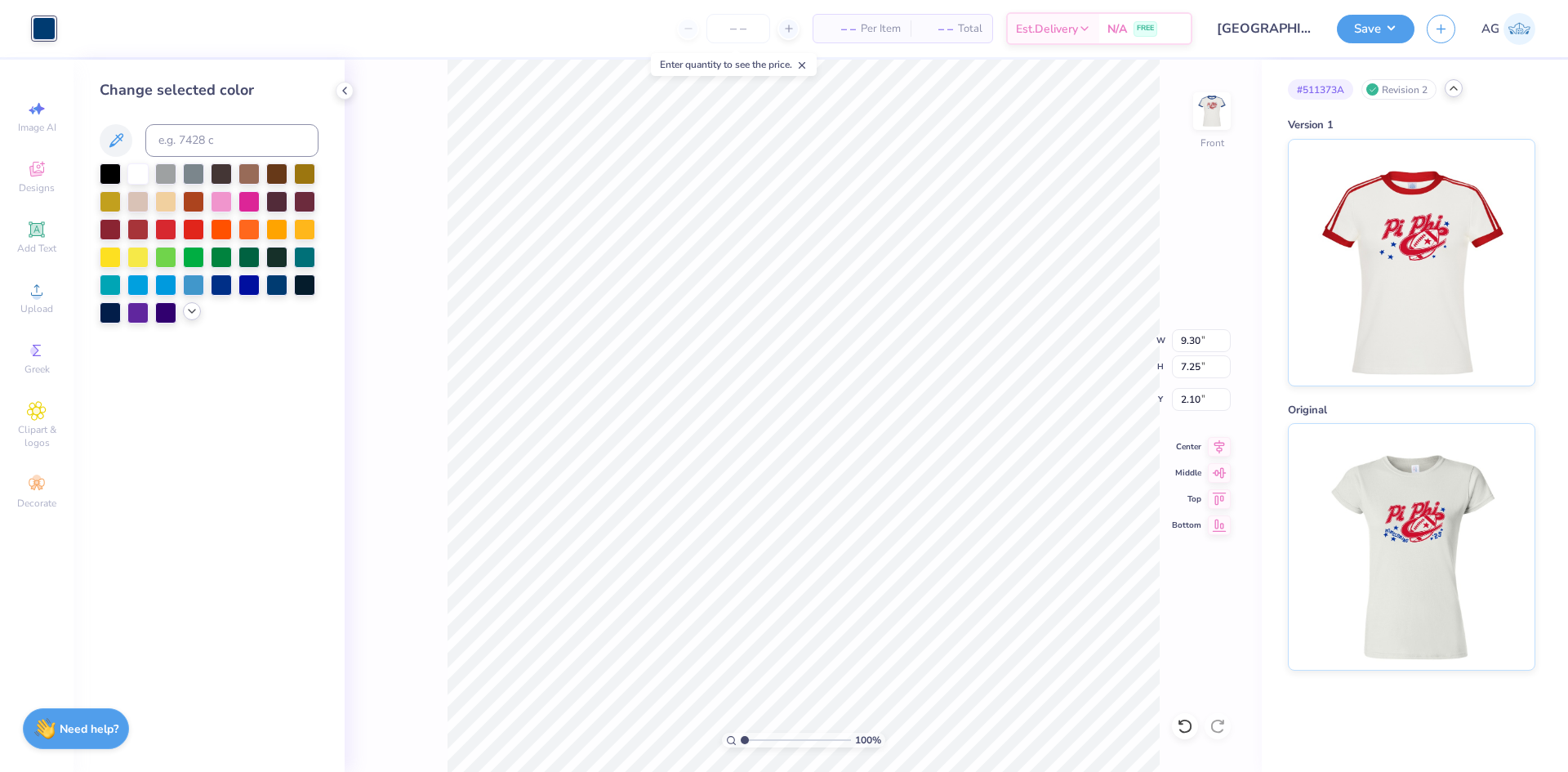
click at [193, 311] on icon at bounding box center [192, 311] width 13 height 13
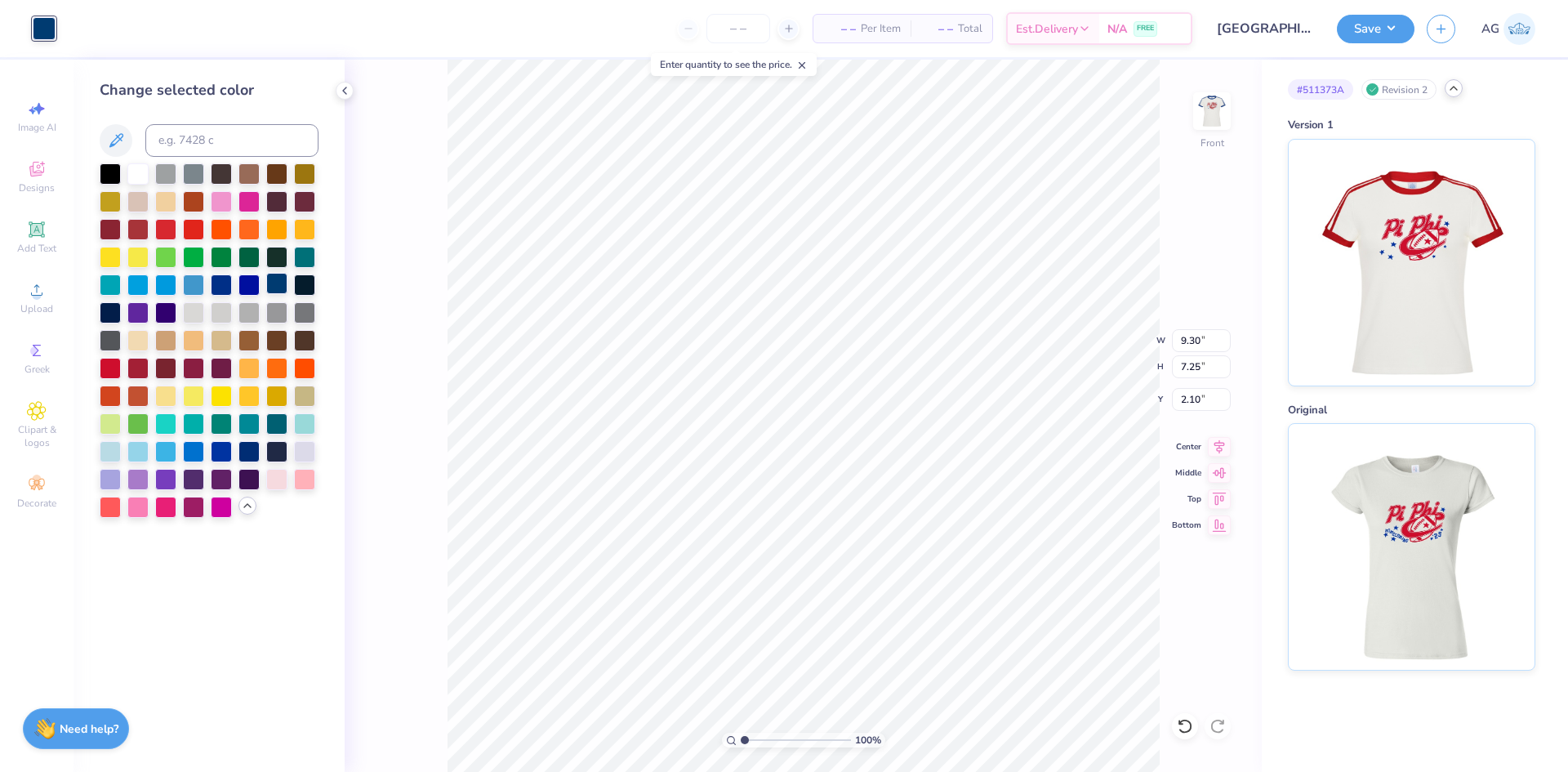
click at [274, 289] on div at bounding box center [277, 284] width 21 height 21
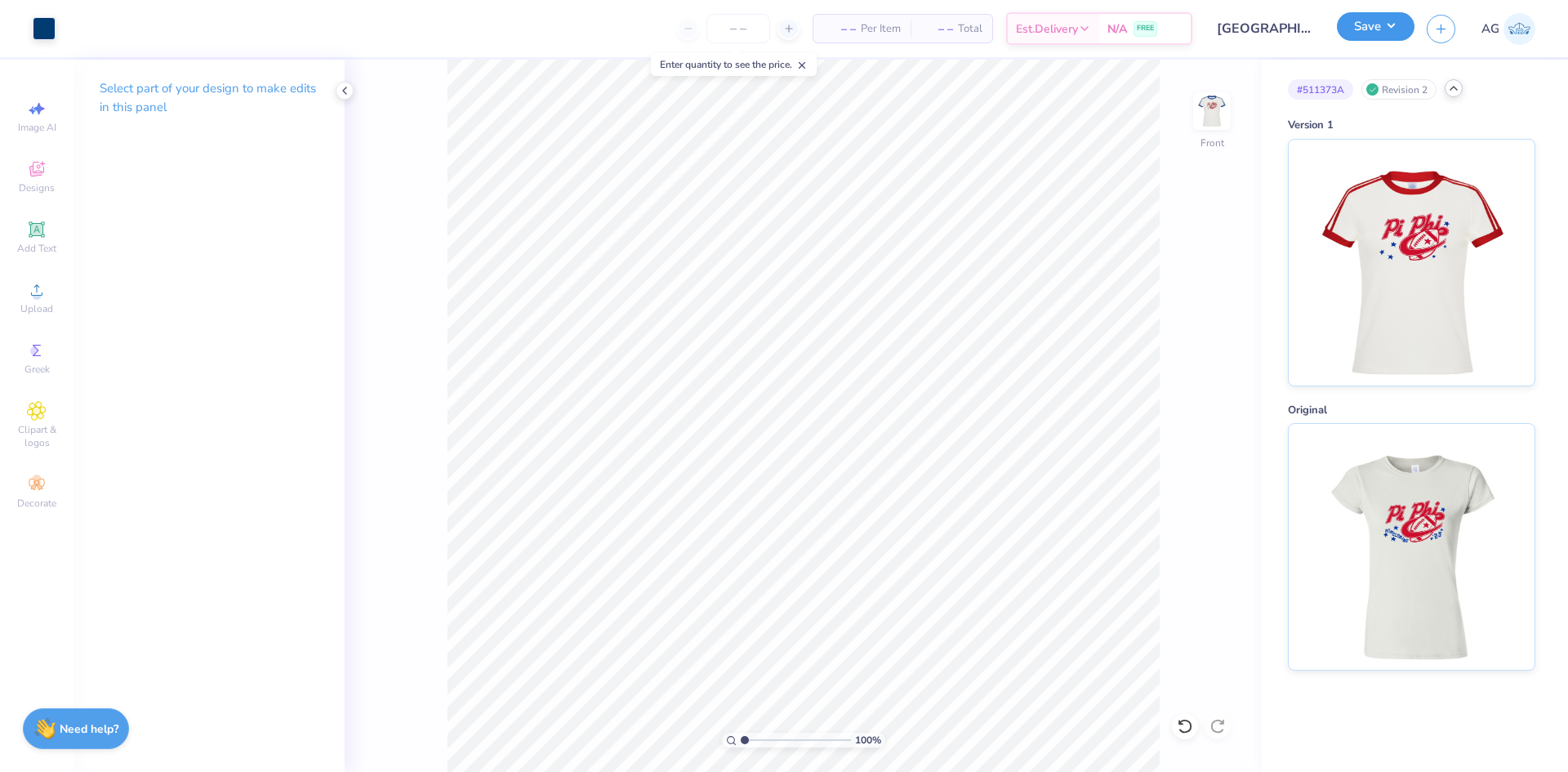
click at [1383, 24] on button "Save" at bounding box center [1375, 26] width 77 height 29
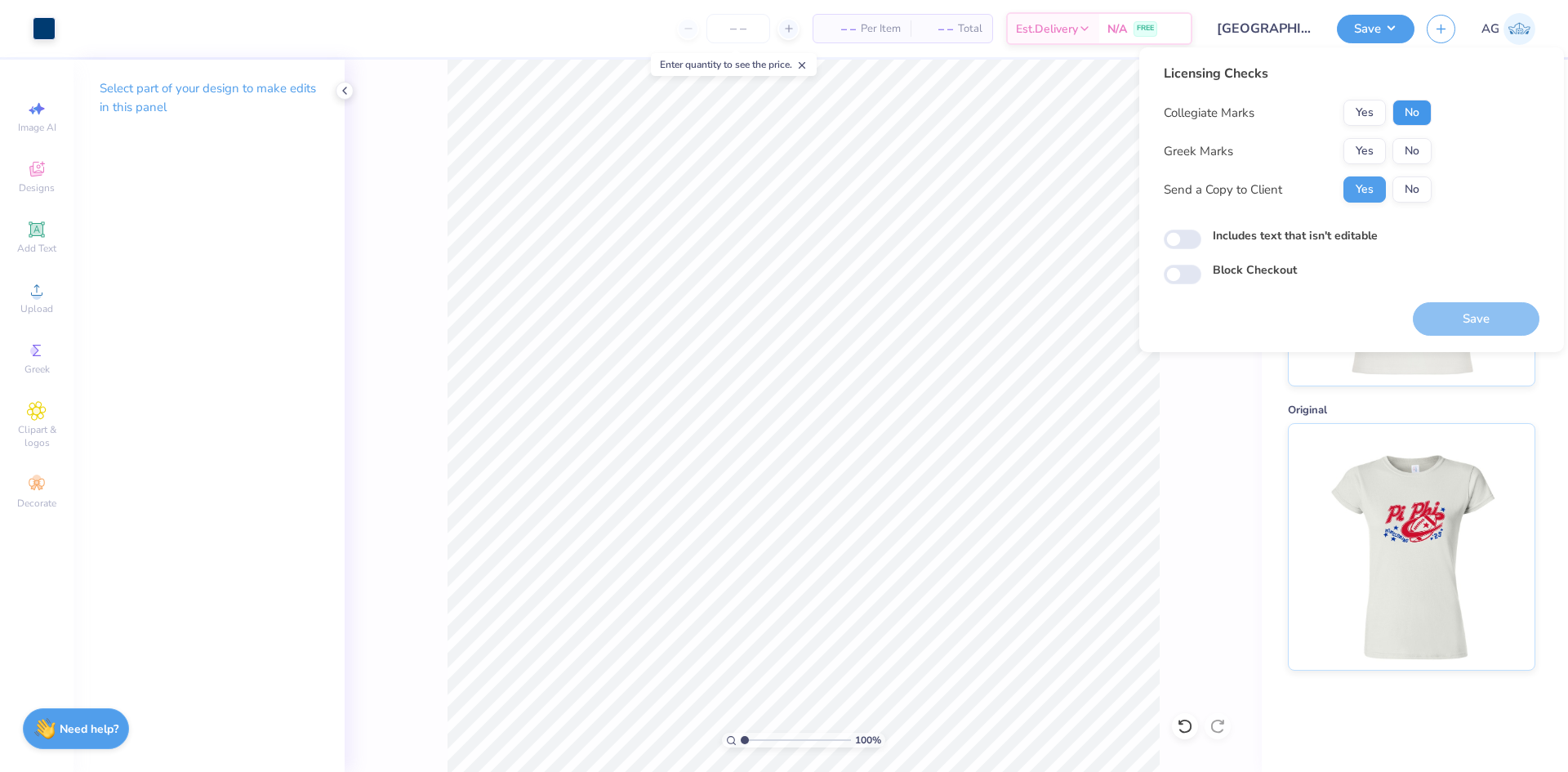
click at [1415, 110] on button "No" at bounding box center [1412, 113] width 39 height 26
click at [1414, 156] on button "No" at bounding box center [1412, 151] width 39 height 26
click at [1369, 155] on button "Yes" at bounding box center [1364, 151] width 42 height 26
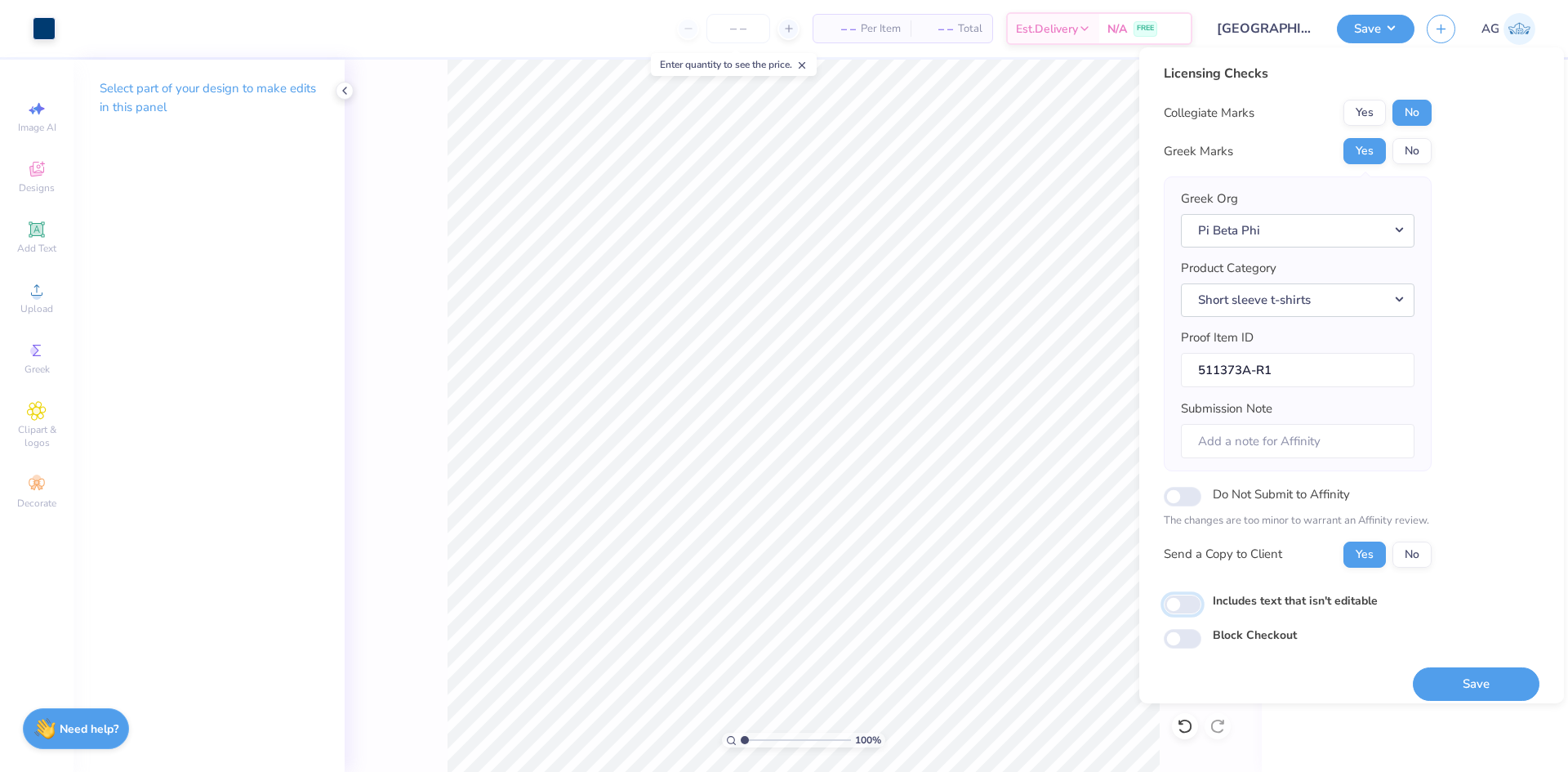
click at [1184, 610] on input "Includes text that isn't editable" at bounding box center [1182, 605] width 37 height 20
checkbox input "true"
click at [1420, 683] on button "Save" at bounding box center [1476, 684] width 127 height 34
click at [1457, 684] on div "Save" at bounding box center [1476, 684] width 127 height 34
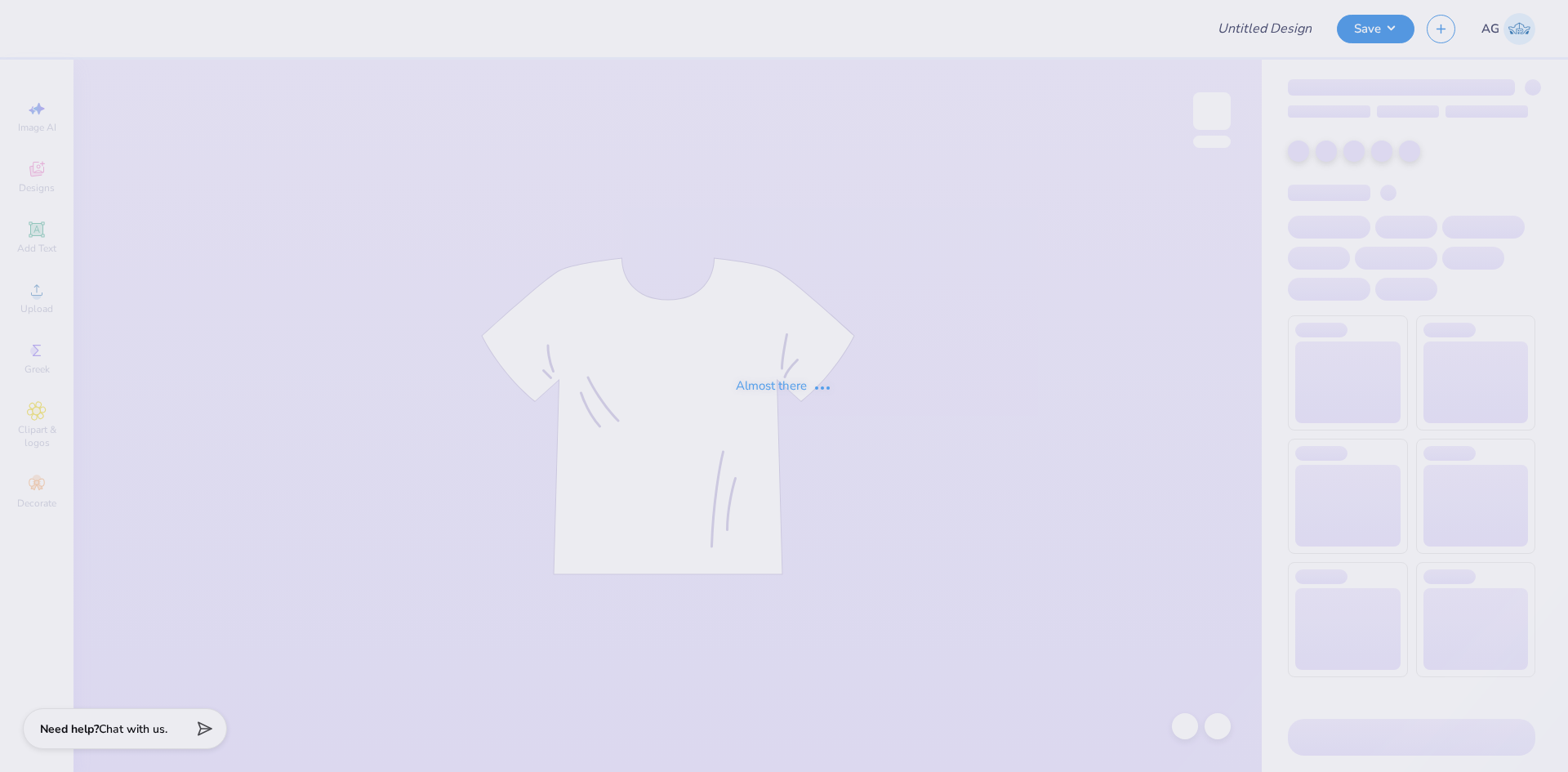
type input "KKG FALL THON MERCH"
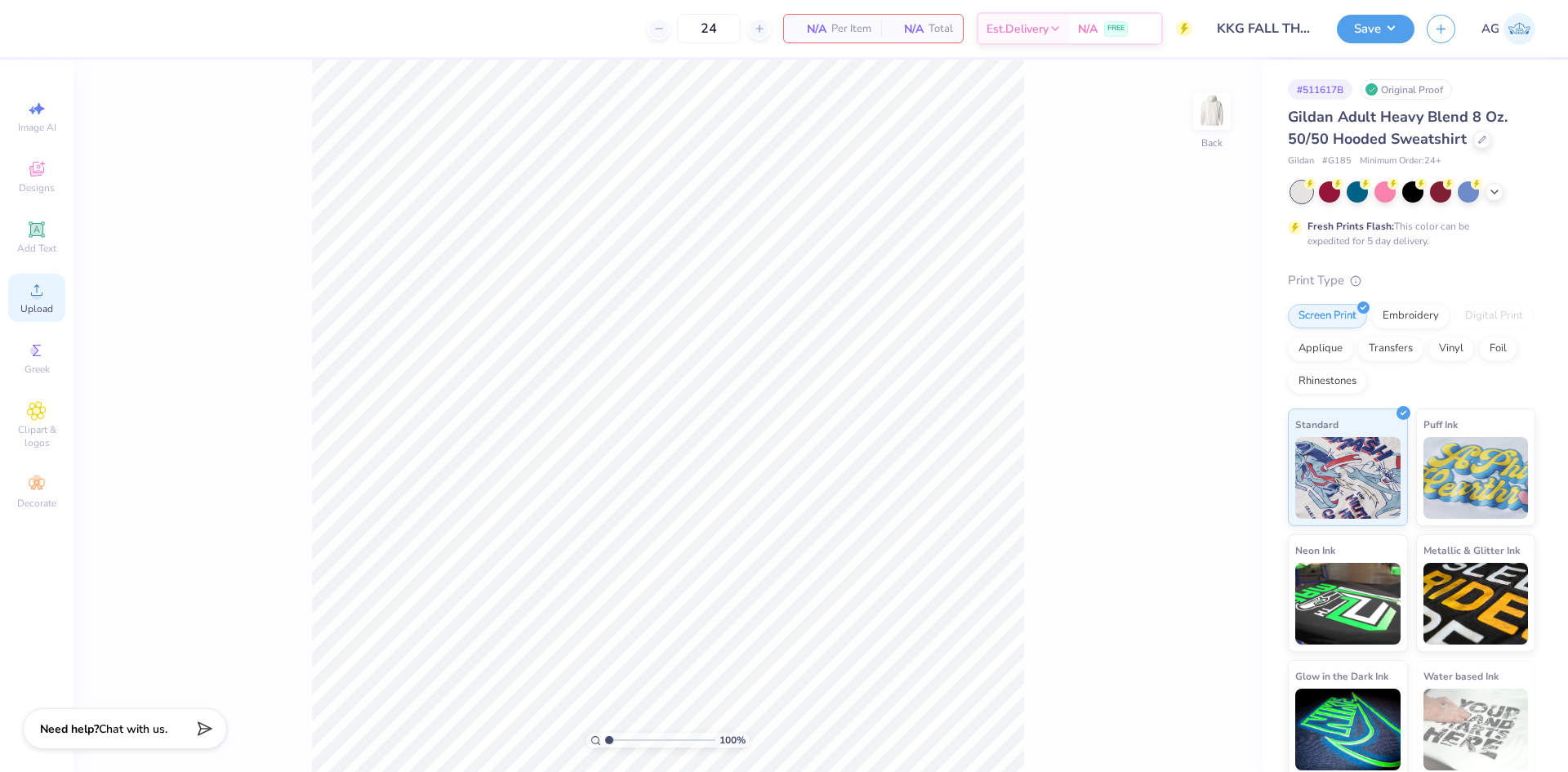
click at [46, 289] on icon at bounding box center [36, 290] width 20 height 20
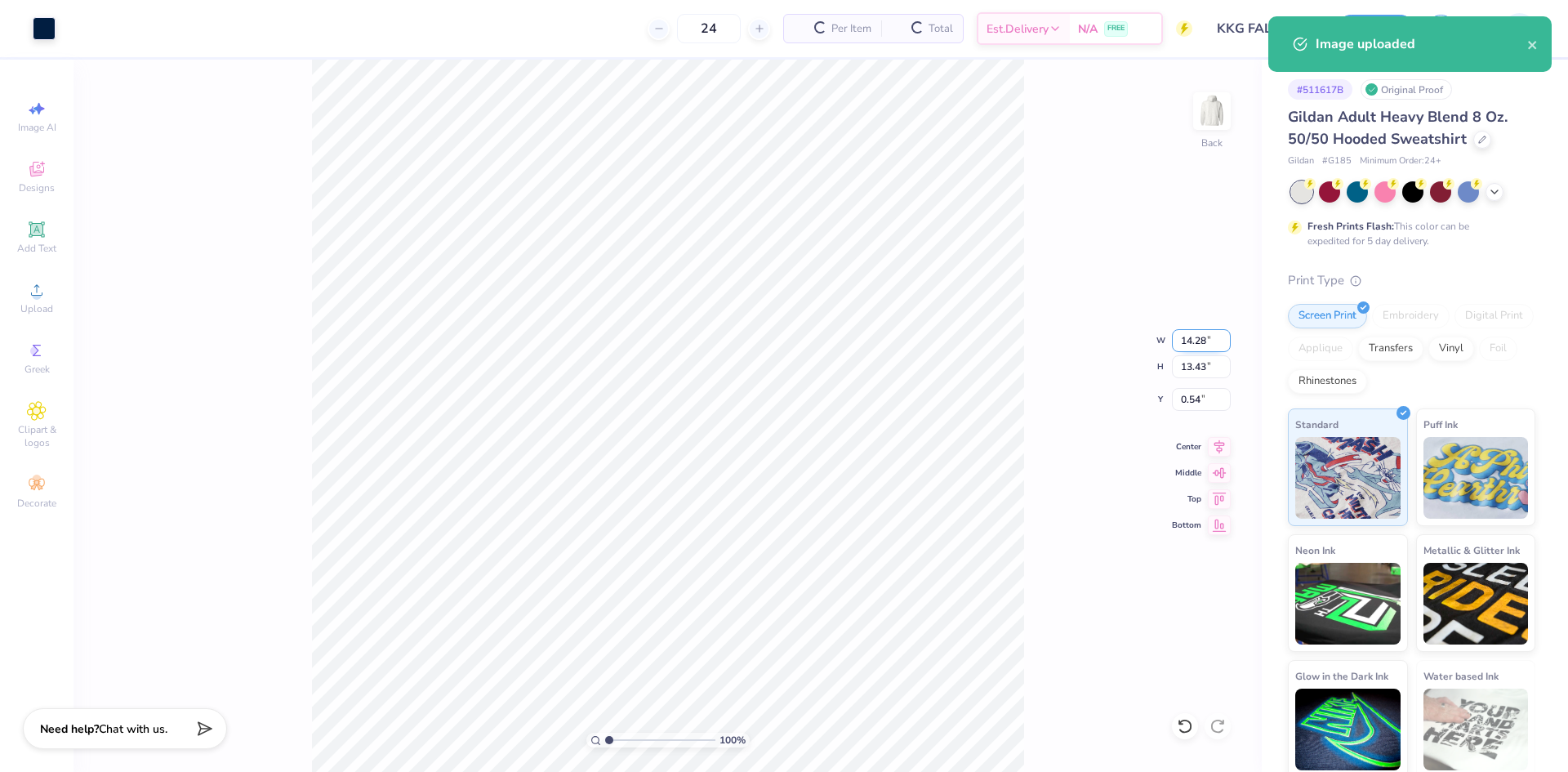
click at [1186, 344] on input "14.28" at bounding box center [1202, 341] width 59 height 23
type input "3.00"
type input "2.82"
click at [1197, 405] on input "3.00" at bounding box center [1202, 399] width 59 height 23
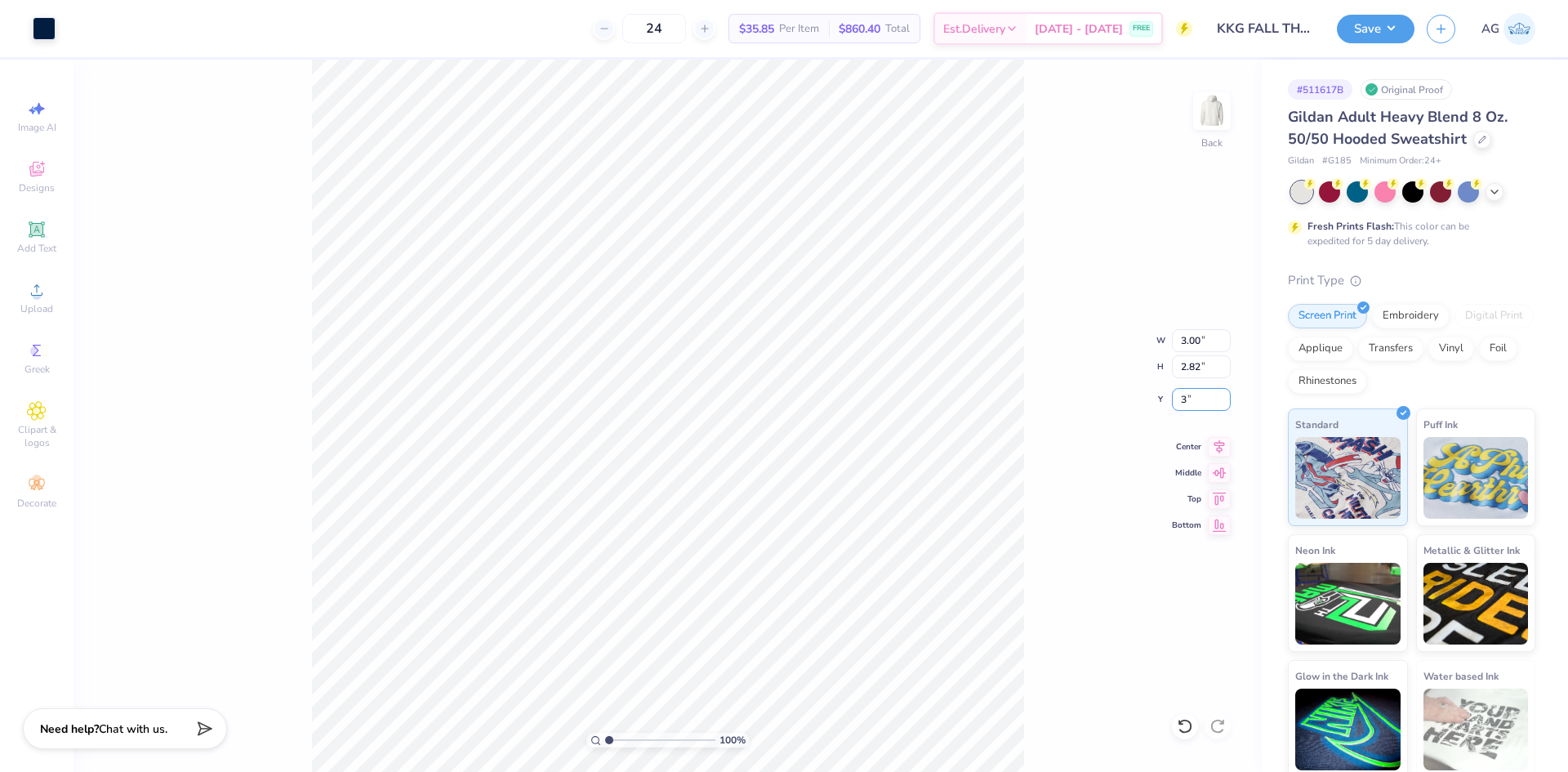
type input "3"
click at [1075, 400] on div "100 % Back W 3.00 3.00 " H 2.82 2.82 " Y 3 3 " Center Middle Top Bottom" at bounding box center [668, 415] width 1188 height 712
click at [1183, 389] on input "3.00" at bounding box center [1202, 399] width 59 height 23
click at [1077, 158] on div "100 % Back W 3.00 3.00 " H 2.82 2.82 " Y 3.00 3.00 " Center Middle Top Bottom" at bounding box center [668, 415] width 1188 height 712
click at [1217, 130] on img at bounding box center [1212, 110] width 65 height 65
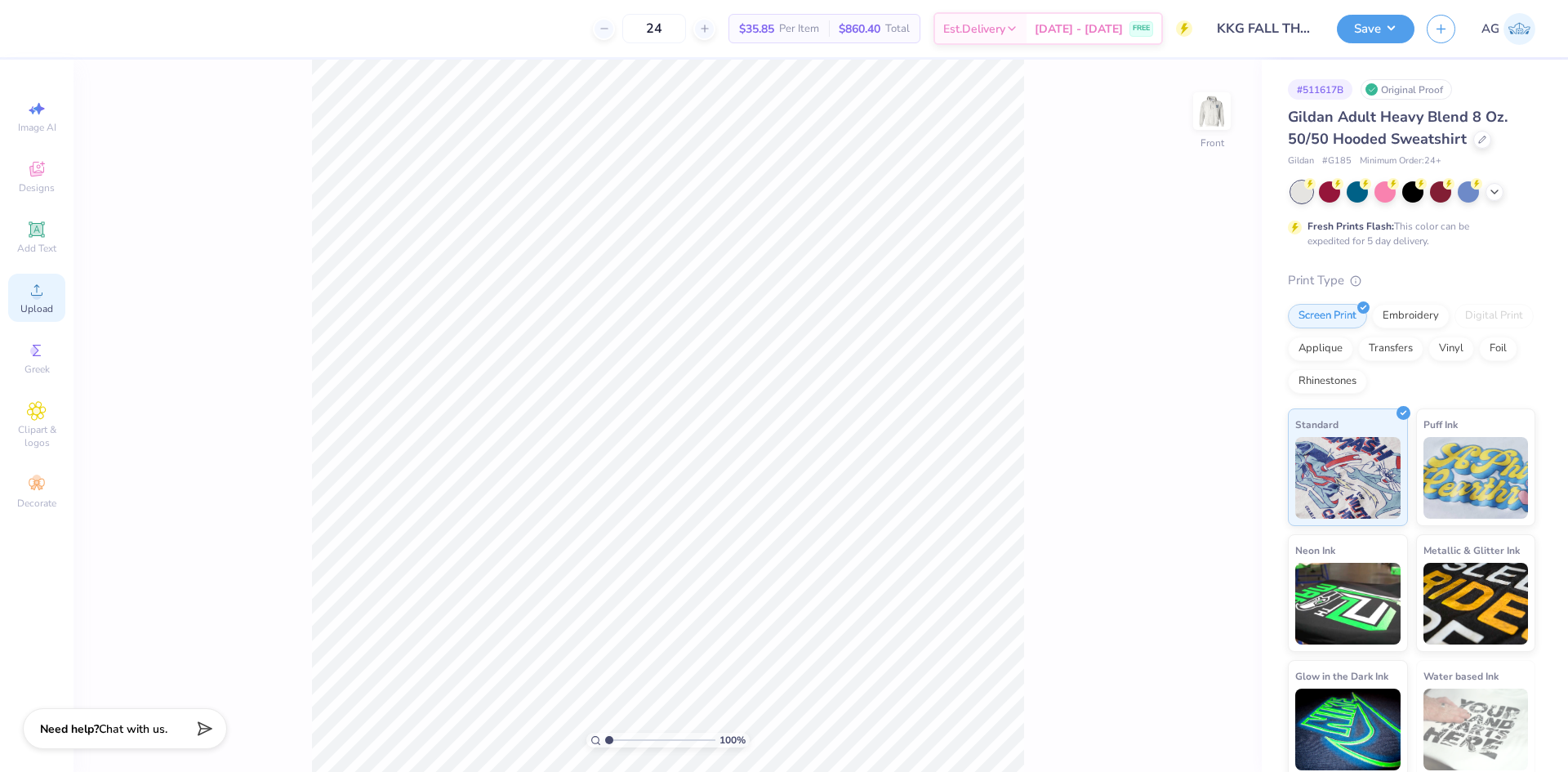
click at [29, 306] on span "Upload" at bounding box center [37, 308] width 33 height 13
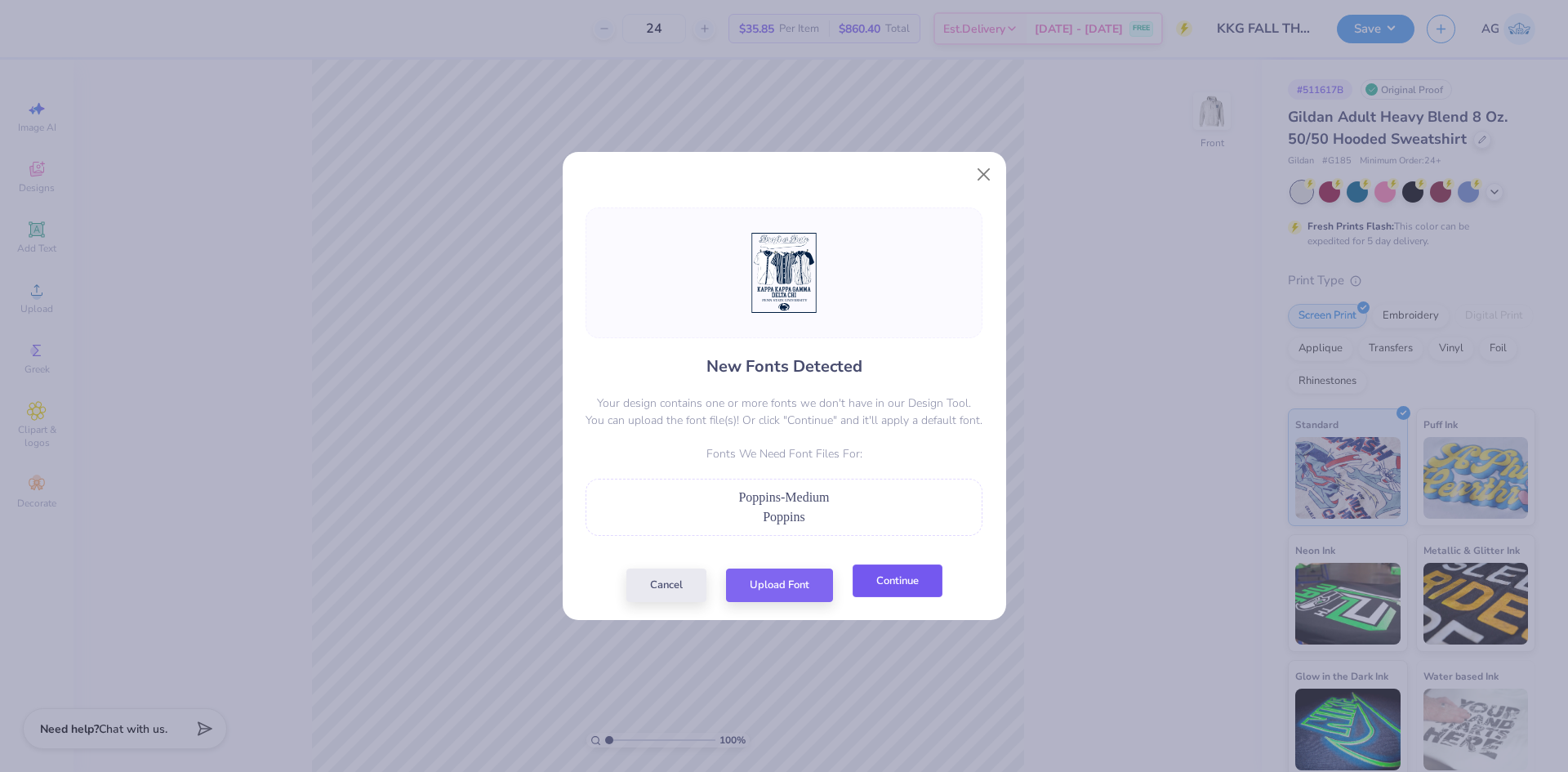
click at [874, 581] on button "Continue" at bounding box center [898, 581] width 90 height 34
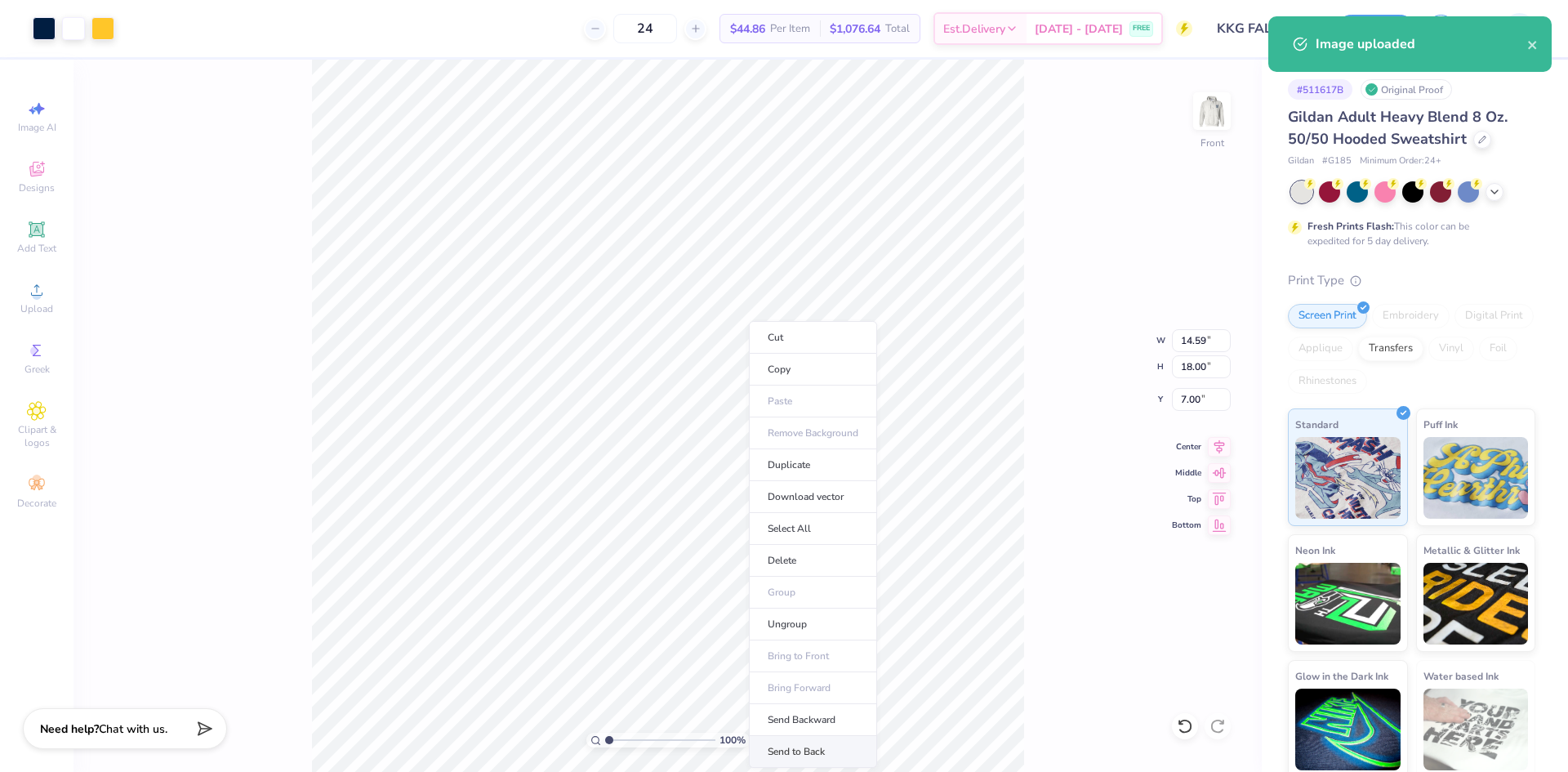
click at [808, 756] on li "Send to Back" at bounding box center [813, 752] width 128 height 32
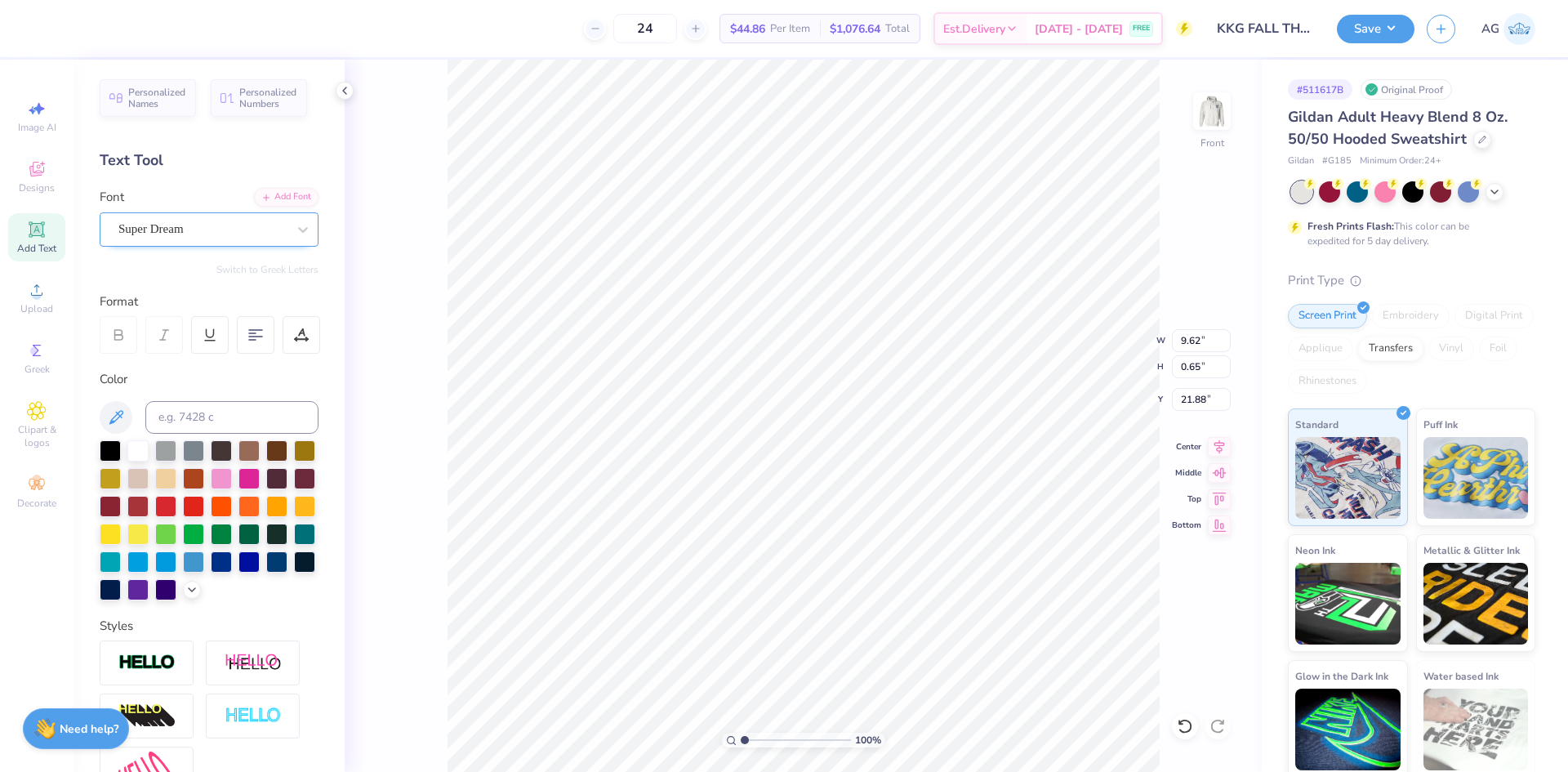
click at [190, 232] on div "Super Dream" at bounding box center [203, 229] width 172 height 25
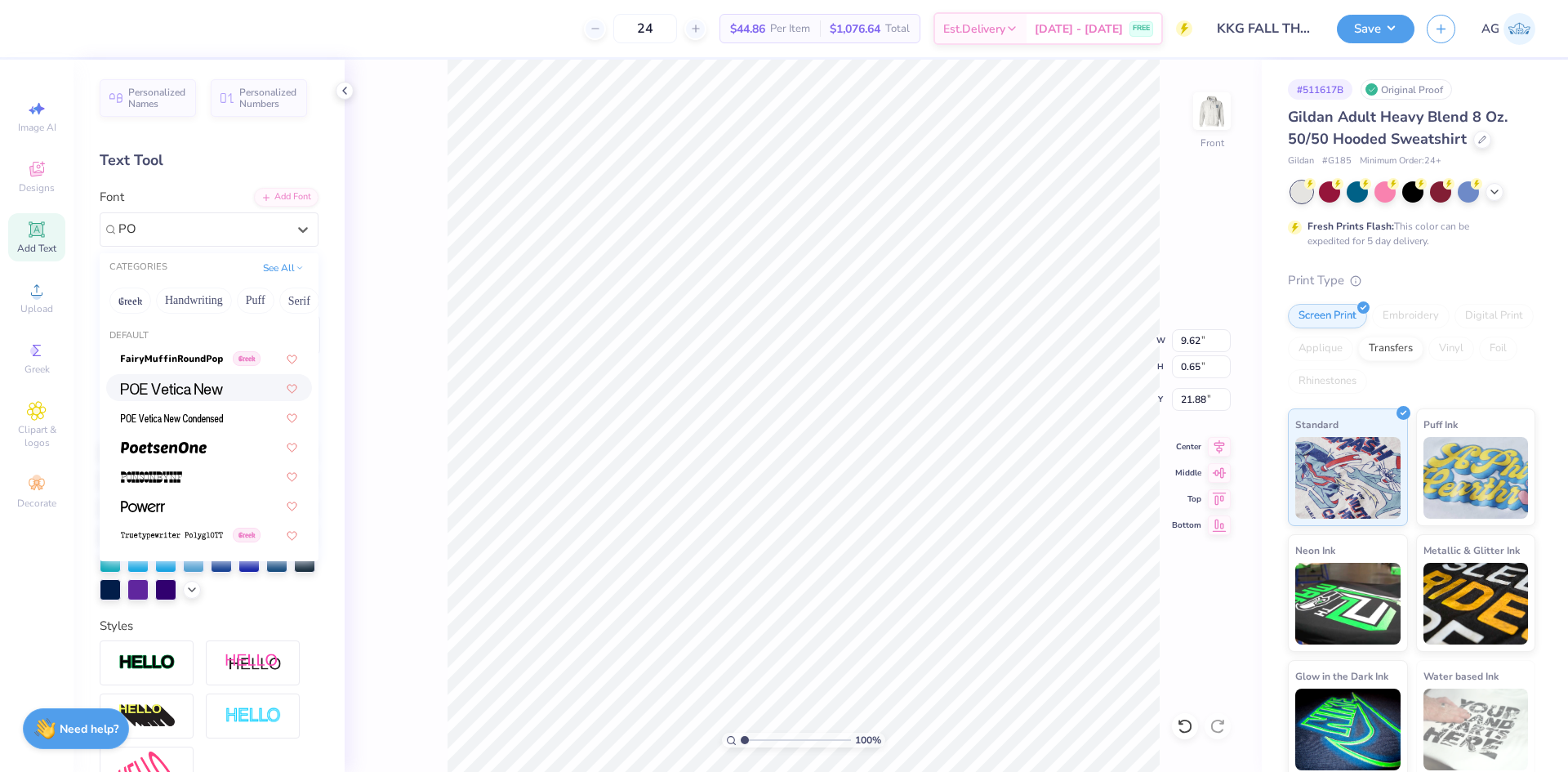
click at [200, 391] on img at bounding box center [172, 389] width 102 height 11
type input "PO"
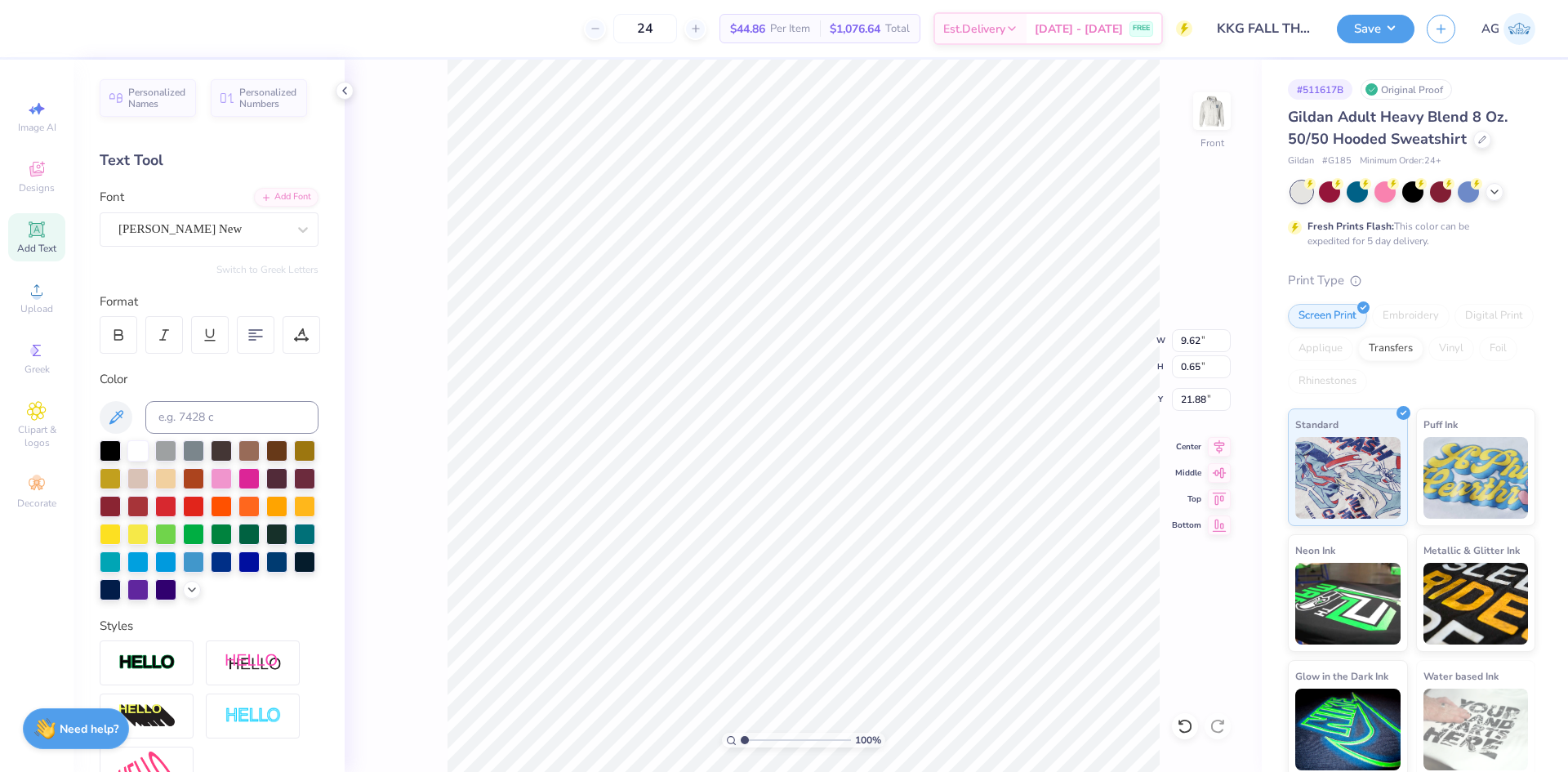
type input "8.64"
type input "0.59"
type input "21.97"
click at [126, 346] on div at bounding box center [118, 334] width 37 height 37
click at [157, 339] on icon at bounding box center [164, 335] width 15 height 15
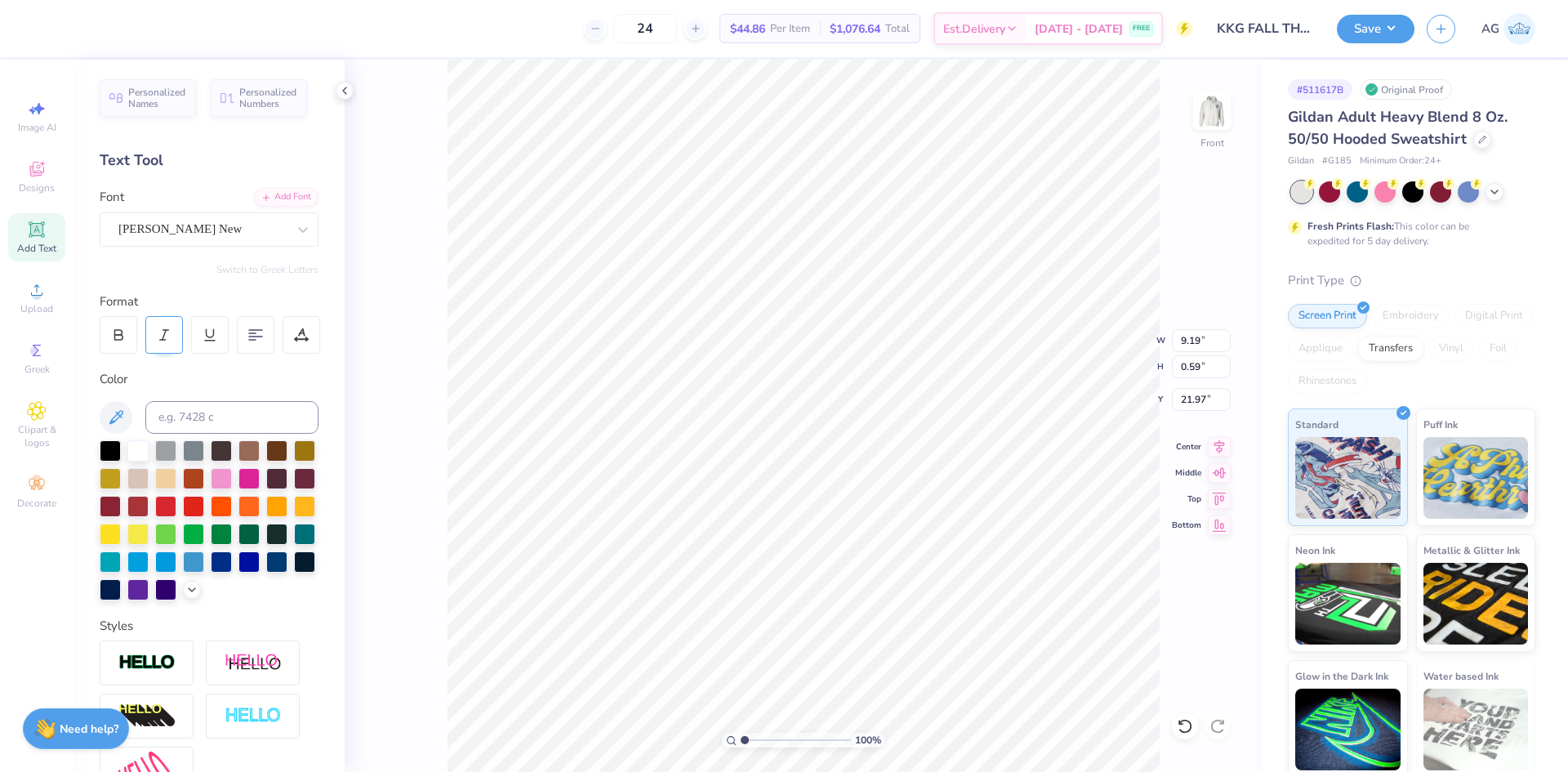
type input "8.64"
click at [1186, 726] on icon at bounding box center [1185, 726] width 16 height 16
click at [290, 165] on div "Text Tool" at bounding box center [209, 160] width 219 height 22
click at [289, 186] on div "Personalized Names Personalized Numbers Text Tool Add Font Font POE Vetica New …" at bounding box center [209, 415] width 271 height 712
click at [272, 191] on div "Add Font" at bounding box center [286, 196] width 64 height 19
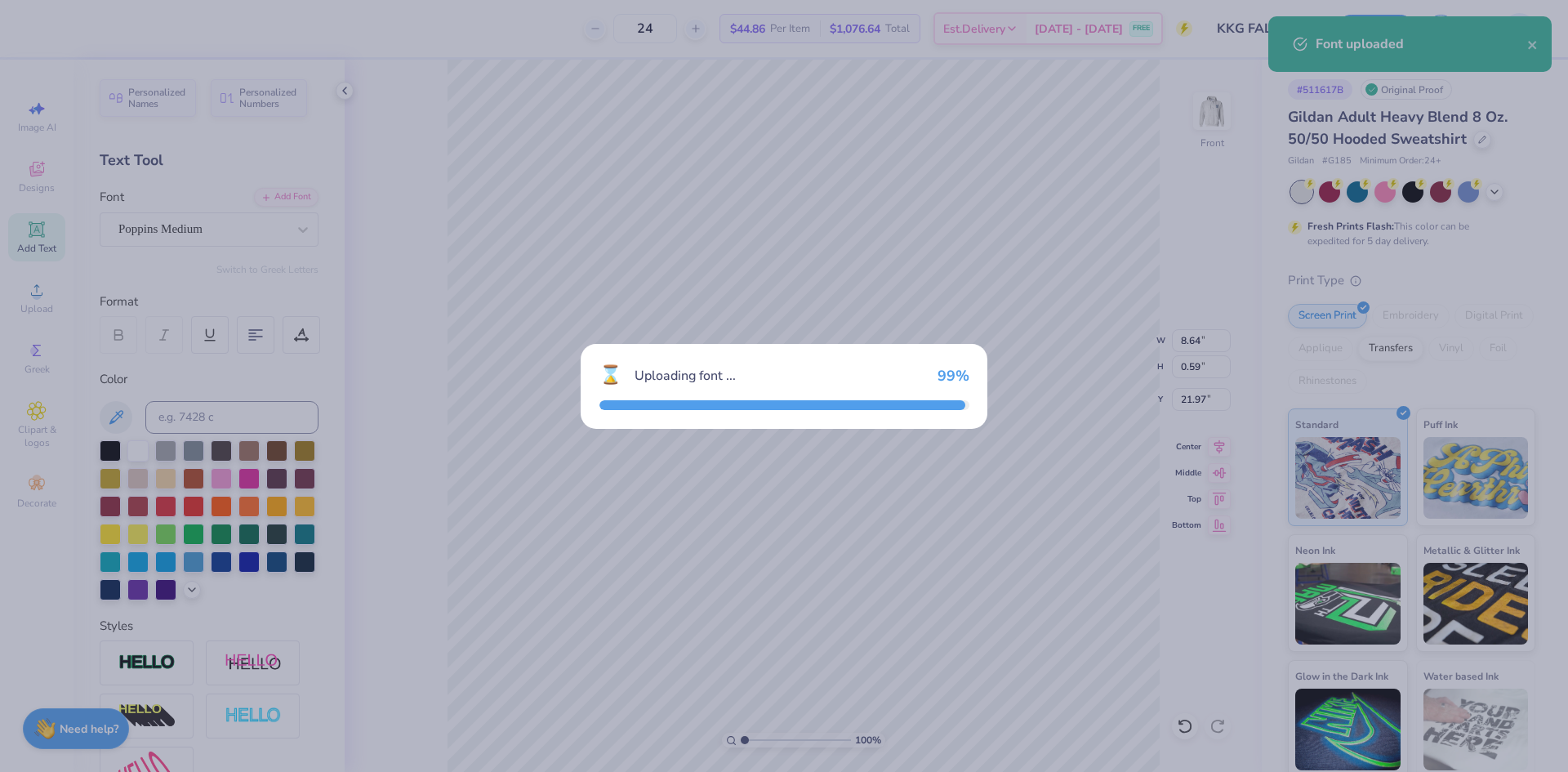
type input "9.74"
type input "0.60"
type input "21.96"
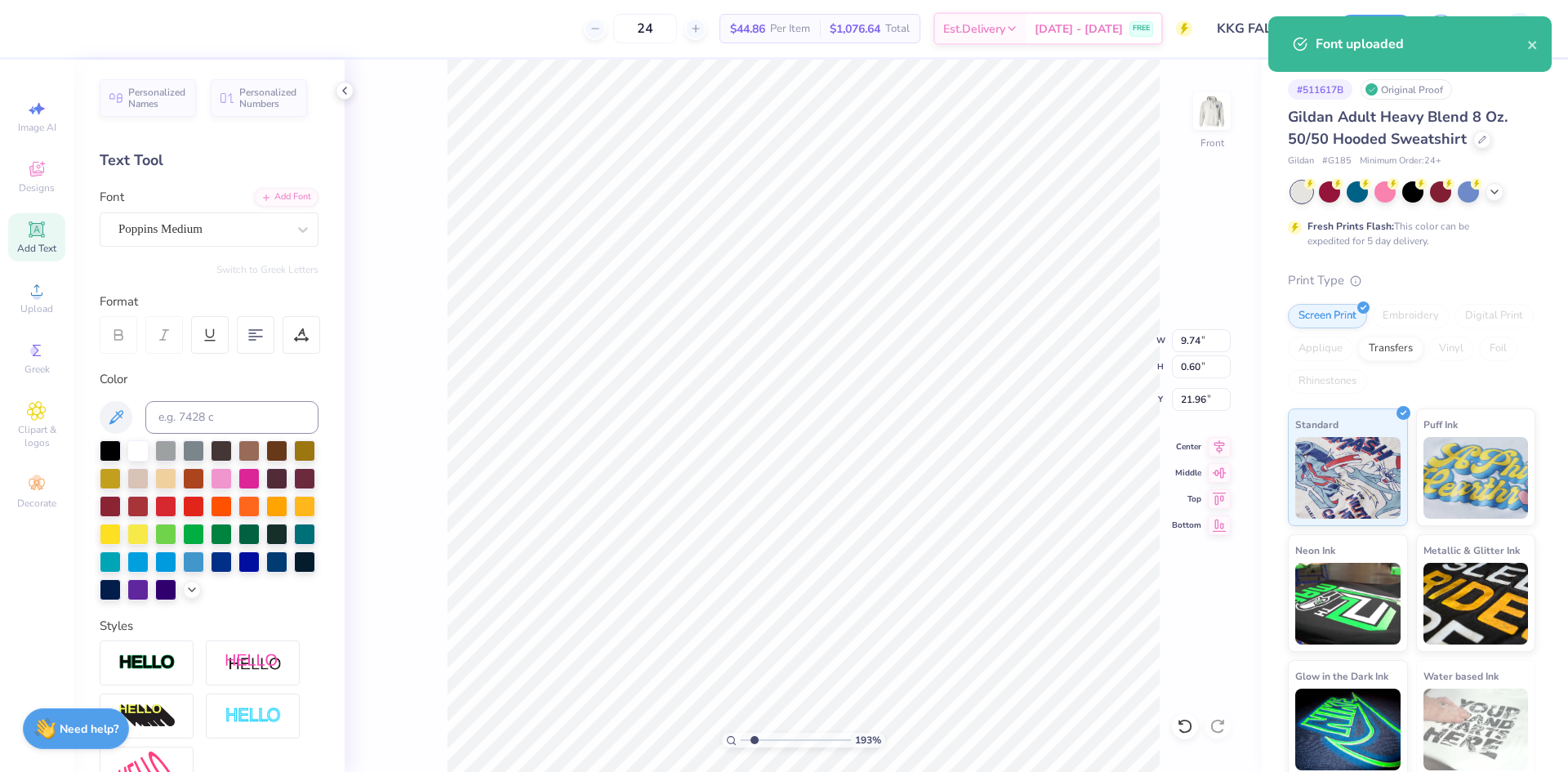
drag, startPoint x: 751, startPoint y: 737, endPoint x: 864, endPoint y: 735, distance: 113.0
type input "2.01"
click at [755, 737] on input "range" at bounding box center [795, 740] width 110 height 15
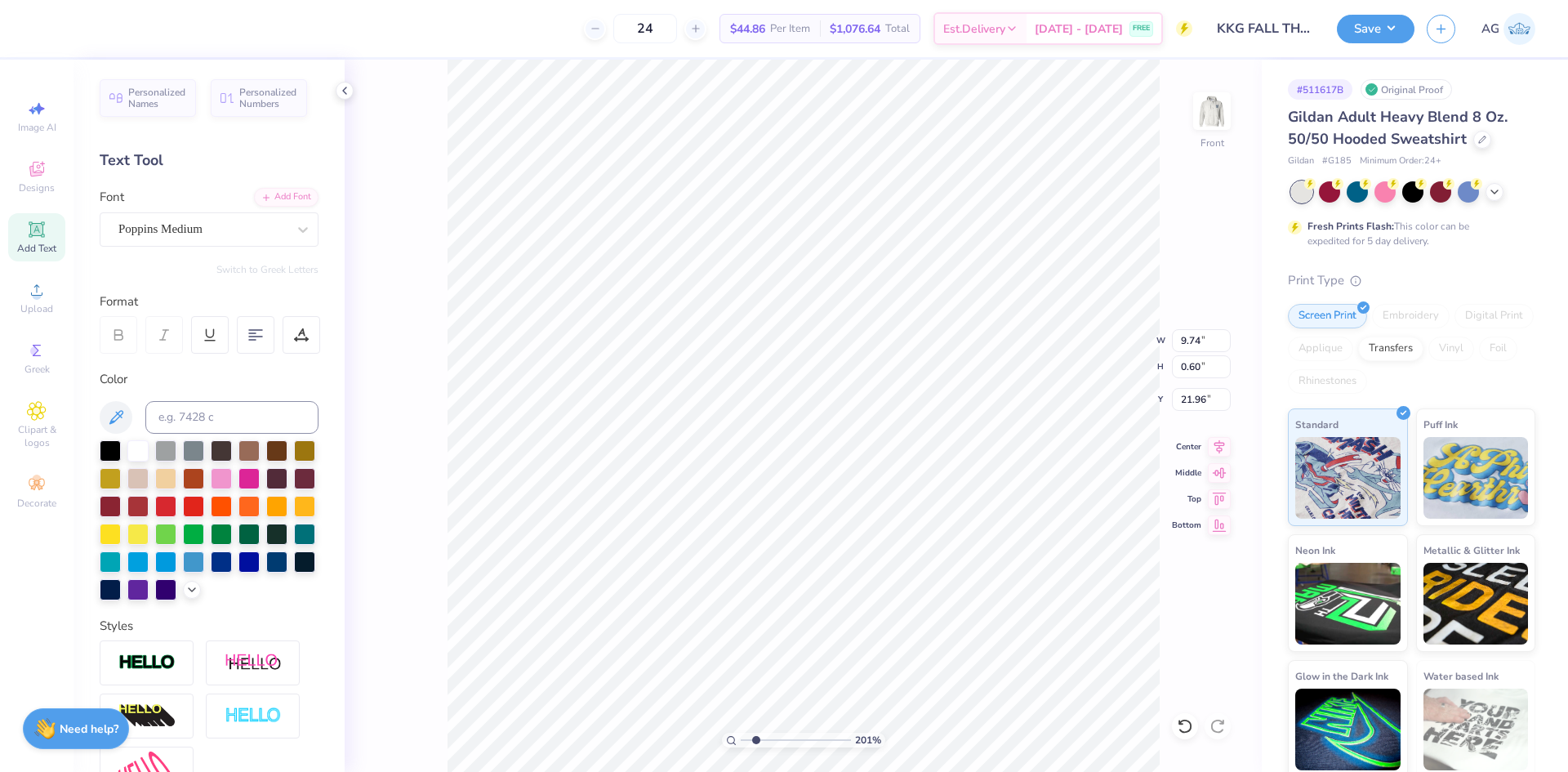
type input "8.10"
type input "0.50"
type input "21.92"
click at [294, 347] on div at bounding box center [301, 334] width 37 height 37
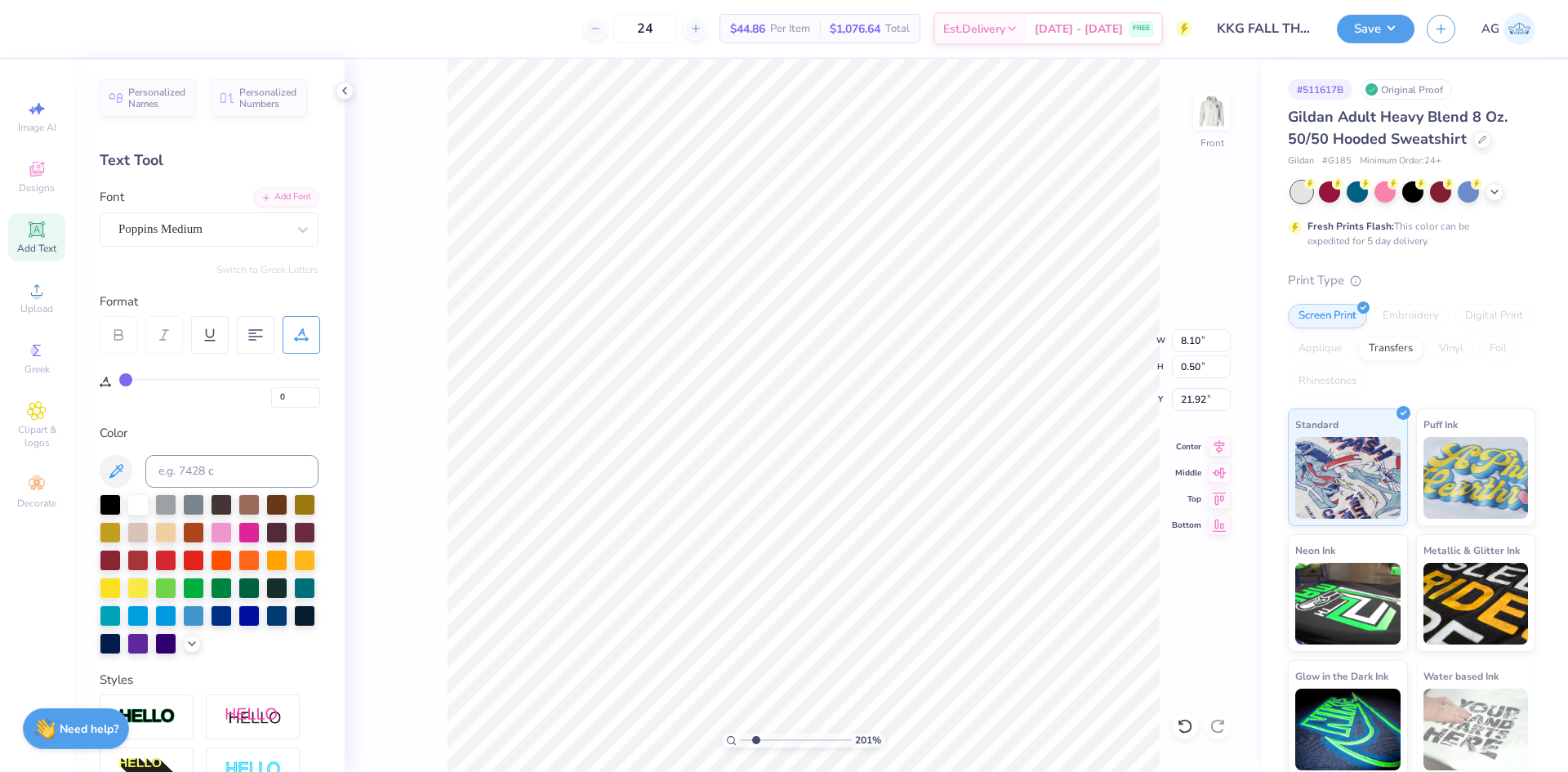
type input "1"
type input "2"
type input "3"
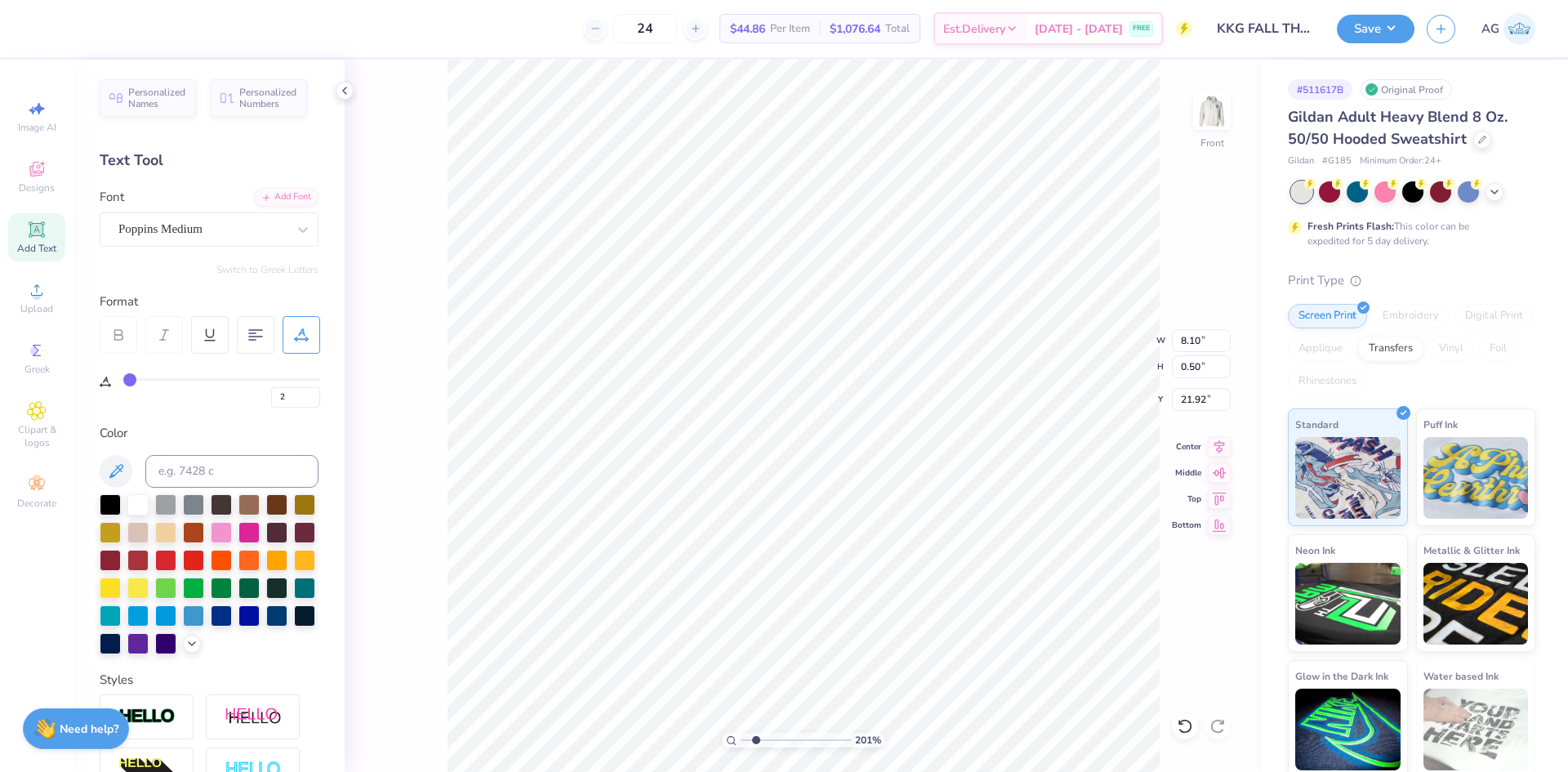
type input "3"
type input "4"
type input "7"
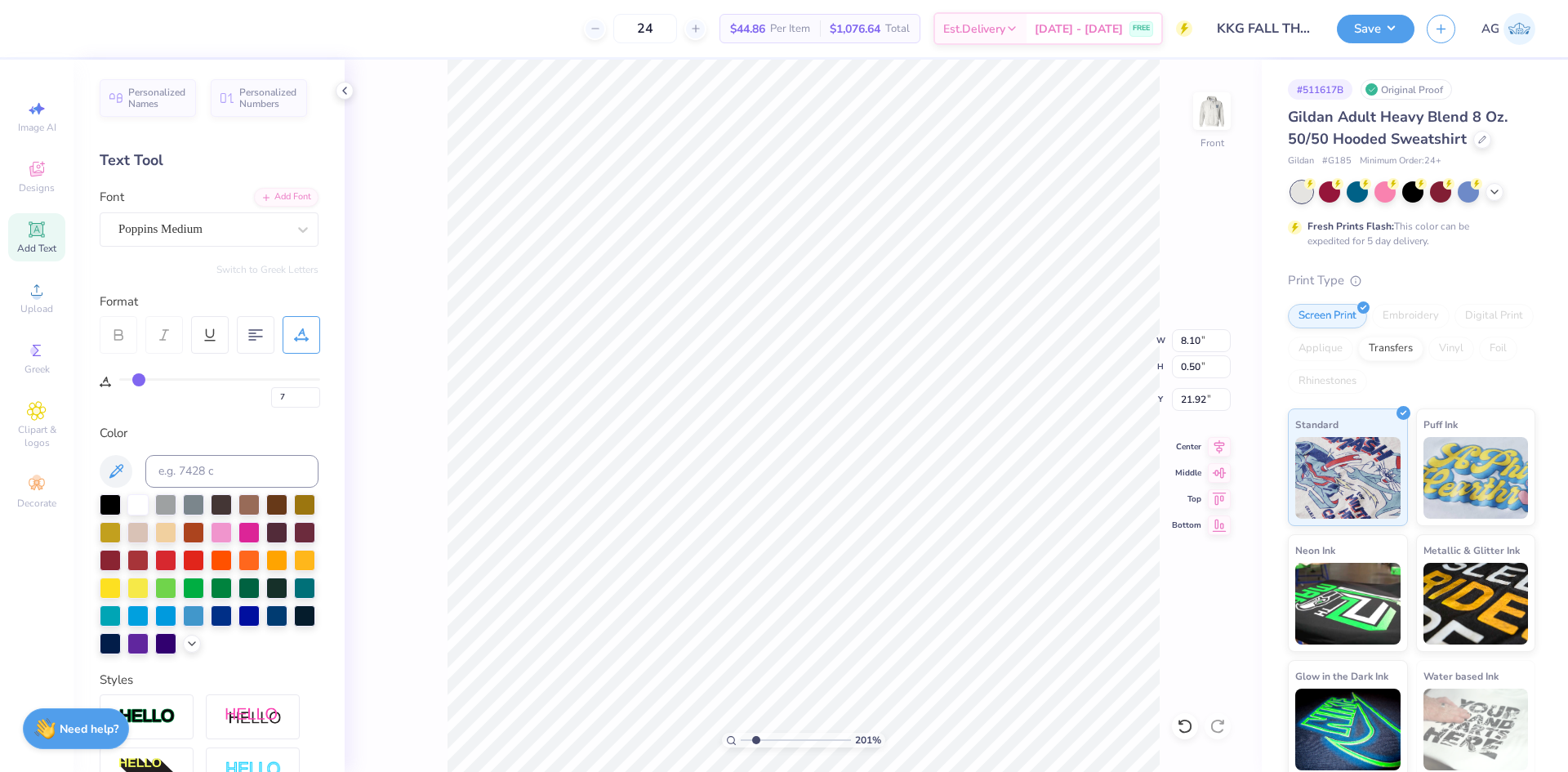
type input "8"
type input "9"
type input "10"
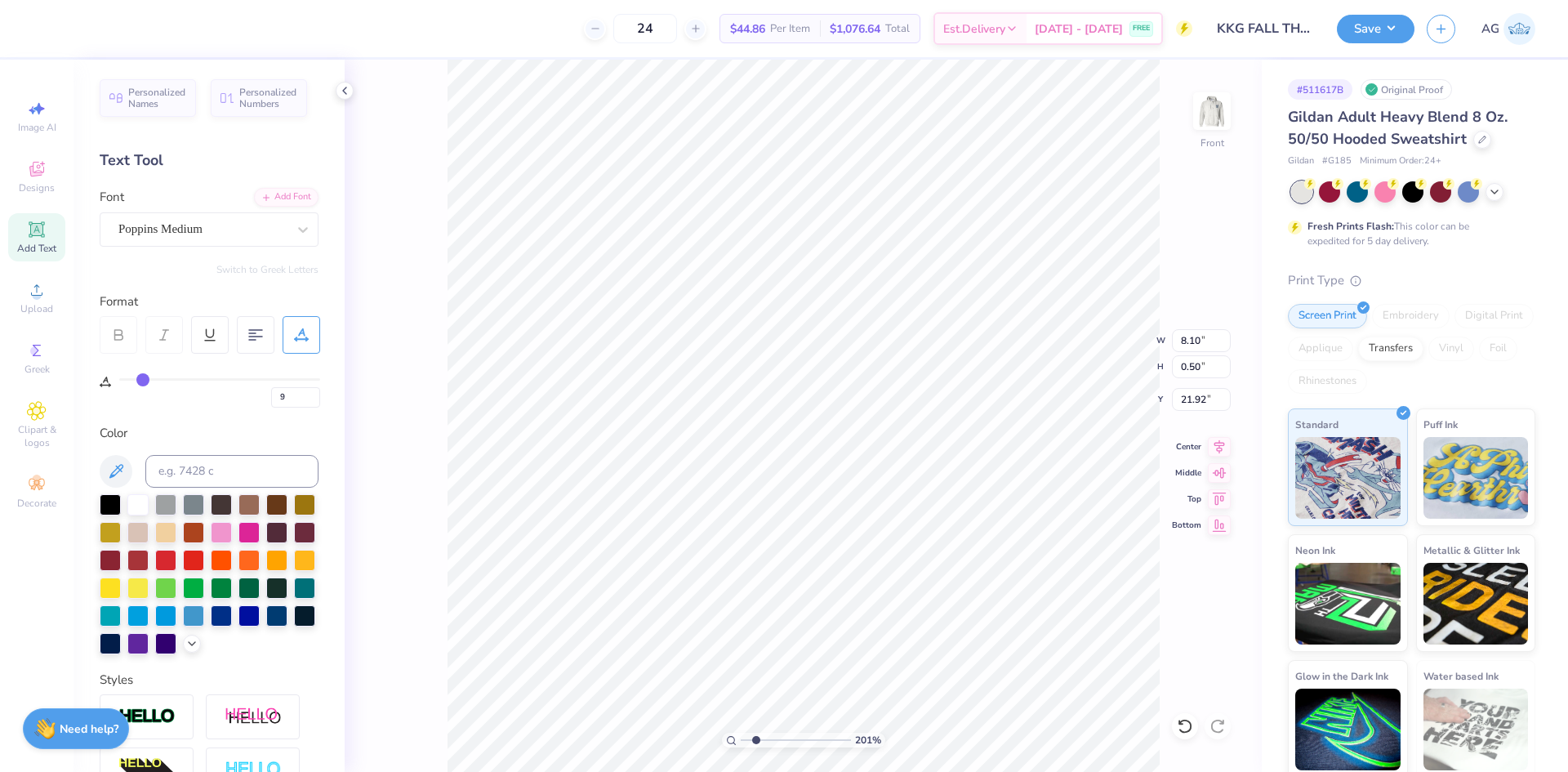
type input "10"
type input "11"
type input "12"
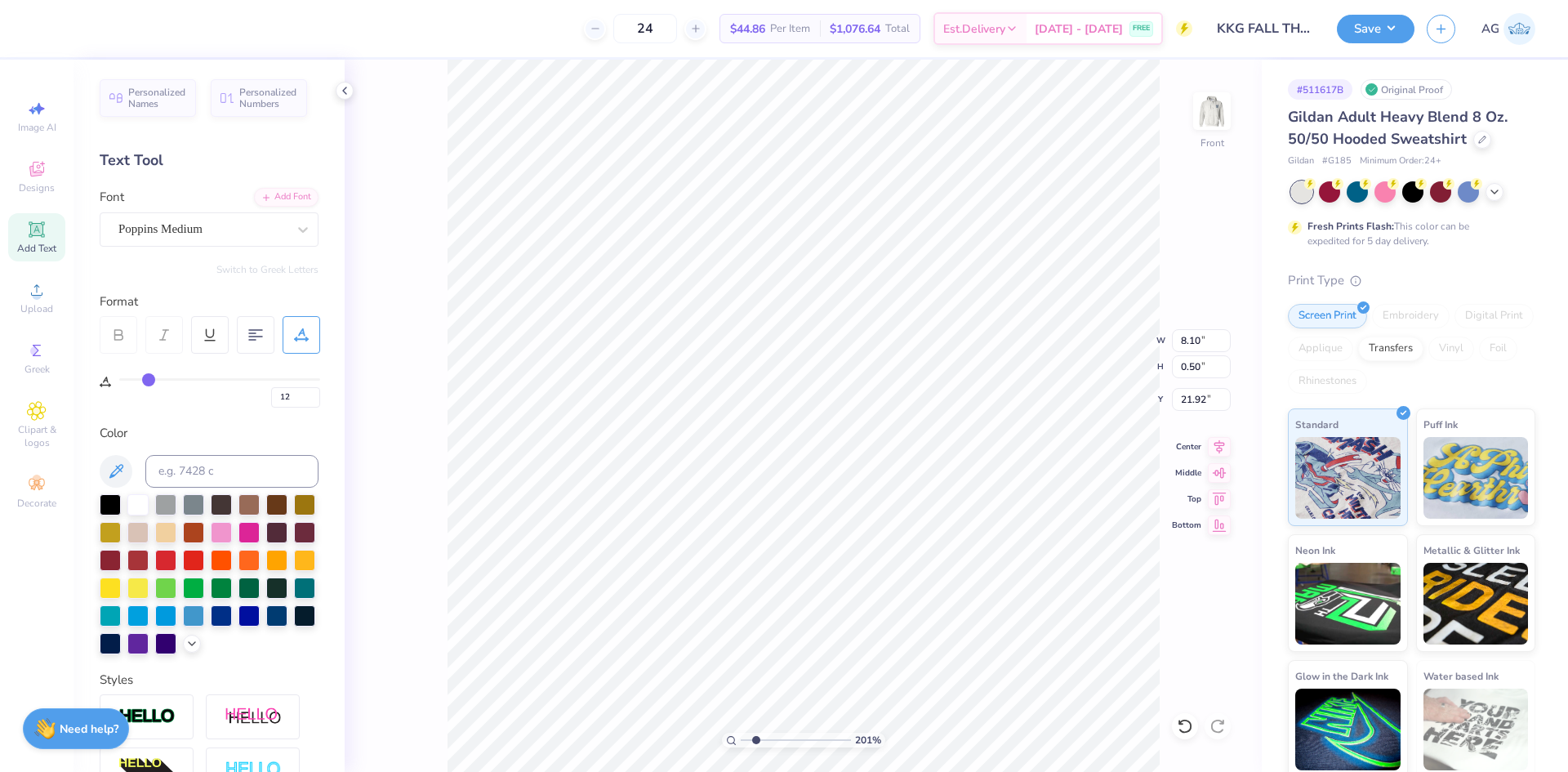
type input "13"
drag, startPoint x: 125, startPoint y: 378, endPoint x: 151, endPoint y: 381, distance: 26.2
type input "13"
click at [151, 381] on input "range" at bounding box center [220, 379] width 201 height 3
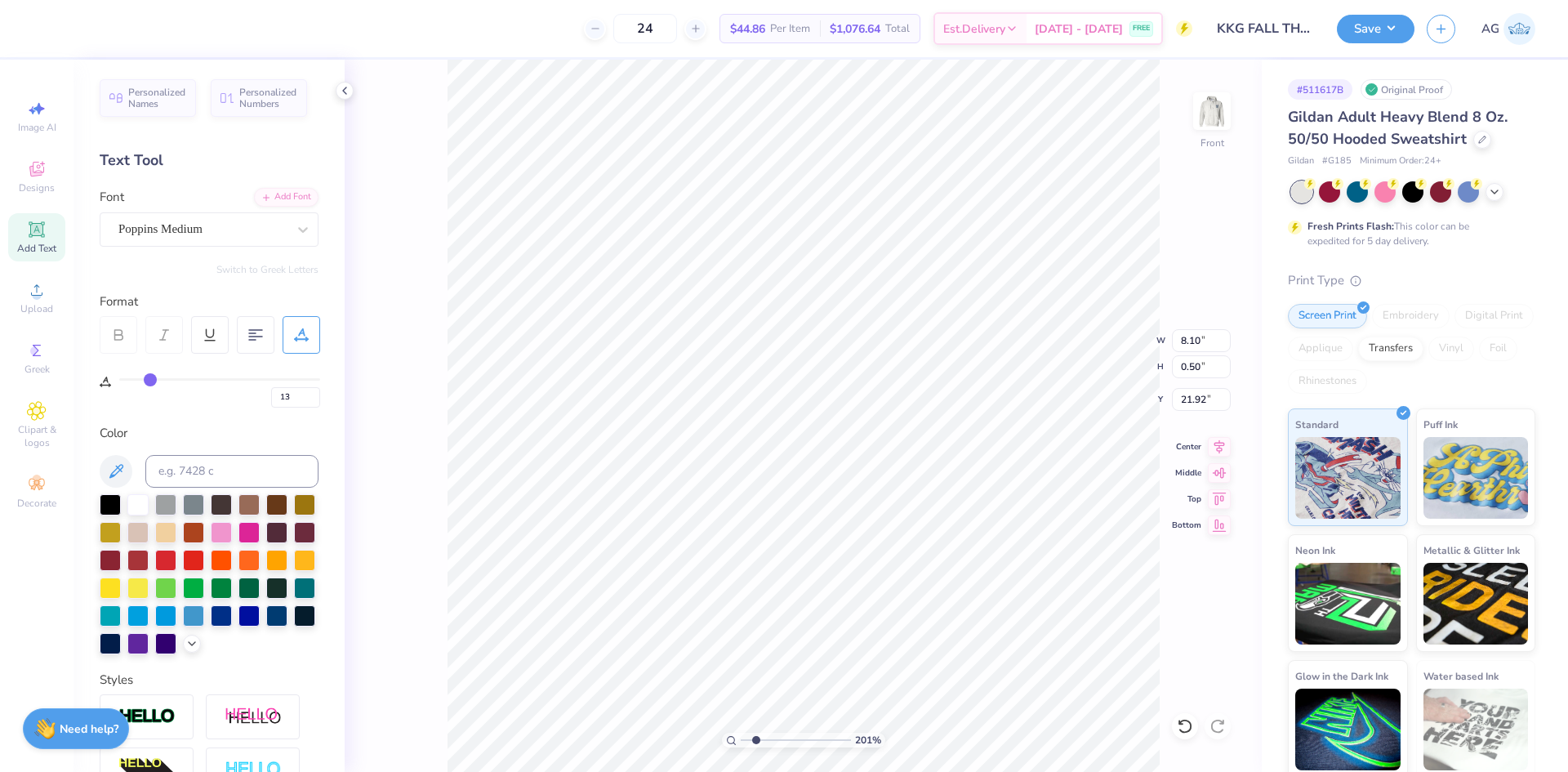
type input "9.93"
click at [1222, 446] on icon at bounding box center [1219, 444] width 23 height 20
drag, startPoint x: 756, startPoint y: 739, endPoint x: 739, endPoint y: 735, distance: 17.5
type input "1"
click at [741, 735] on input "range" at bounding box center [795, 740] width 110 height 15
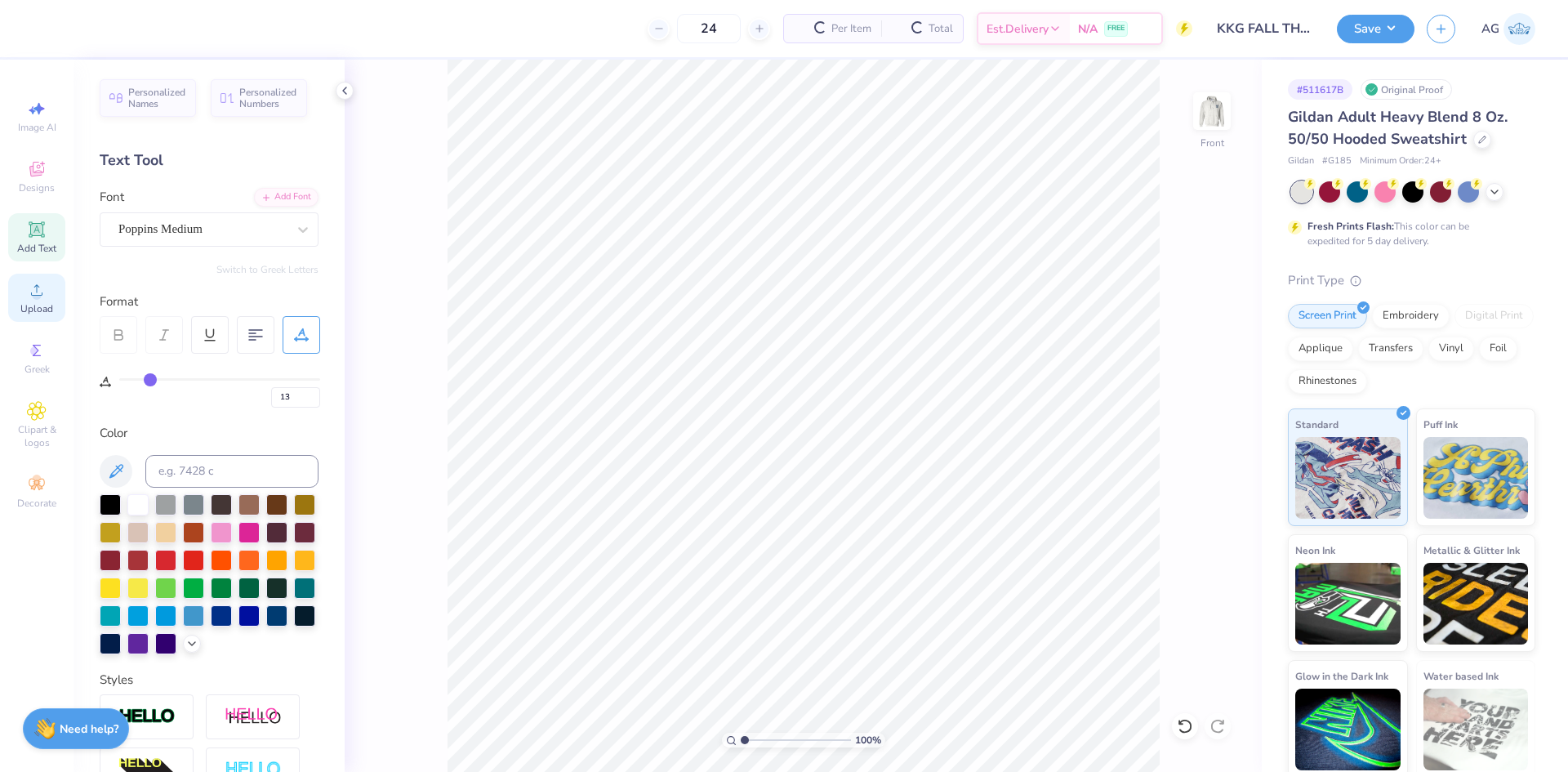
click at [35, 296] on icon at bounding box center [36, 290] width 20 height 20
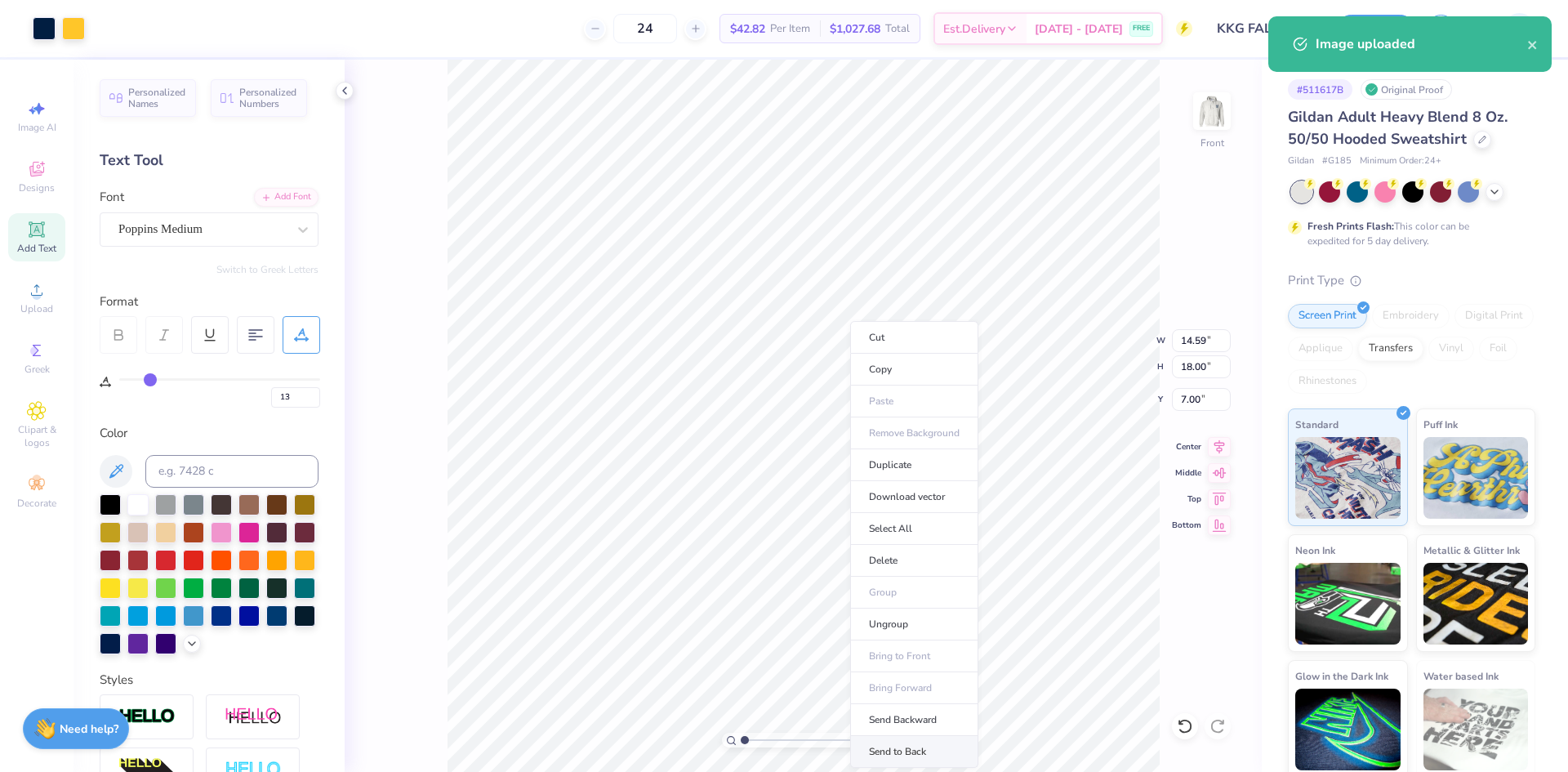
click at [931, 753] on li "Send to Back" at bounding box center [914, 752] width 128 height 32
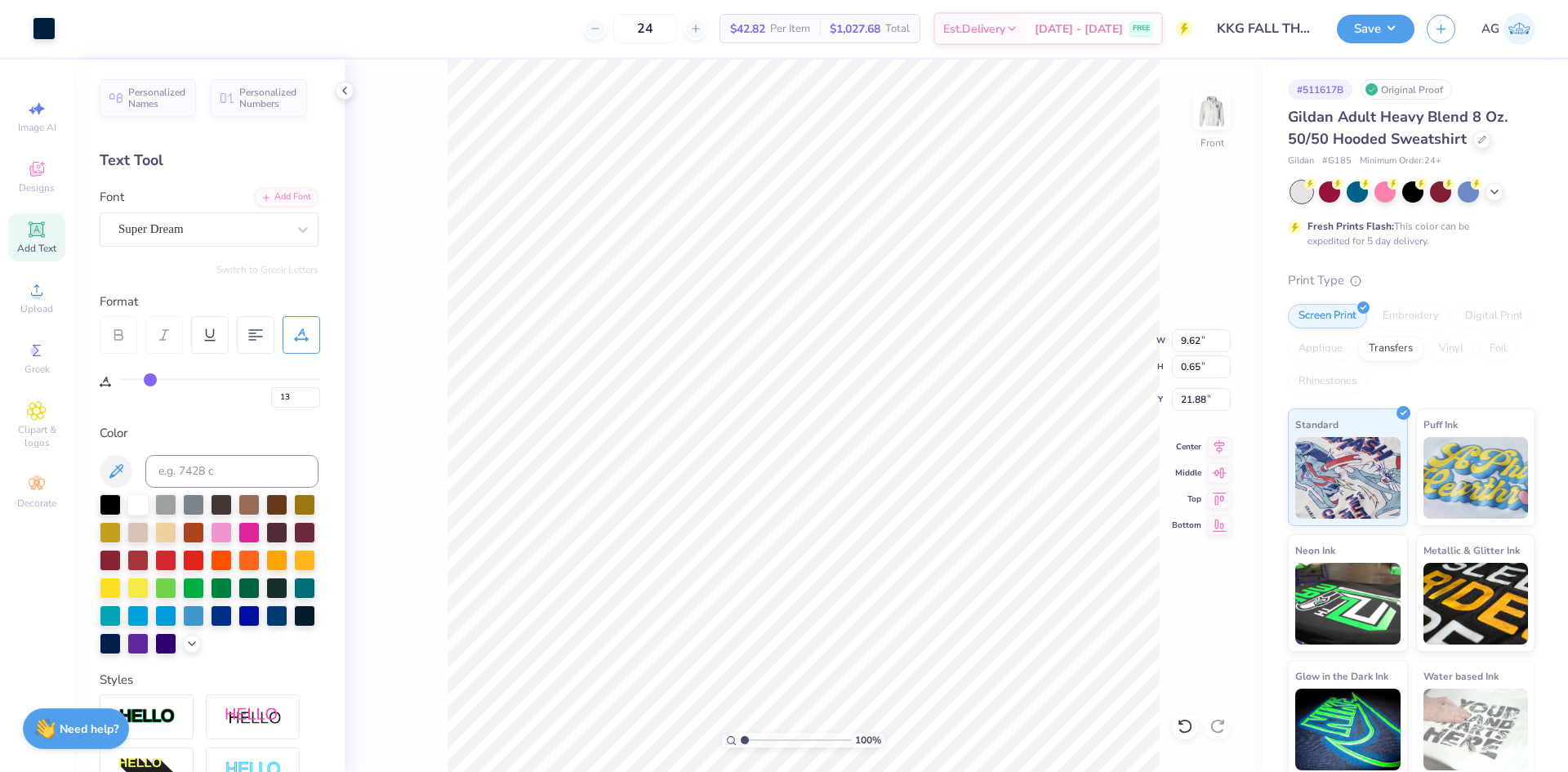
type input "0"
click at [1182, 733] on icon at bounding box center [1185, 726] width 16 height 16
click at [1181, 732] on icon at bounding box center [1185, 726] width 16 height 16
type input "14.59"
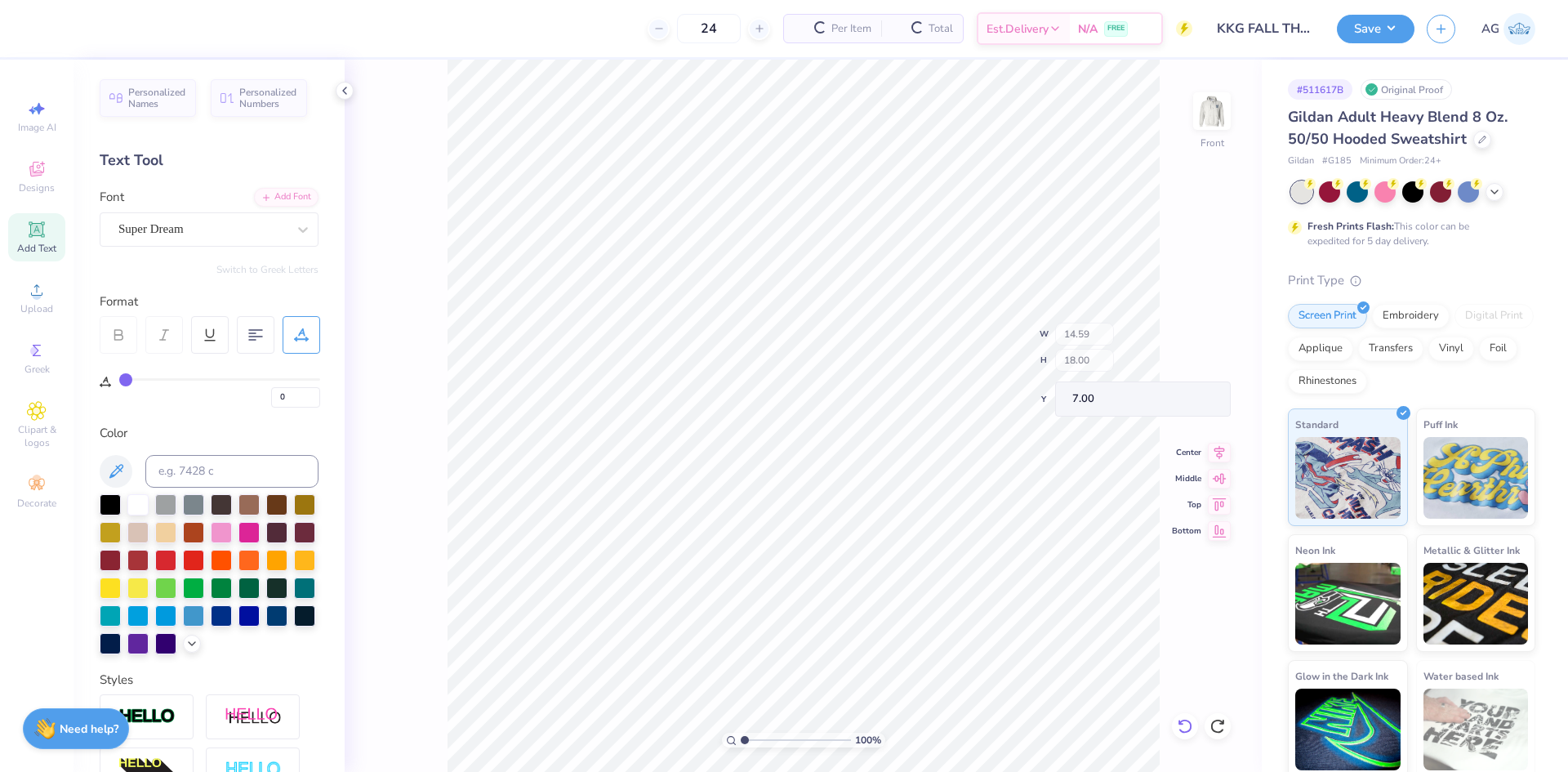
type input "18.00"
type input "7.00"
click at [1184, 732] on icon at bounding box center [1185, 726] width 14 height 15
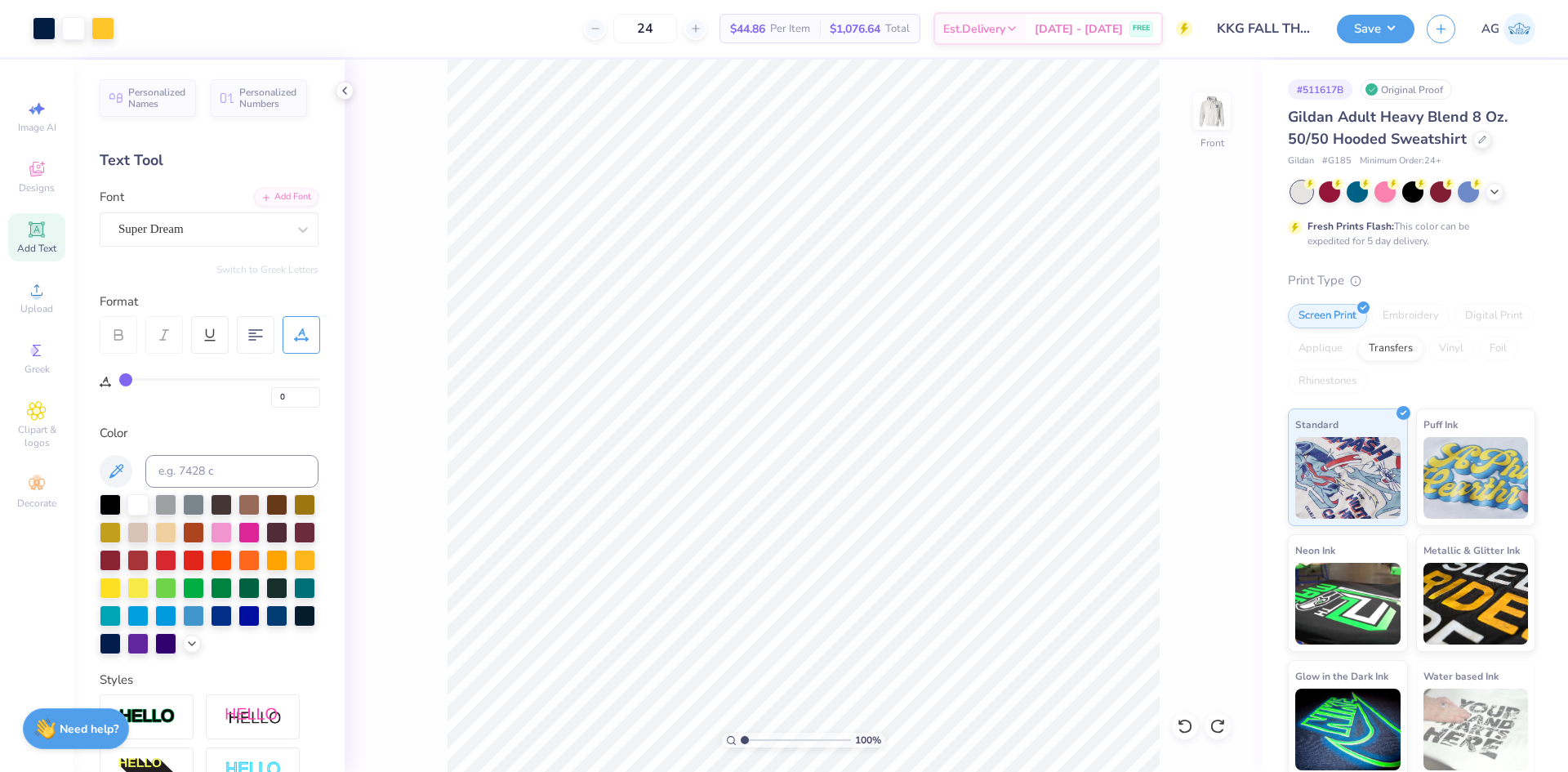
type input "13"
click at [1194, 362] on input "18.00" at bounding box center [1202, 367] width 59 height 23
type input "14"
type input "11.35"
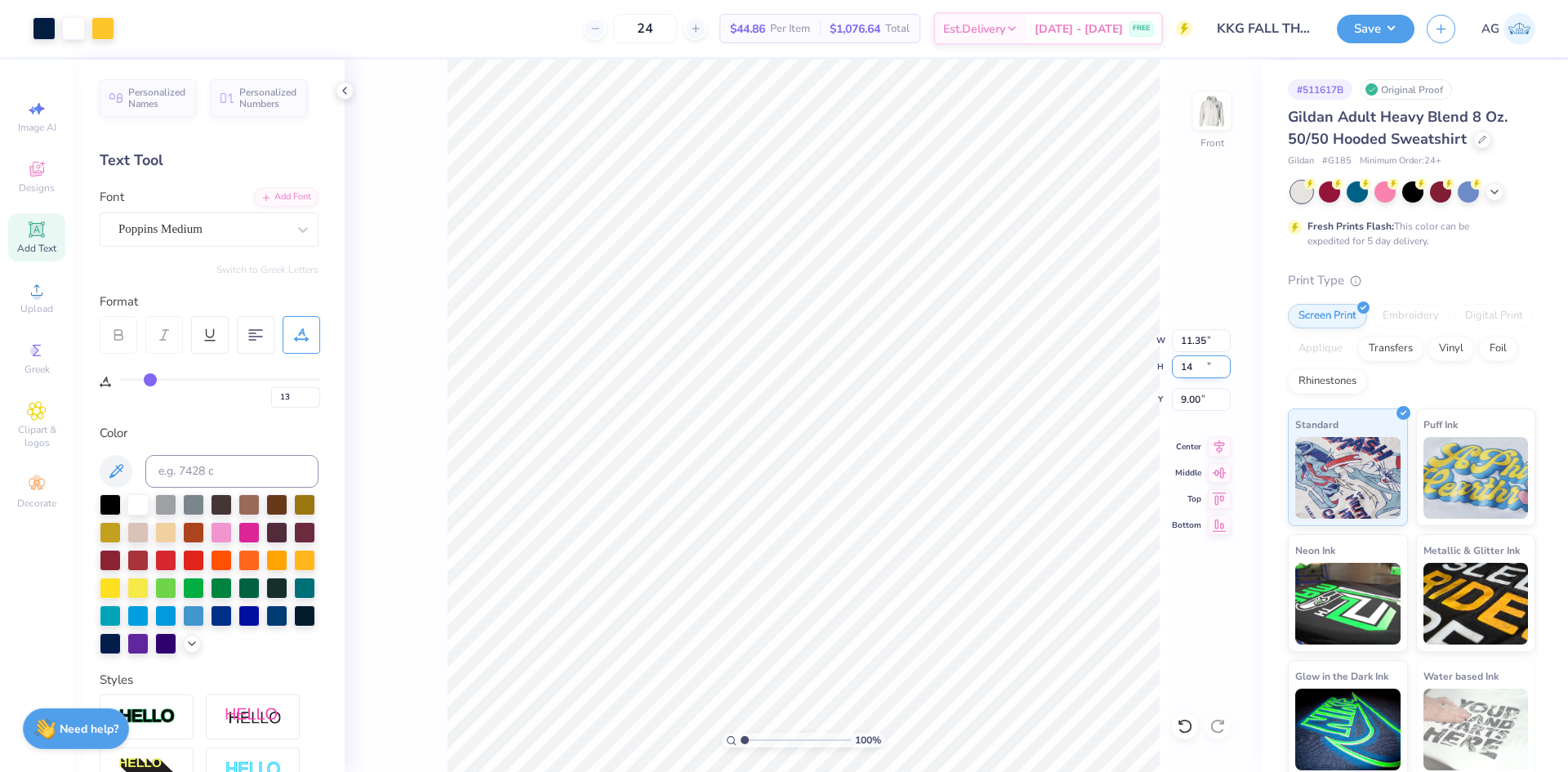
type input "14.00"
click at [1213, 392] on input "9.00" at bounding box center [1202, 399] width 59 height 23
type input "6.00"
click at [1217, 436] on icon at bounding box center [1219, 444] width 23 height 20
click at [39, 294] on circle at bounding box center [36, 295] width 9 height 9
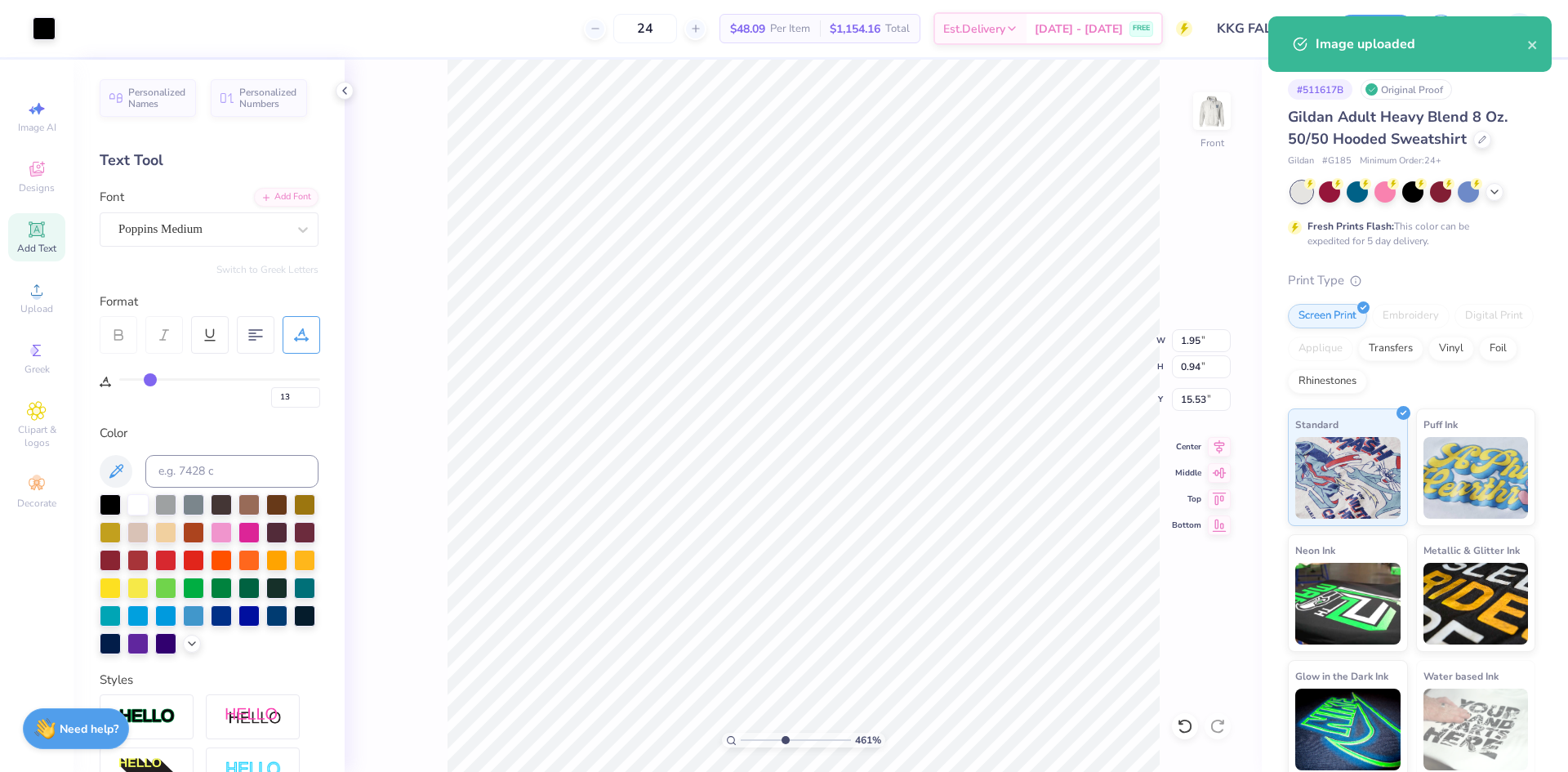
drag, startPoint x: 751, startPoint y: 736, endPoint x: 784, endPoint y: 736, distance: 33.0
type input "4.61"
click at [784, 736] on input "range" at bounding box center [795, 740] width 110 height 15
type input "11.35"
type input "14.00"
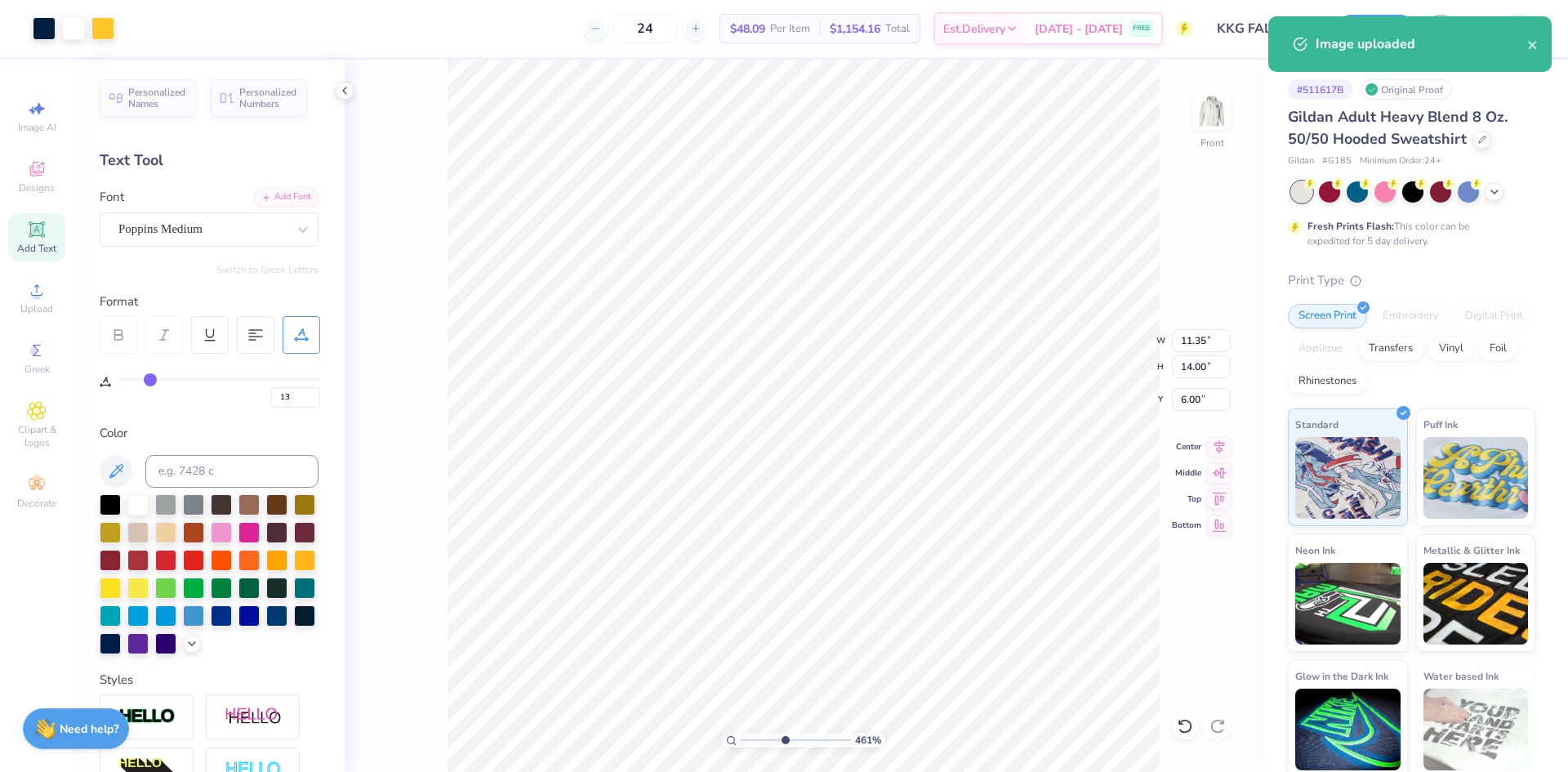
type input "6.00"
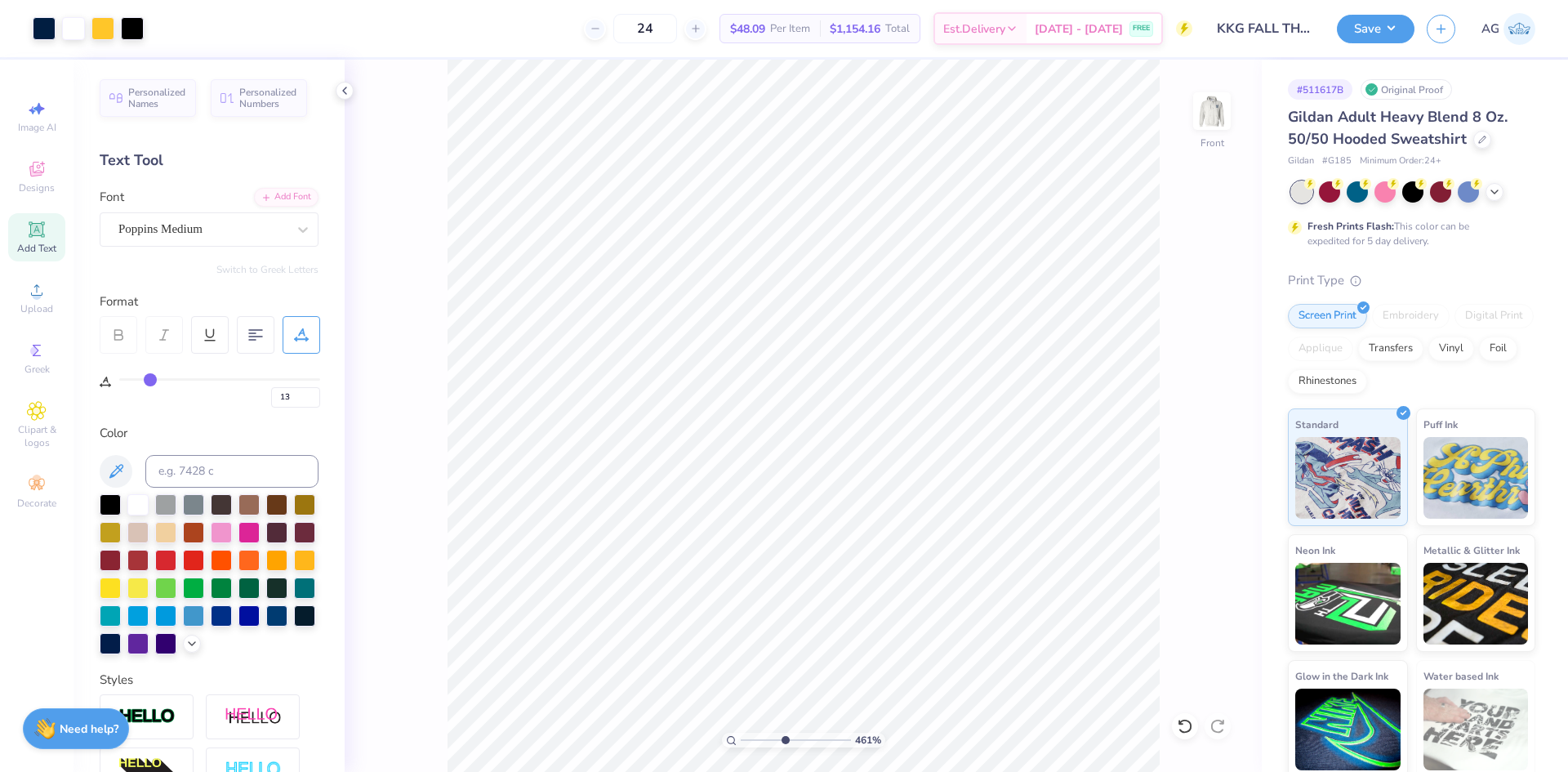
click at [825, 771] on html "Art colors 24 $48.09 Per Item $1,154.16 Total Est. Delivery Sep 7 - 10 FREE Des…" at bounding box center [784, 386] width 1568 height 772
click at [45, 31] on div at bounding box center [44, 27] width 23 height 23
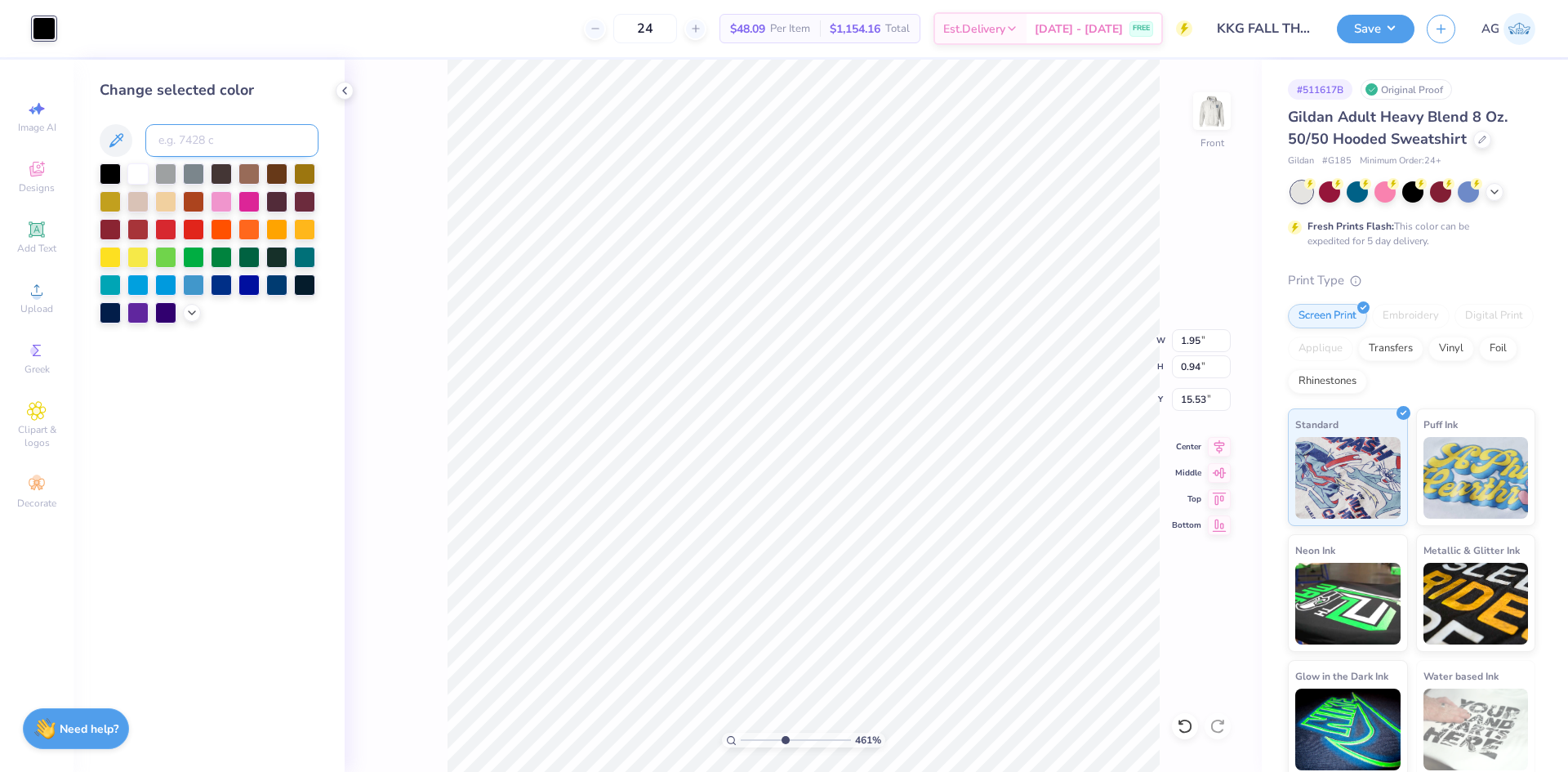
click at [182, 141] on input at bounding box center [232, 141] width 173 height 33
type input "282"
type input "0.50"
type input "0.24"
type input "18.05"
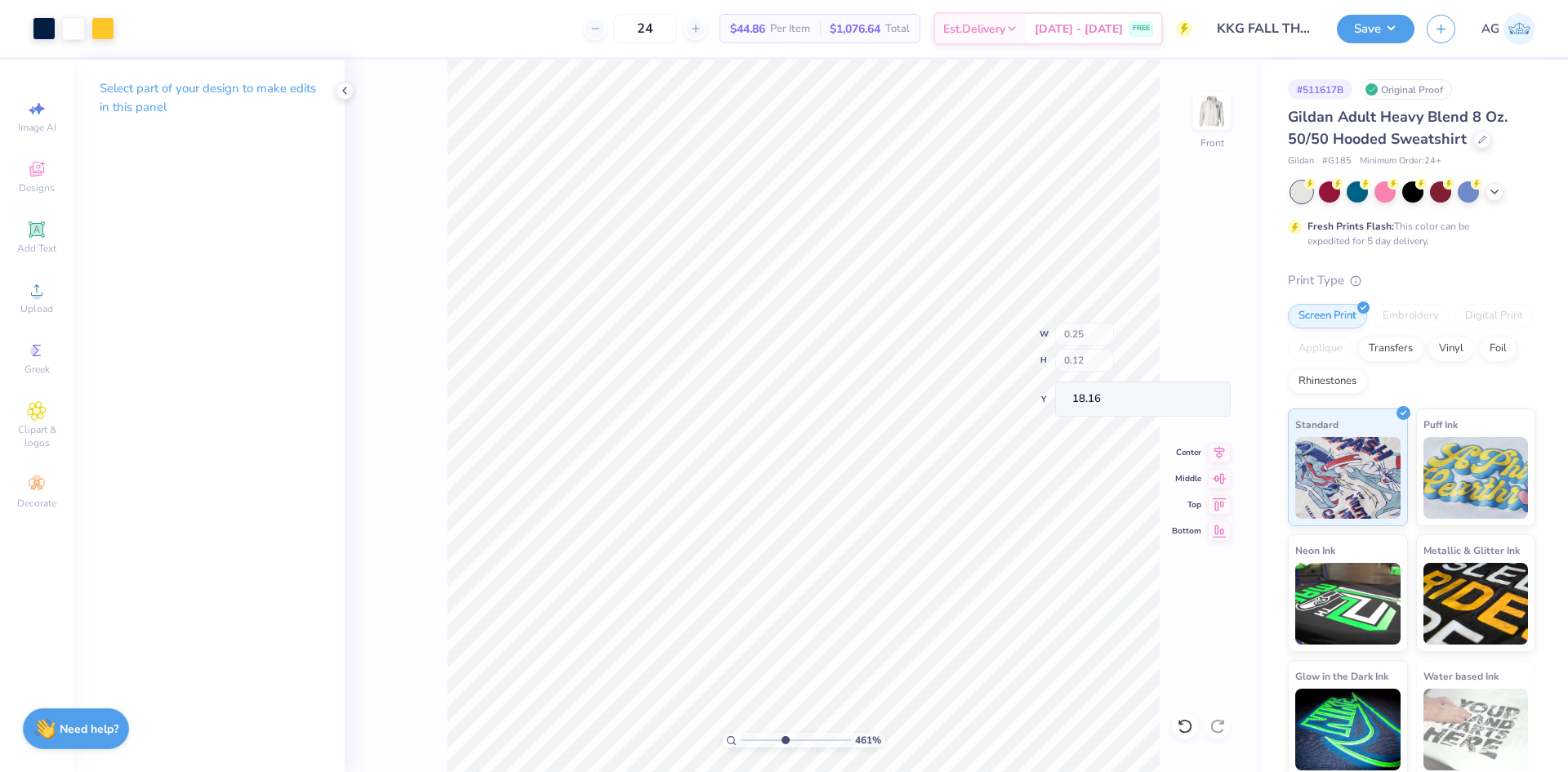
type input "0.25"
type input "0.12"
type input "18.16"
type input "17.61"
type input "11.35"
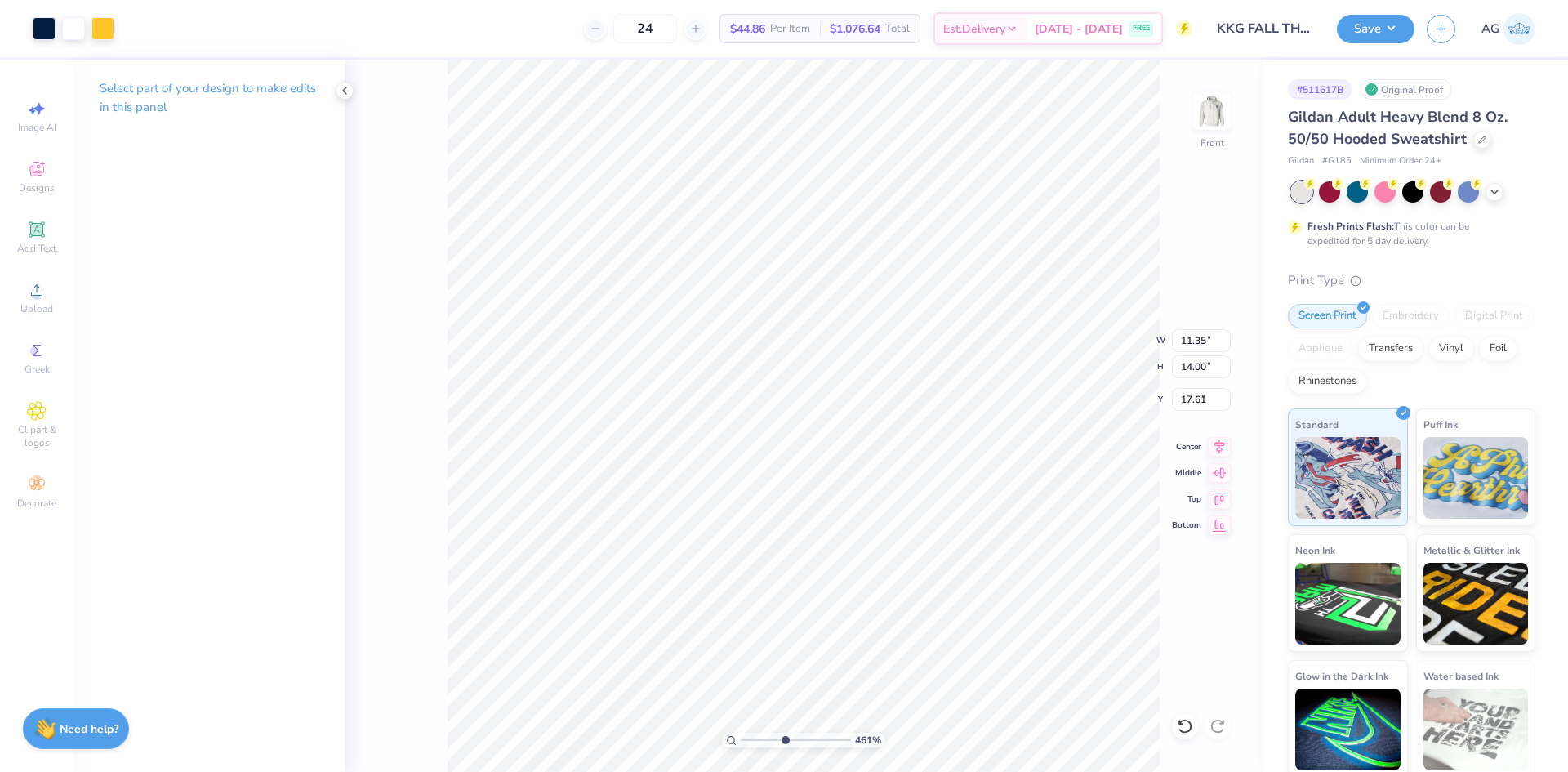
type input "14.00"
type input "6.00"
type input "0.25"
type input "0.12"
type input "17.61"
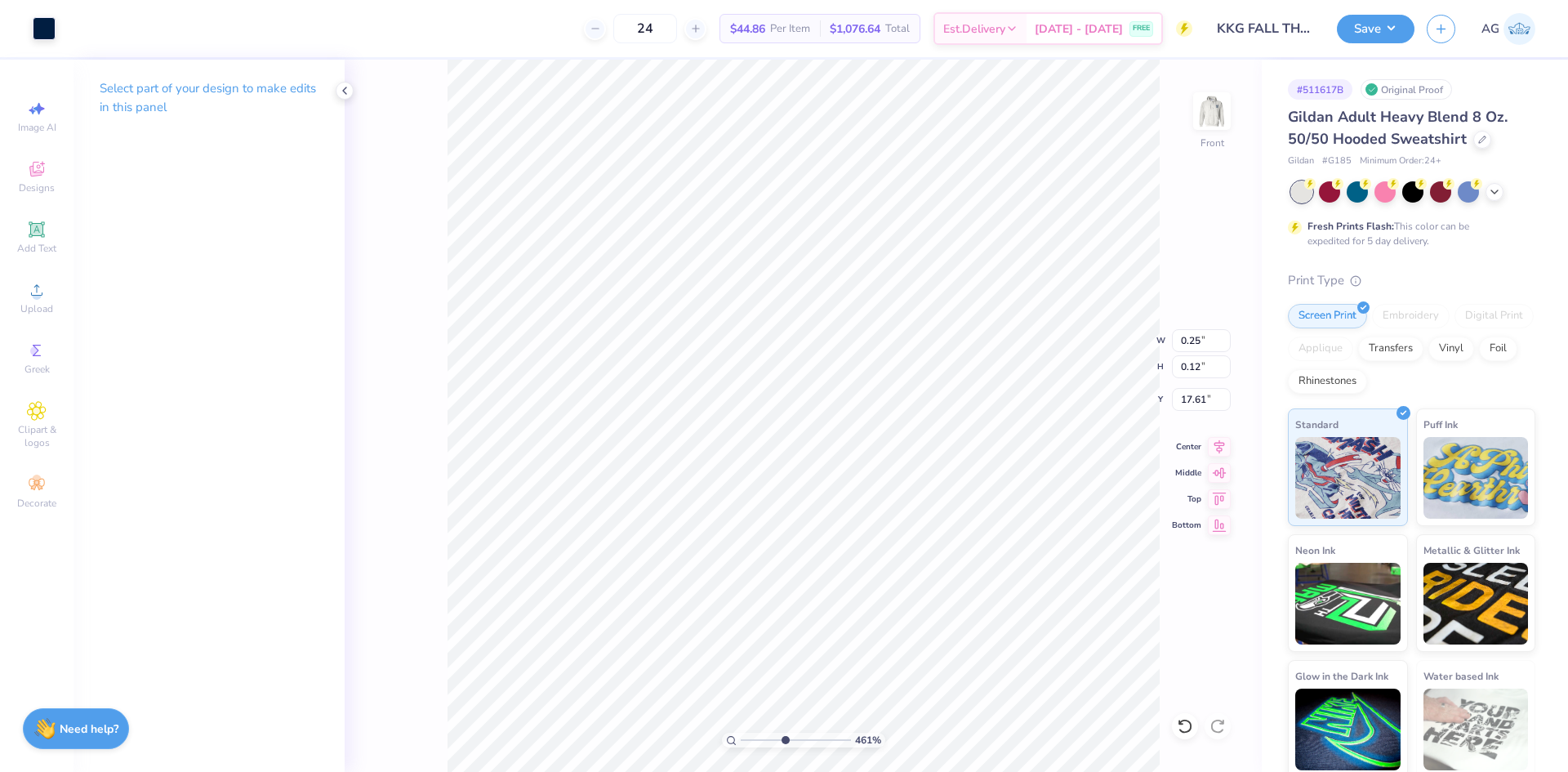
type input "8.04"
type input "0.39"
click at [858, 588] on li "Group" at bounding box center [866, 592] width 128 height 32
drag, startPoint x: 779, startPoint y: 741, endPoint x: 750, endPoint y: 734, distance: 29.8
click at [750, 736] on input "range" at bounding box center [795, 740] width 110 height 15
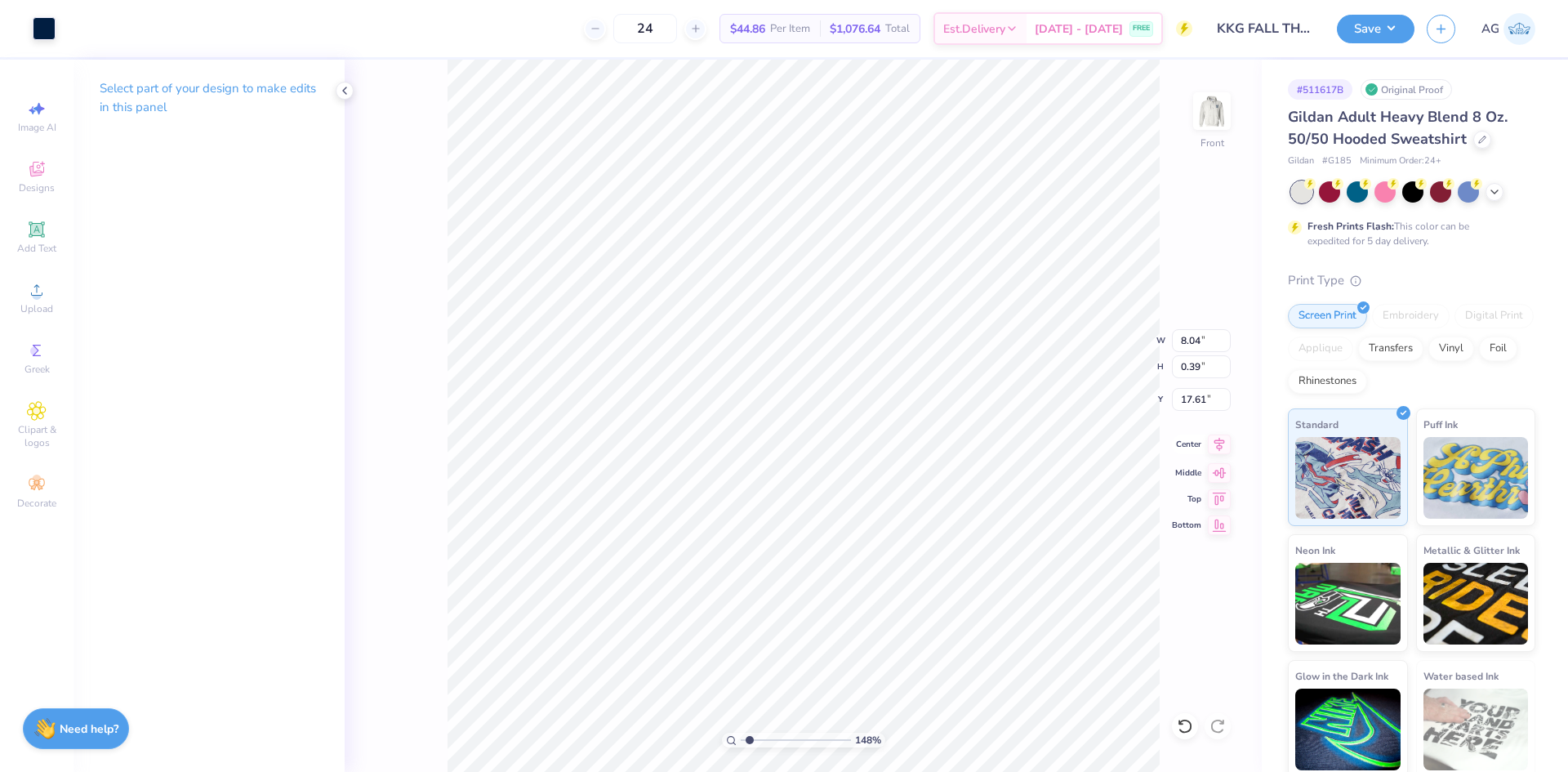
click at [1214, 441] on icon at bounding box center [1219, 444] width 10 height 14
drag, startPoint x: 745, startPoint y: 742, endPoint x: 718, endPoint y: 740, distance: 27.1
click at [741, 740] on input "range" at bounding box center [795, 740] width 110 height 15
click at [894, 492] on li "Download vector" at bounding box center [885, 497] width 128 height 32
drag, startPoint x: 742, startPoint y: 740, endPoint x: 784, endPoint y: 736, distance: 42.2
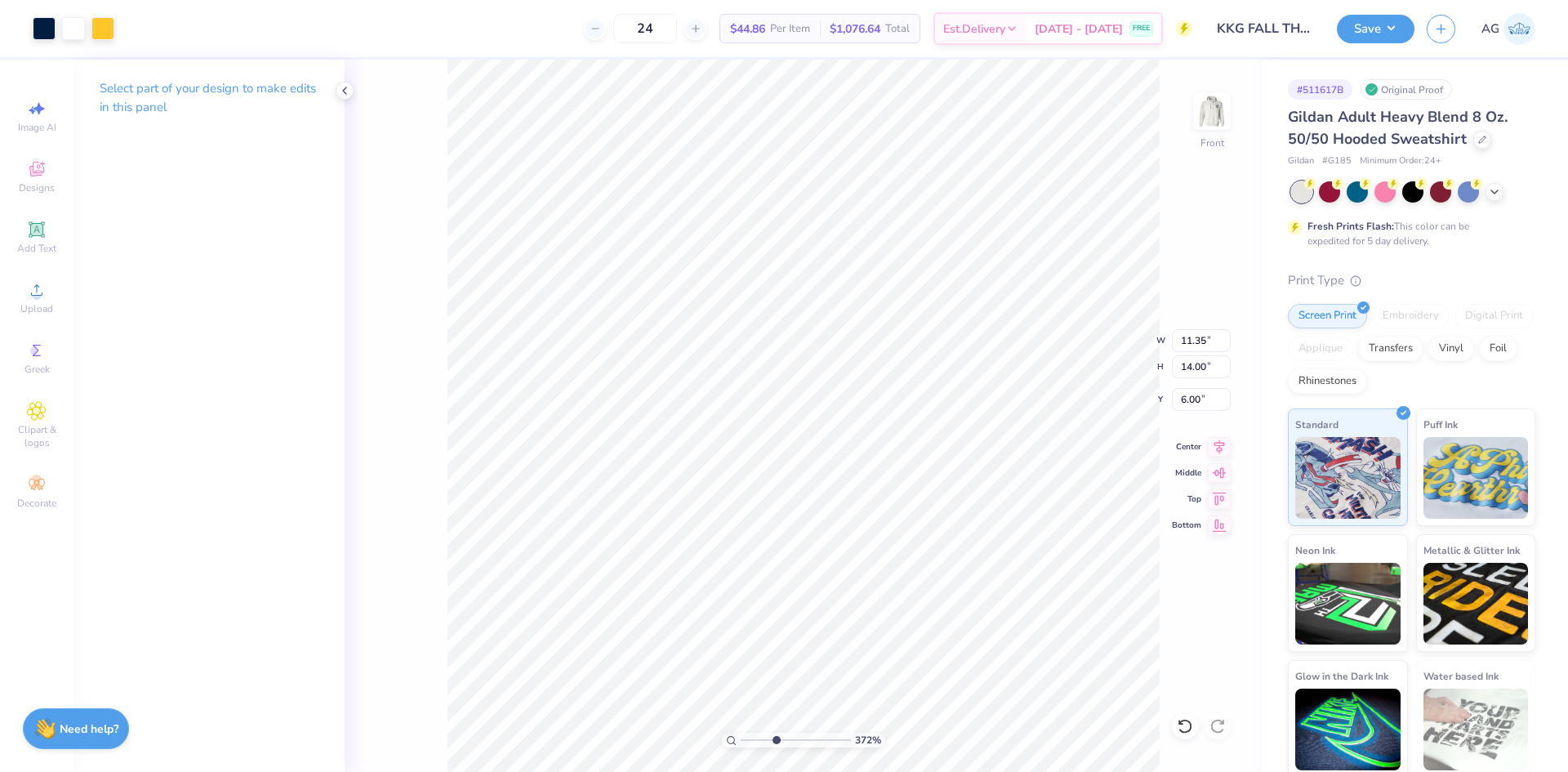
click at [776, 741] on input "range" at bounding box center [795, 740] width 110 height 15
drag, startPoint x: 721, startPoint y: 729, endPoint x: 695, endPoint y: 725, distance: 26.3
type input "1"
click at [741, 733] on input "range" at bounding box center [795, 740] width 110 height 15
click at [1370, 25] on button "Save" at bounding box center [1375, 26] width 77 height 29
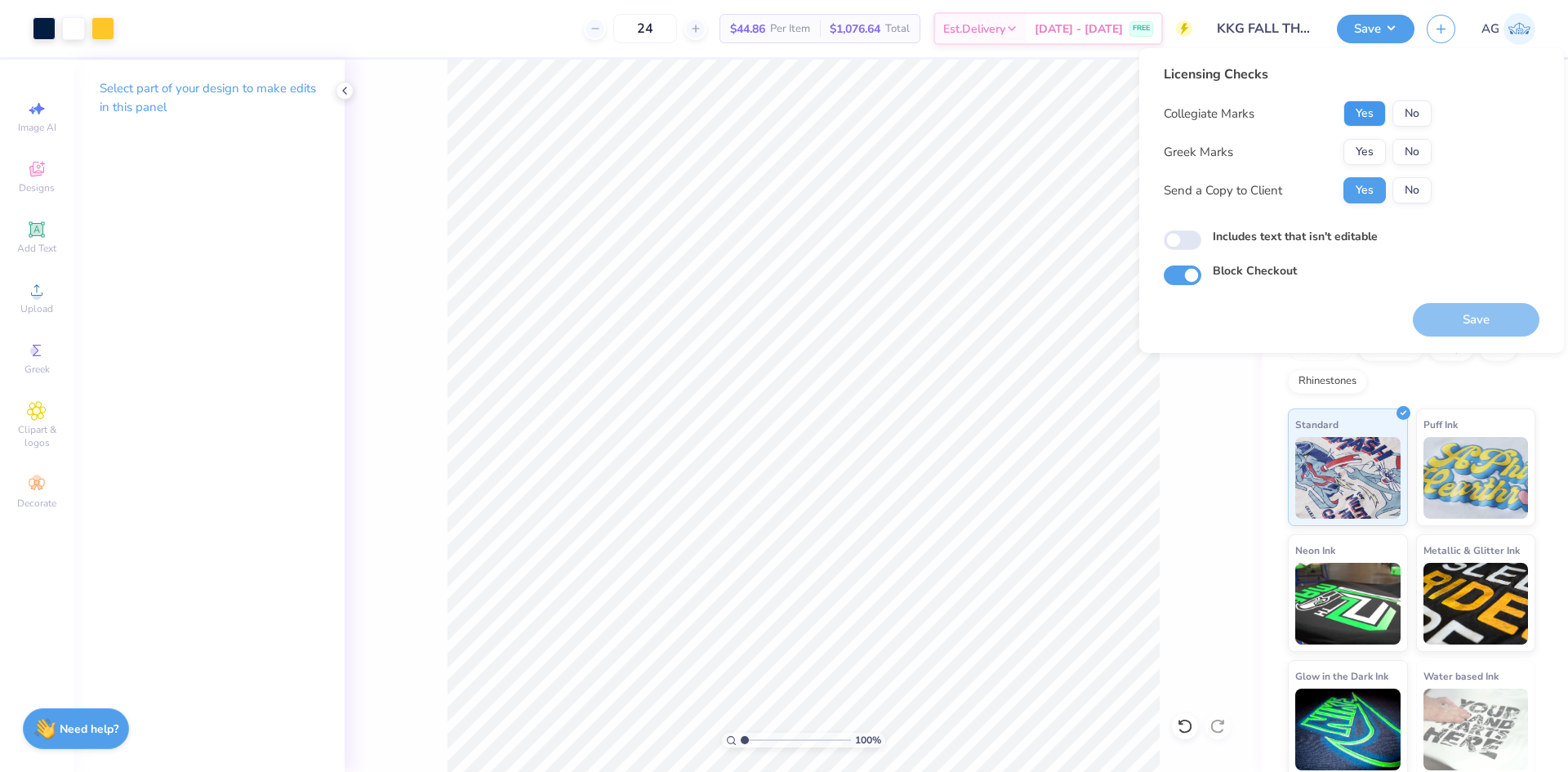
click at [1365, 102] on button "Yes" at bounding box center [1364, 114] width 42 height 26
click at [1363, 148] on button "Yes" at bounding box center [1364, 152] width 42 height 26
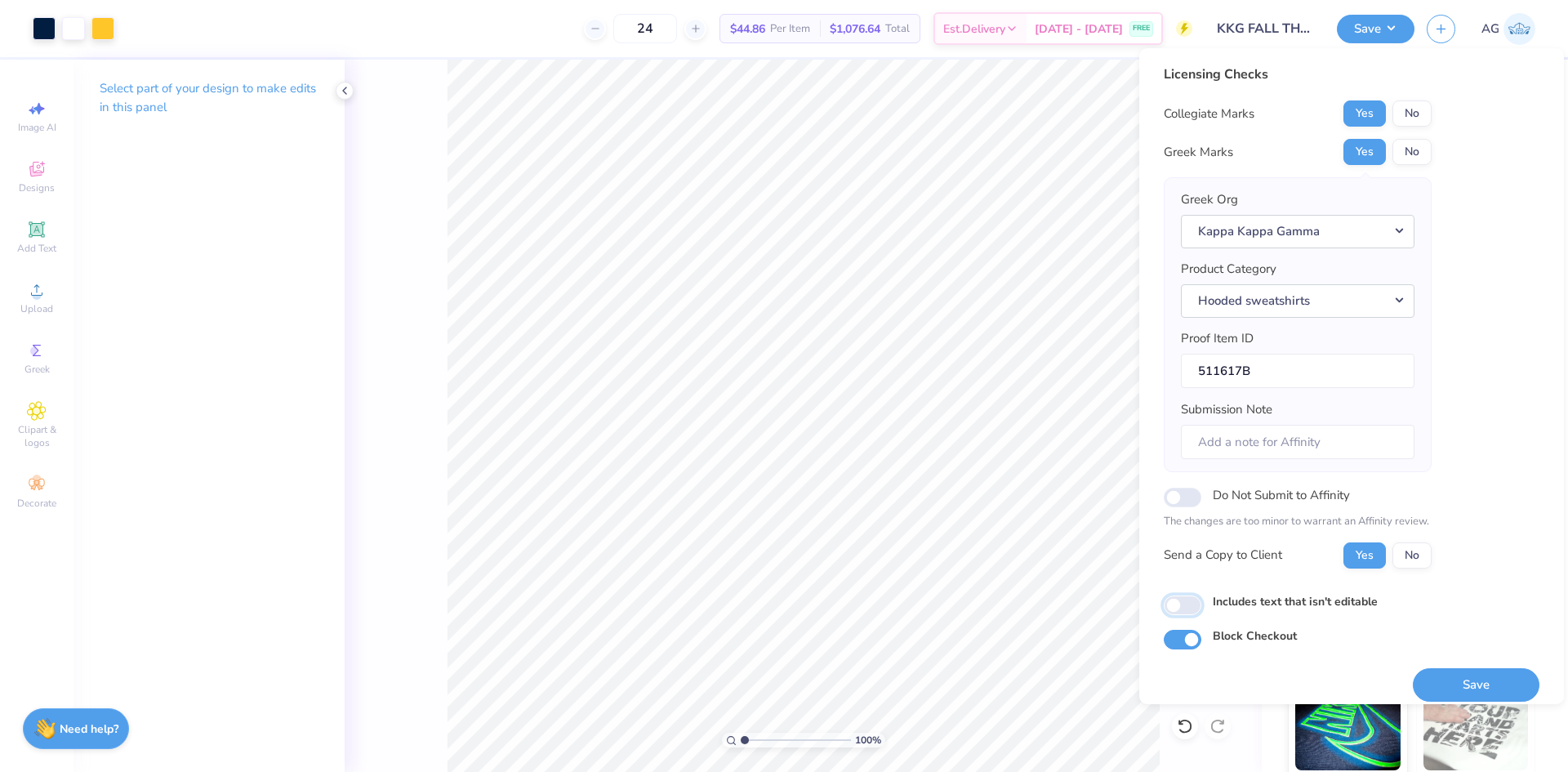
click at [1173, 604] on input "Includes text that isn't editable" at bounding box center [1182, 605] width 37 height 20
checkbox input "true"
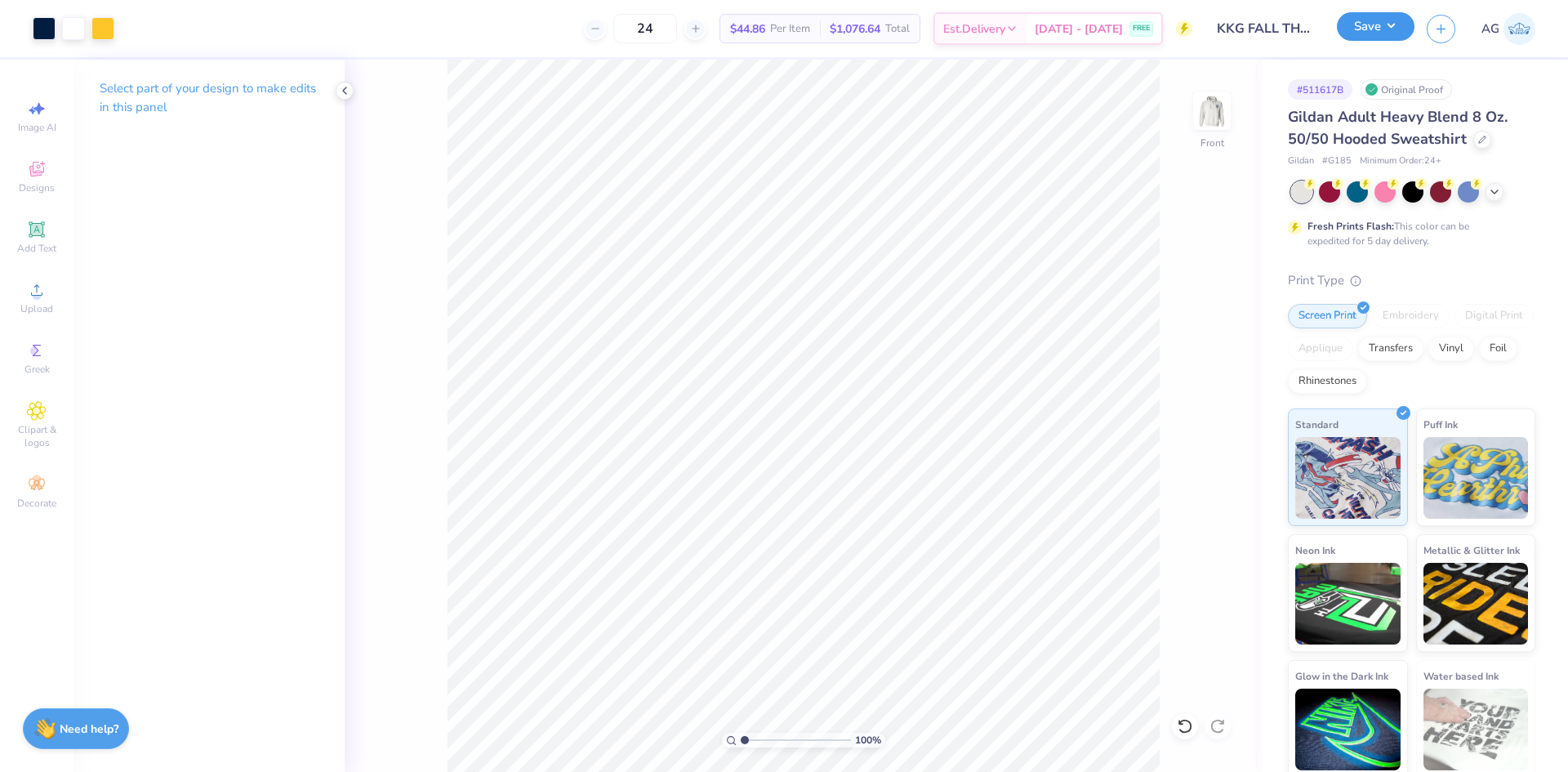
click at [1393, 21] on button "Save" at bounding box center [1375, 26] width 77 height 29
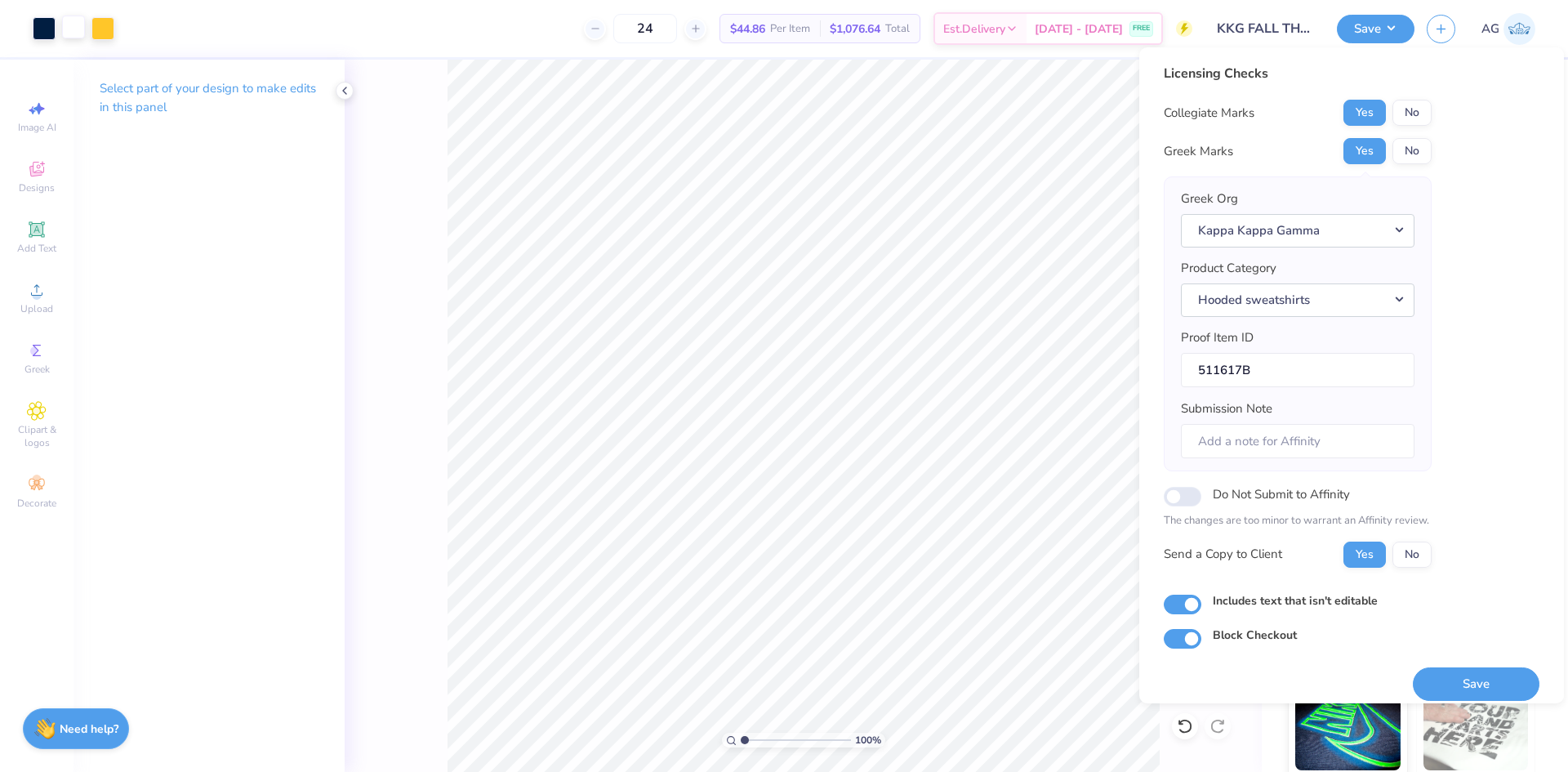
click at [76, 28] on div at bounding box center [74, 27] width 23 height 23
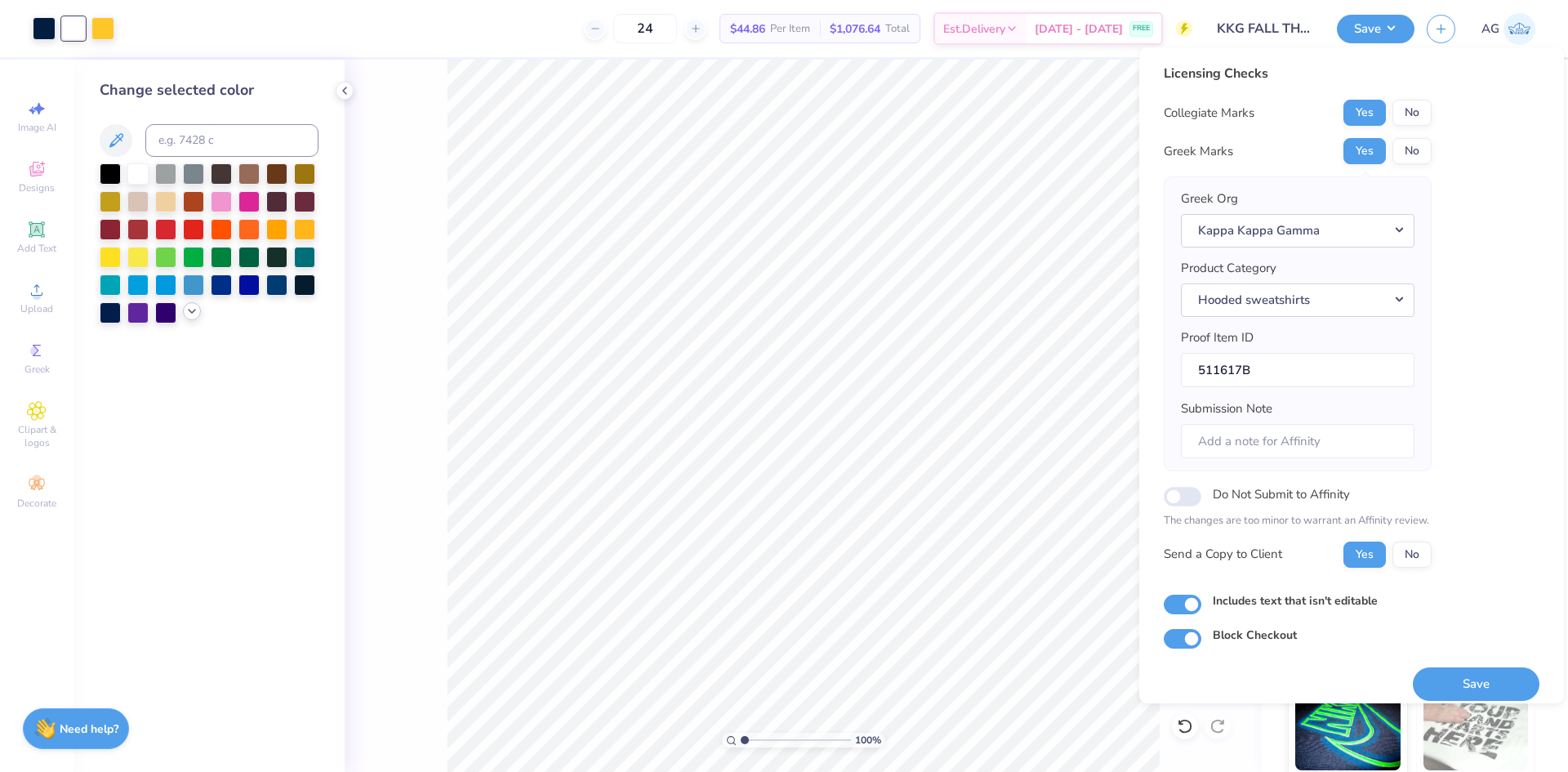
click at [188, 314] on icon at bounding box center [192, 311] width 13 height 13
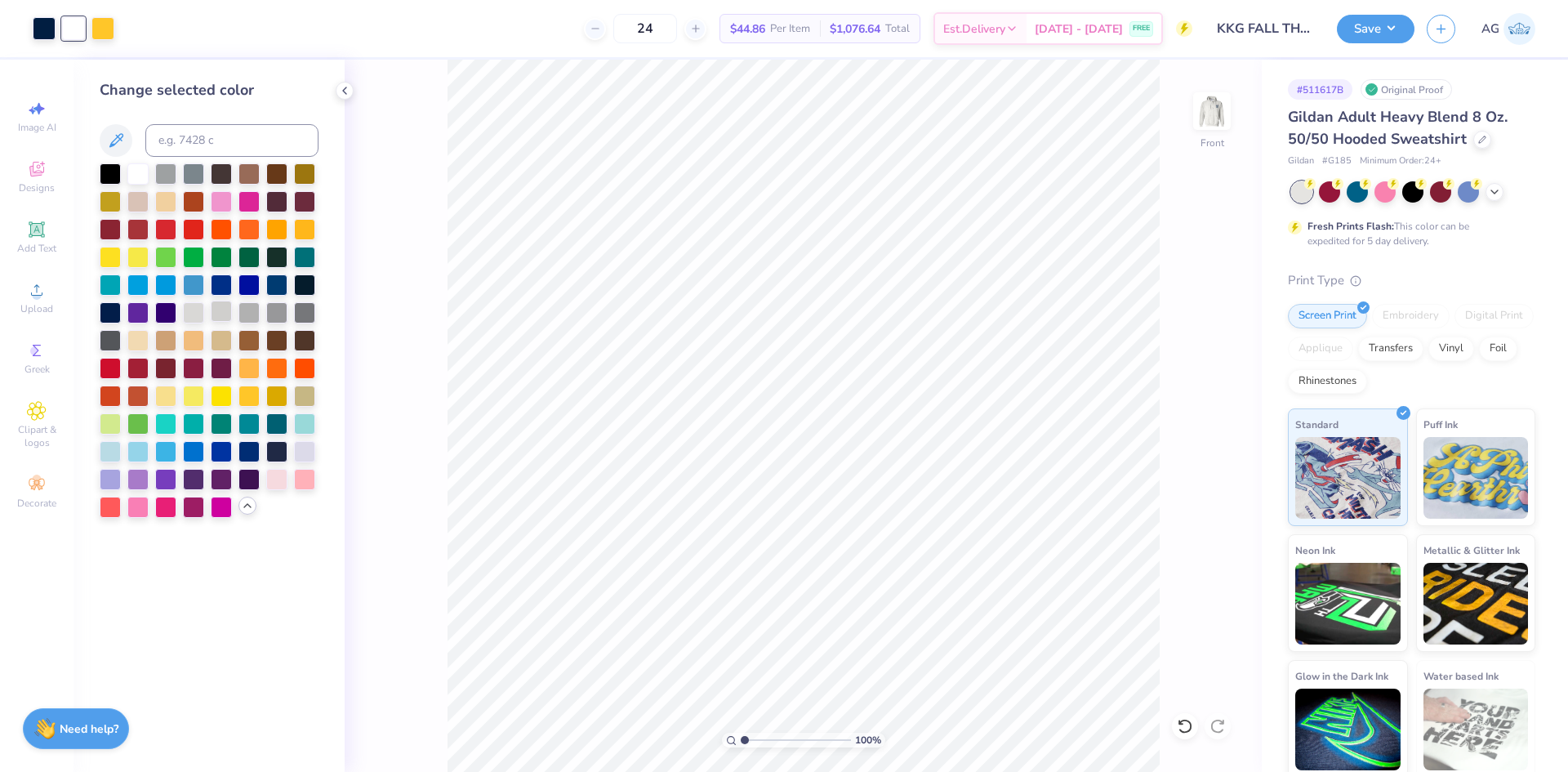
click at [221, 322] on div at bounding box center [221, 311] width 21 height 21
click at [222, 316] on div at bounding box center [221, 311] width 21 height 21
click at [192, 310] on div at bounding box center [193, 311] width 21 height 21
click at [1185, 724] on icon at bounding box center [1185, 726] width 16 height 16
click at [1184, 724] on icon at bounding box center [1185, 726] width 16 height 16
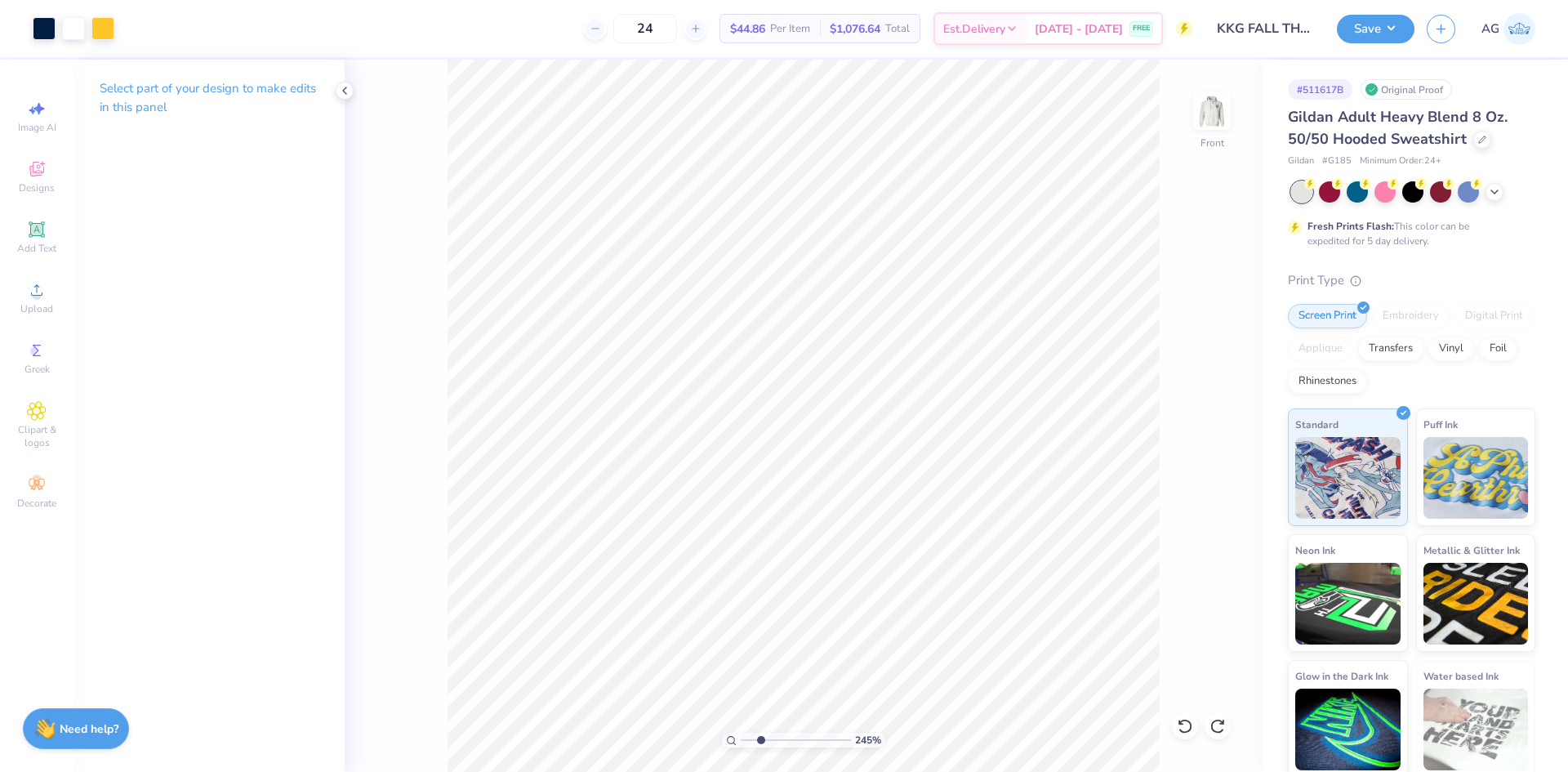
drag, startPoint x: 747, startPoint y: 740, endPoint x: 761, endPoint y: 739, distance: 14.0
click at [761, 739] on input "range" at bounding box center [795, 740] width 110 height 15
drag, startPoint x: 768, startPoint y: 740, endPoint x: 737, endPoint y: 728, distance: 33.2
type input "1"
click at [741, 733] on input "range" at bounding box center [795, 740] width 110 height 15
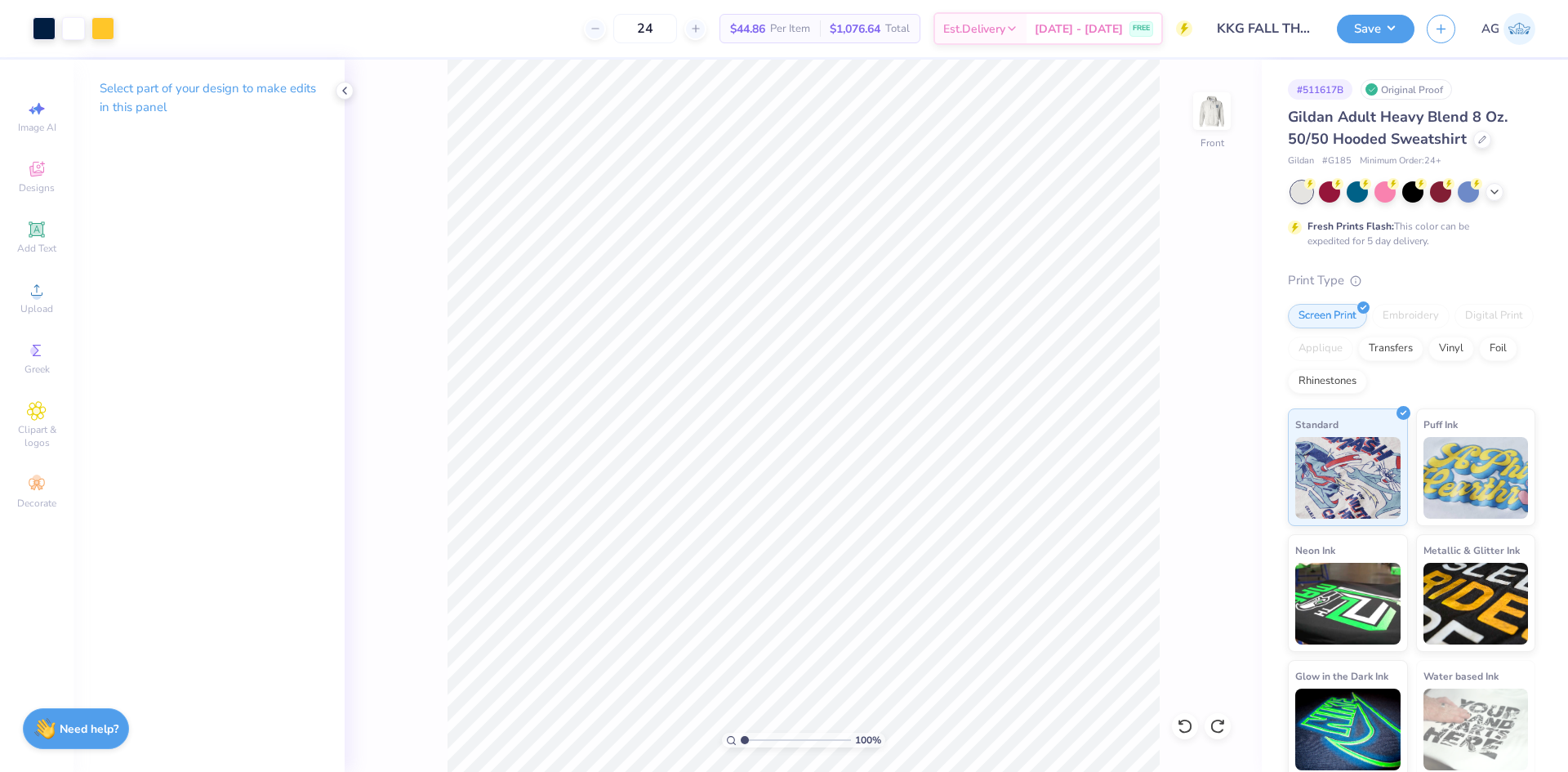
click at [1394, 35] on button "Save" at bounding box center [1375, 29] width 77 height 29
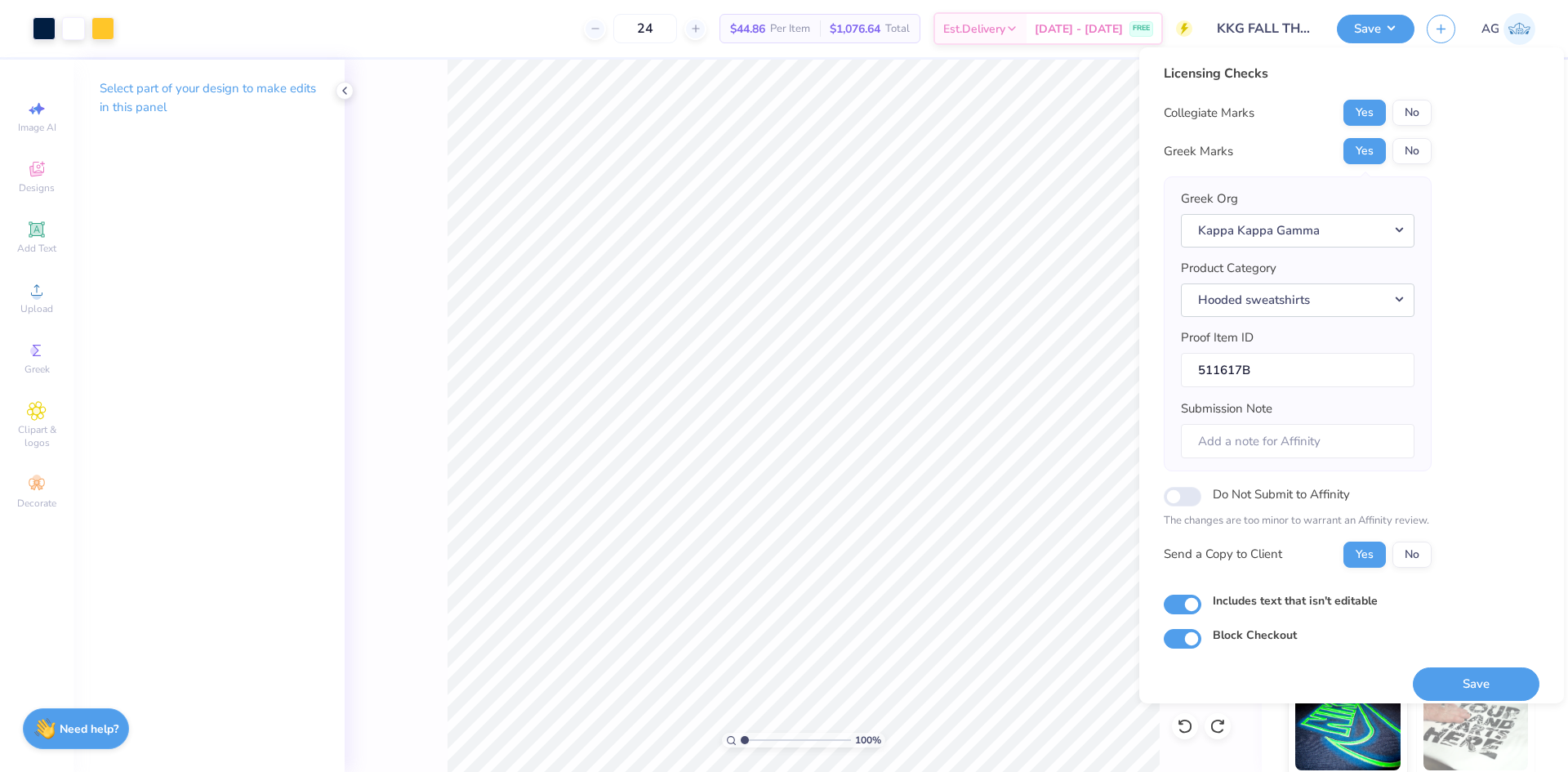
drag, startPoint x: 1423, startPoint y: 677, endPoint x: 1389, endPoint y: 666, distance: 35.7
click at [1421, 676] on button "Save" at bounding box center [1476, 684] width 127 height 34
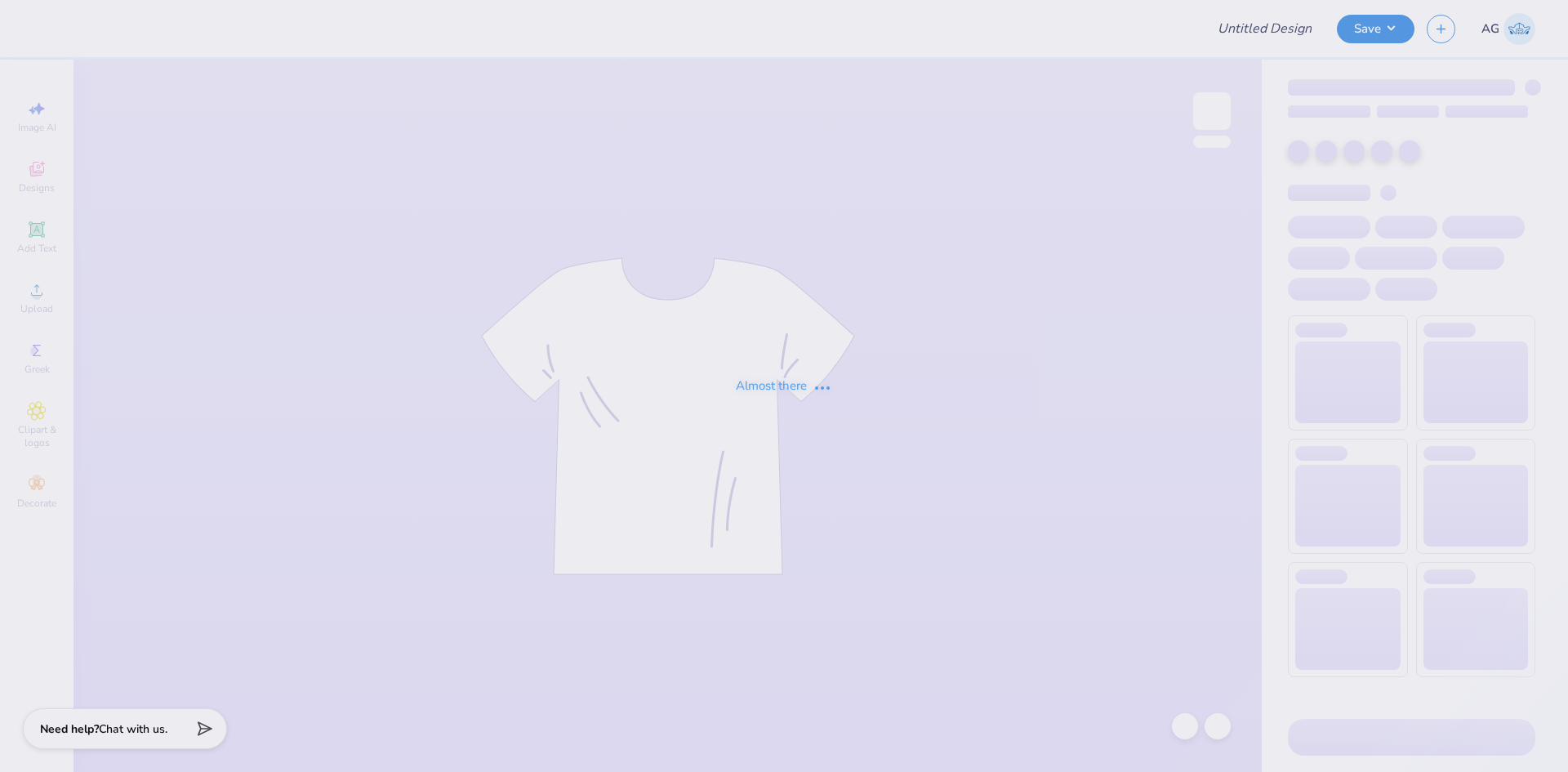
type input "Dudes day 1"
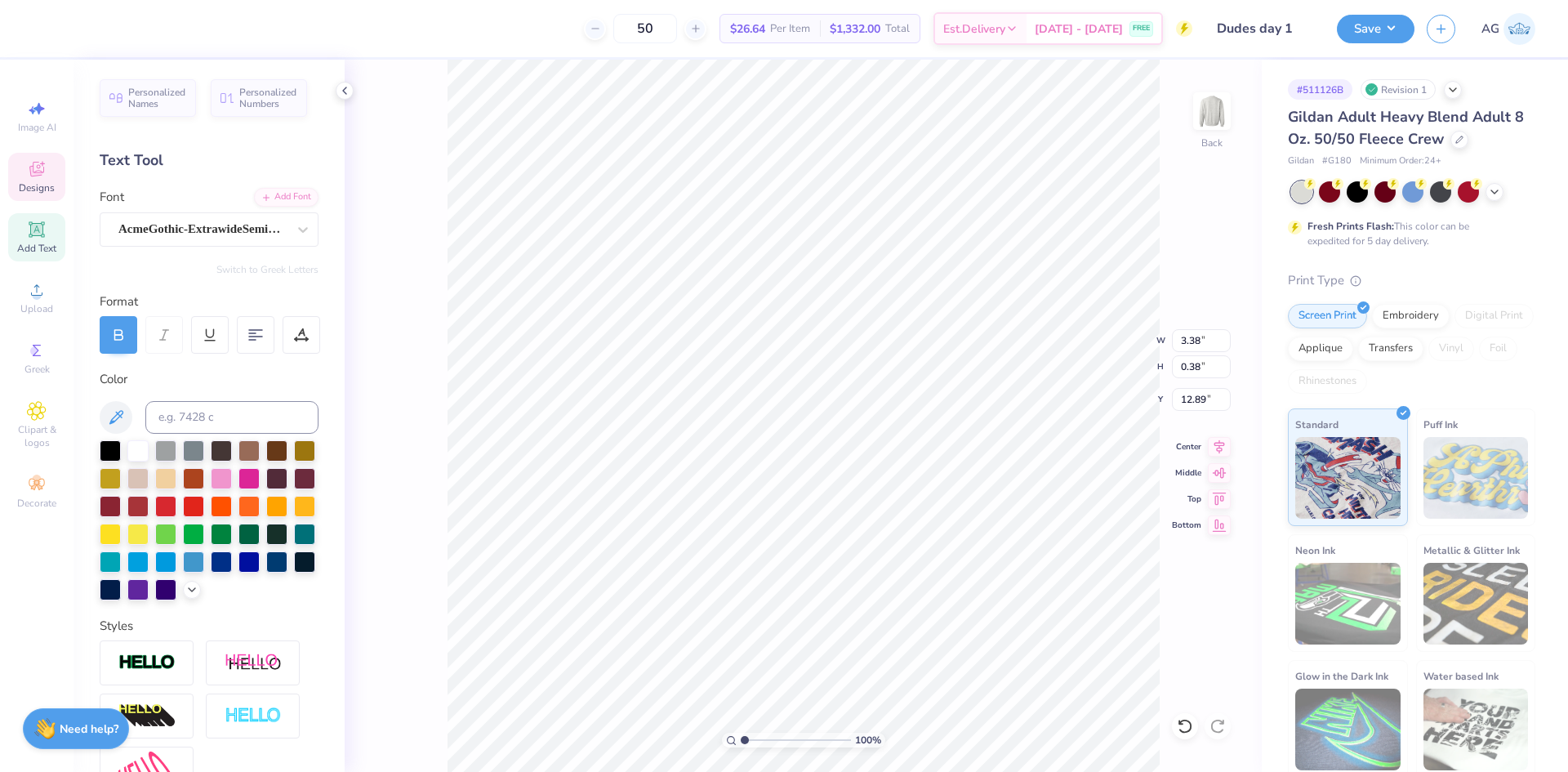
type input "2.85"
type input "1.62"
type input "9.47"
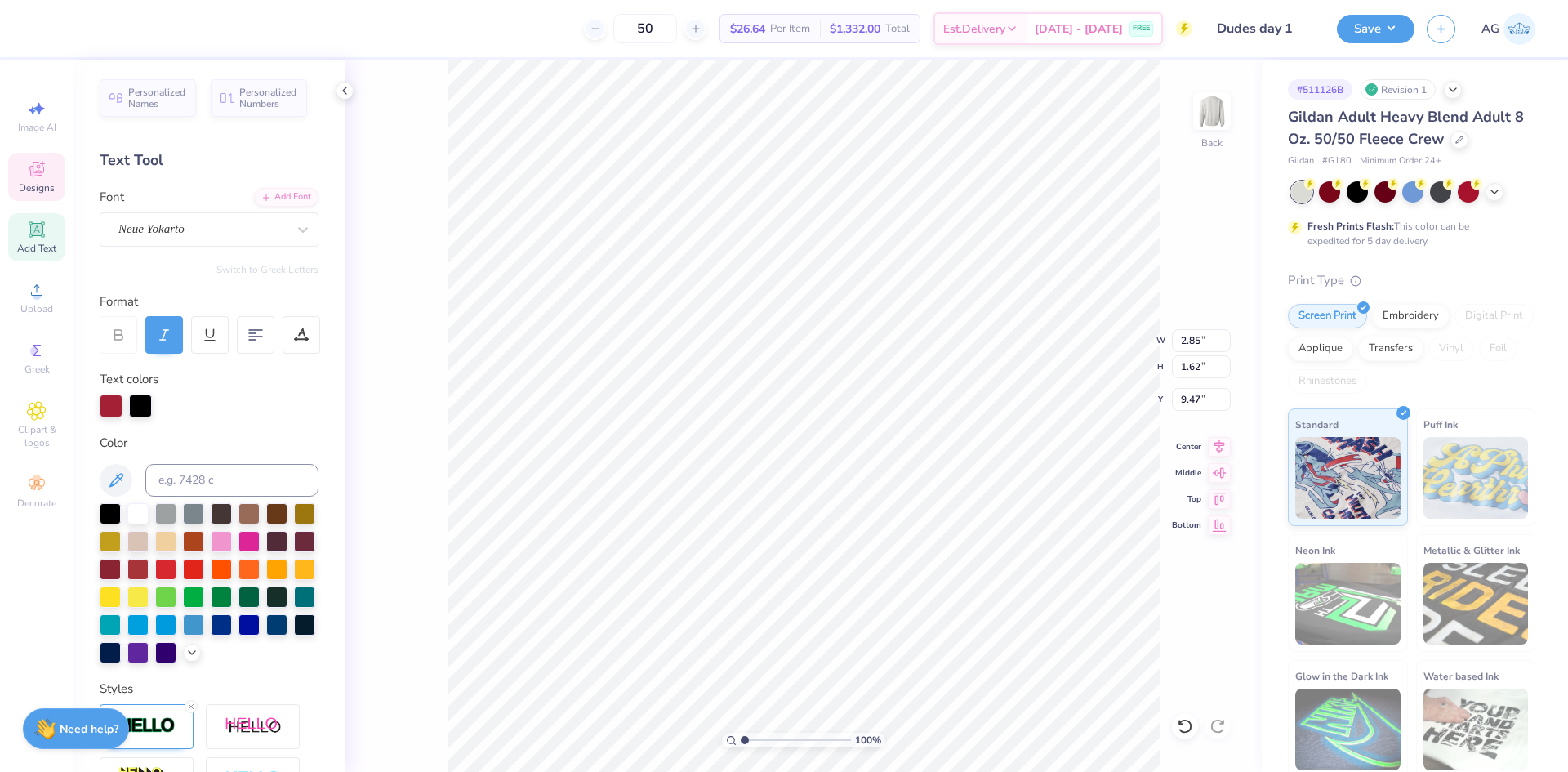
type input "7.57"
type input "1.57"
type input "4.12"
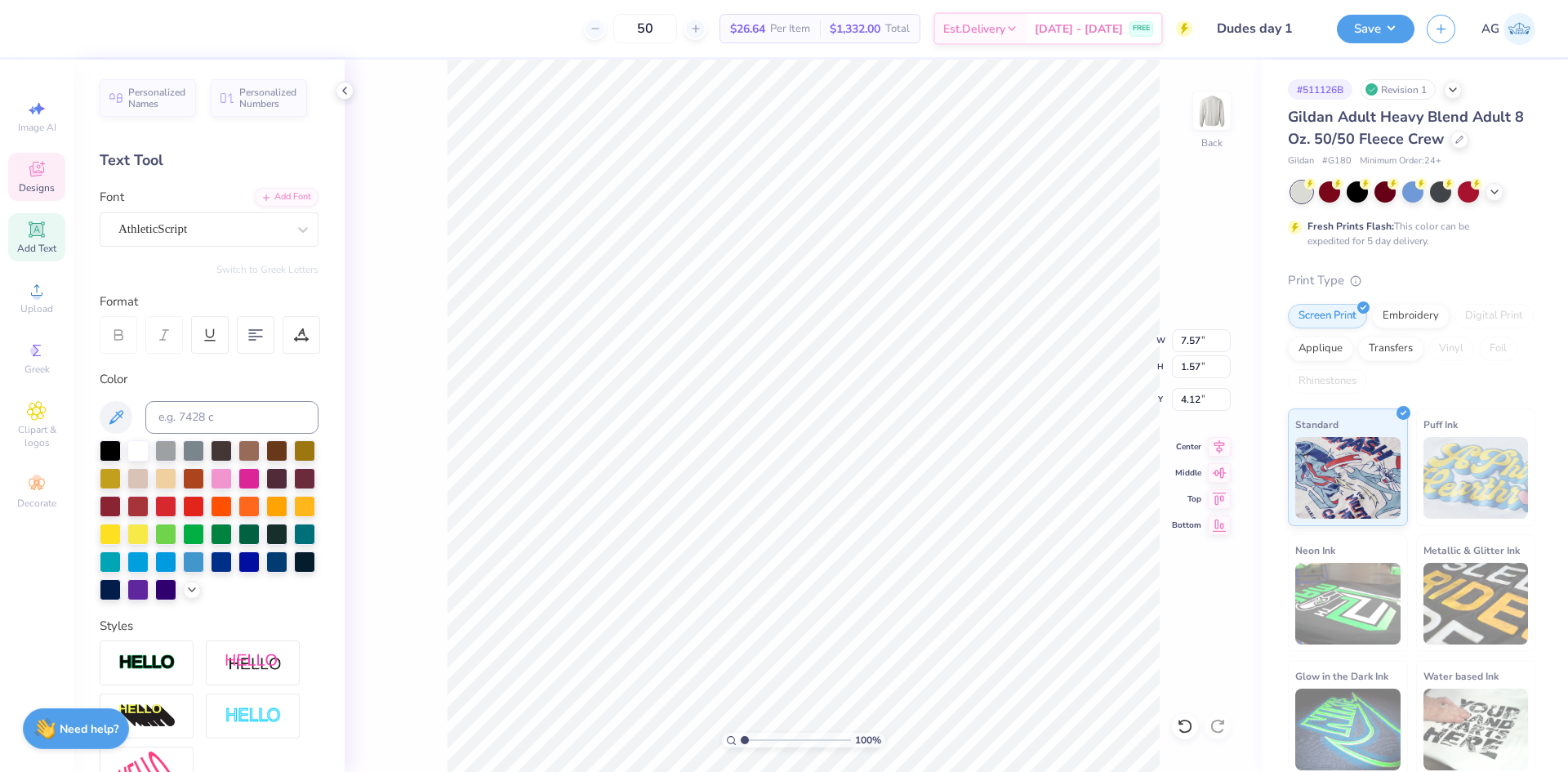
type input "4.32"
type input "1.06"
type input "2.90"
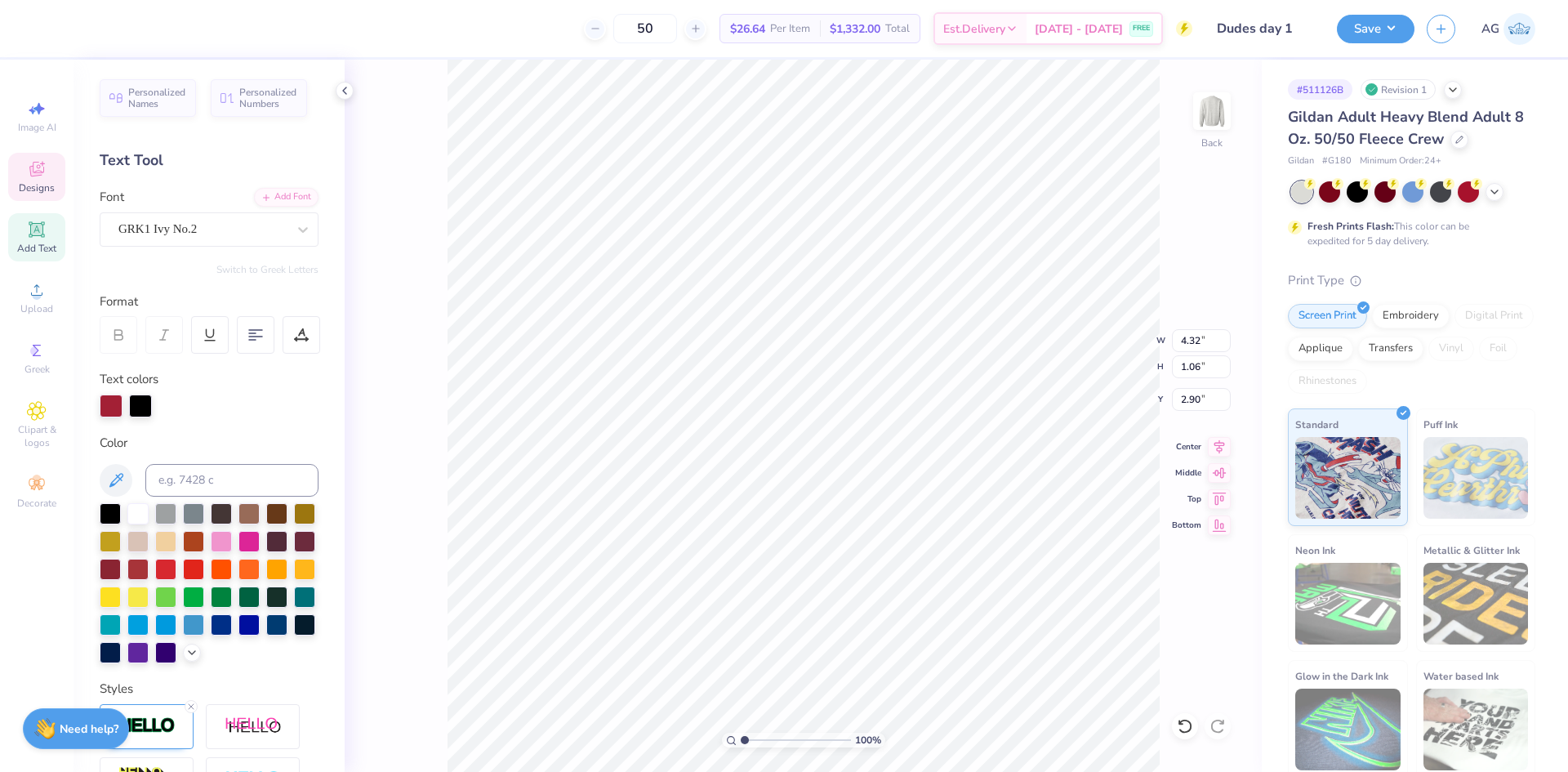
type input "0.67"
type input "0.48"
type input "7.33"
click at [891, 492] on li "Download vector" at bounding box center [892, 497] width 128 height 32
drag, startPoint x: 742, startPoint y: 735, endPoint x: 769, endPoint y: 738, distance: 27.2
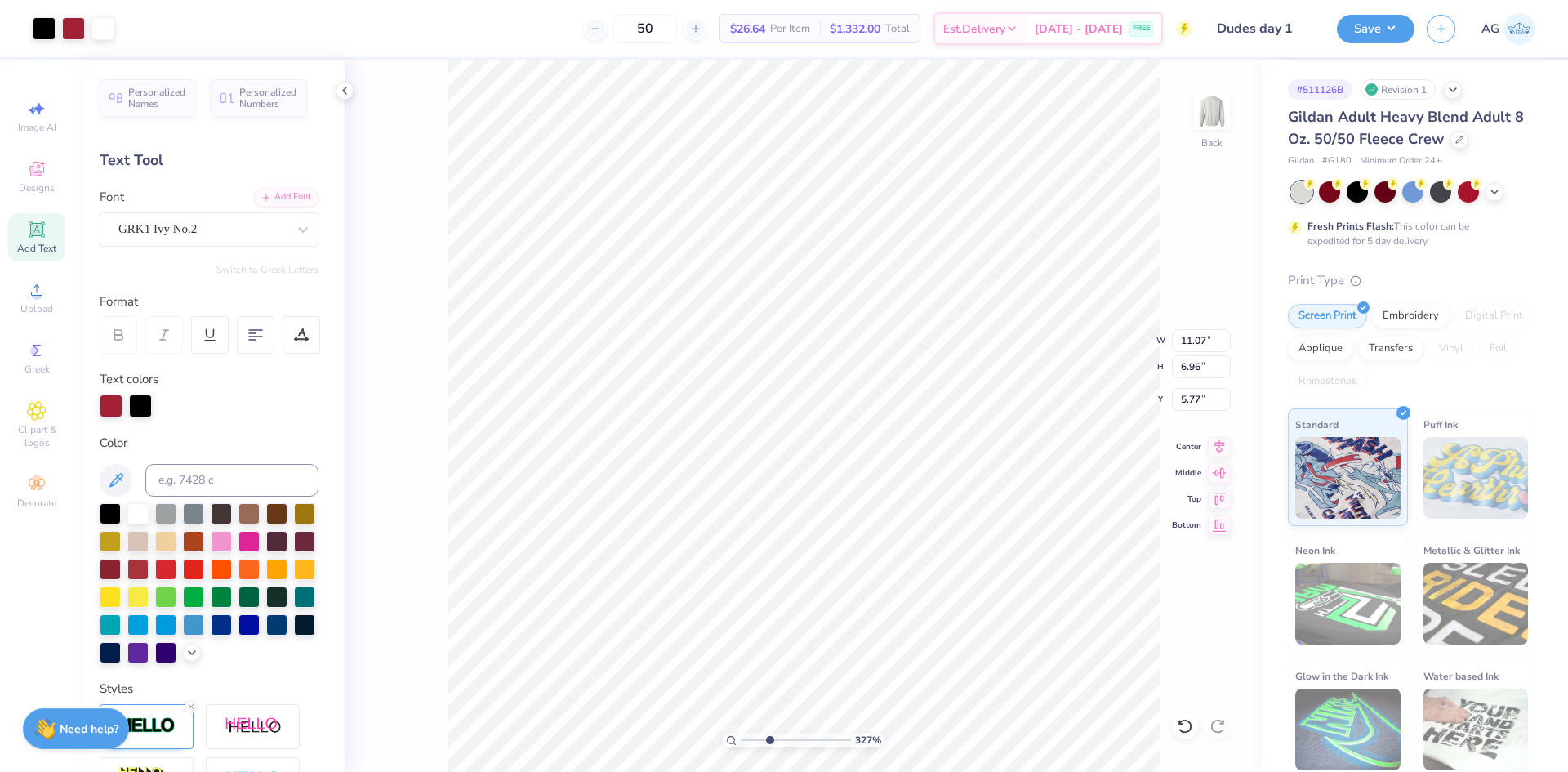
click at [769, 738] on input "range" at bounding box center [795, 740] width 110 height 15
drag, startPoint x: 768, startPoint y: 741, endPoint x: 748, endPoint y: 739, distance: 20.1
type input "1.34"
click at [748, 739] on input "range" at bounding box center [795, 740] width 110 height 15
click at [937, 597] on li "Group" at bounding box center [951, 592] width 128 height 32
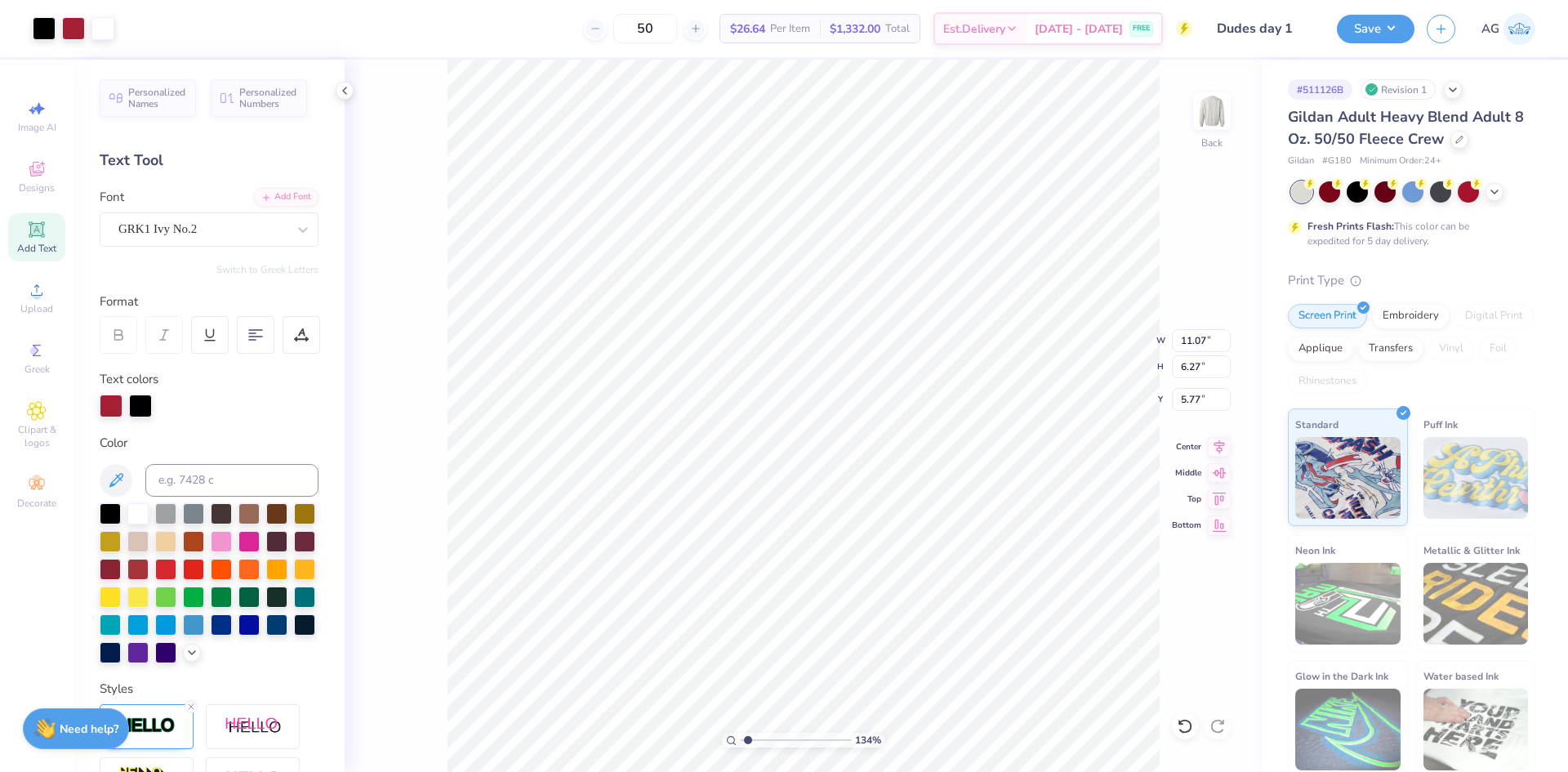
type input "6.27"
click at [37, 292] on circle at bounding box center [36, 295] width 9 height 9
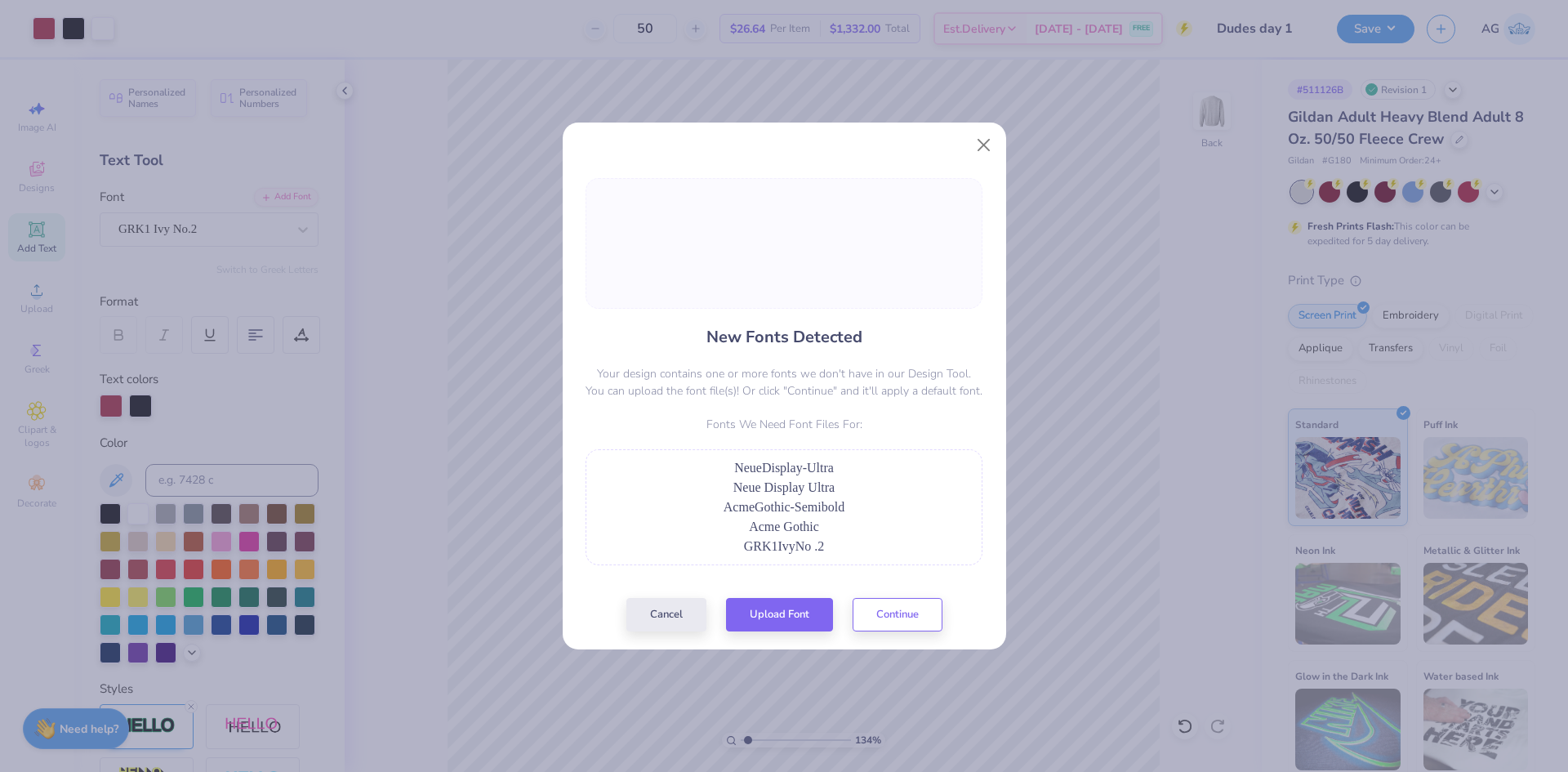
click at [1159, 546] on div "New Fonts Detected Your design contains one or more fonts we don't have in our …" at bounding box center [784, 386] width 1568 height 772
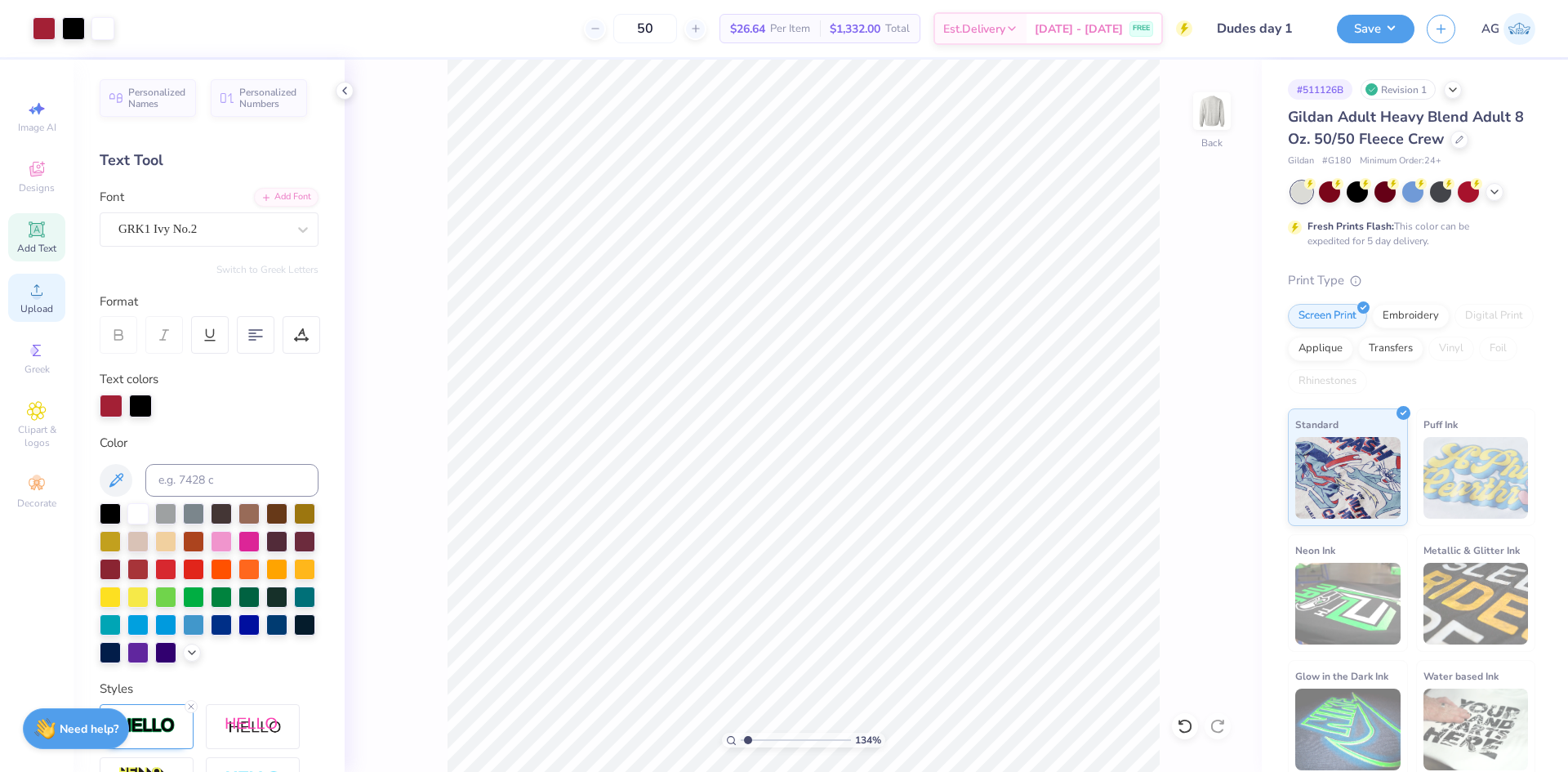
click at [43, 295] on icon at bounding box center [36, 290] width 20 height 20
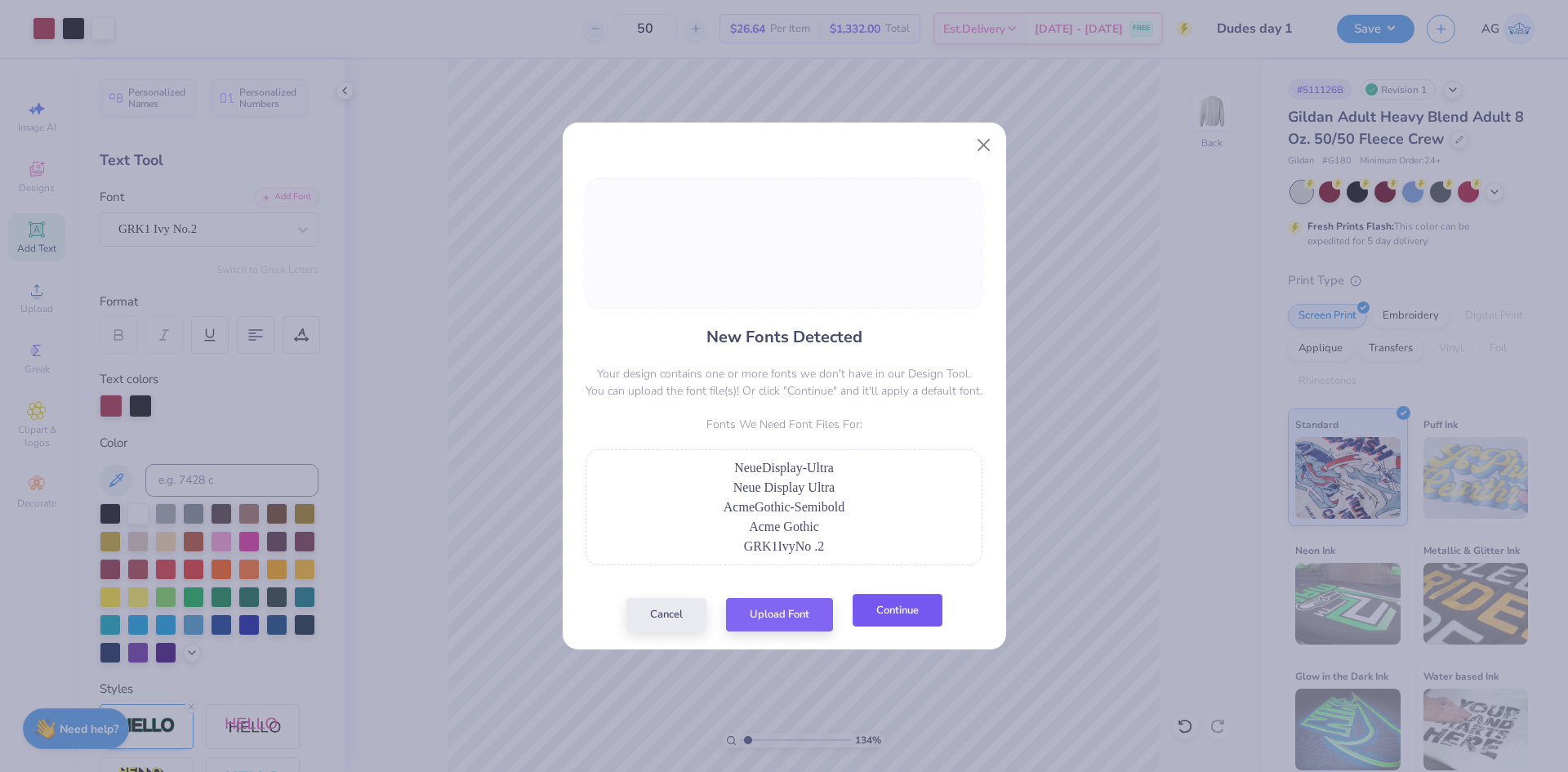
click at [919, 613] on button "Continue" at bounding box center [898, 611] width 90 height 34
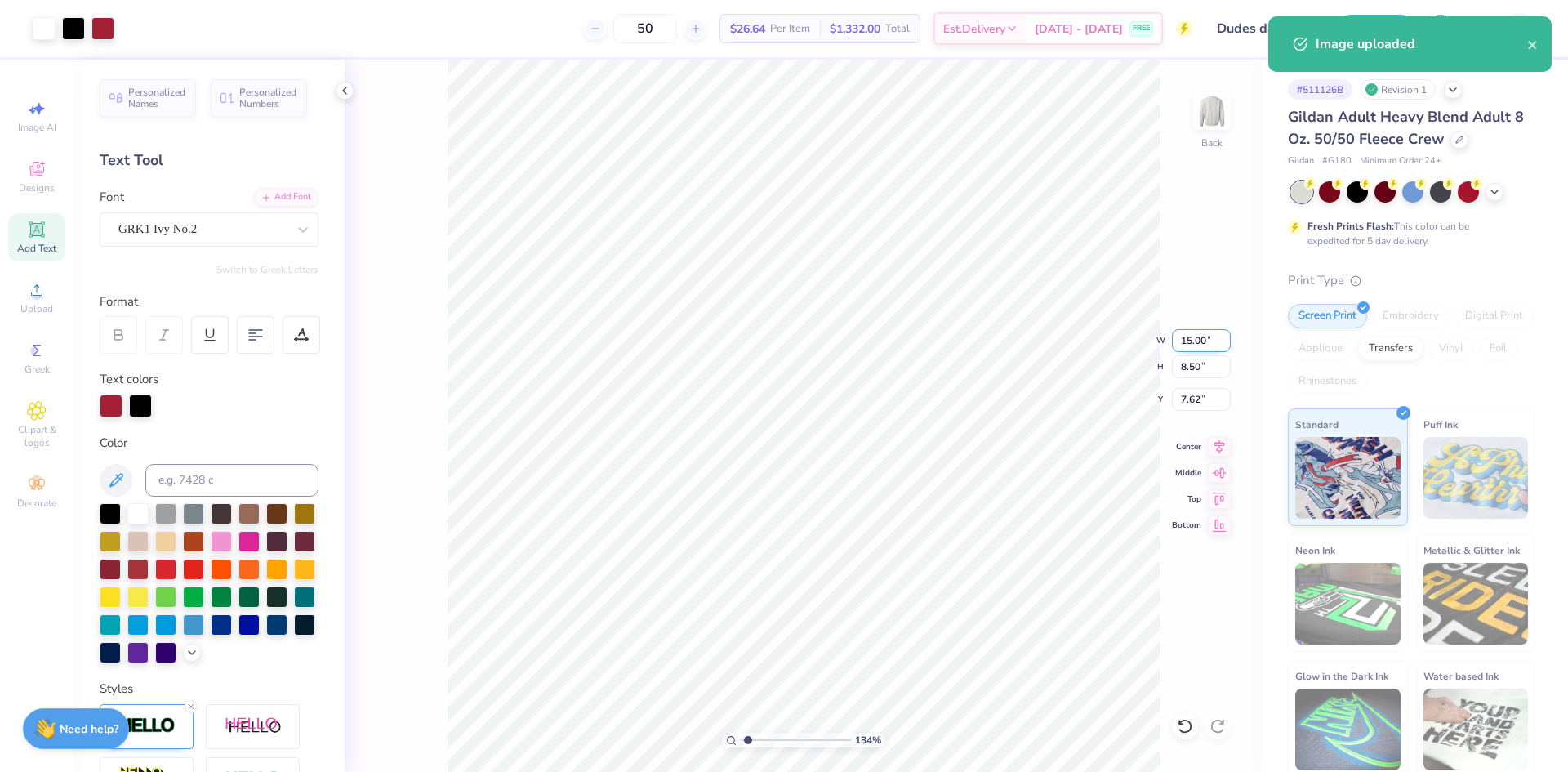
click at [1210, 350] on input "15.00" at bounding box center [1202, 341] width 59 height 23
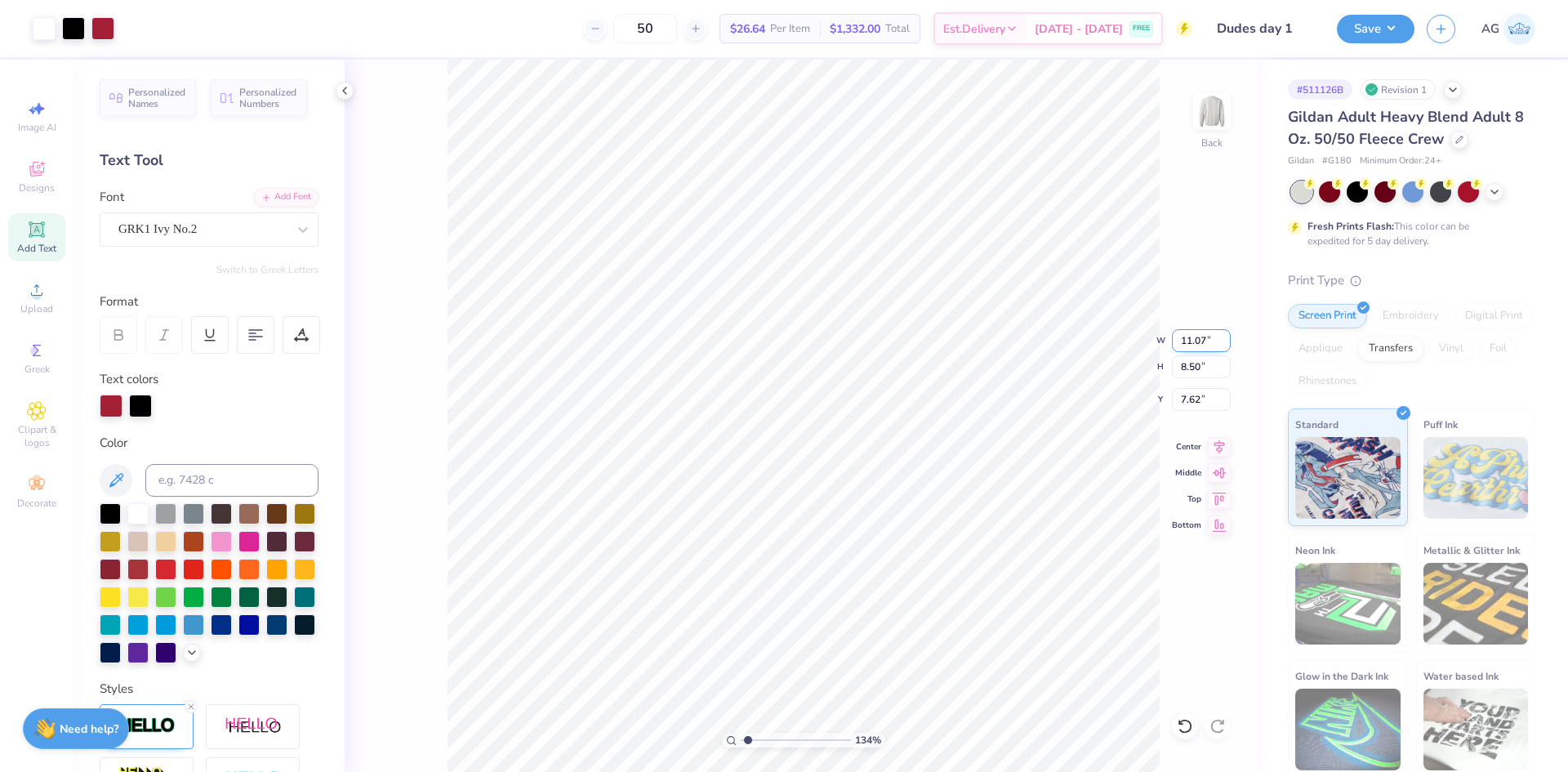
type input "11.07"
type input "6.27"
click at [1226, 448] on icon at bounding box center [1219, 444] width 23 height 20
click at [1191, 401] on input "8.74" at bounding box center [1202, 399] width 59 height 23
type input "5.77"
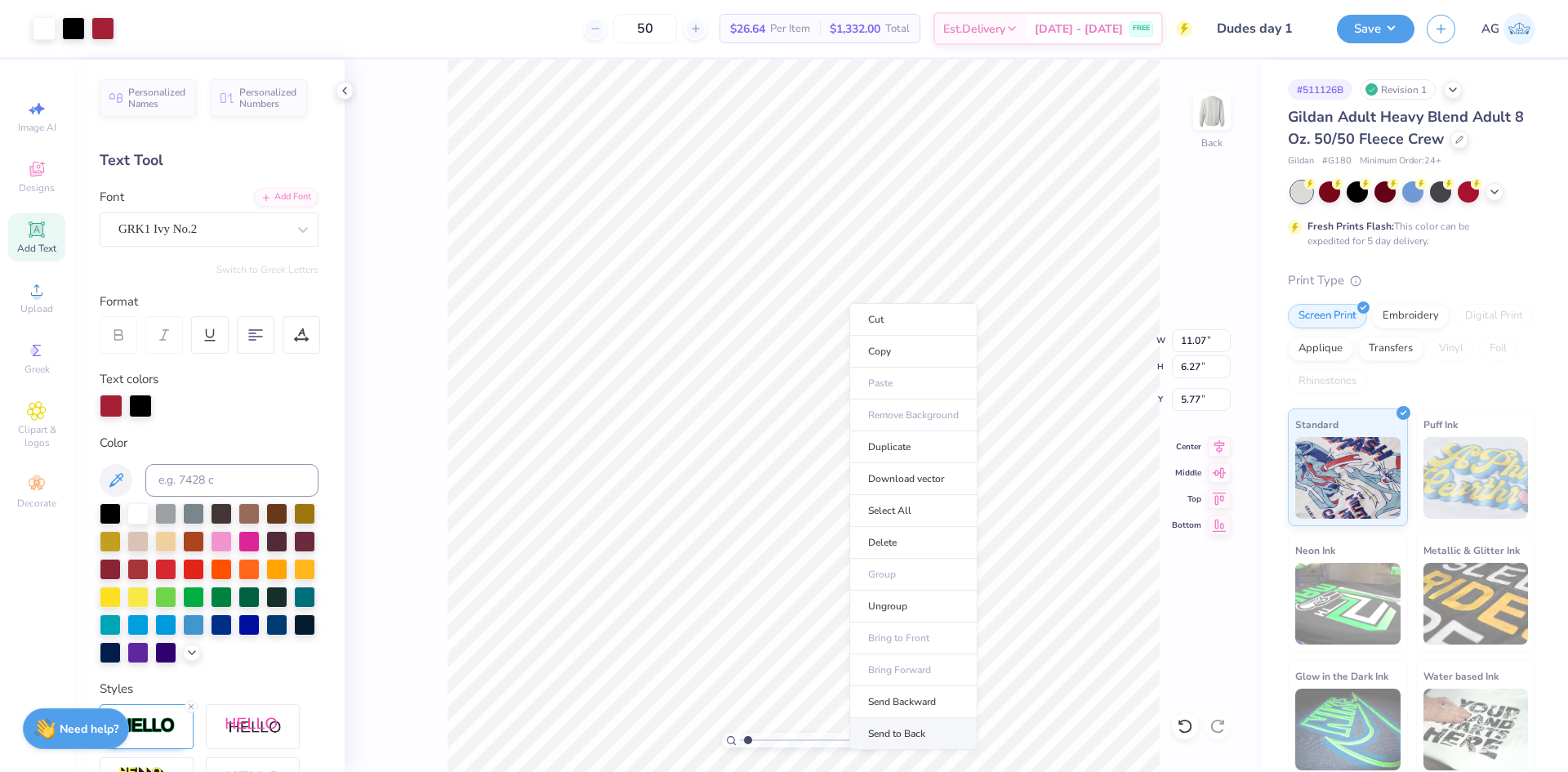
click at [915, 731] on li "Send to Back" at bounding box center [913, 734] width 128 height 32
click at [911, 585] on li "Group" at bounding box center [905, 592] width 128 height 32
click at [1382, 26] on button "Save" at bounding box center [1375, 26] width 77 height 29
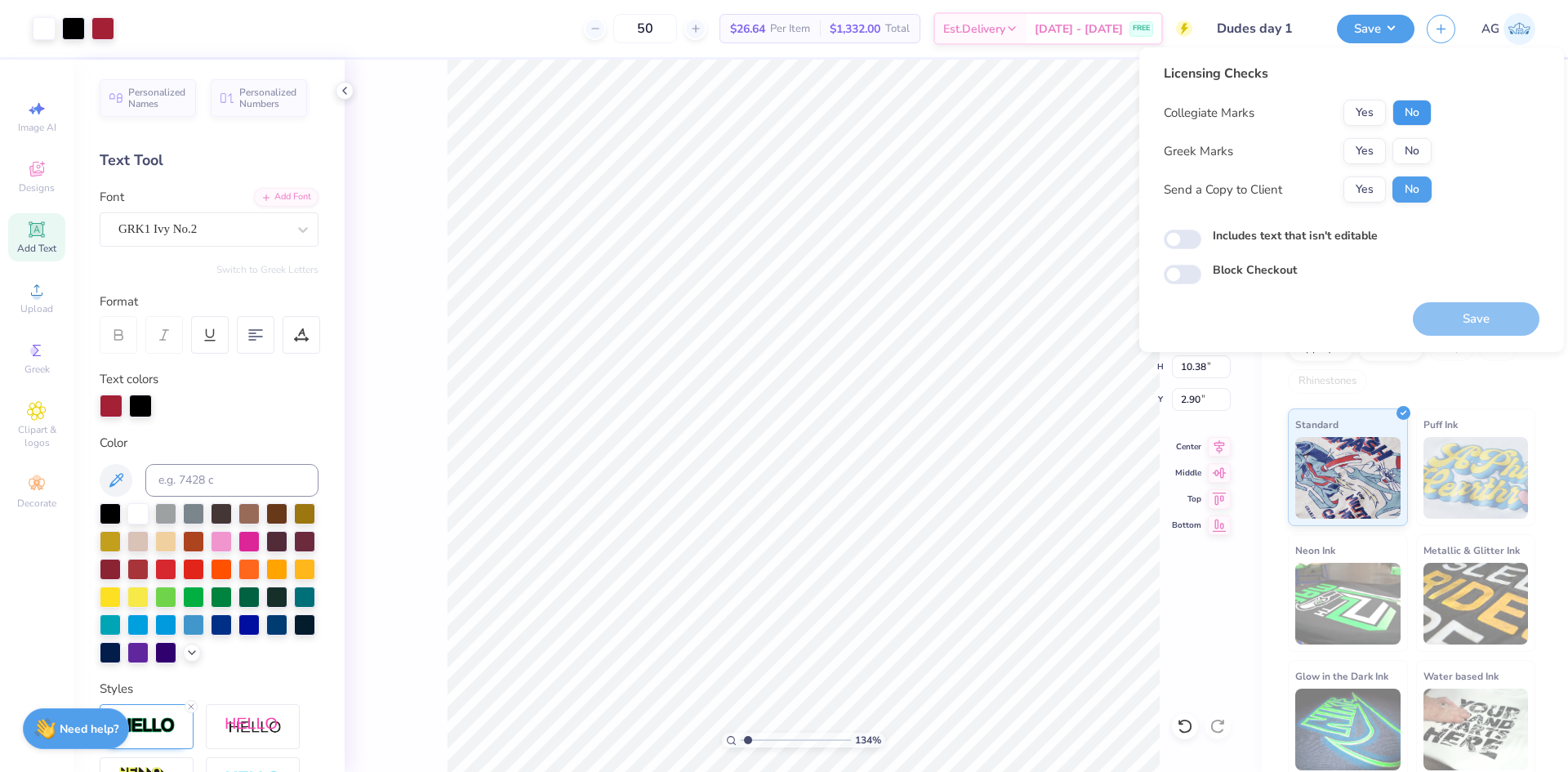
click at [1424, 112] on button "No" at bounding box center [1412, 113] width 39 height 26
click at [1379, 157] on button "Yes" at bounding box center [1364, 151] width 42 height 26
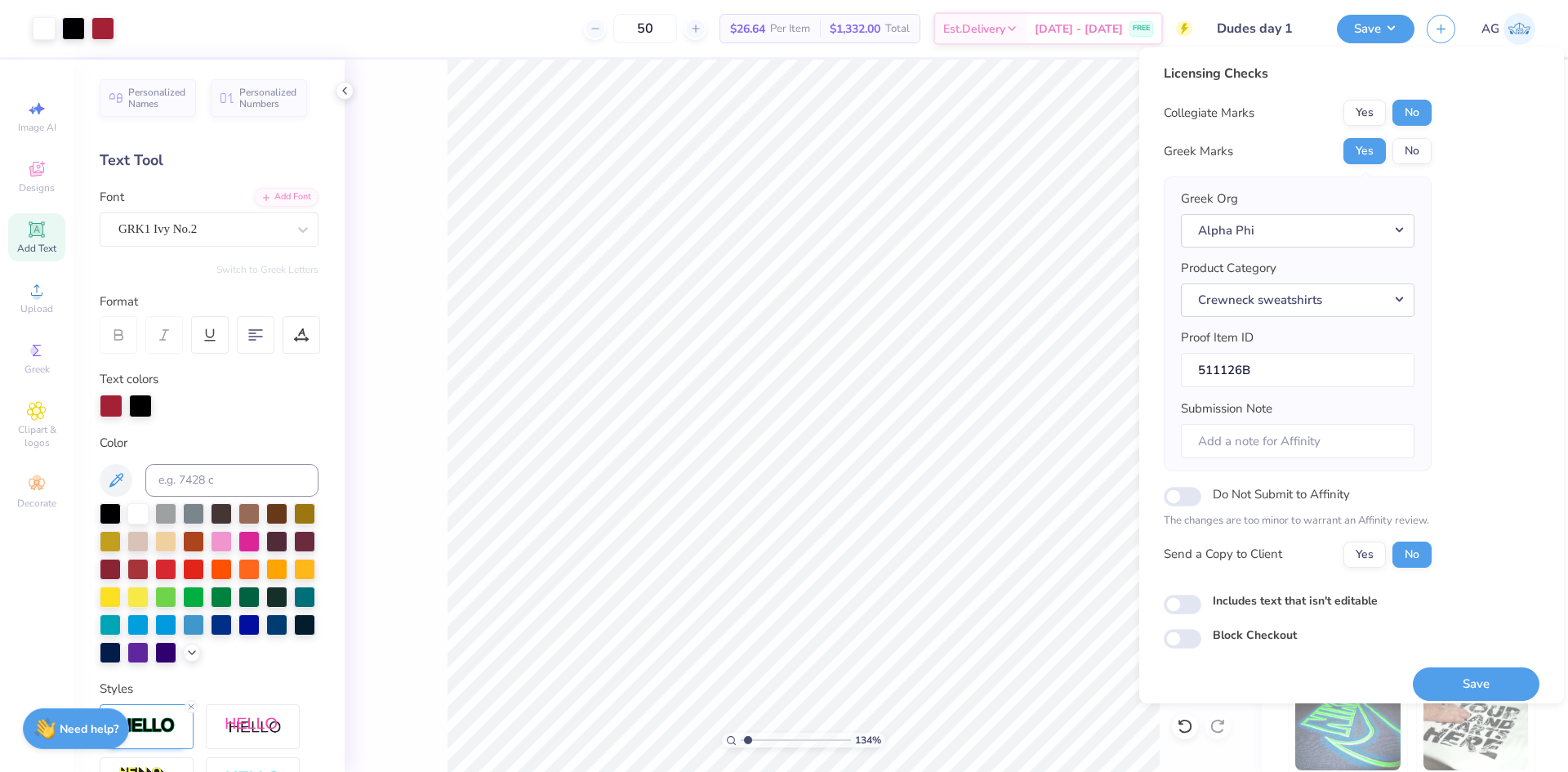
click at [1519, 689] on button "Save" at bounding box center [1476, 684] width 127 height 34
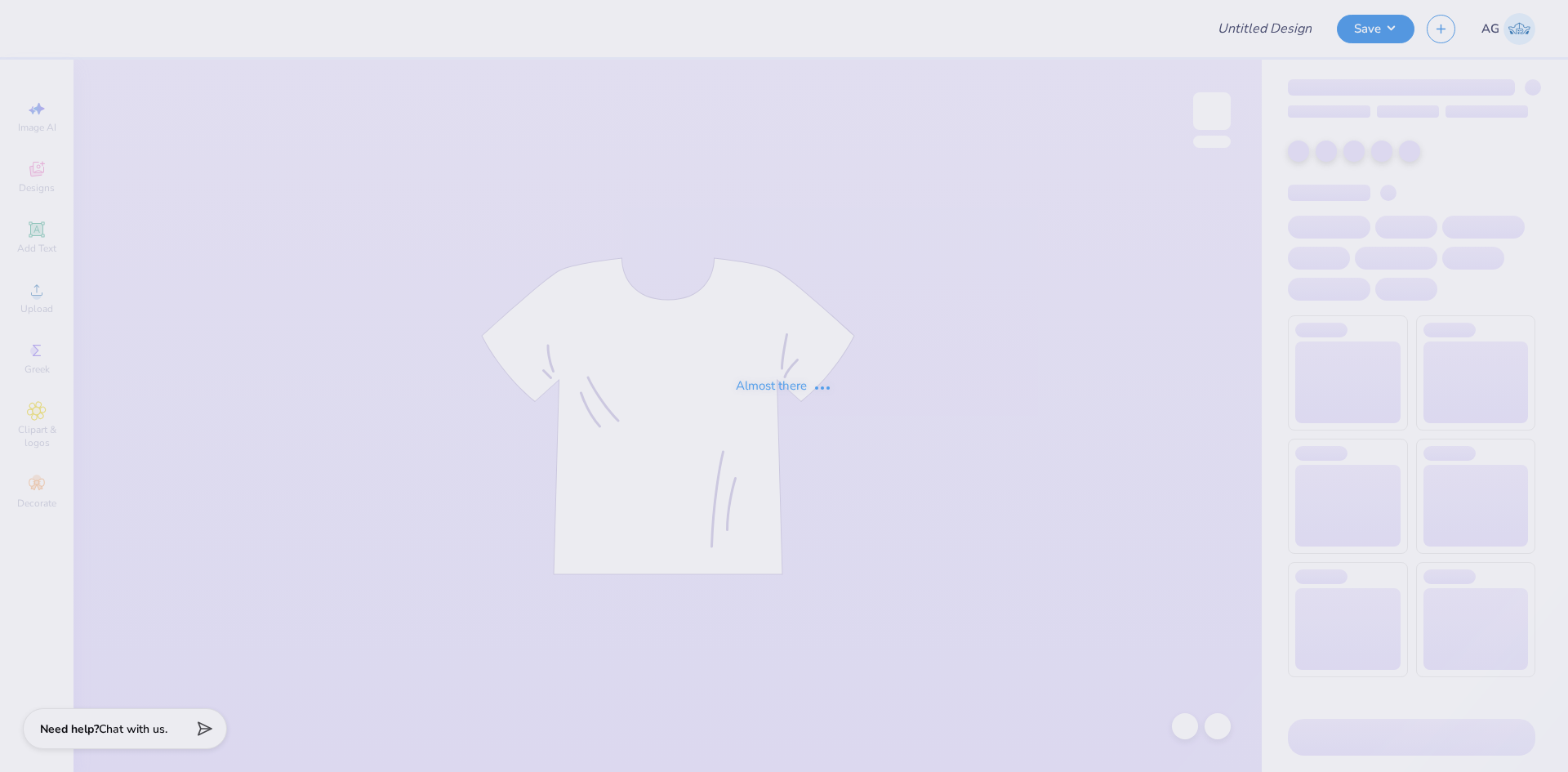
type input "tchi parents weekend 2"
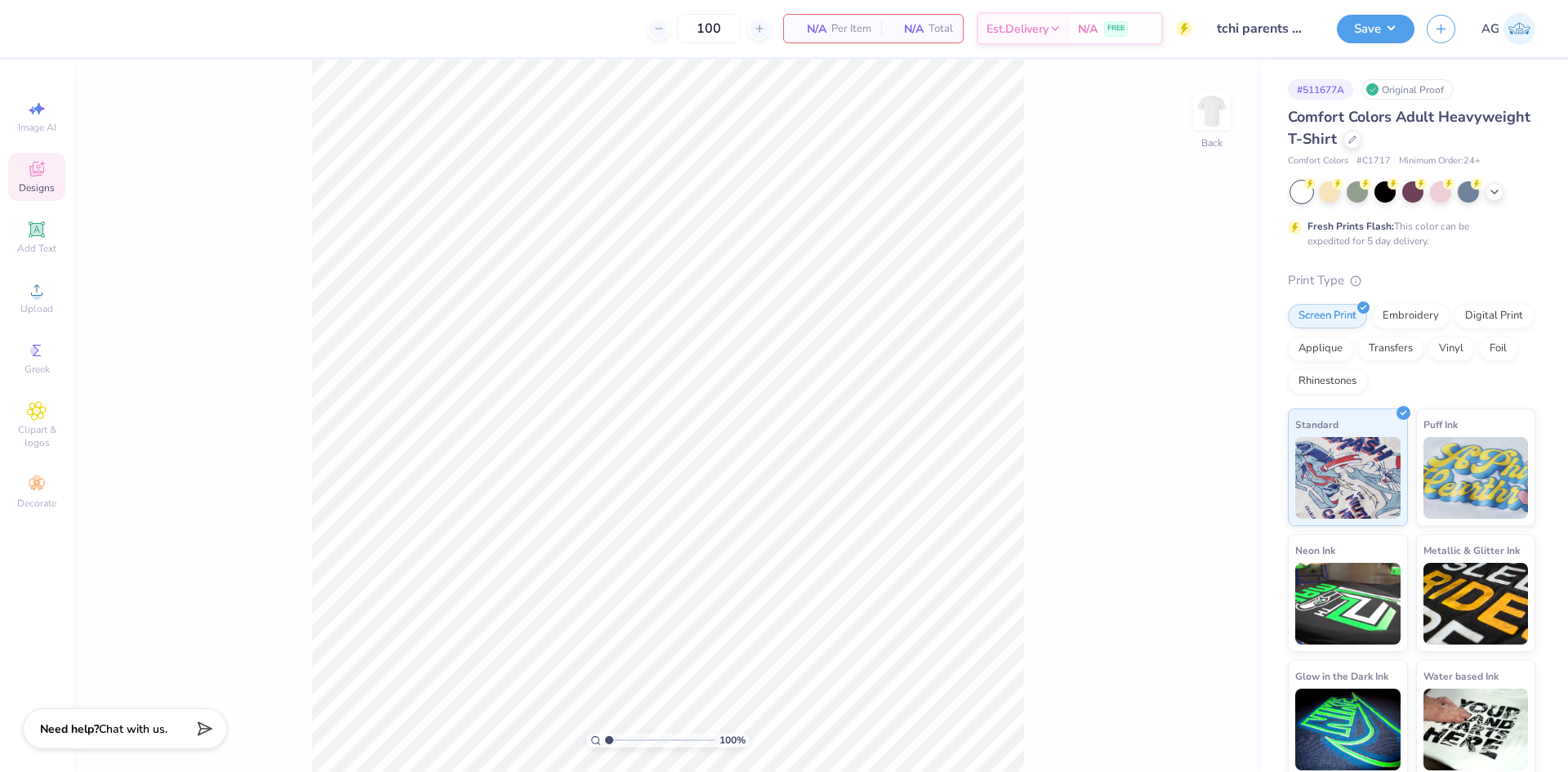
click at [51, 194] on div "Designs" at bounding box center [36, 177] width 57 height 49
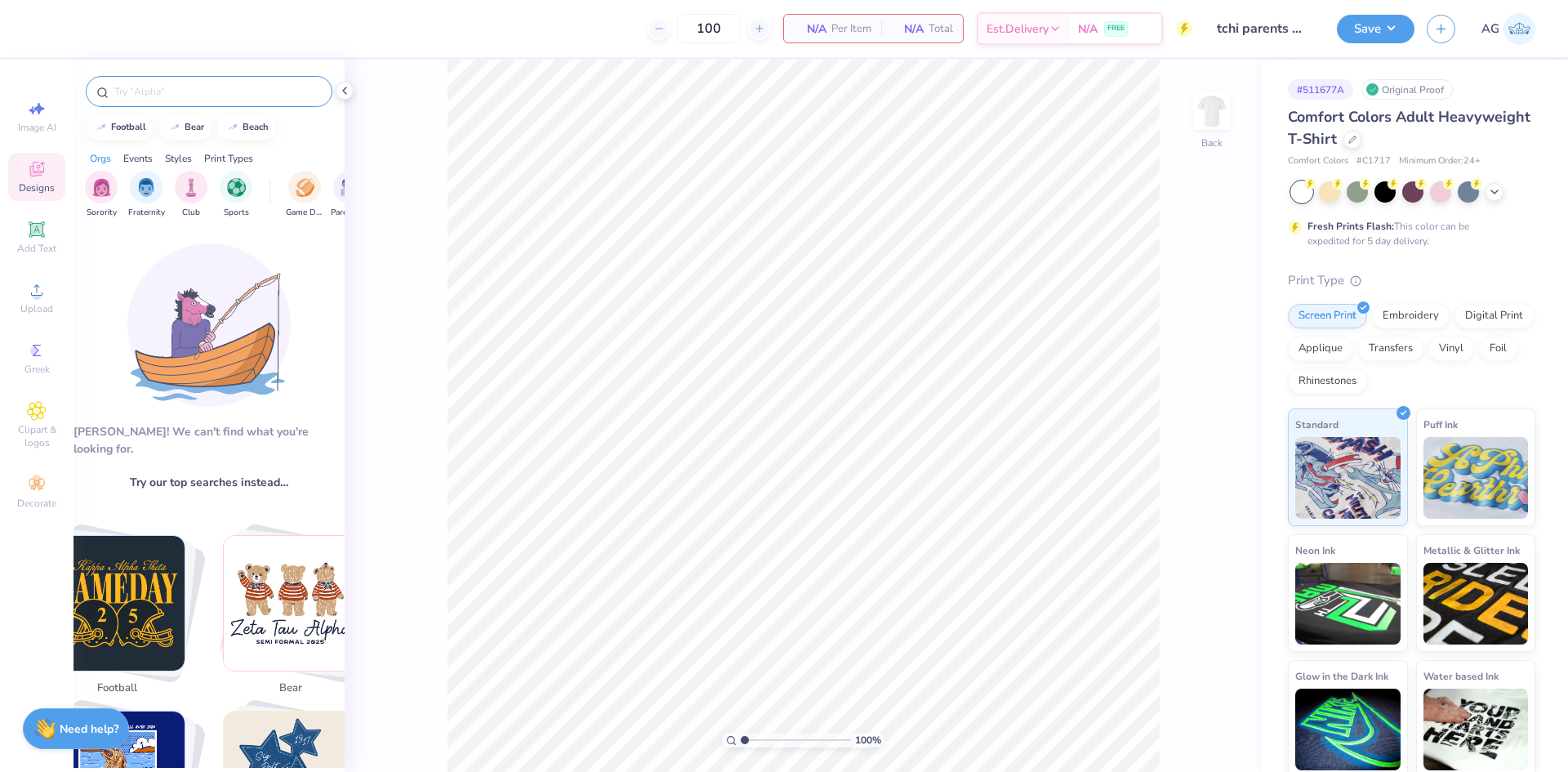
click at [149, 100] on div at bounding box center [209, 92] width 246 height 31
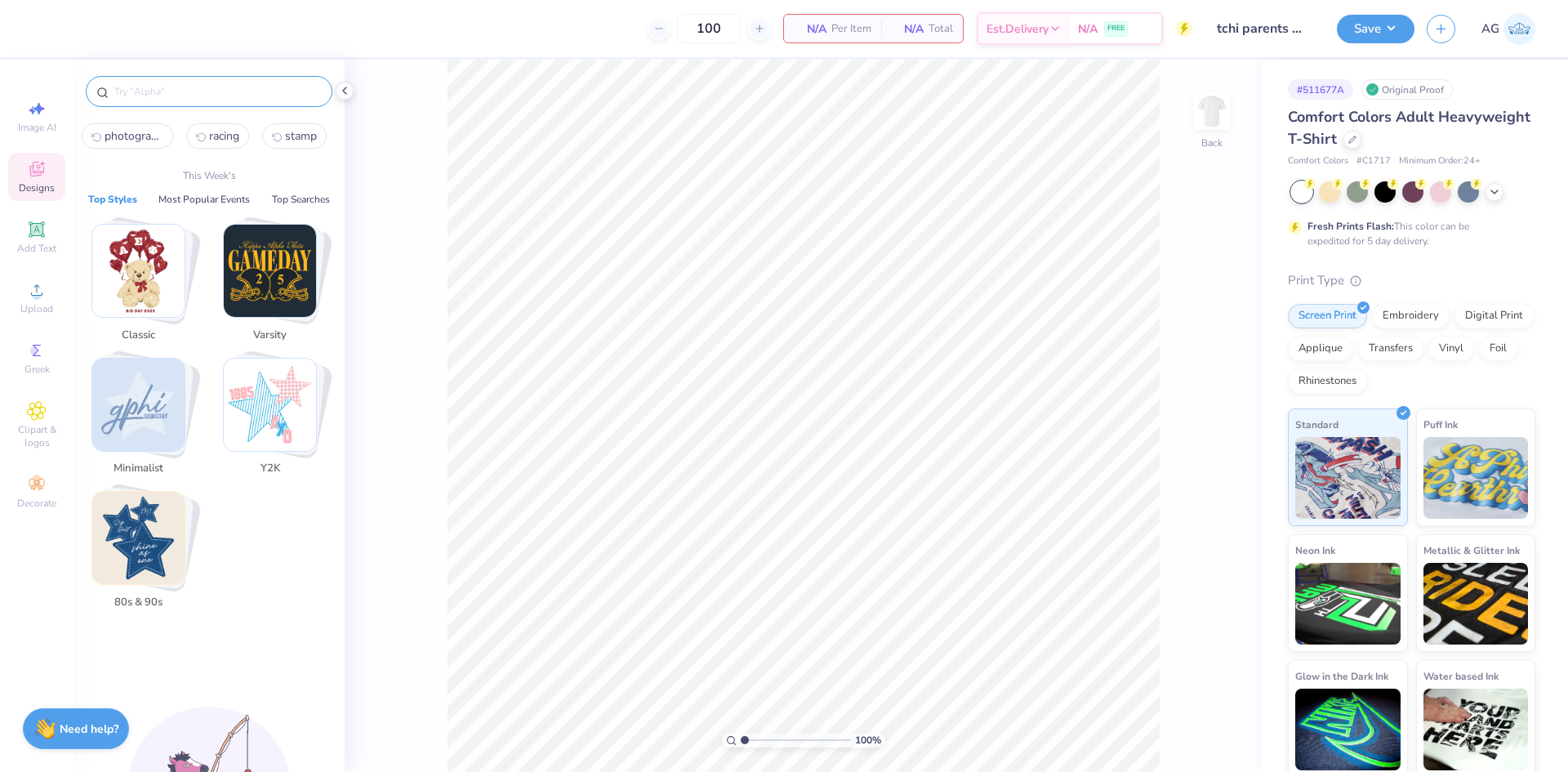
click at [159, 88] on input "text" at bounding box center [217, 91] width 209 height 16
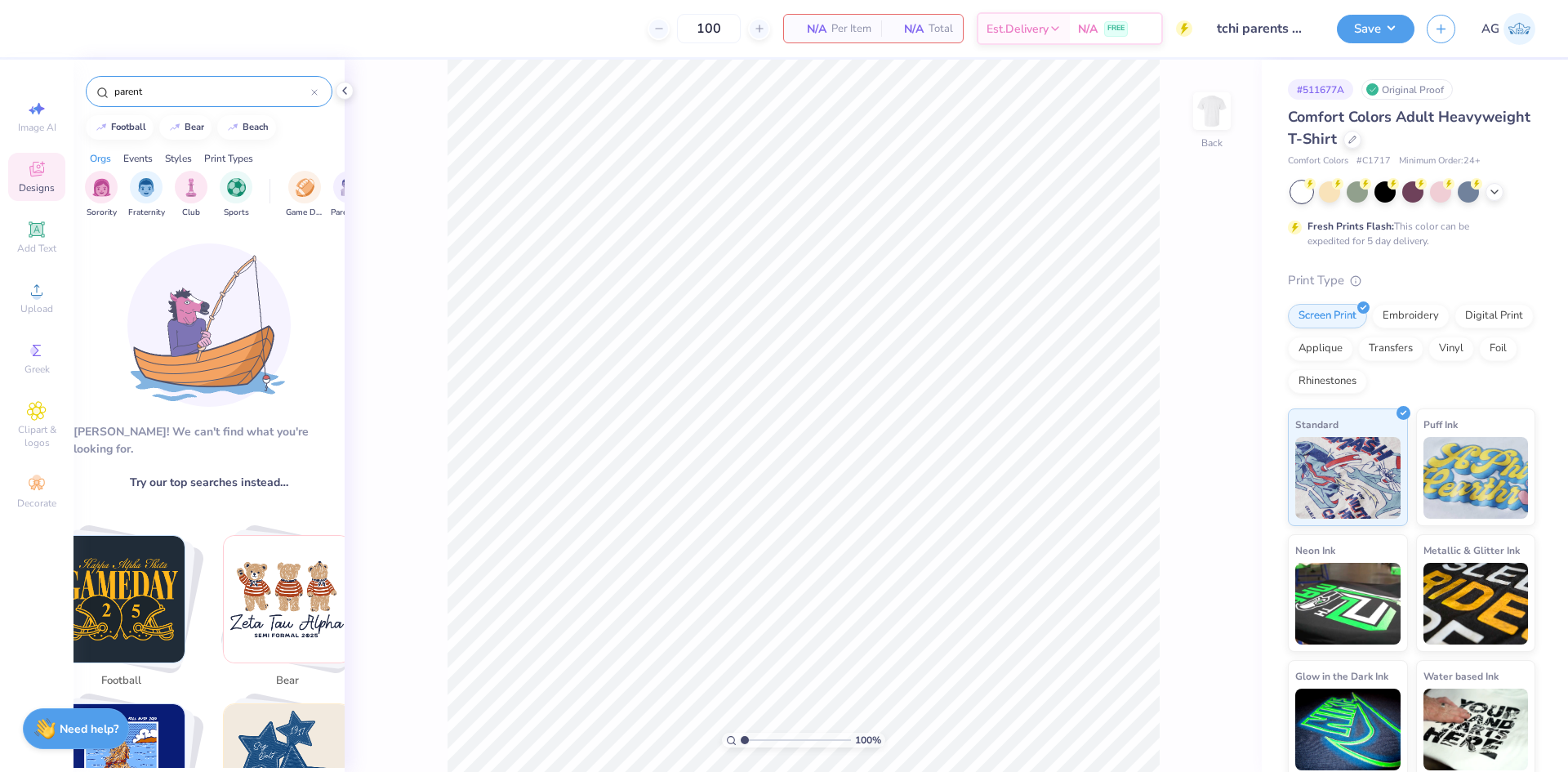
click at [252, 99] on input "parent" at bounding box center [212, 91] width 199 height 16
click at [190, 79] on div "parent" at bounding box center [209, 92] width 246 height 31
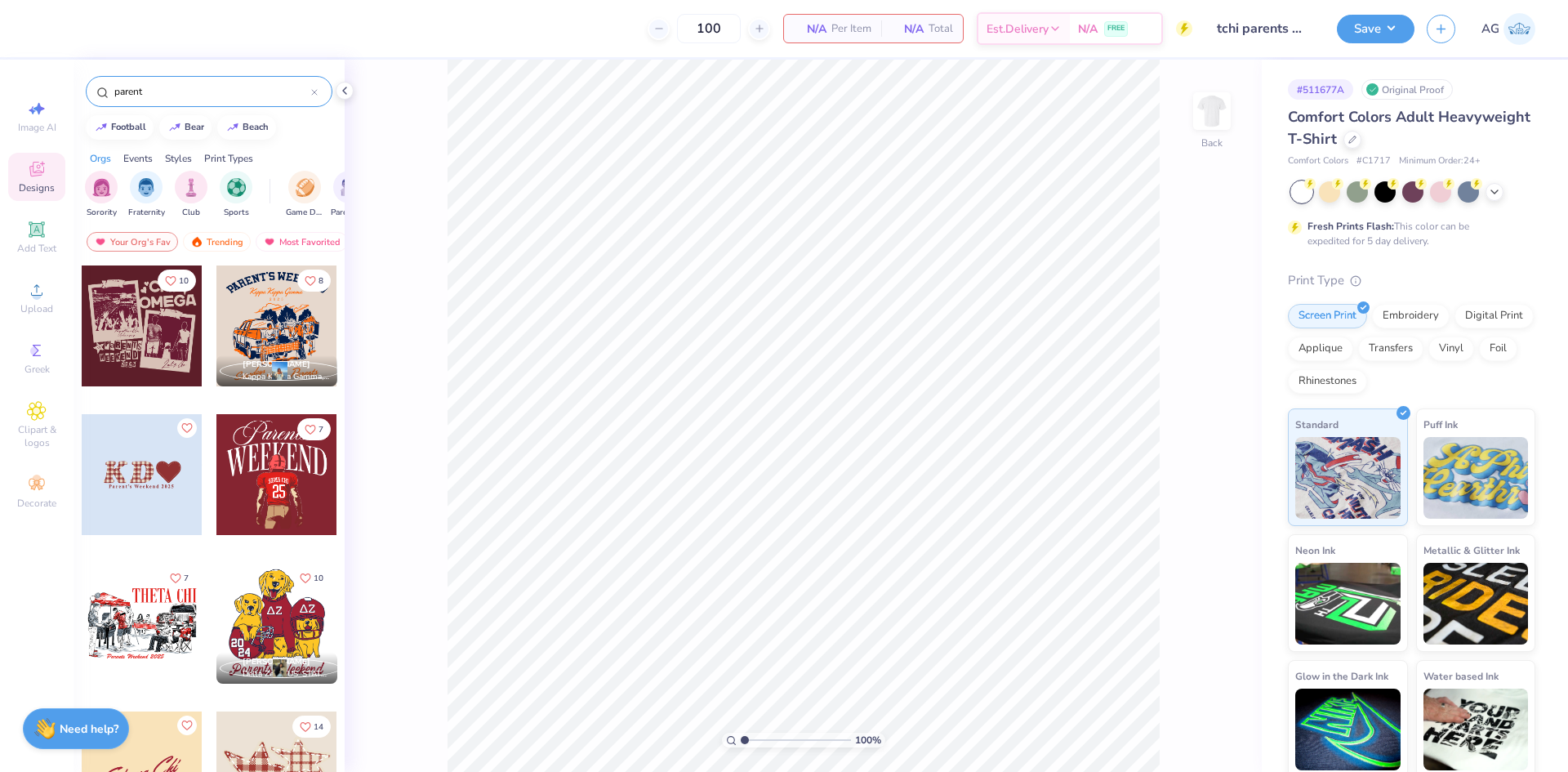
click at [196, 91] on input "parent" at bounding box center [212, 91] width 199 height 16
type input "s"
type input "football"
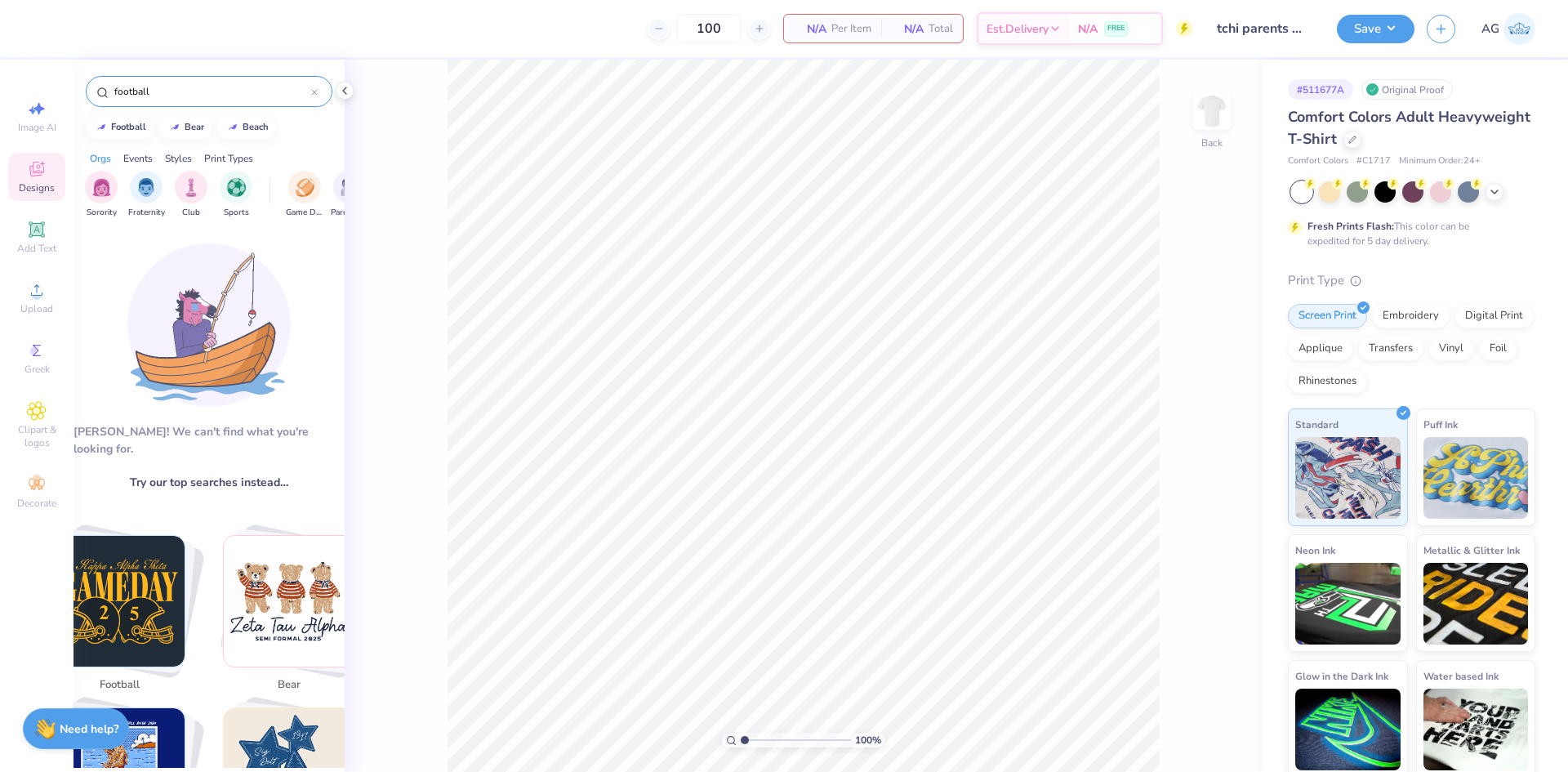
click at [183, 94] on input "football" at bounding box center [212, 91] width 199 height 16
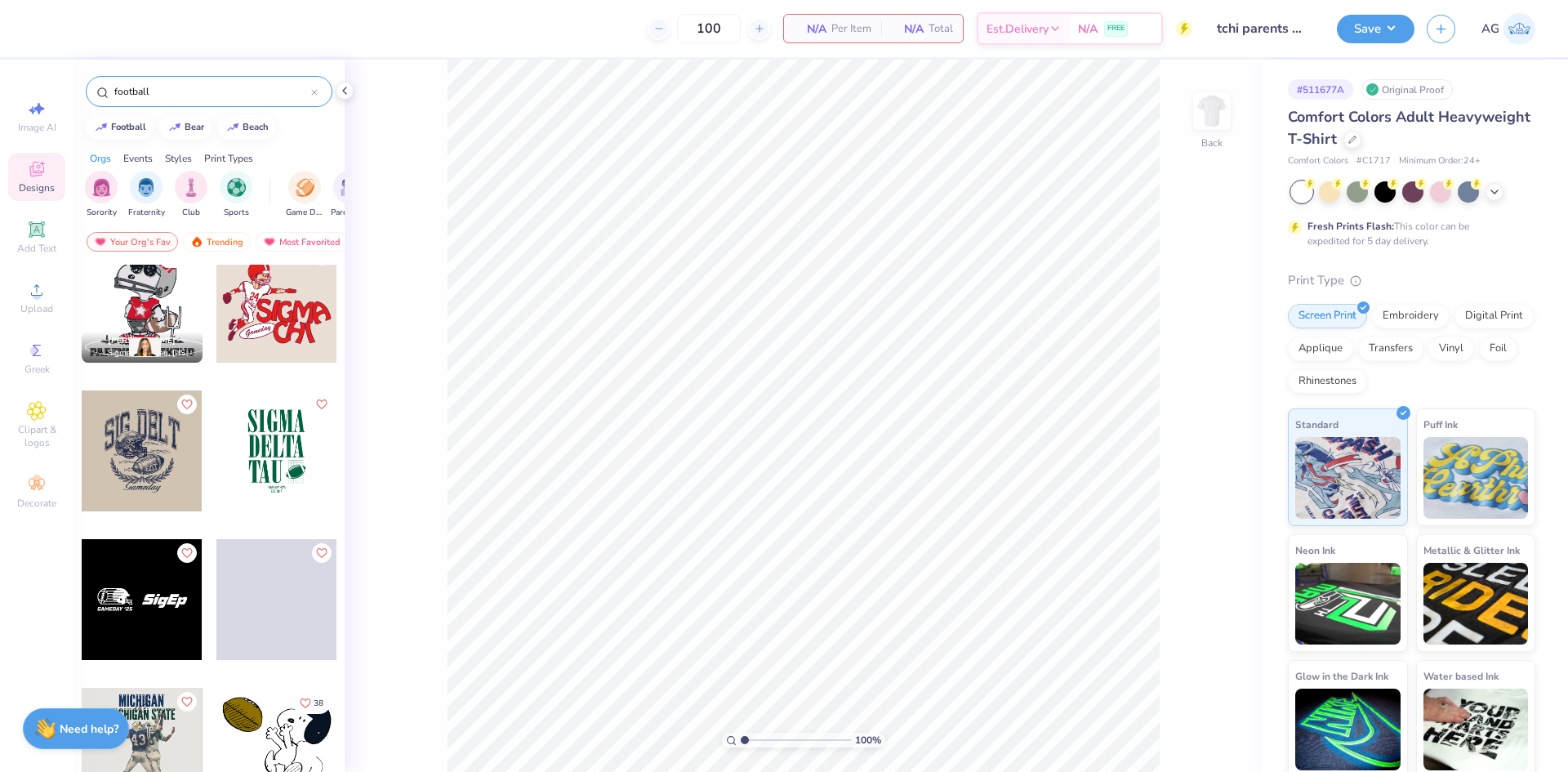
scroll to position [1634, 0]
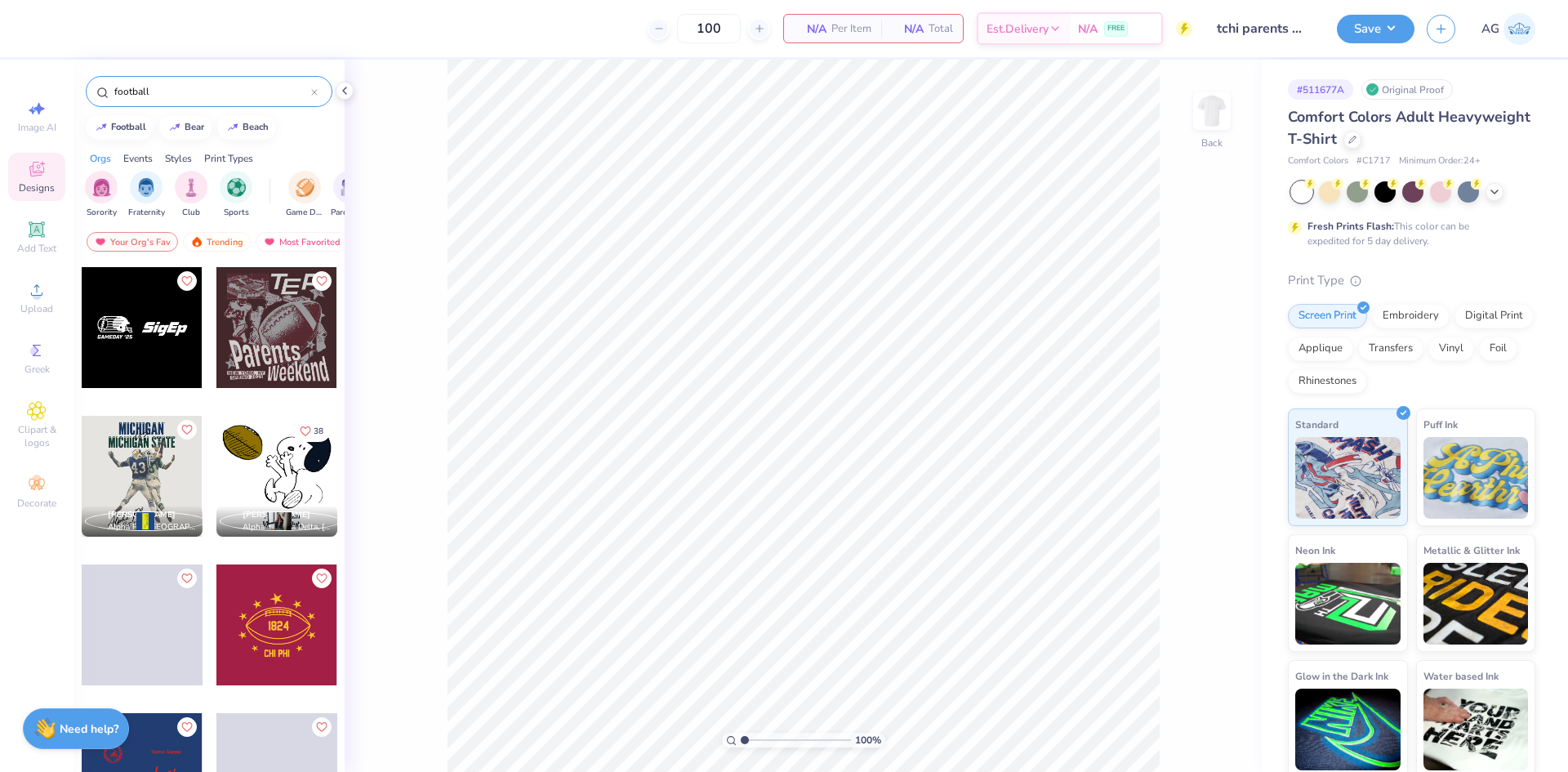
click at [287, 349] on div at bounding box center [277, 327] width 121 height 121
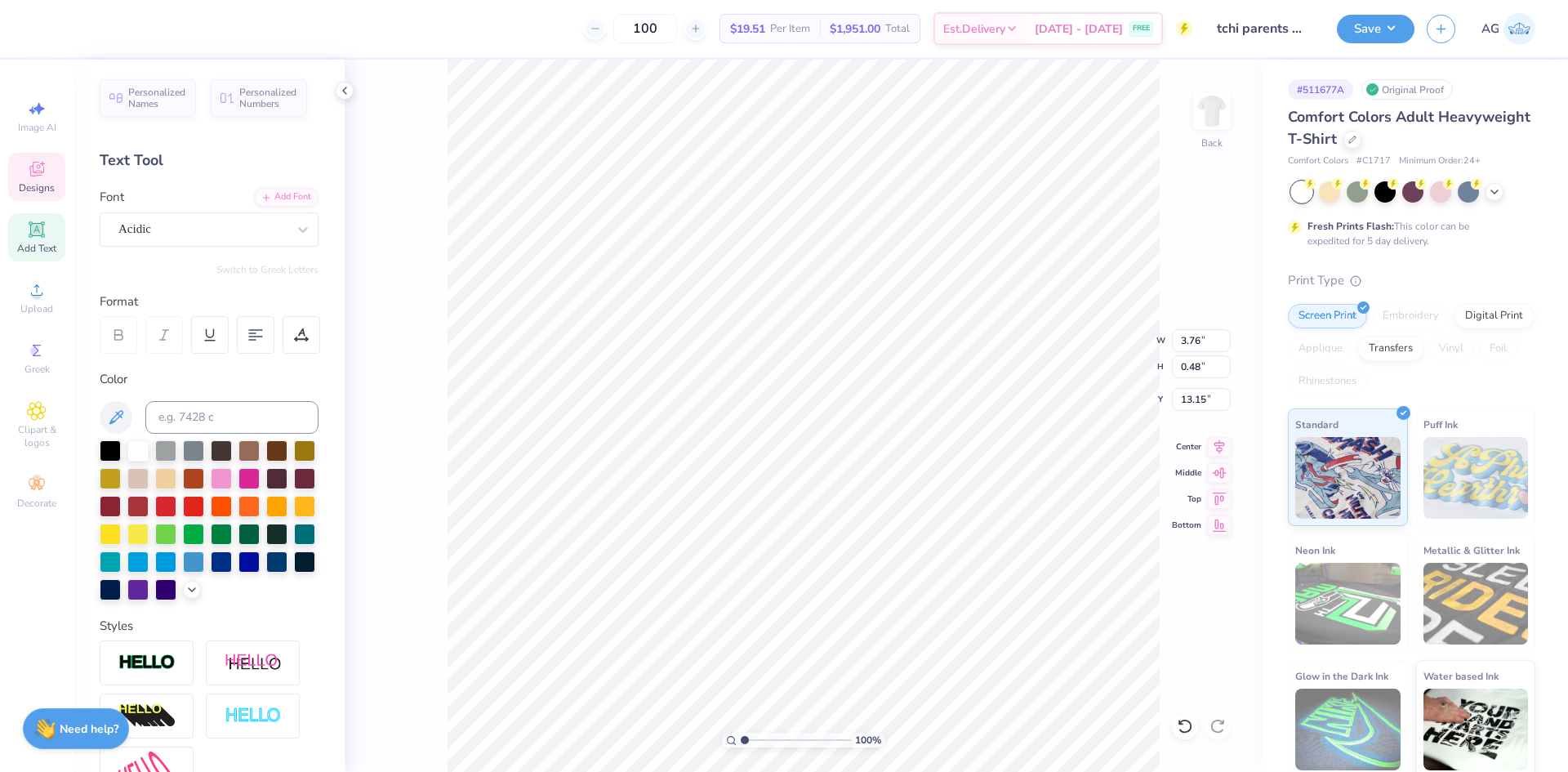
type input "1.11"
click at [746, 737] on input "range" at bounding box center [795, 740] width 110 height 15
type textarea "SYRACAUSE, [GEOGRAPHIC_DATA]"
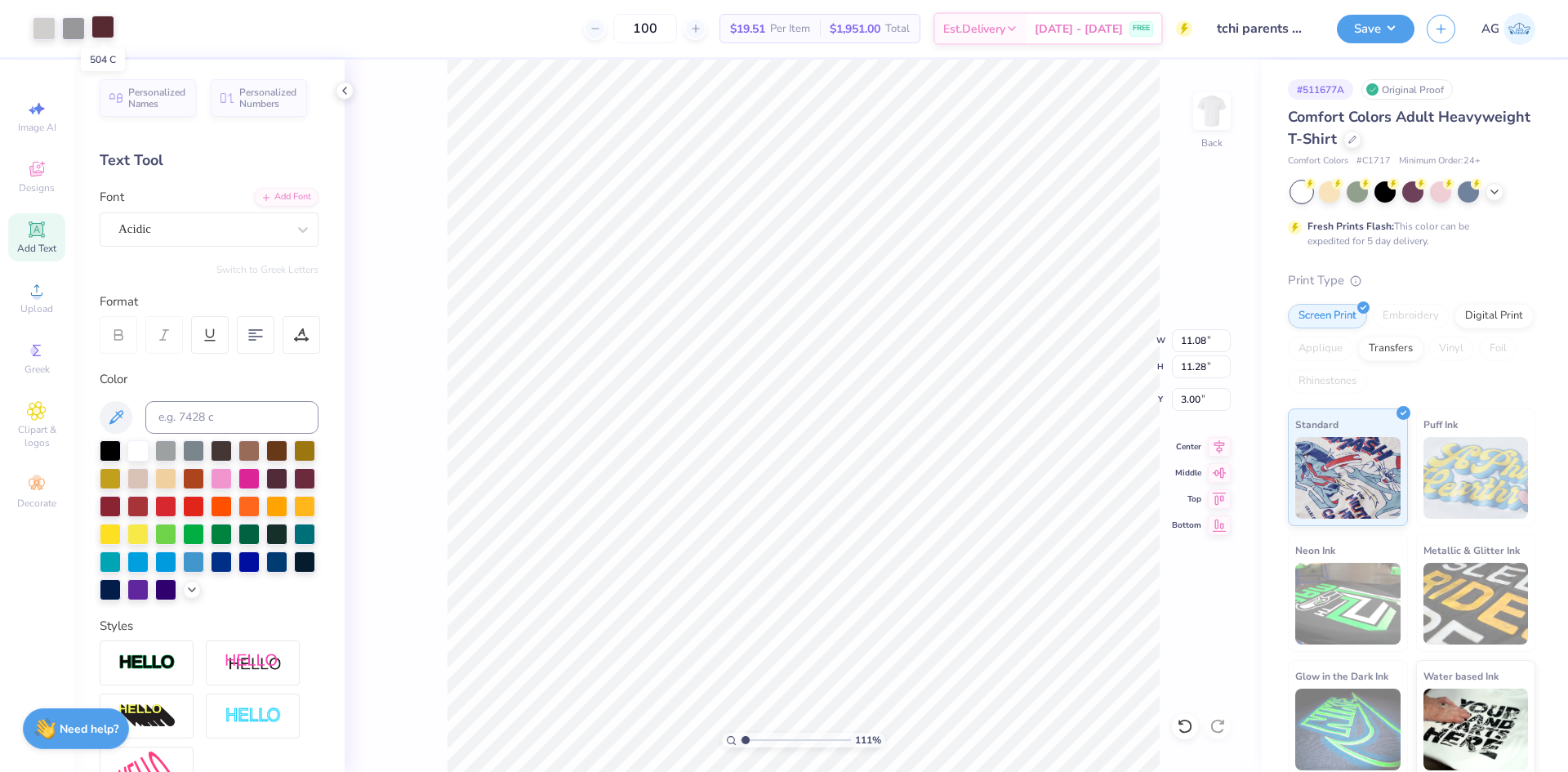
click at [101, 36] on div at bounding box center [102, 27] width 23 height 23
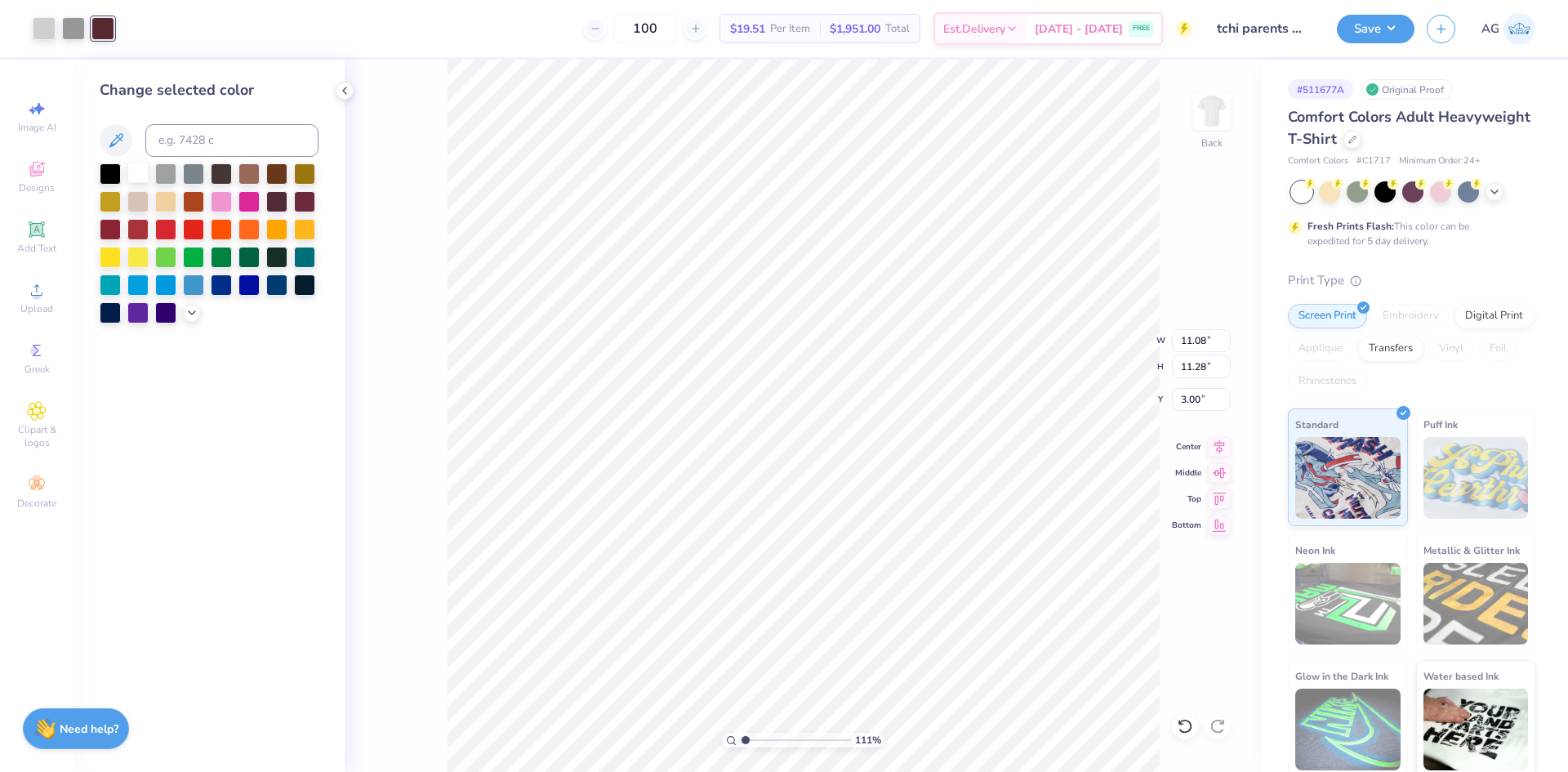
click at [140, 175] on div at bounding box center [138, 172] width 21 height 21
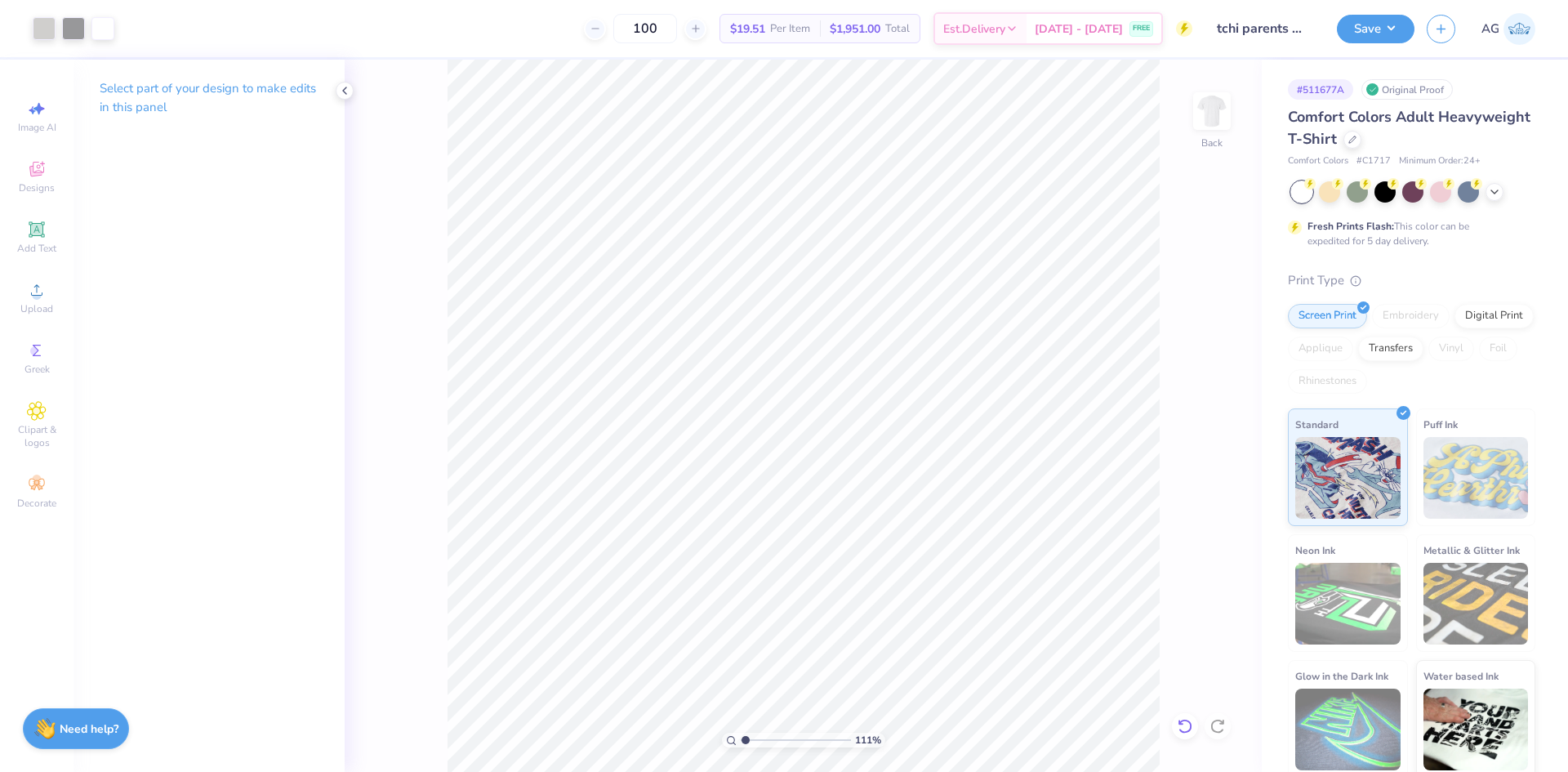
click at [1180, 727] on icon at bounding box center [1185, 726] width 16 height 16
type input "1.71"
click at [752, 736] on input "range" at bounding box center [795, 740] width 110 height 15
click at [35, 27] on div at bounding box center [44, 27] width 23 height 23
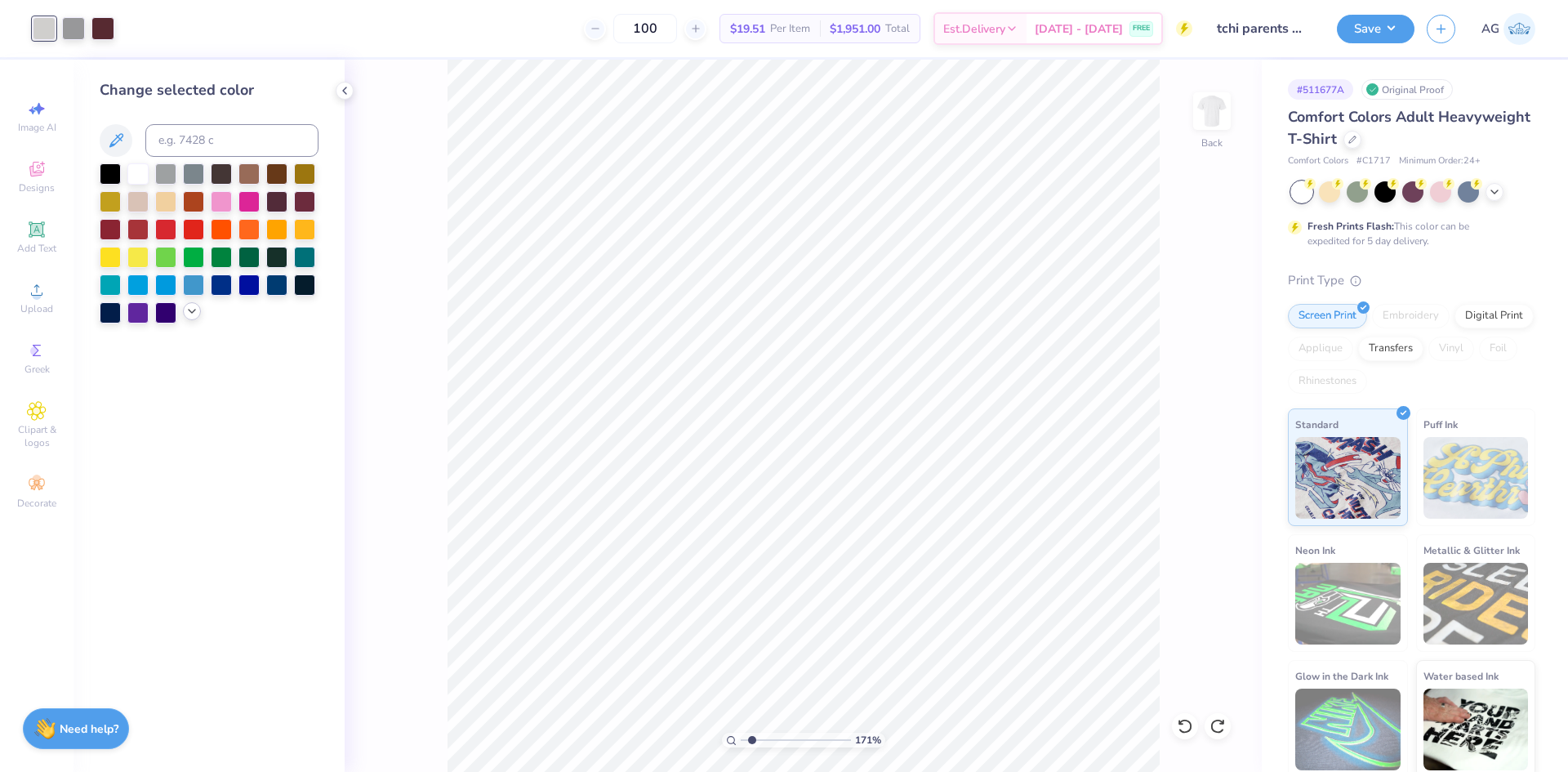
click at [193, 317] on icon at bounding box center [192, 311] width 13 height 13
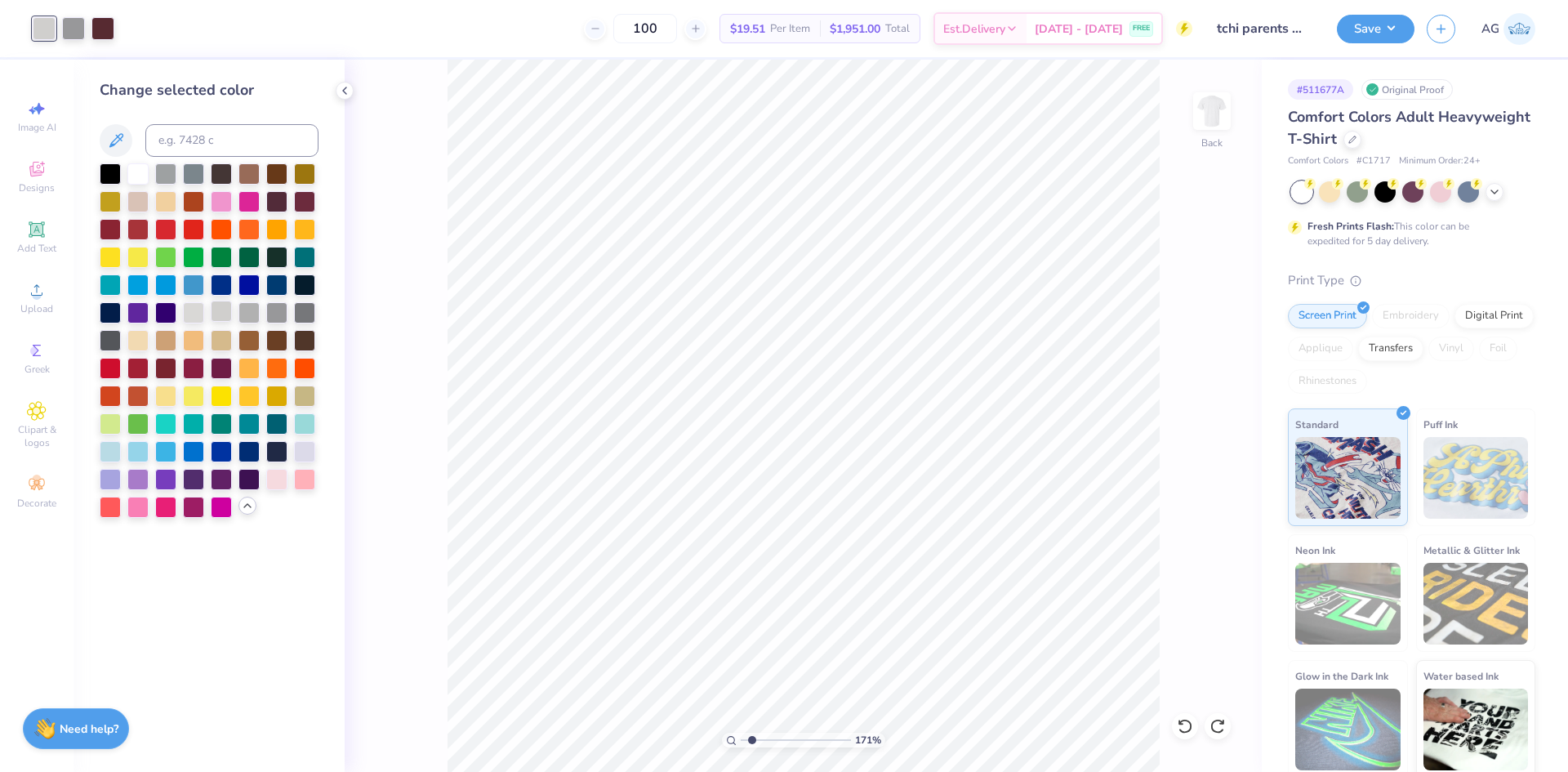
click at [226, 311] on div at bounding box center [221, 311] width 21 height 21
click at [250, 317] on div at bounding box center [249, 311] width 21 height 21
click at [925, 57] on div "Art colors 100 $19.51 Per Item $1,951.00 Total Est. Delivery Sep 7 - 10 FREE De…" at bounding box center [784, 386] width 1568 height 772
click at [1183, 734] on icon at bounding box center [1185, 726] width 16 height 16
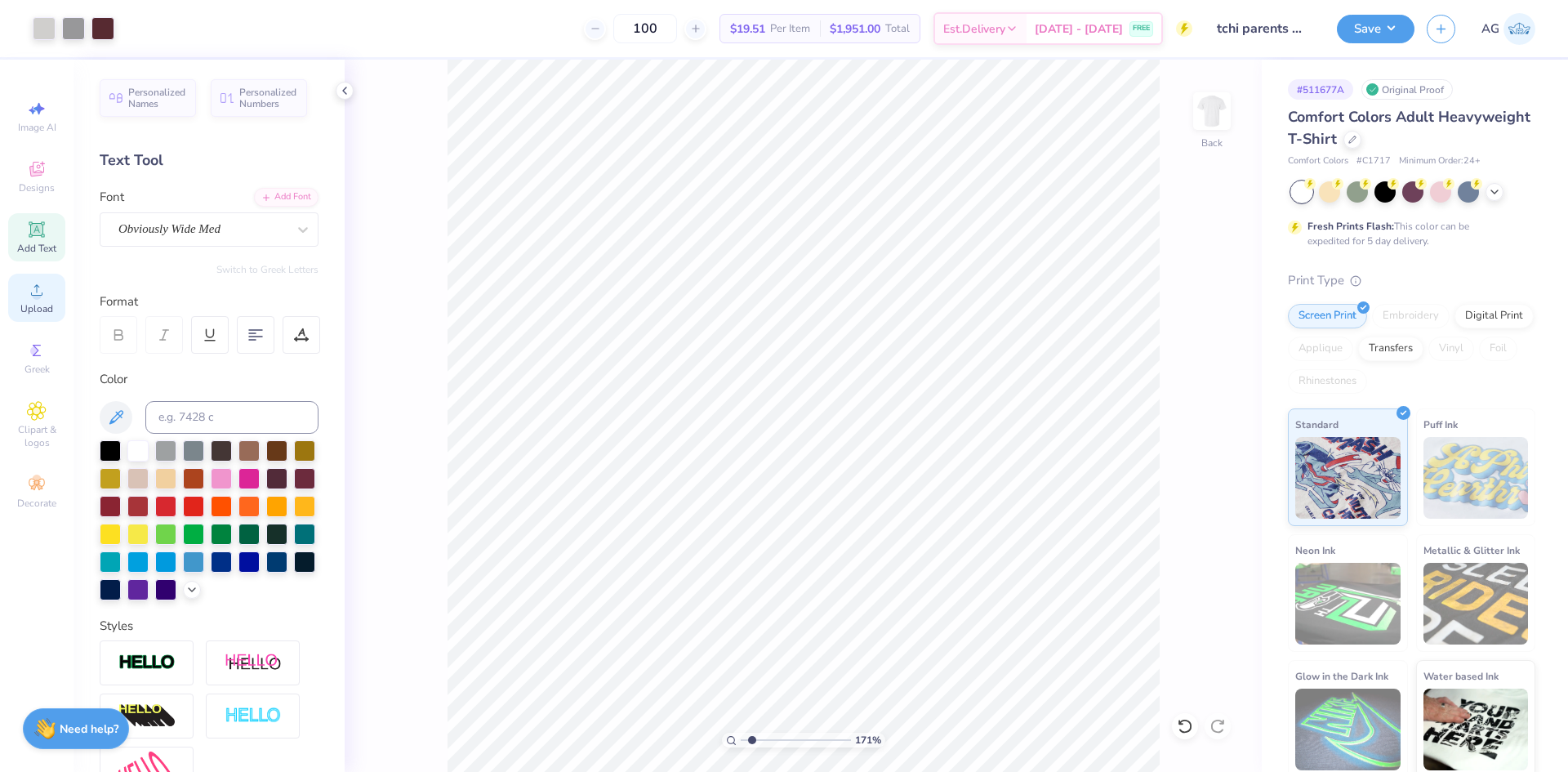
click at [48, 283] on div "Upload" at bounding box center [36, 298] width 57 height 49
type input "4.69"
type input "2.29"
type input "2.64"
type input "3.24"
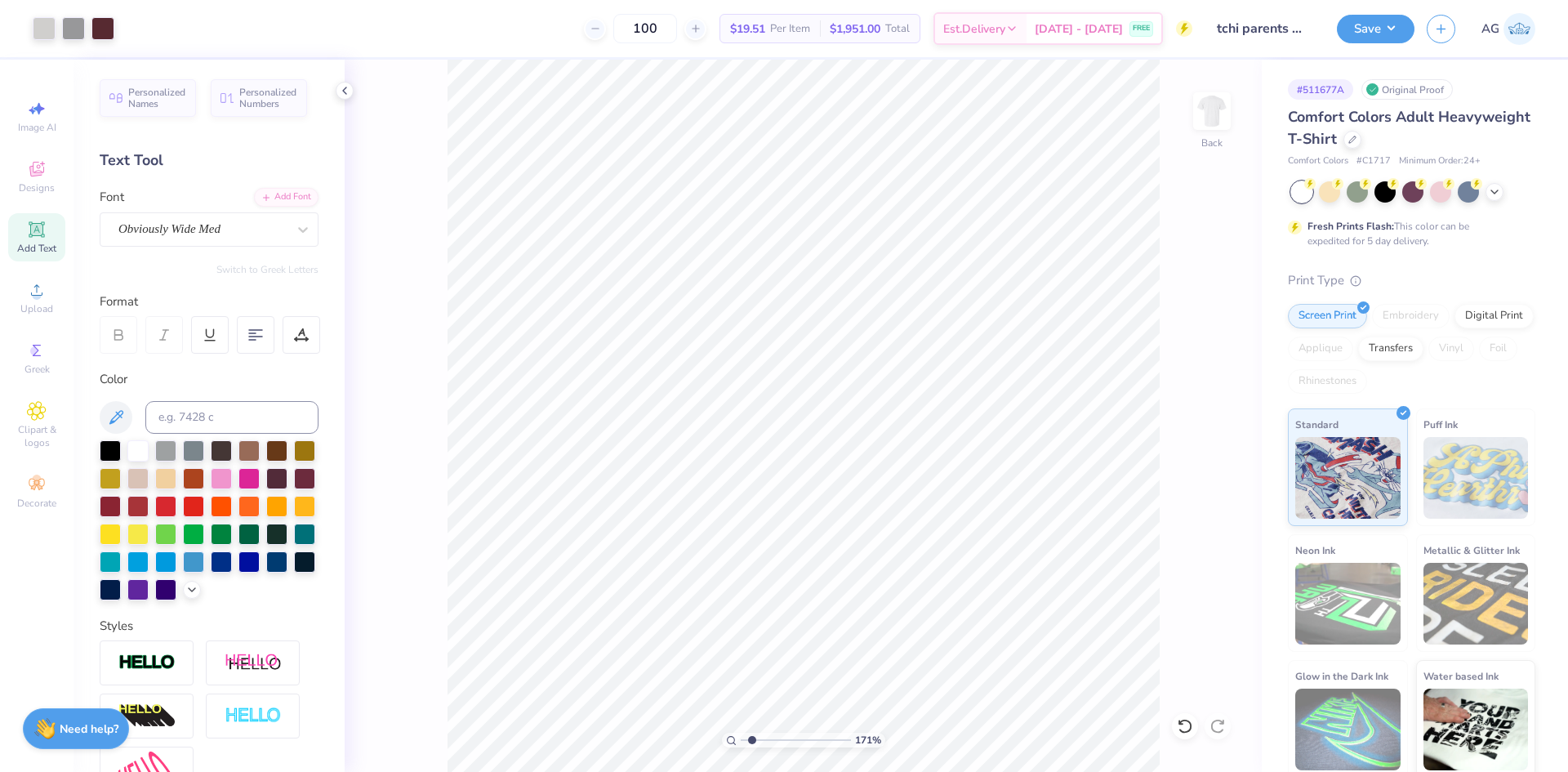
type input "1"
click at [741, 739] on input "range" at bounding box center [795, 740] width 110 height 15
click at [108, 35] on div at bounding box center [102, 27] width 23 height 23
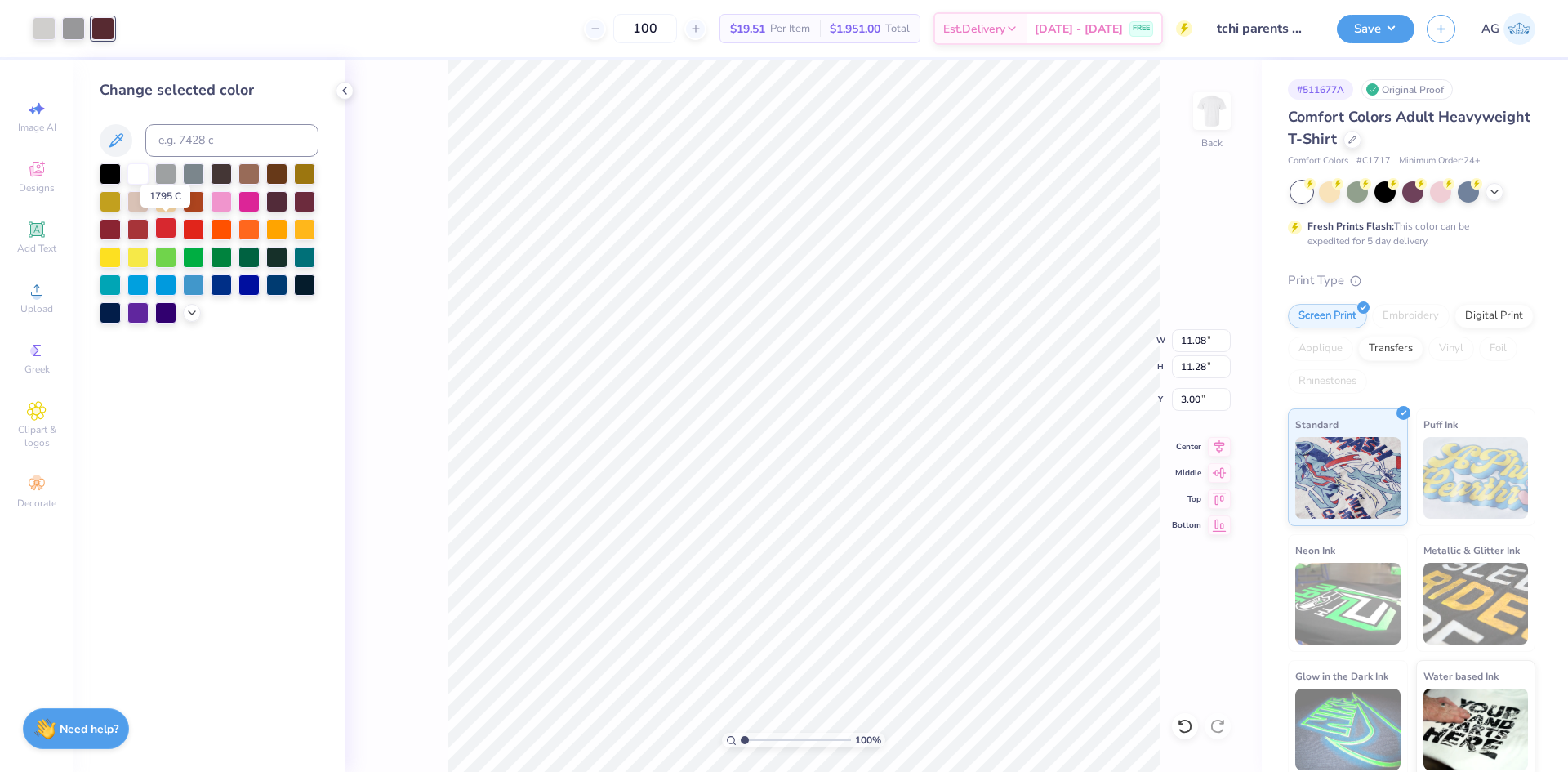
click at [162, 228] on div at bounding box center [166, 228] width 21 height 21
click at [111, 232] on div at bounding box center [110, 228] width 21 height 21
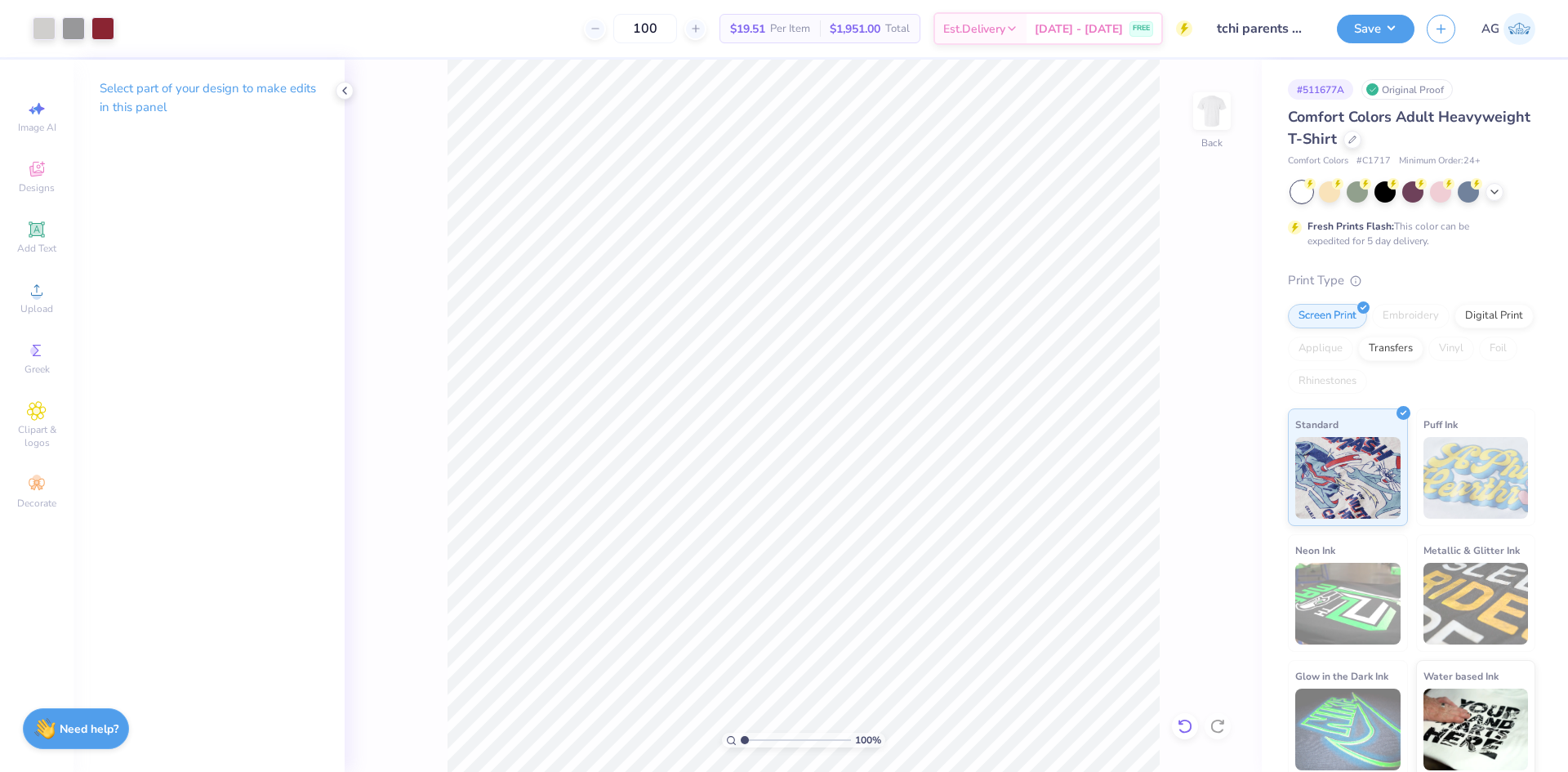
click at [1193, 729] on div at bounding box center [1186, 726] width 26 height 26
click at [1186, 723] on icon at bounding box center [1185, 726] width 16 height 16
click at [898, 500] on li "Download vector" at bounding box center [901, 497] width 128 height 32
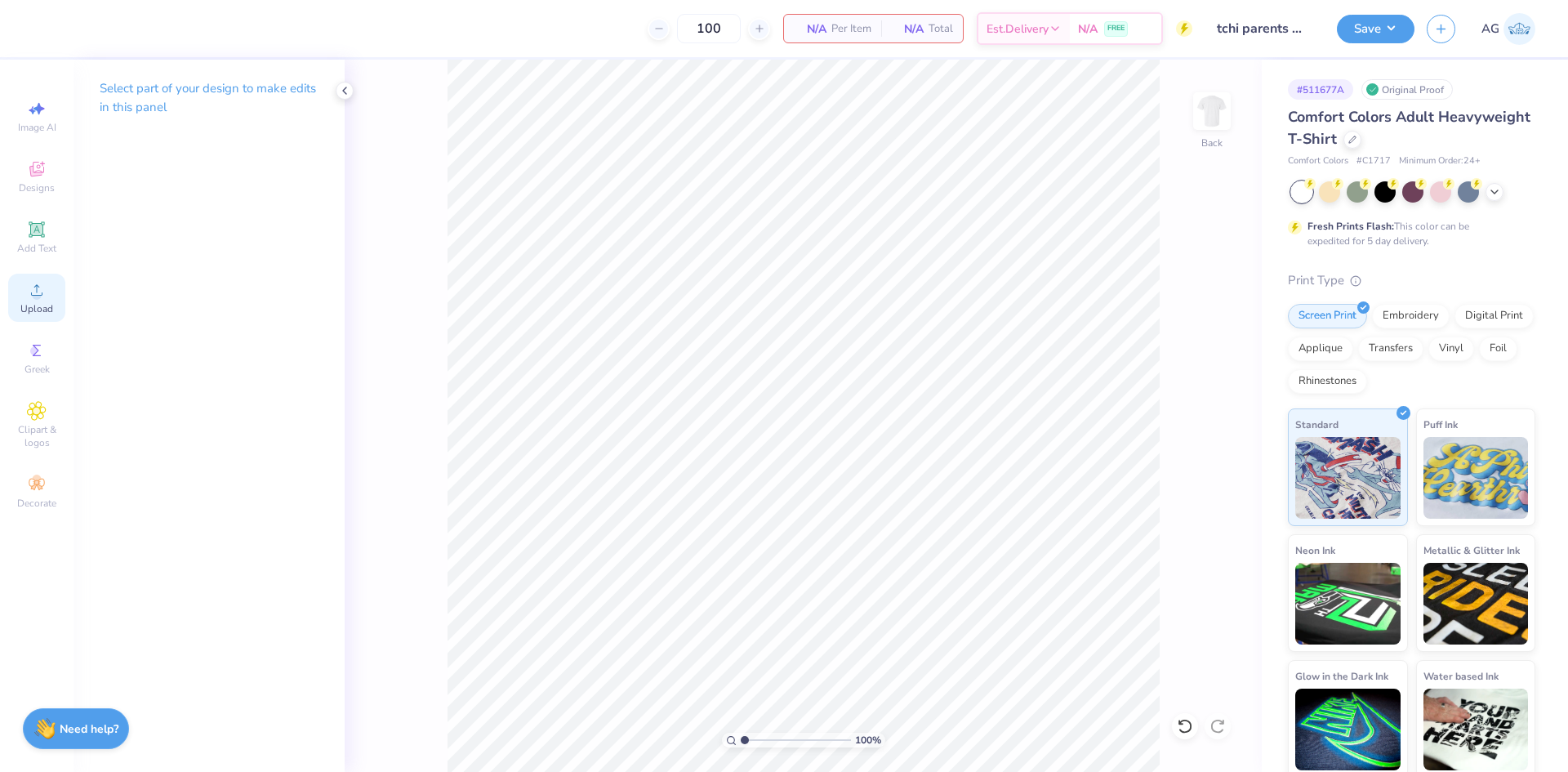
click at [25, 293] on div "Upload" at bounding box center [36, 298] width 57 height 49
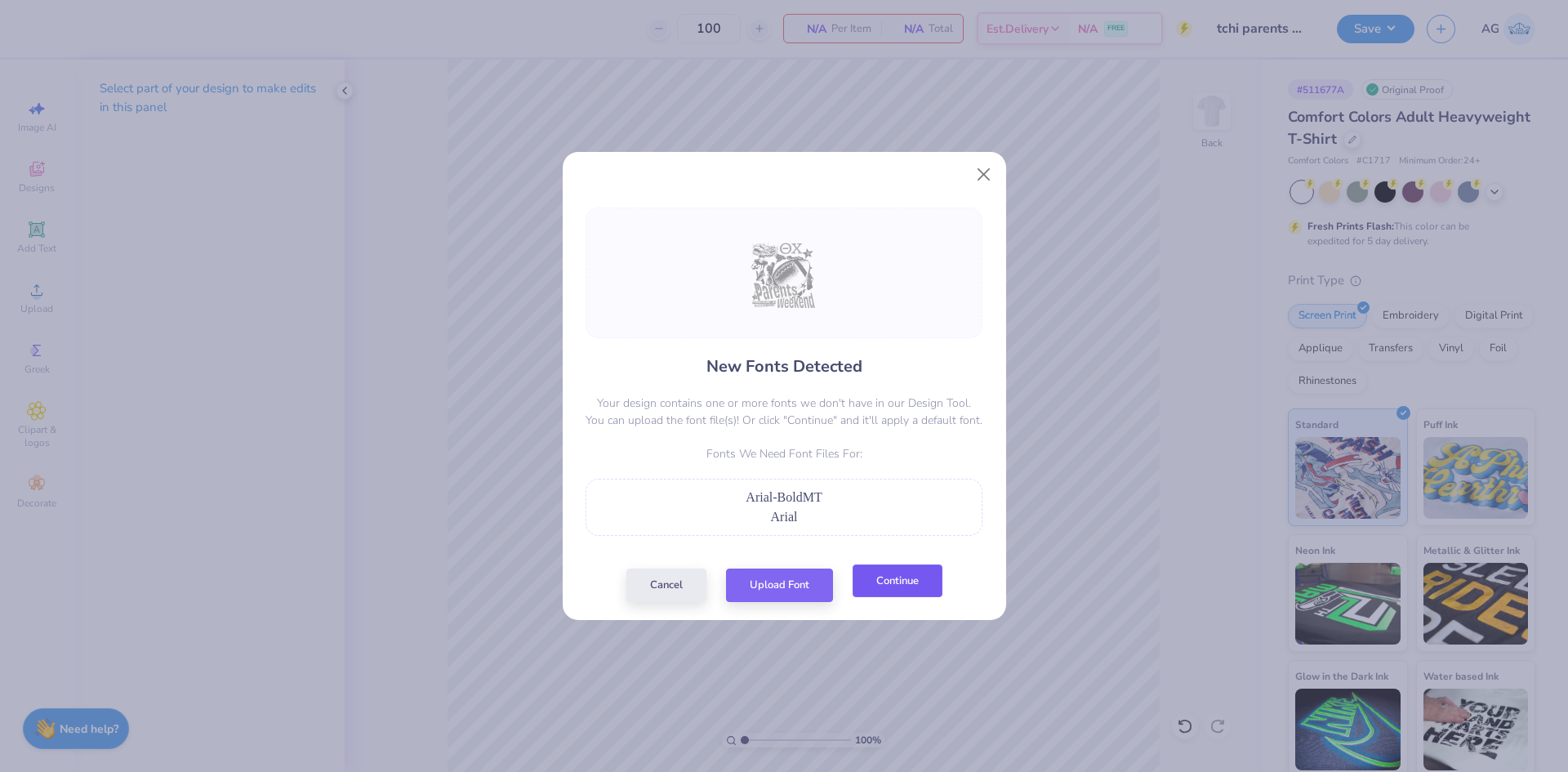
click at [885, 591] on button "Continue" at bounding box center [898, 581] width 90 height 34
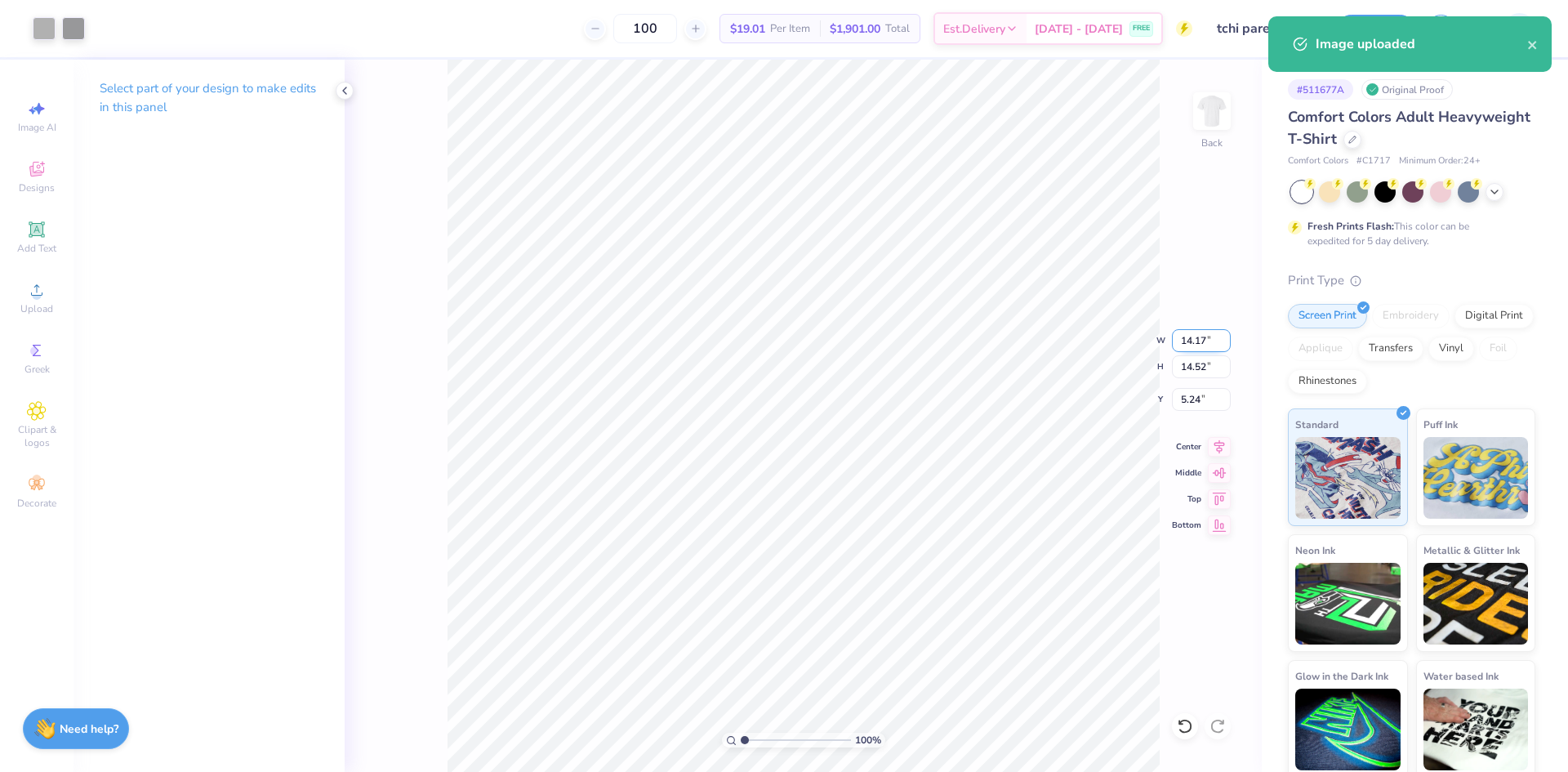
click at [1204, 336] on input "14.17" at bounding box center [1202, 341] width 59 height 23
type input "11.00"
type input "11.27"
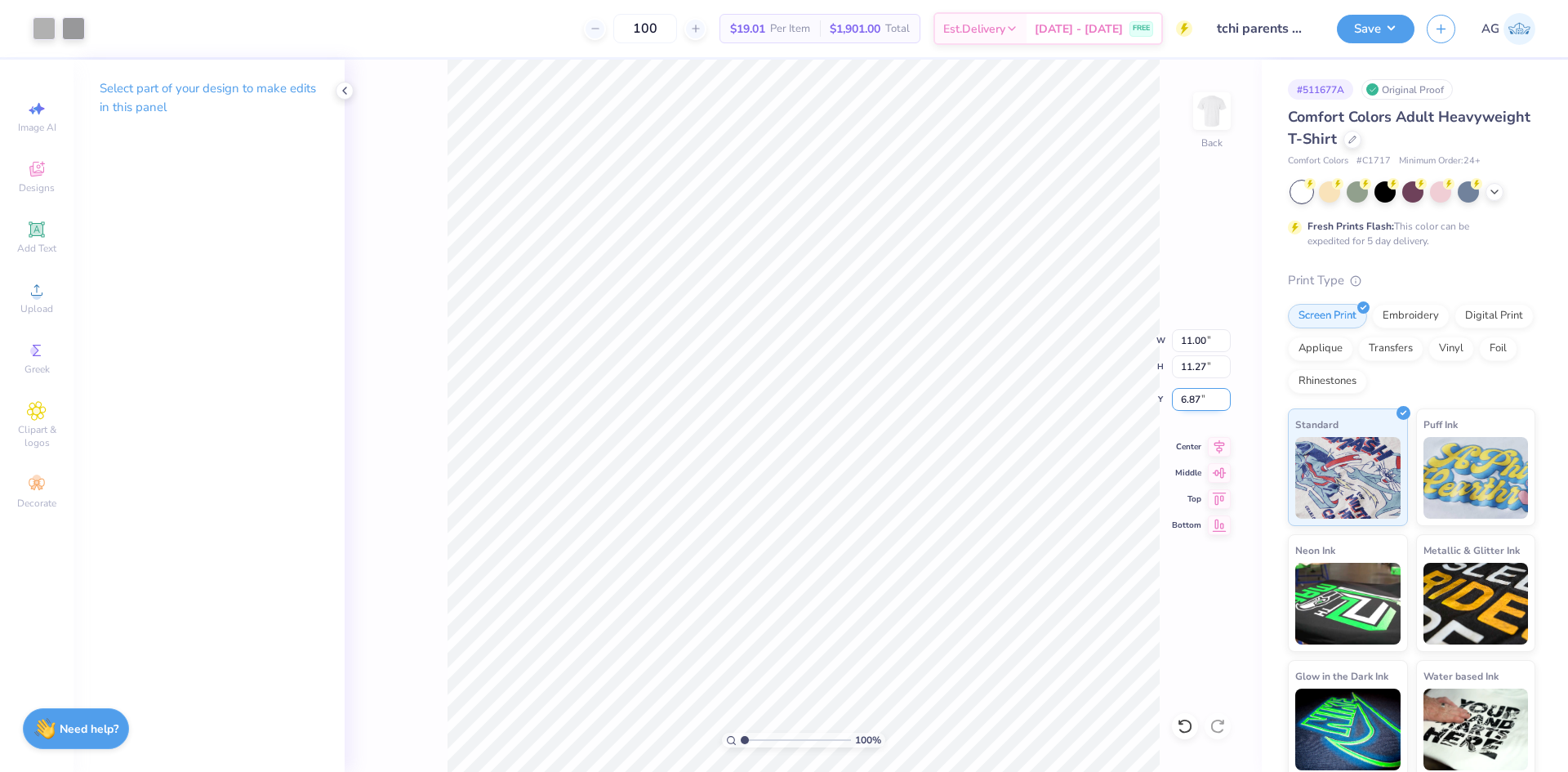
click at [1205, 393] on input "6.87" at bounding box center [1202, 399] width 59 height 23
type input "3.00"
click at [1356, 31] on button "Save" at bounding box center [1375, 26] width 77 height 29
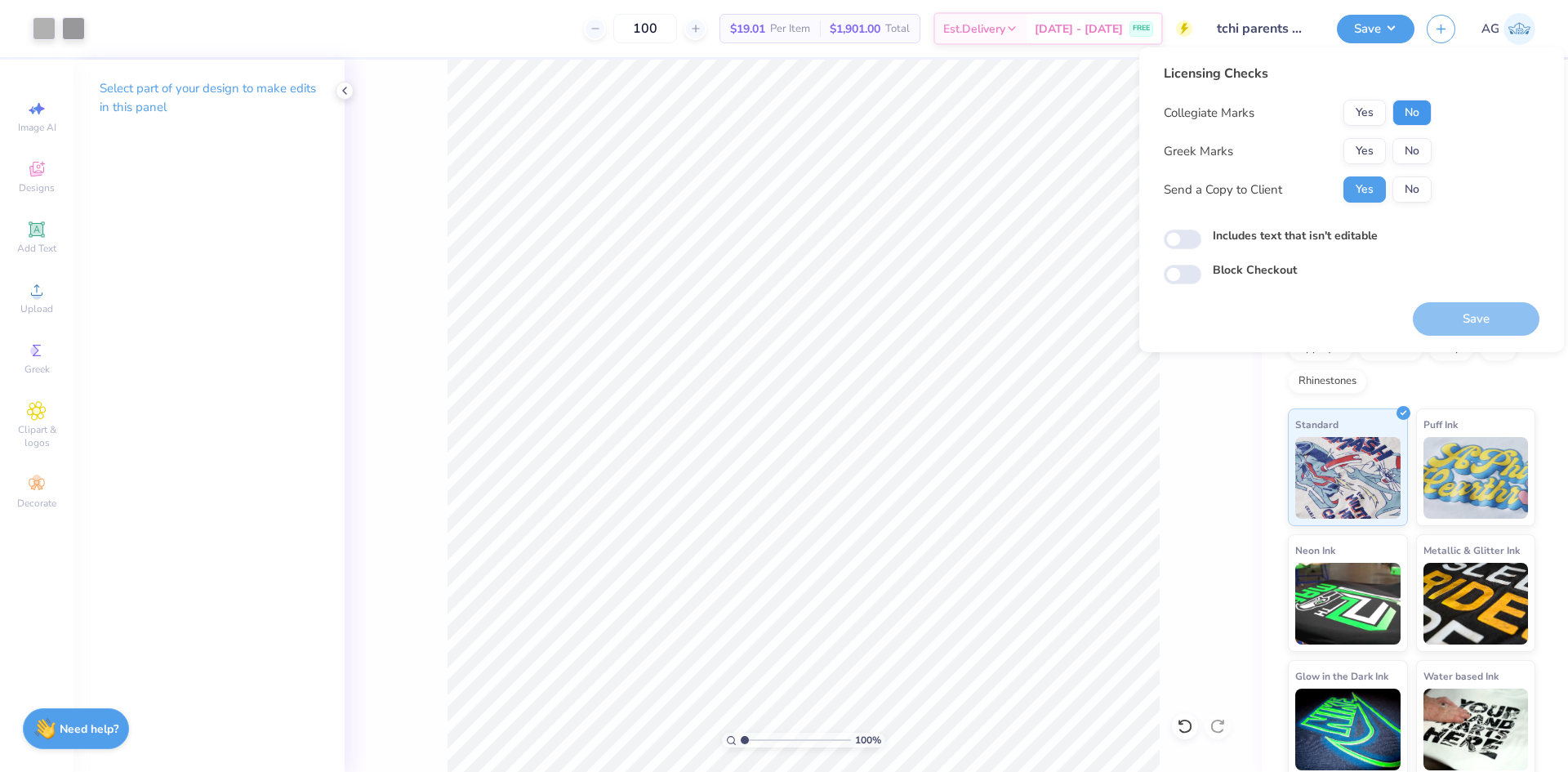
click at [1414, 114] on button "No" at bounding box center [1412, 113] width 39 height 26
click at [1366, 158] on button "Yes" at bounding box center [1364, 151] width 42 height 26
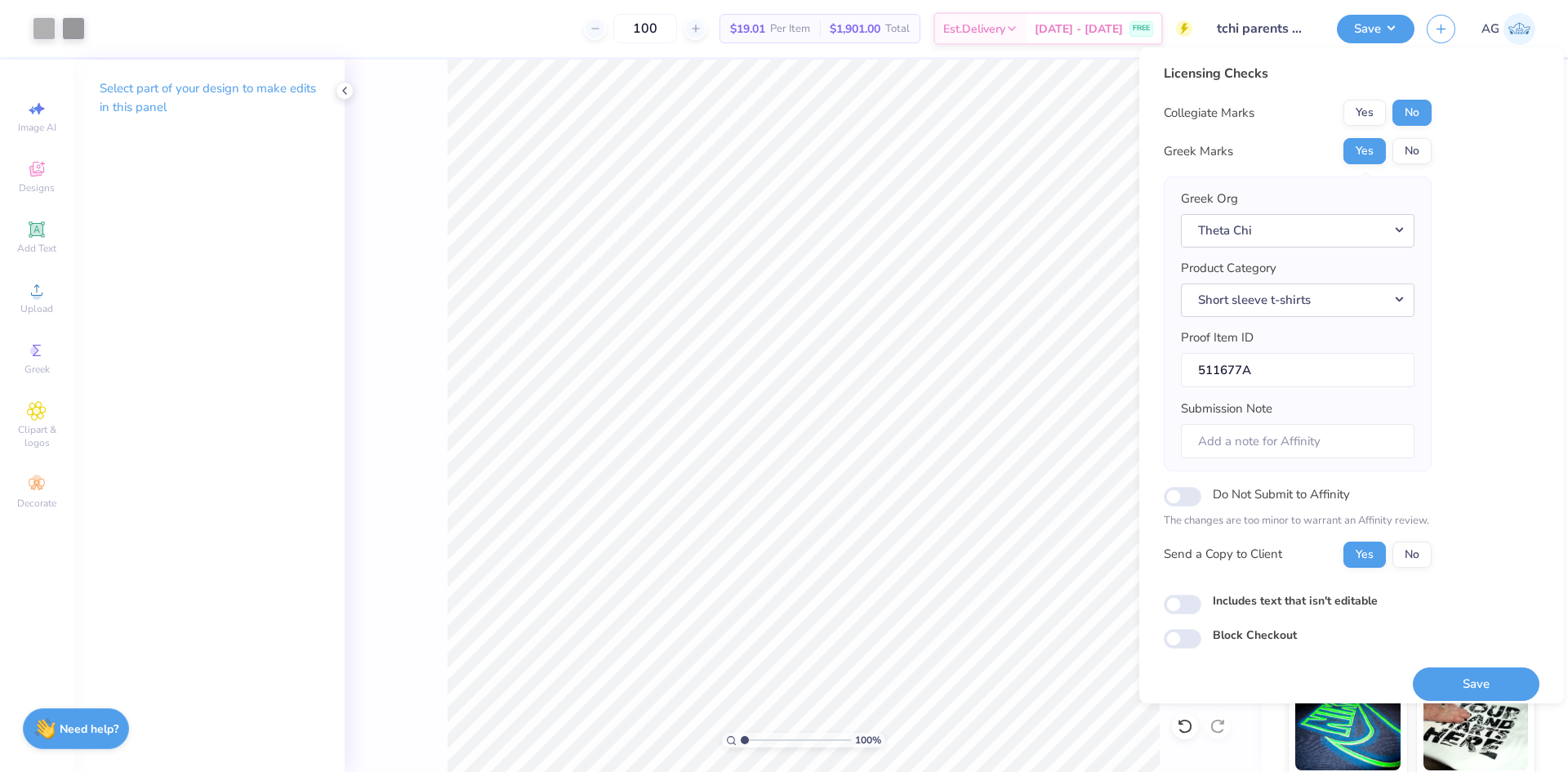
drag, startPoint x: 1194, startPoint y: 615, endPoint x: 1173, endPoint y: 615, distance: 21.0
click at [1193, 614] on div "Licensing Checks Collegiate Marks Yes No Greek Marks Yes No Greek Org Theta Chi…" at bounding box center [1351, 356] width 376 height 585
click at [1196, 607] on input "Includes text that isn't editable" at bounding box center [1182, 605] width 37 height 20
checkbox input "true"
click at [42, 26] on div at bounding box center [44, 27] width 23 height 23
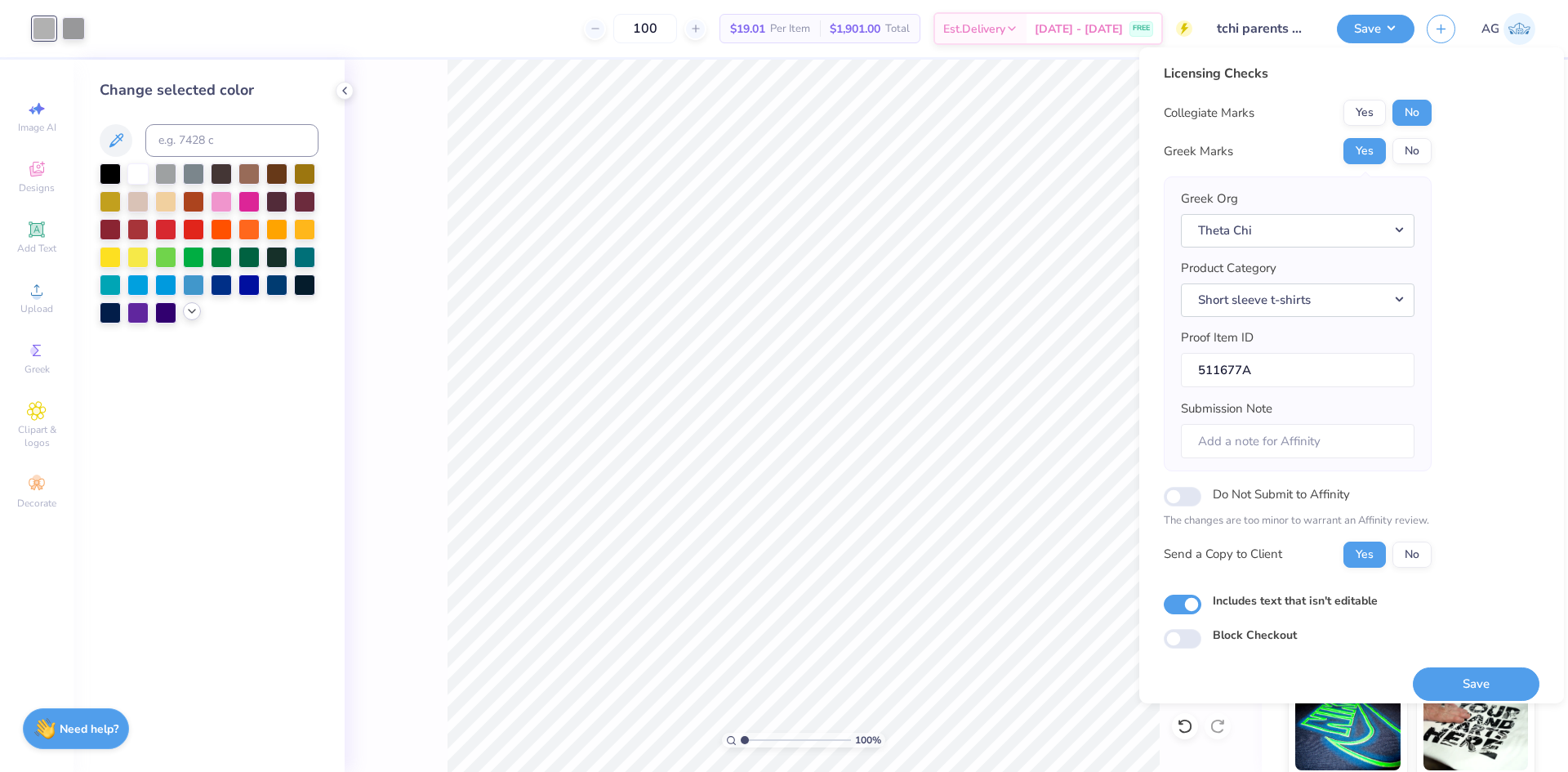
click at [200, 310] on div at bounding box center [192, 311] width 18 height 18
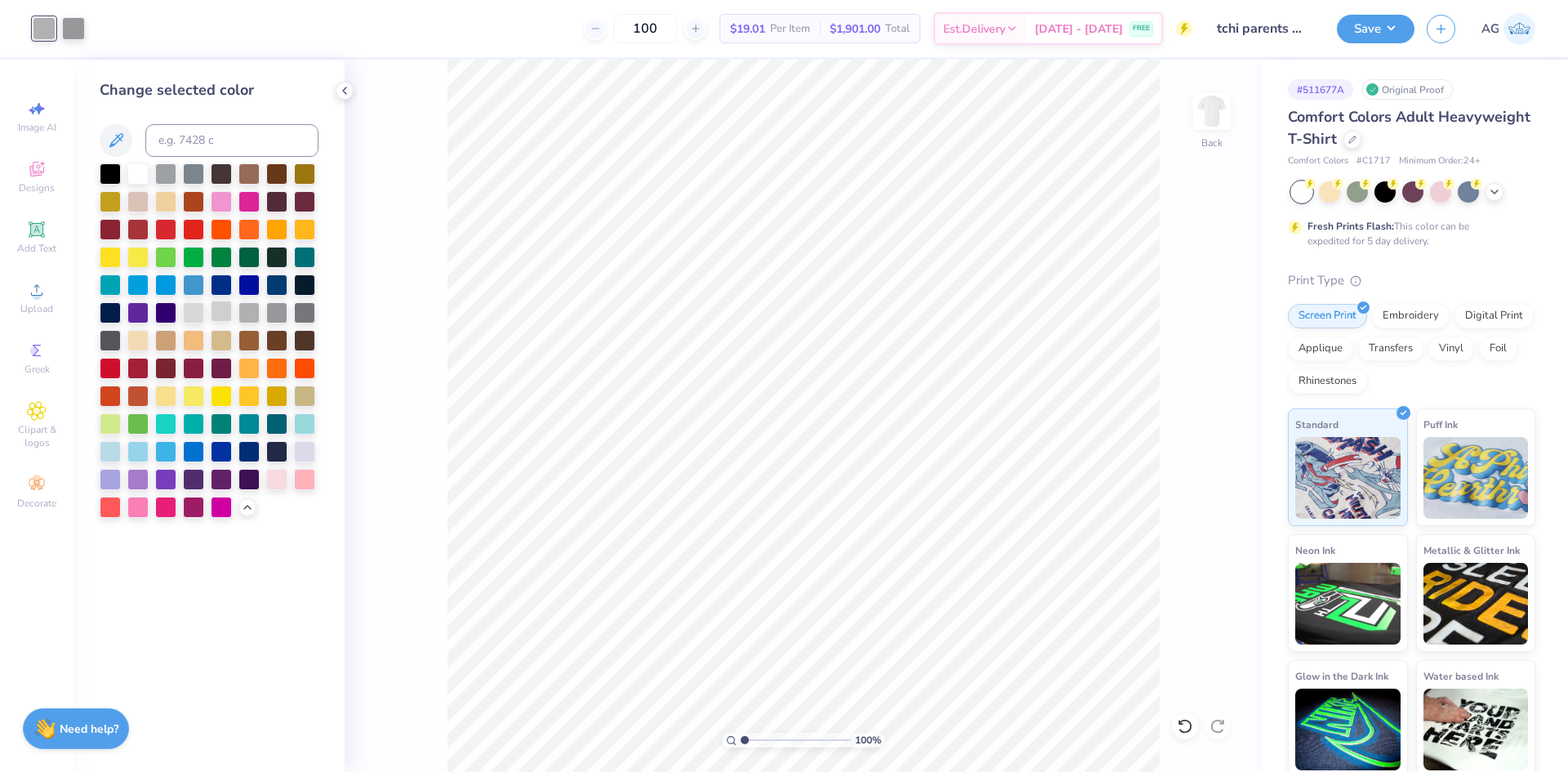
click at [215, 311] on div at bounding box center [221, 311] width 21 height 21
click at [226, 316] on div at bounding box center [221, 311] width 21 height 21
click at [1185, 723] on icon at bounding box center [1185, 726] width 16 height 16
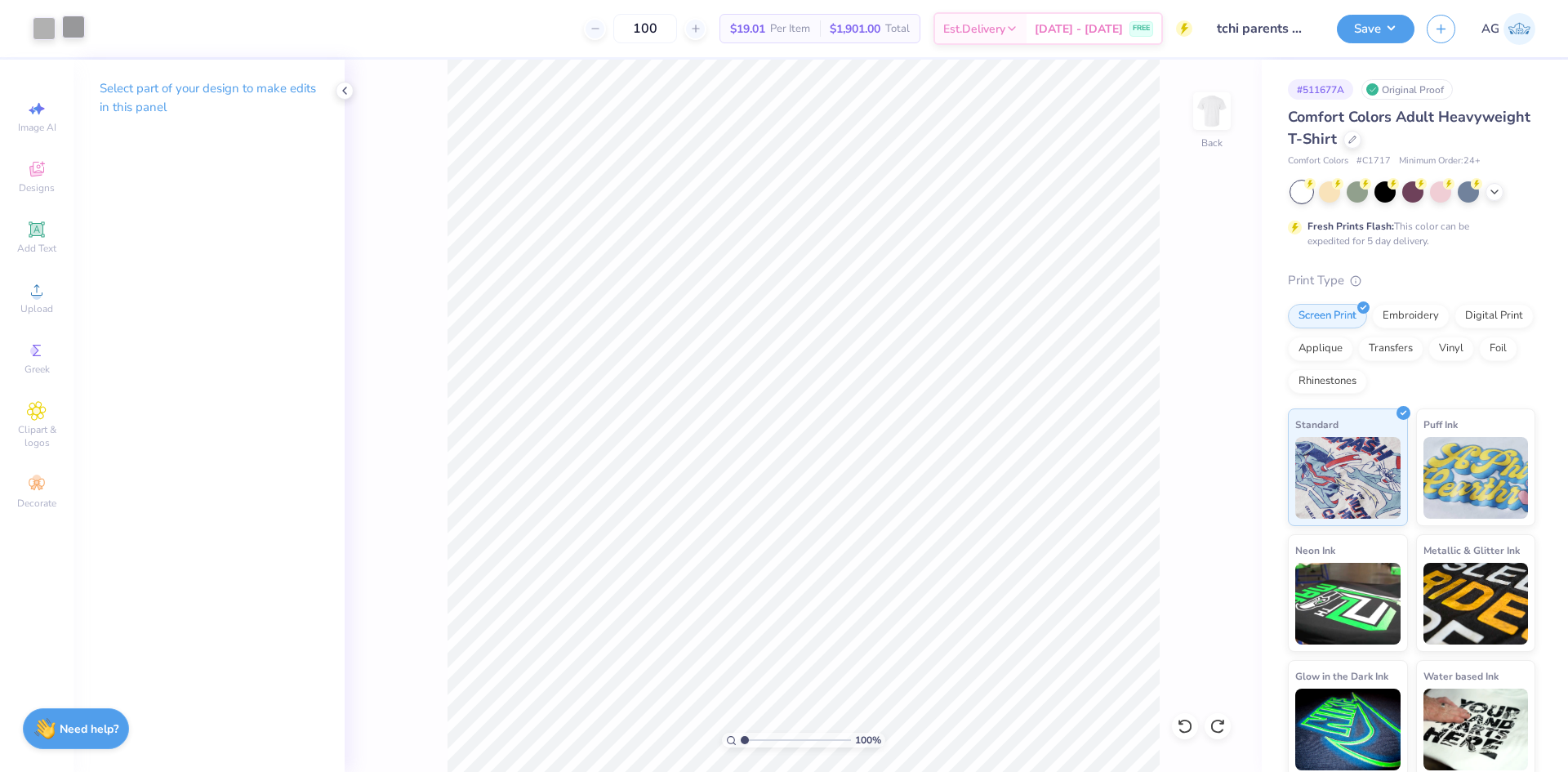
click at [78, 32] on div at bounding box center [74, 27] width 23 height 23
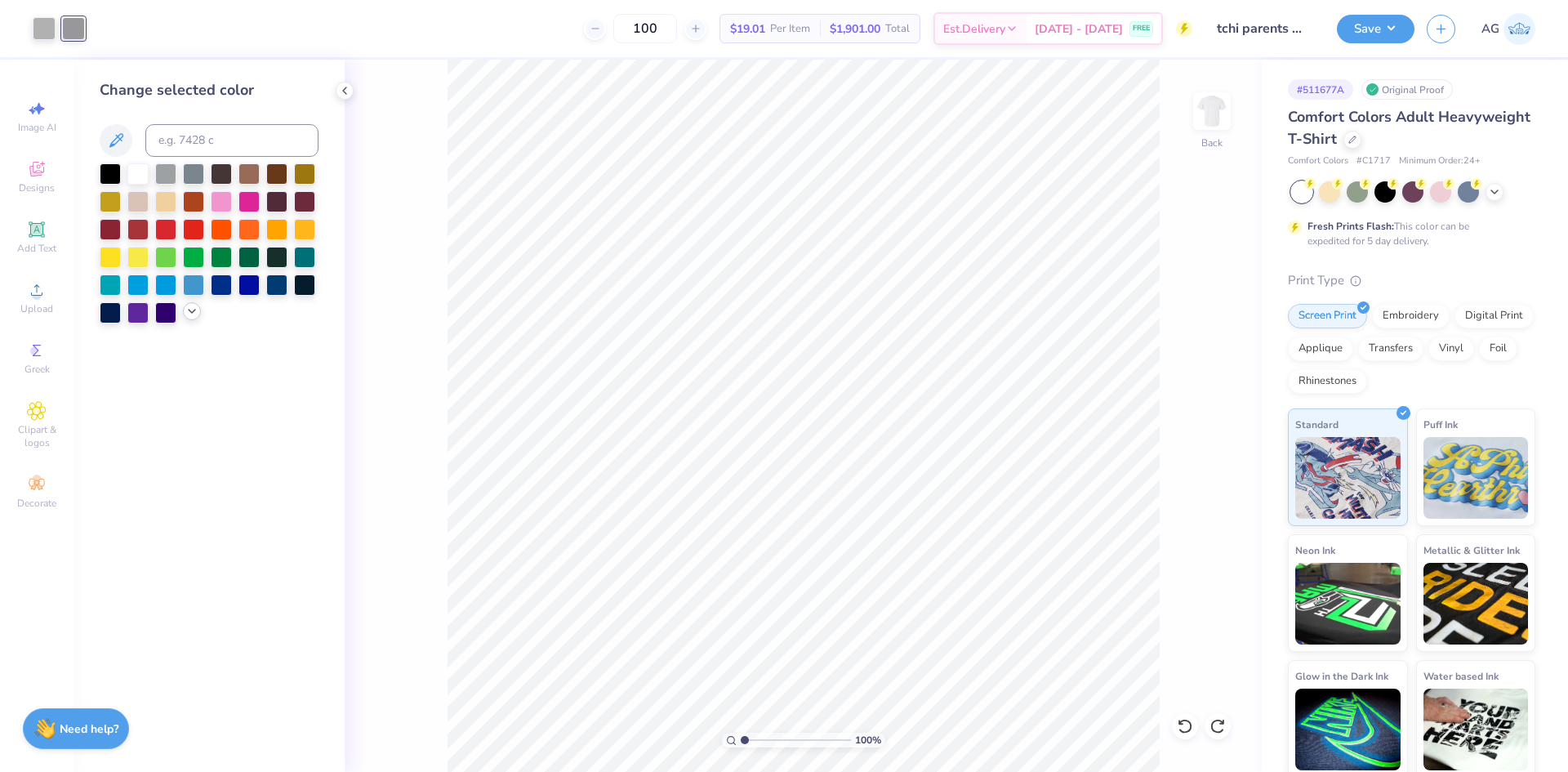
click at [183, 316] on div at bounding box center [209, 243] width 219 height 160
click at [190, 310] on icon at bounding box center [192, 311] width 13 height 13
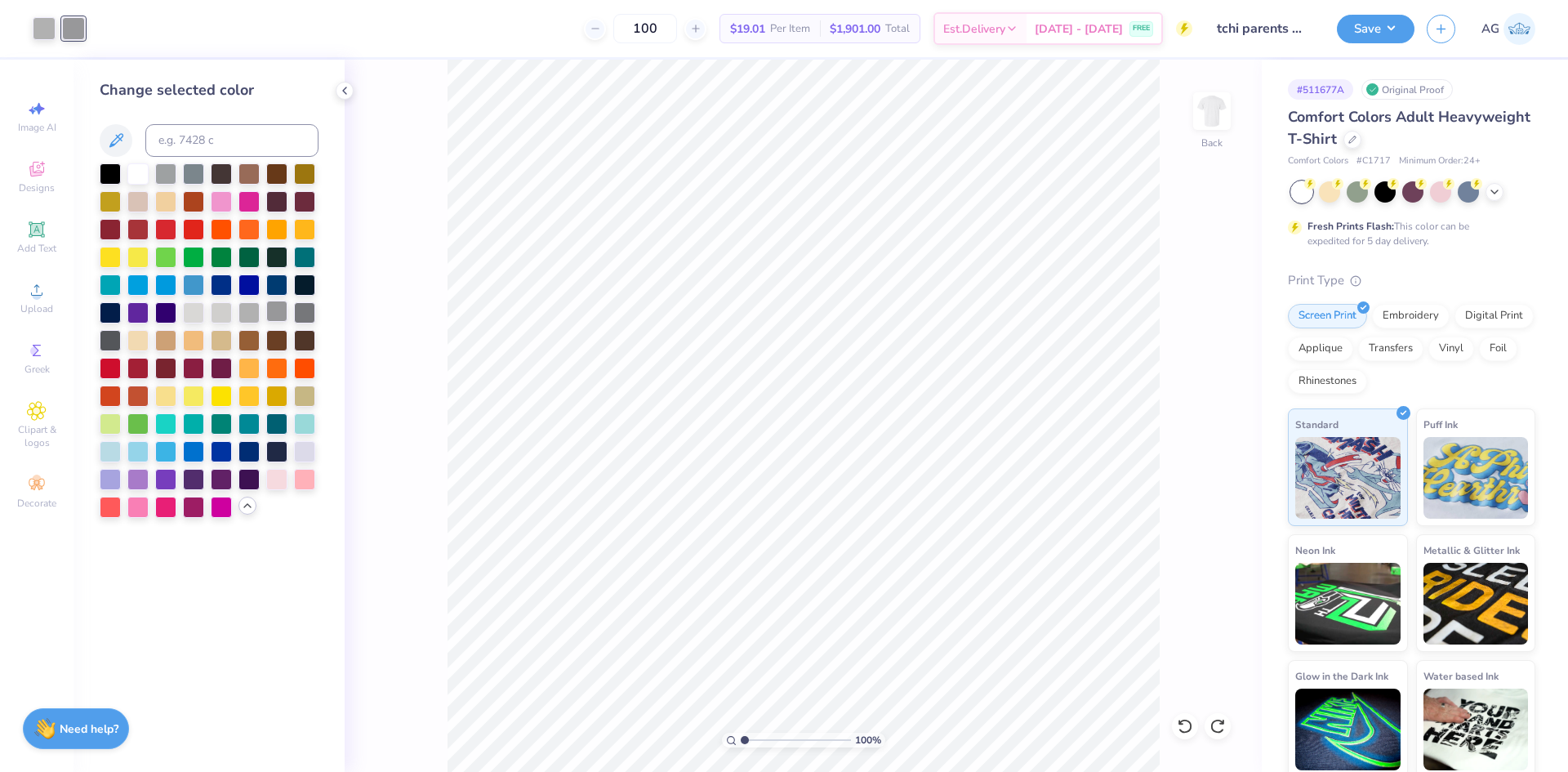
click at [304, 318] on div at bounding box center [304, 312] width 21 height 21
click at [271, 310] on div at bounding box center [277, 311] width 21 height 21
click at [1369, 21] on button "Save" at bounding box center [1375, 26] width 77 height 29
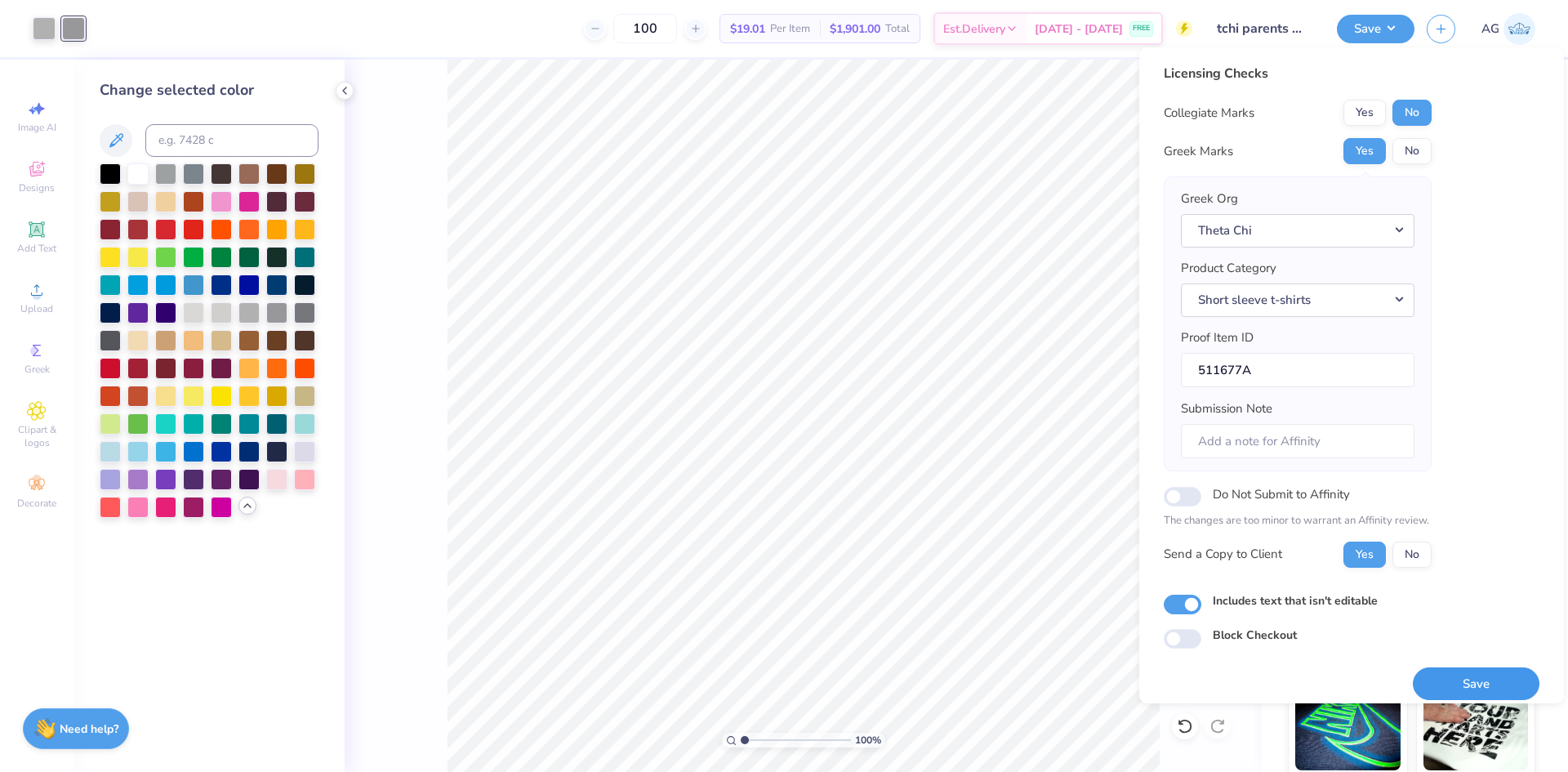
click at [1448, 673] on button "Save" at bounding box center [1476, 684] width 127 height 34
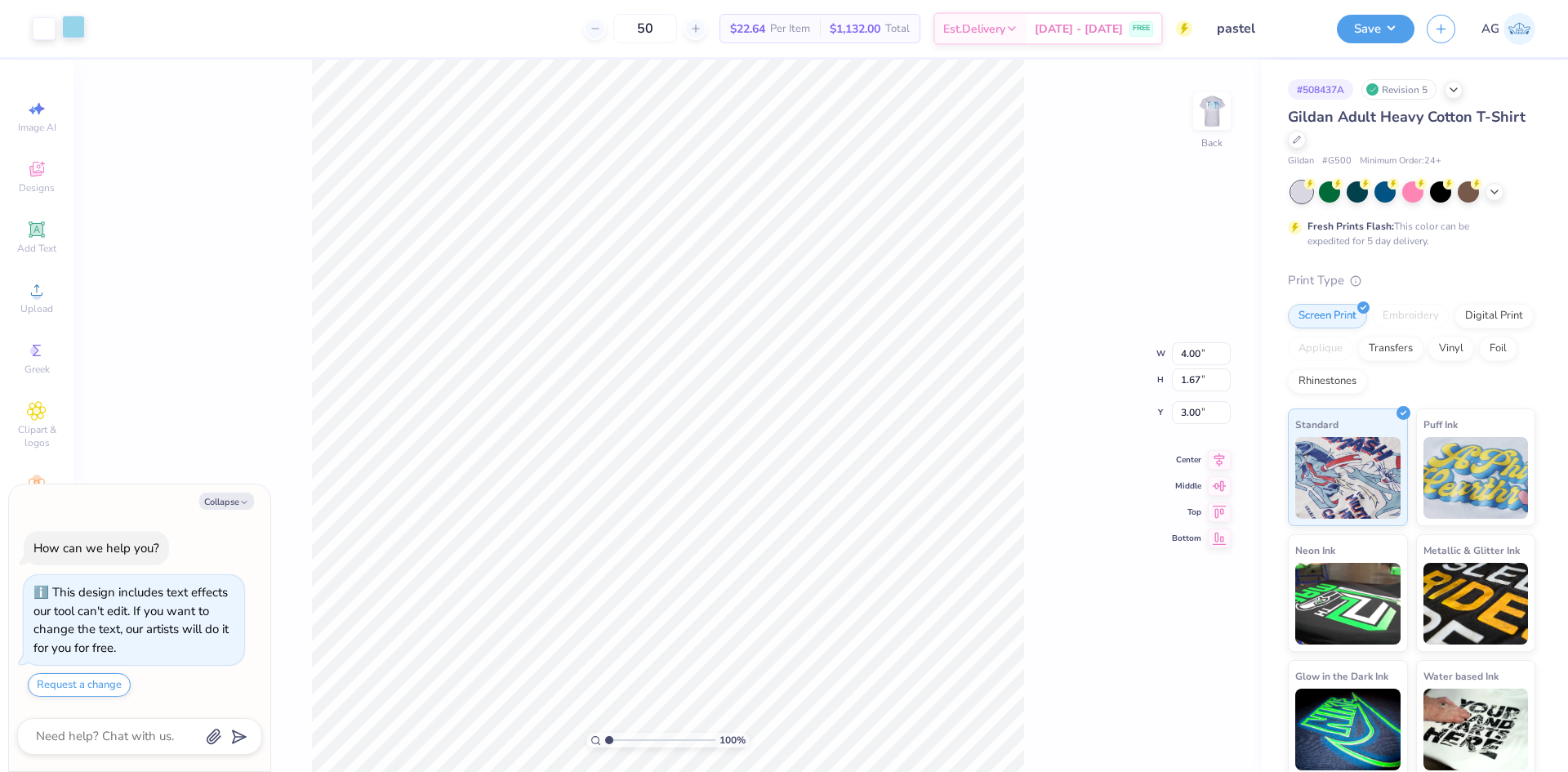
click at [78, 33] on div at bounding box center [74, 27] width 23 height 23
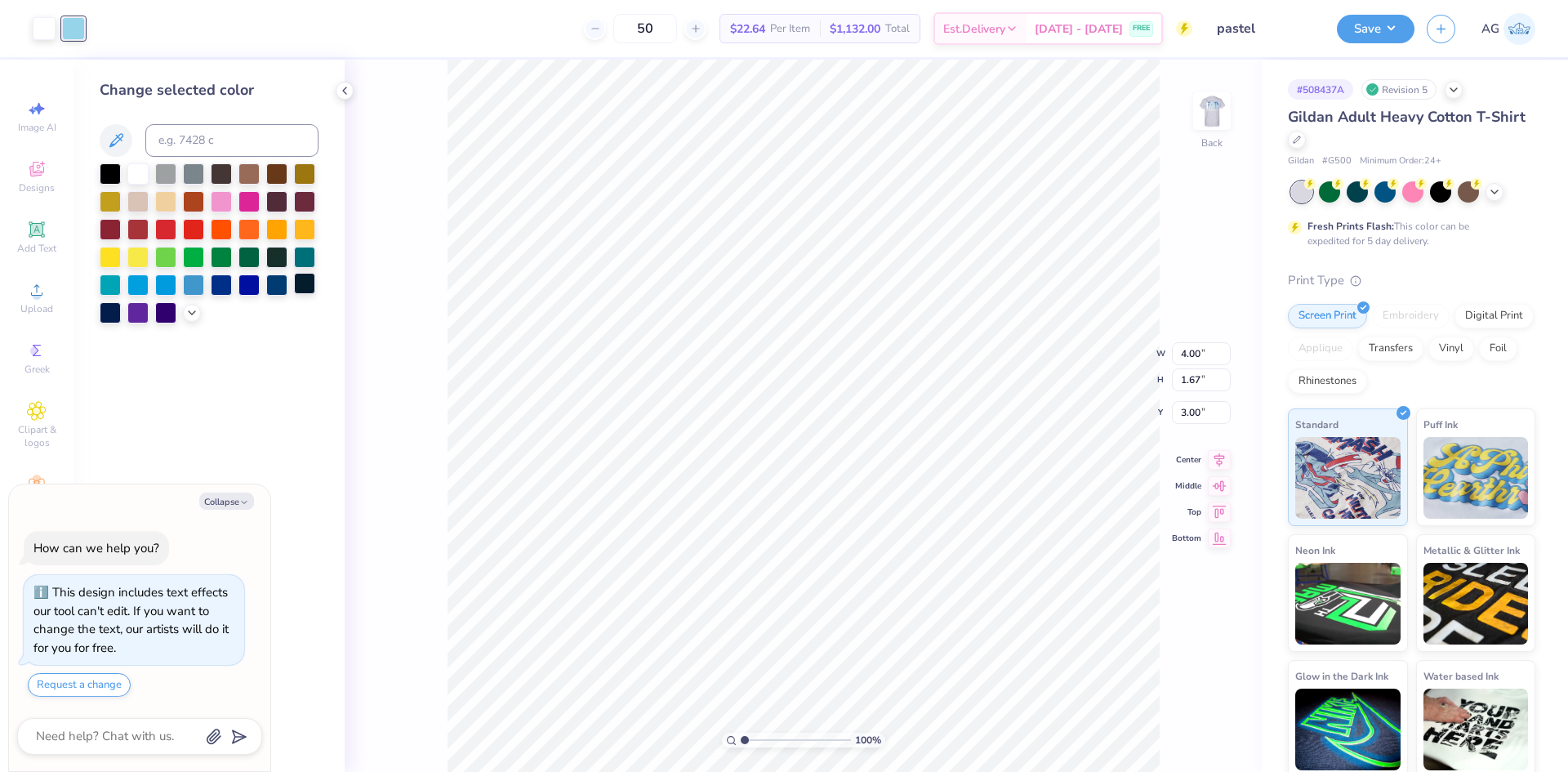
click at [302, 286] on div at bounding box center [304, 284] width 21 height 21
type textarea "x"
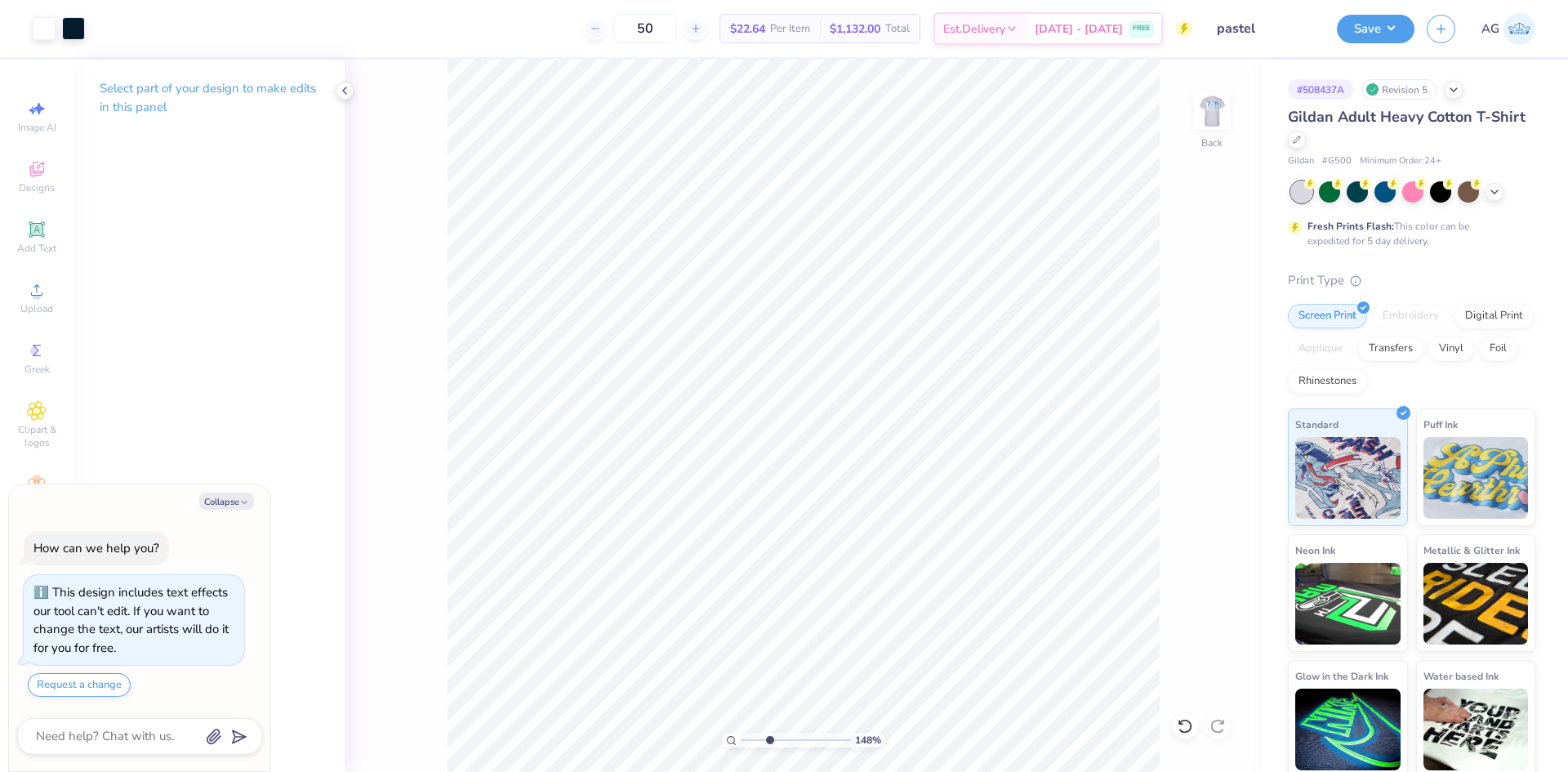
drag, startPoint x: 750, startPoint y: 735, endPoint x: 769, endPoint y: 736, distance: 19.0
type input "3.27"
click at [769, 736] on input "range" at bounding box center [795, 740] width 110 height 15
type textarea "x"
click at [778, 739] on input "range" at bounding box center [795, 740] width 110 height 15
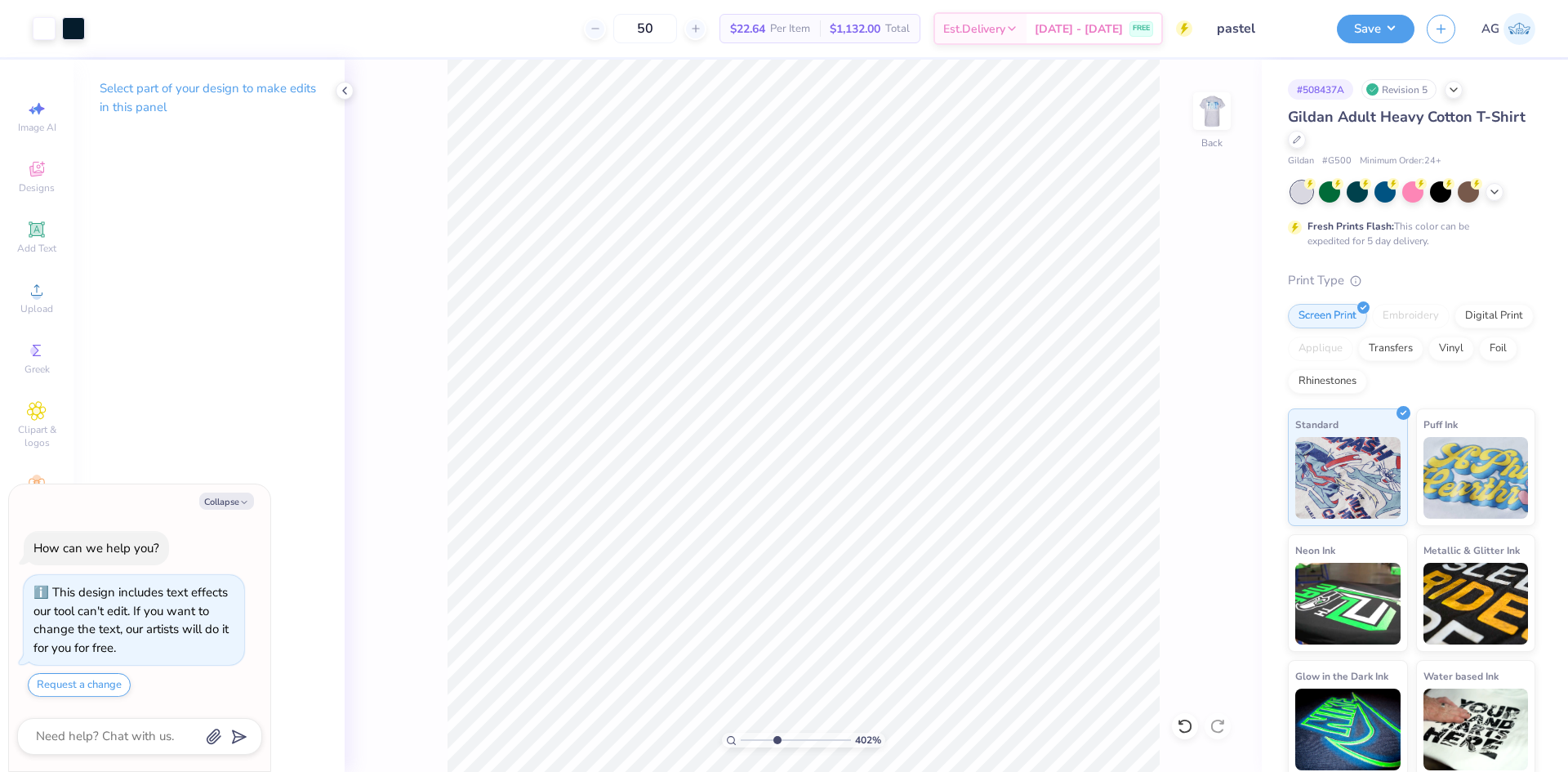
type input "4.02"
click at [778, 743] on input "range" at bounding box center [795, 740] width 110 height 15
click at [1214, 104] on img at bounding box center [1212, 110] width 65 height 65
type textarea "x"
drag, startPoint x: 774, startPoint y: 743, endPoint x: 758, endPoint y: 733, distance: 18.9
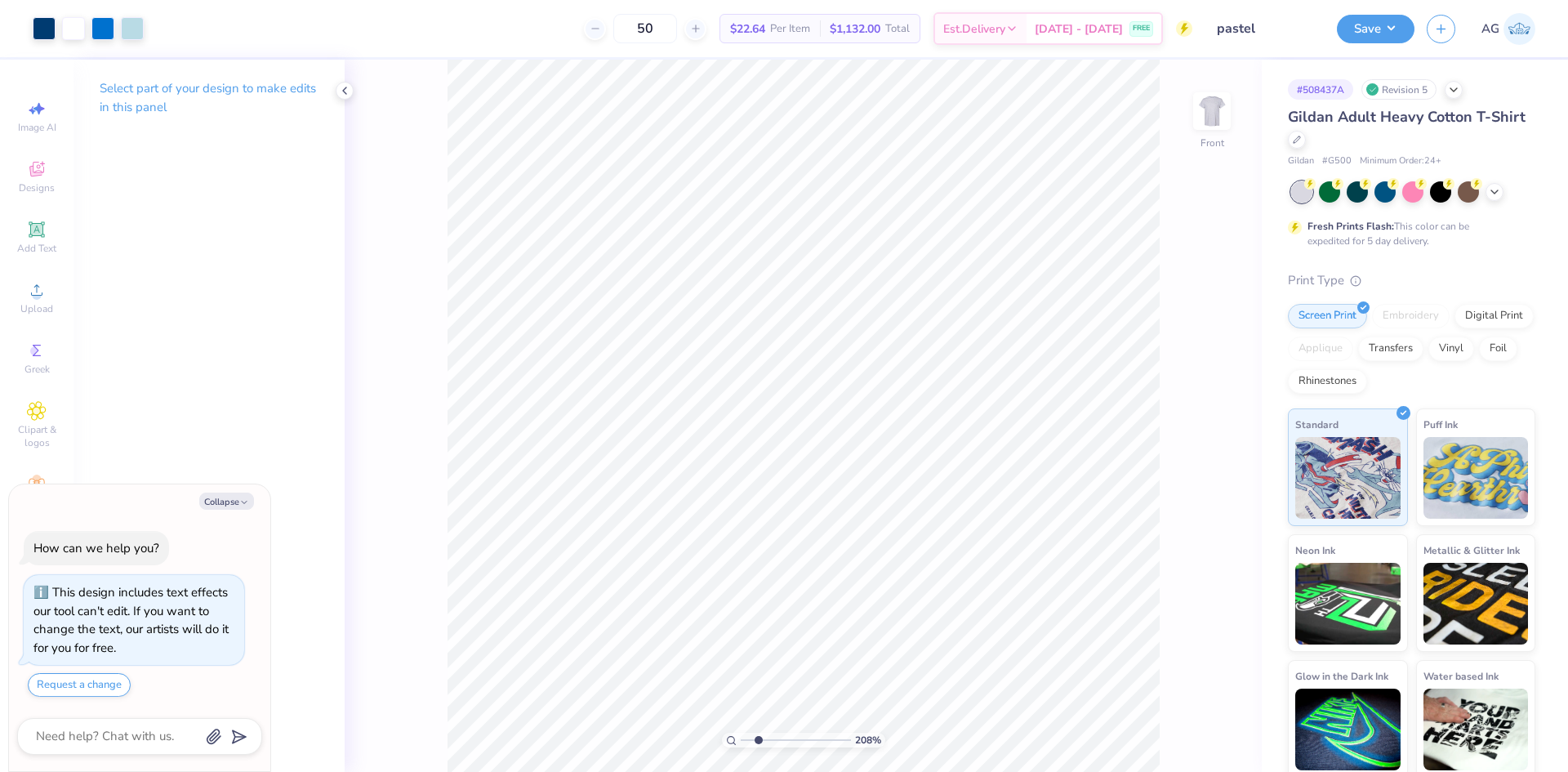
type input "2.23"
click at [758, 733] on input "range" at bounding box center [795, 740] width 110 height 15
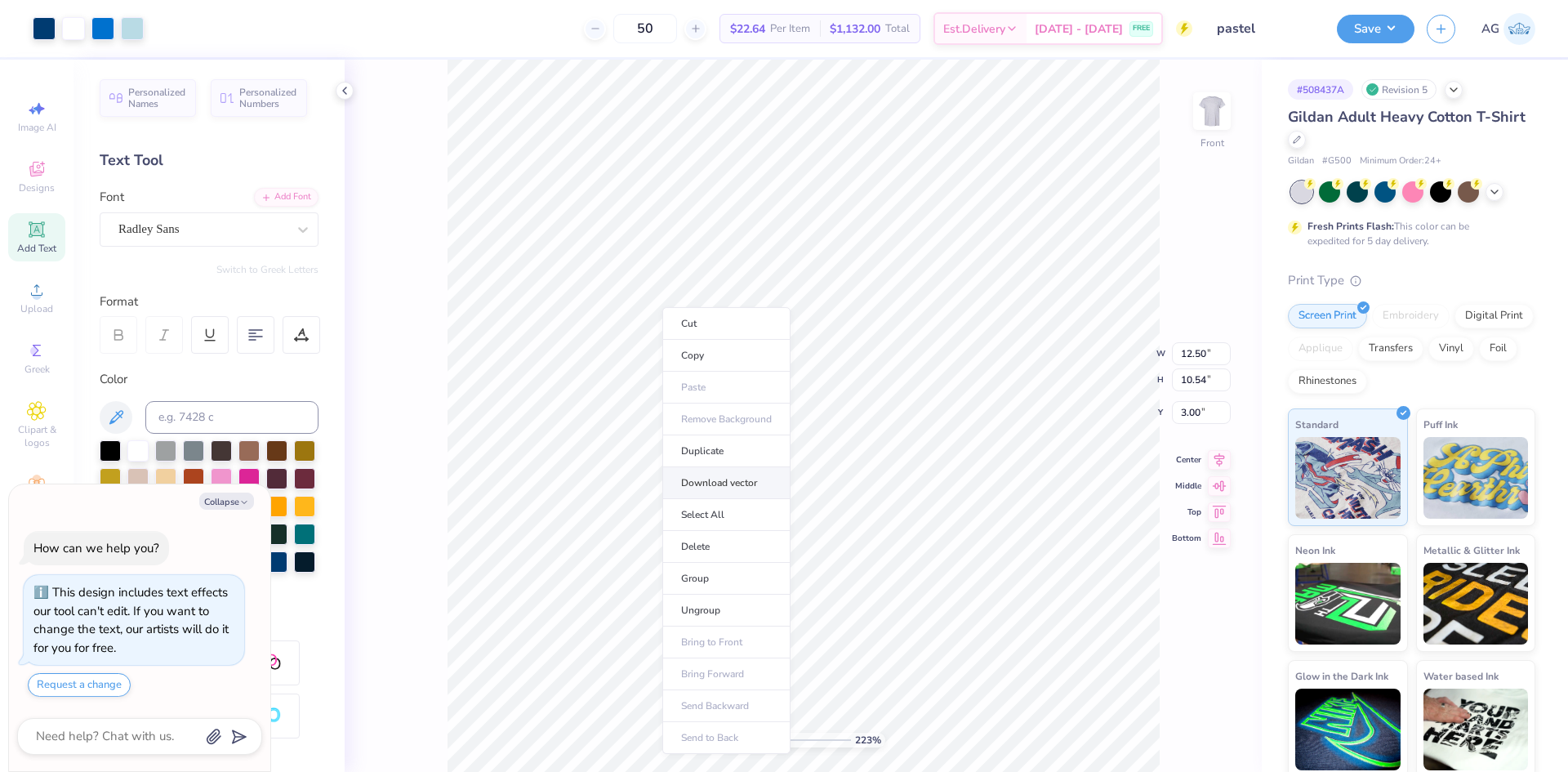
click at [730, 481] on li "Download vector" at bounding box center [727, 483] width 128 height 32
click at [1216, 105] on img at bounding box center [1212, 110] width 65 height 65
type textarea "x"
drag, startPoint x: 768, startPoint y: 737, endPoint x: 779, endPoint y: 743, distance: 12.5
type input "4.09"
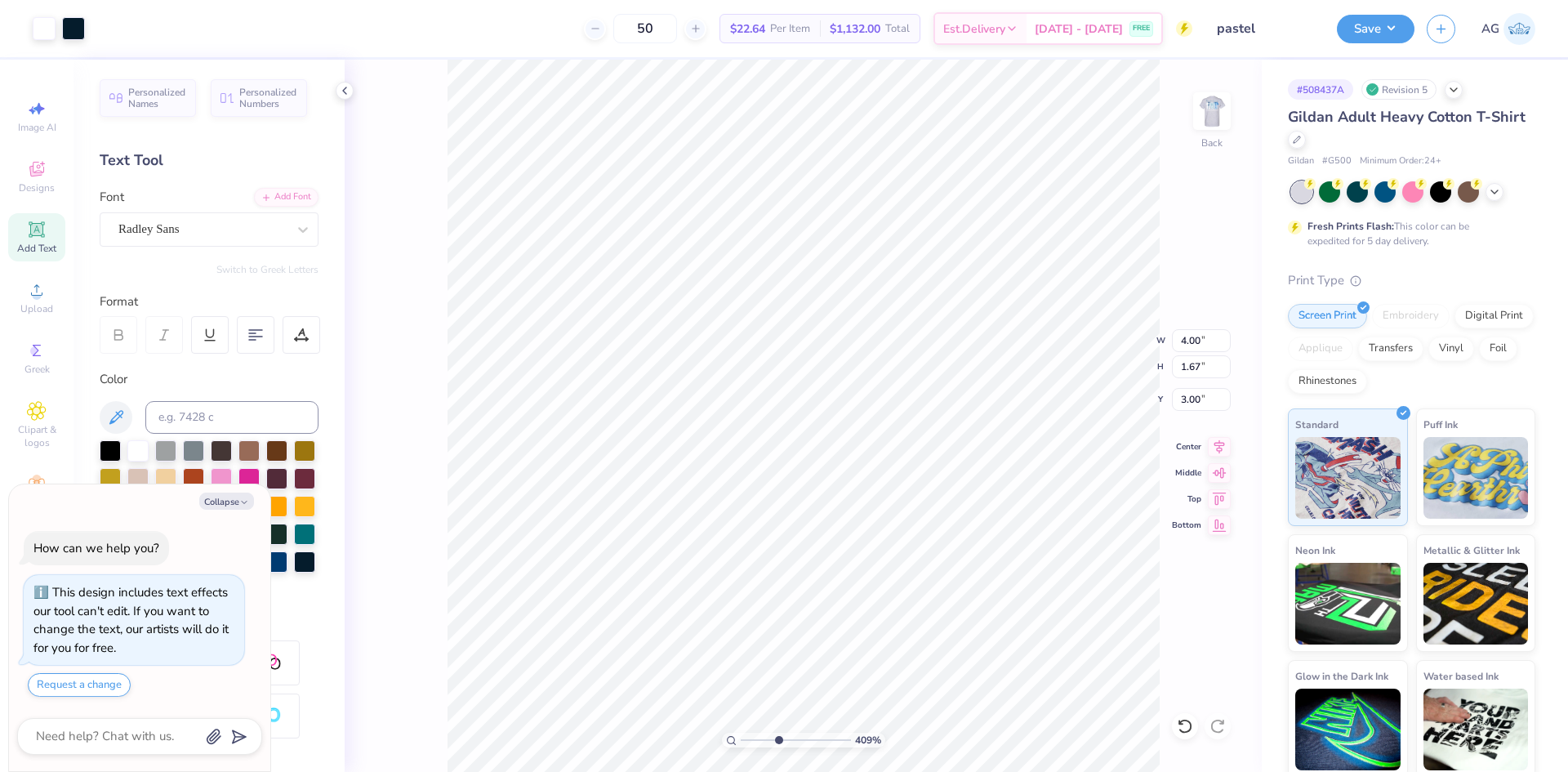
click at [779, 743] on input "range" at bounding box center [795, 740] width 110 height 15
type textarea "x"
click at [436, 659] on div "409 % Back" at bounding box center [803, 415] width 918 height 712
drag, startPoint x: 775, startPoint y: 741, endPoint x: 751, endPoint y: 736, distance: 24.5
type input "1.63"
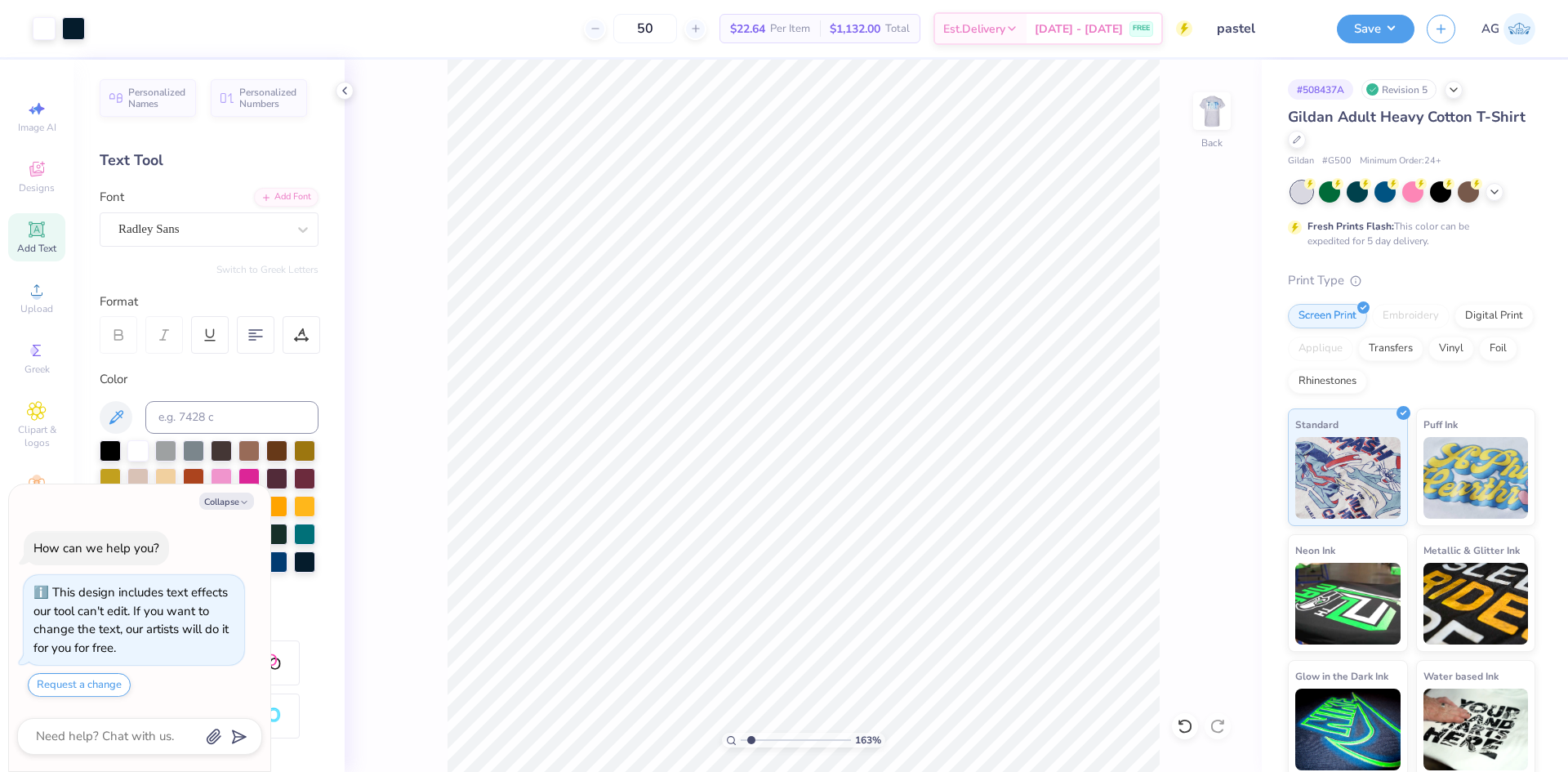
click at [751, 736] on input "range" at bounding box center [795, 740] width 110 height 15
click at [1229, 119] on div at bounding box center [1212, 111] width 75 height 75
type textarea "x"
click at [759, 747] on input "range" at bounding box center [795, 740] width 110 height 15
drag, startPoint x: 756, startPoint y: 747, endPoint x: 738, endPoint y: 741, distance: 19.0
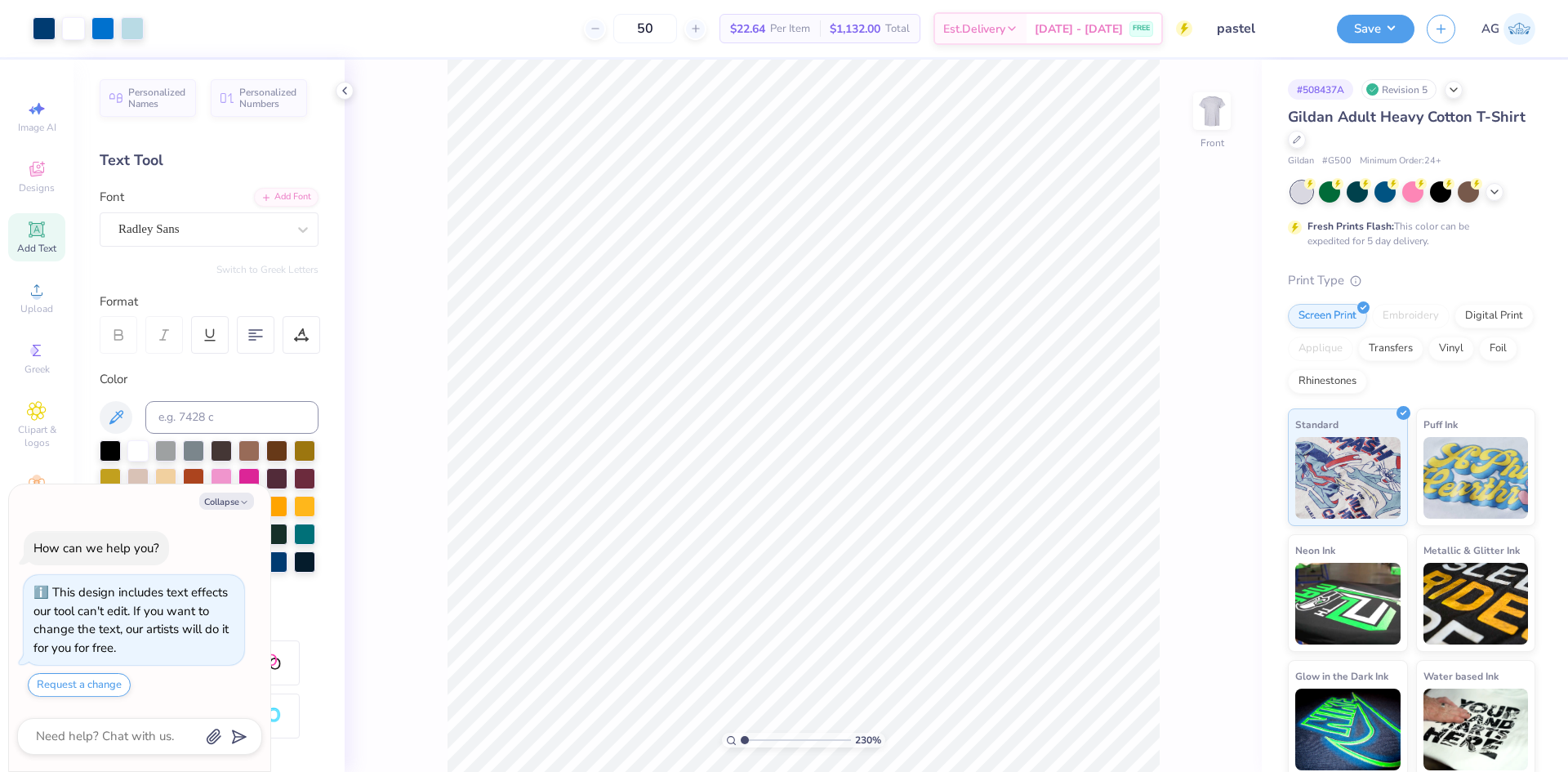
type input "1"
click at [741, 744] on input "range" at bounding box center [795, 740] width 110 height 15
click at [1261, 117] on div "100 % Front" at bounding box center [803, 415] width 918 height 712
click at [1214, 116] on img at bounding box center [1212, 110] width 65 height 65
drag, startPoint x: 1224, startPoint y: 105, endPoint x: 0, endPoint y: 469, distance: 1277.0
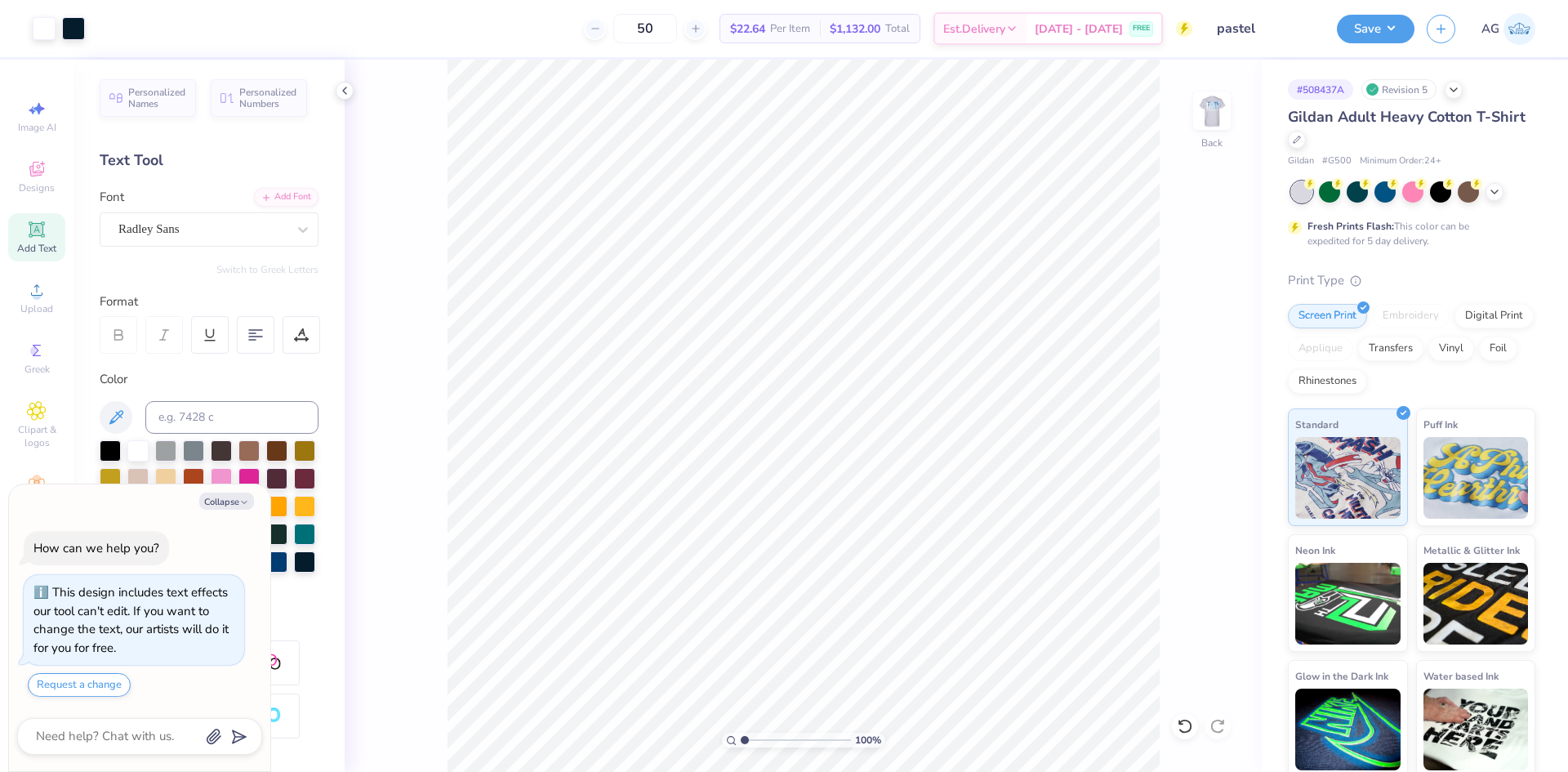
click at [1222, 105] on img at bounding box center [1212, 111] width 33 height 33
click at [2, 335] on div "Image AI Designs Add Text Upload Greek Clipart & logos Decorate" at bounding box center [36, 415] width 74 height 712
click at [20, 306] on div "Upload" at bounding box center [36, 298] width 57 height 49
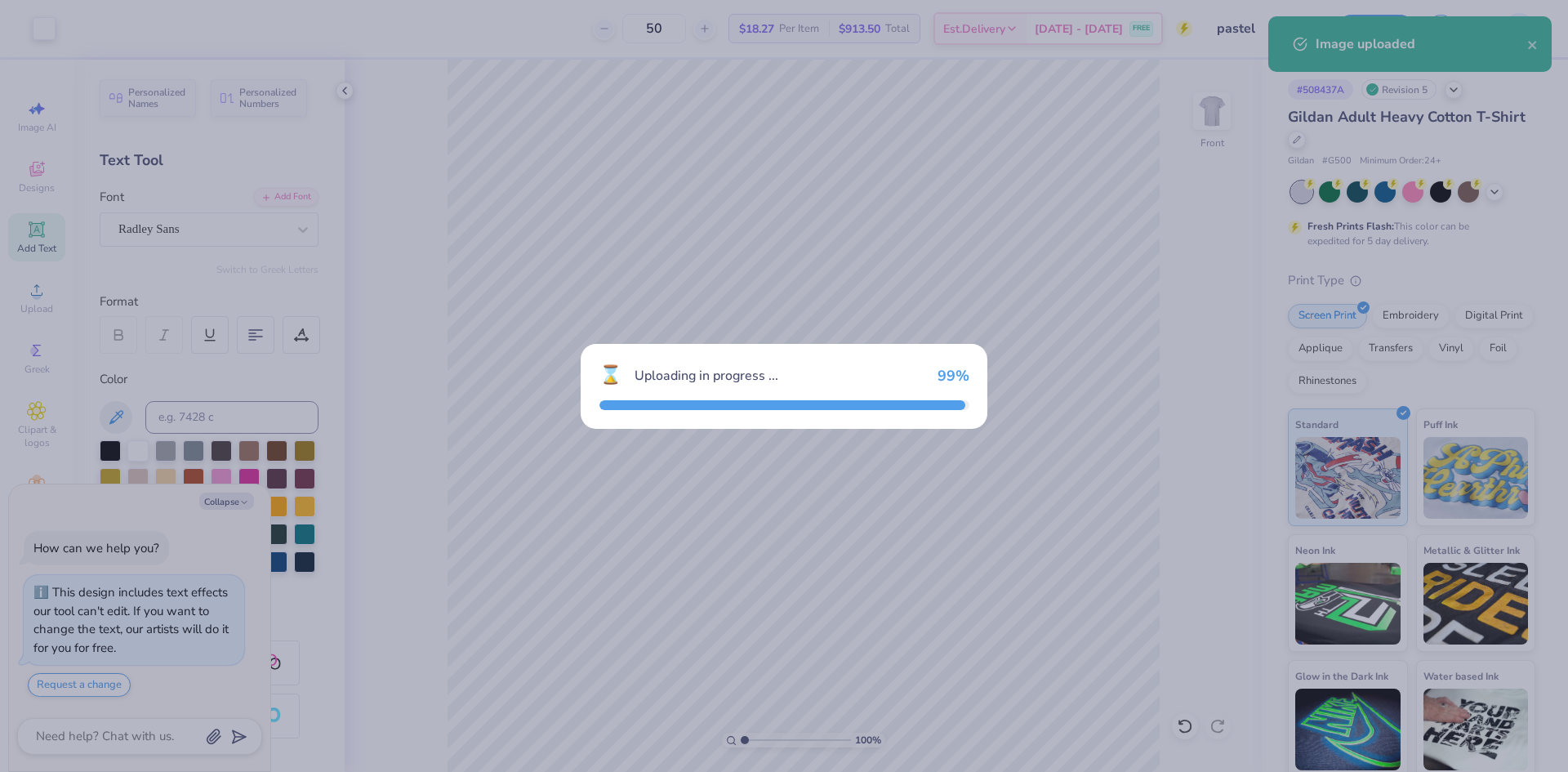
type textarea "x"
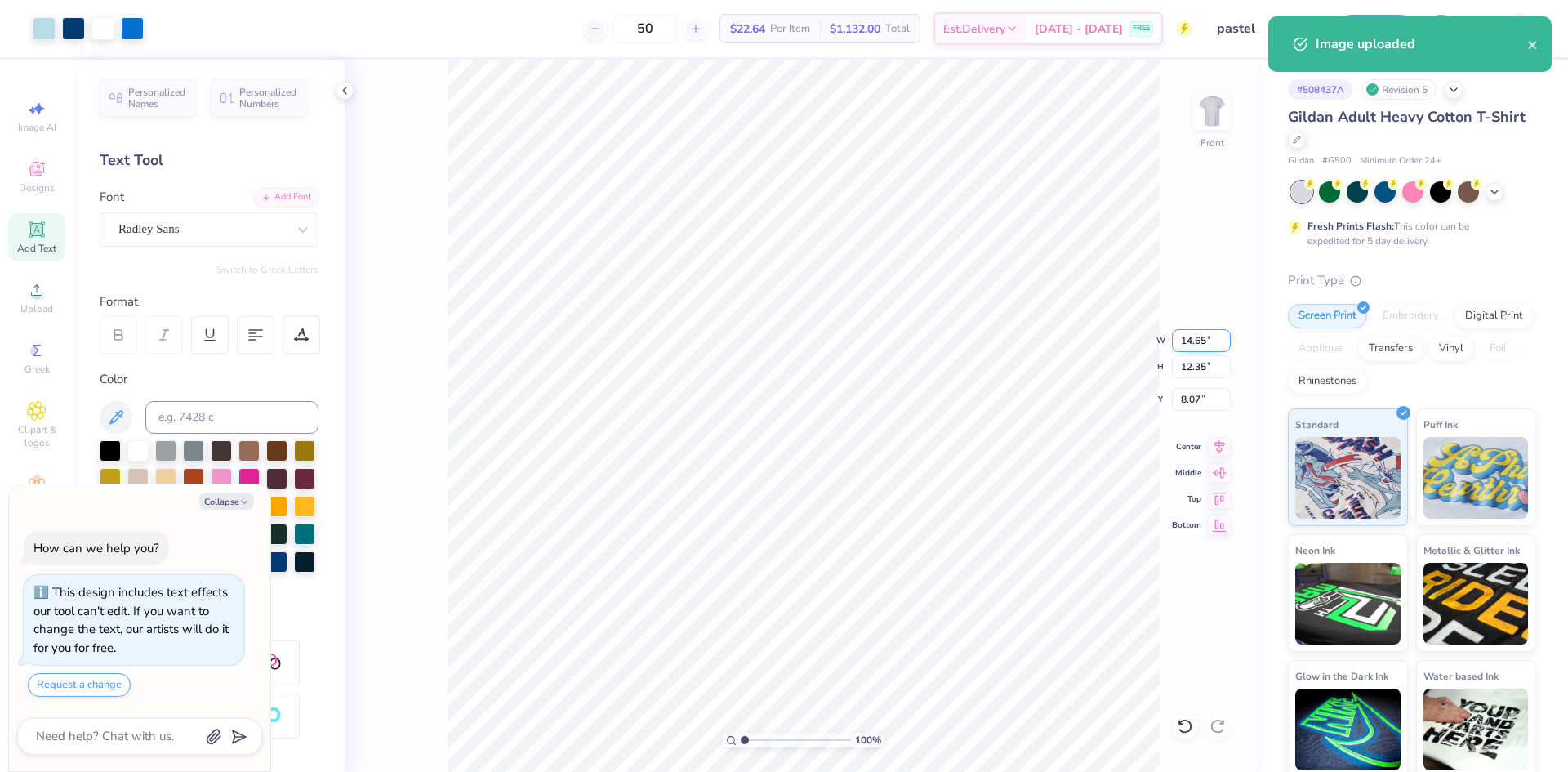
click at [1202, 343] on input "14.65" at bounding box center [1202, 341] width 59 height 23
type input "12.5"
type textarea "x"
type input "12.50"
type input "10.54"
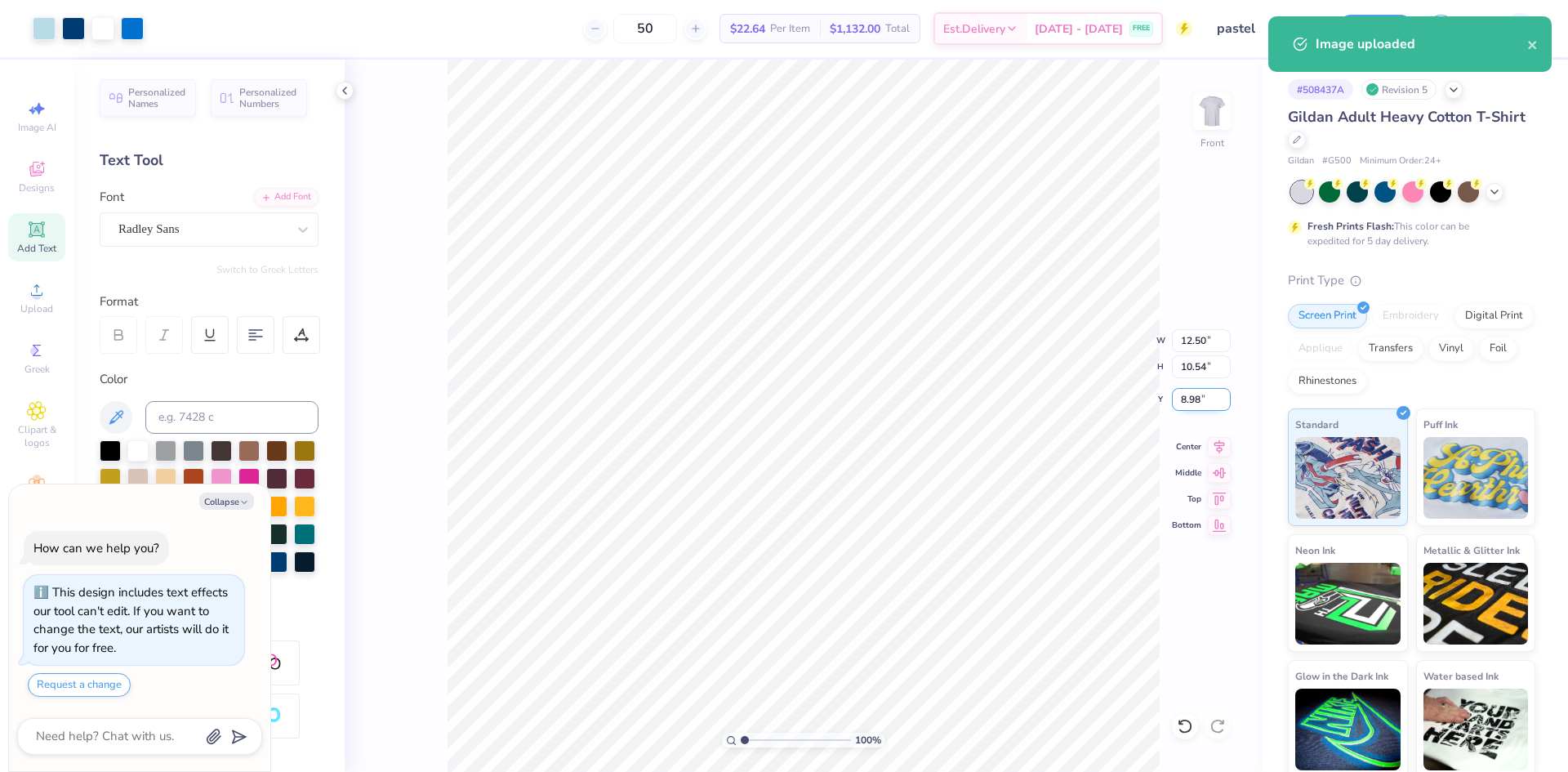
click at [1192, 400] on input "8.98" at bounding box center [1202, 399] width 59 height 23
type input "3"
type textarea "x"
type input "3.00"
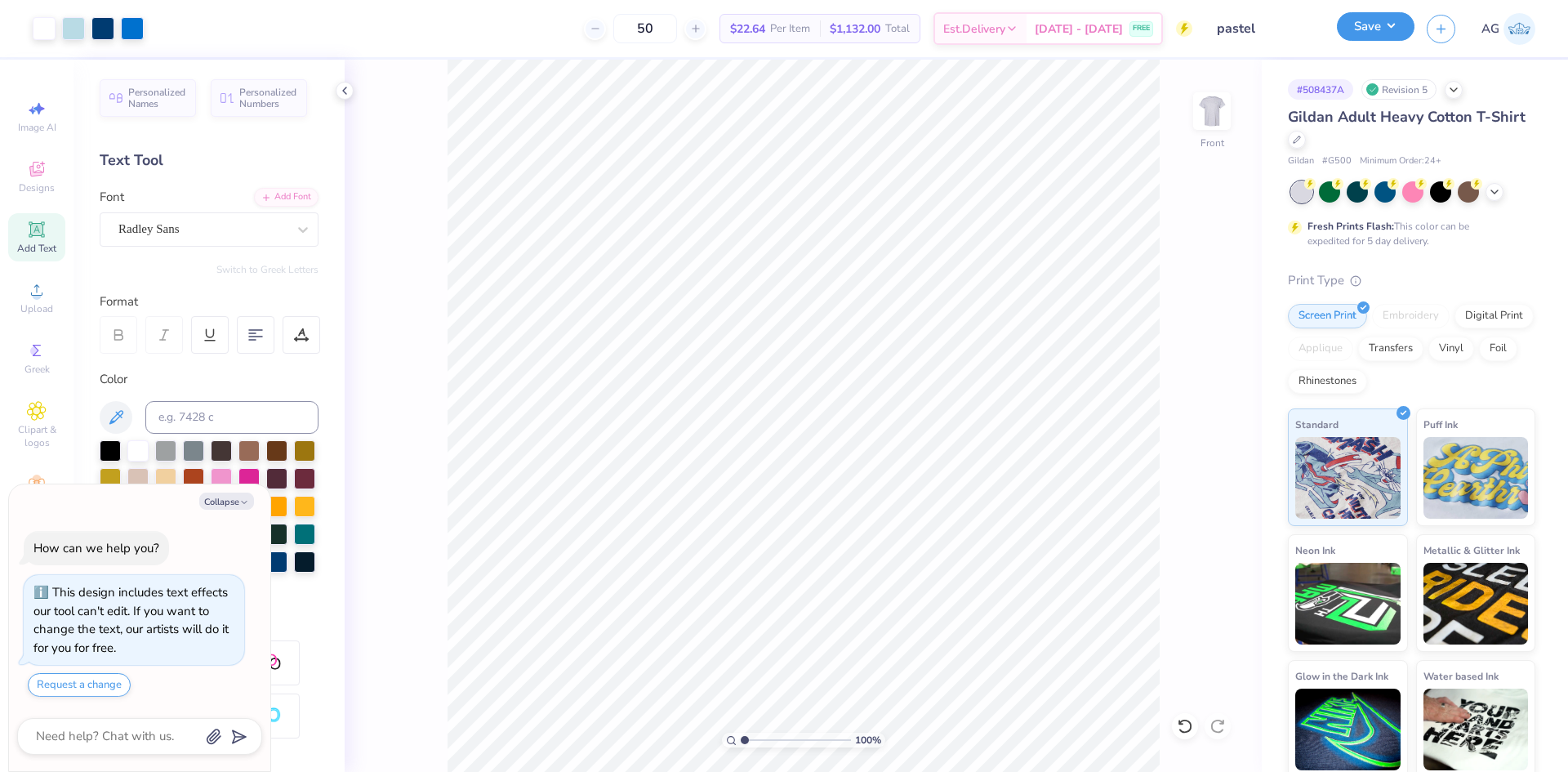
click at [1371, 13] on button "Save" at bounding box center [1375, 26] width 77 height 29
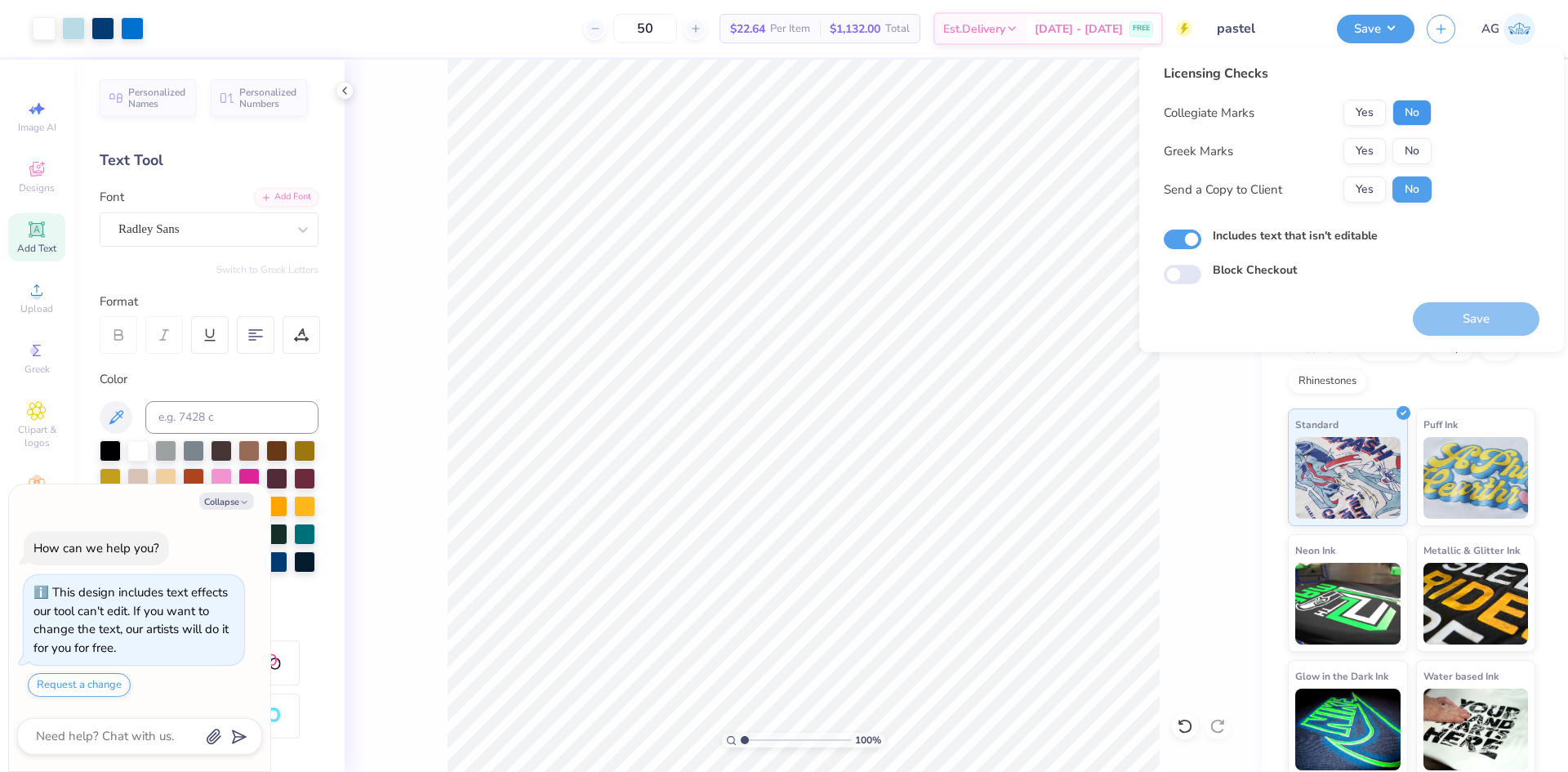
click at [1427, 121] on button "No" at bounding box center [1412, 113] width 39 height 26
click at [1492, 331] on div "Save" at bounding box center [1476, 318] width 127 height 34
click at [1355, 149] on button "Yes" at bounding box center [1364, 151] width 42 height 26
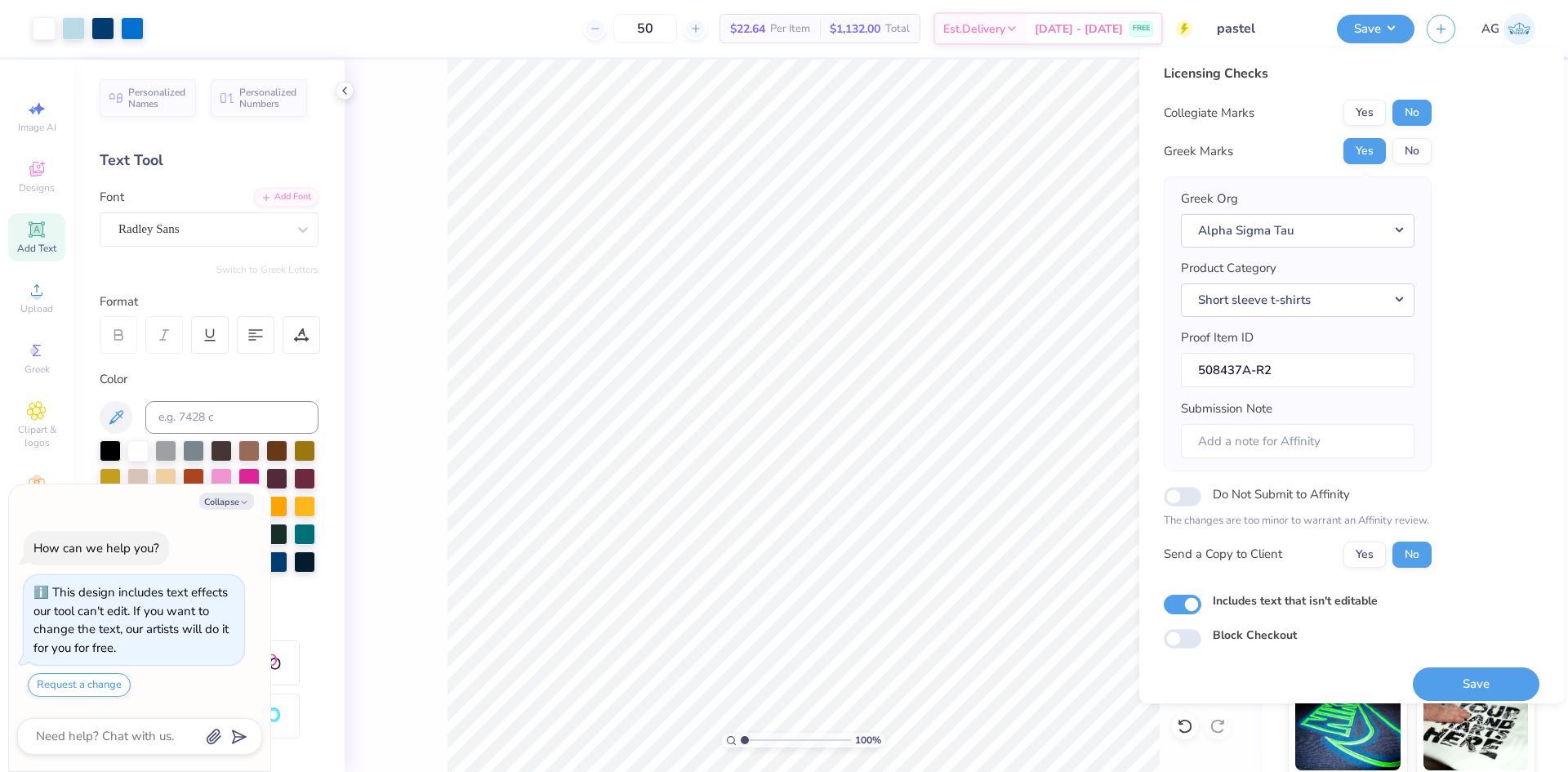
click at [1429, 653] on div "Save" at bounding box center [1476, 674] width 127 height 51
click at [1432, 678] on button "Save" at bounding box center [1476, 684] width 127 height 34
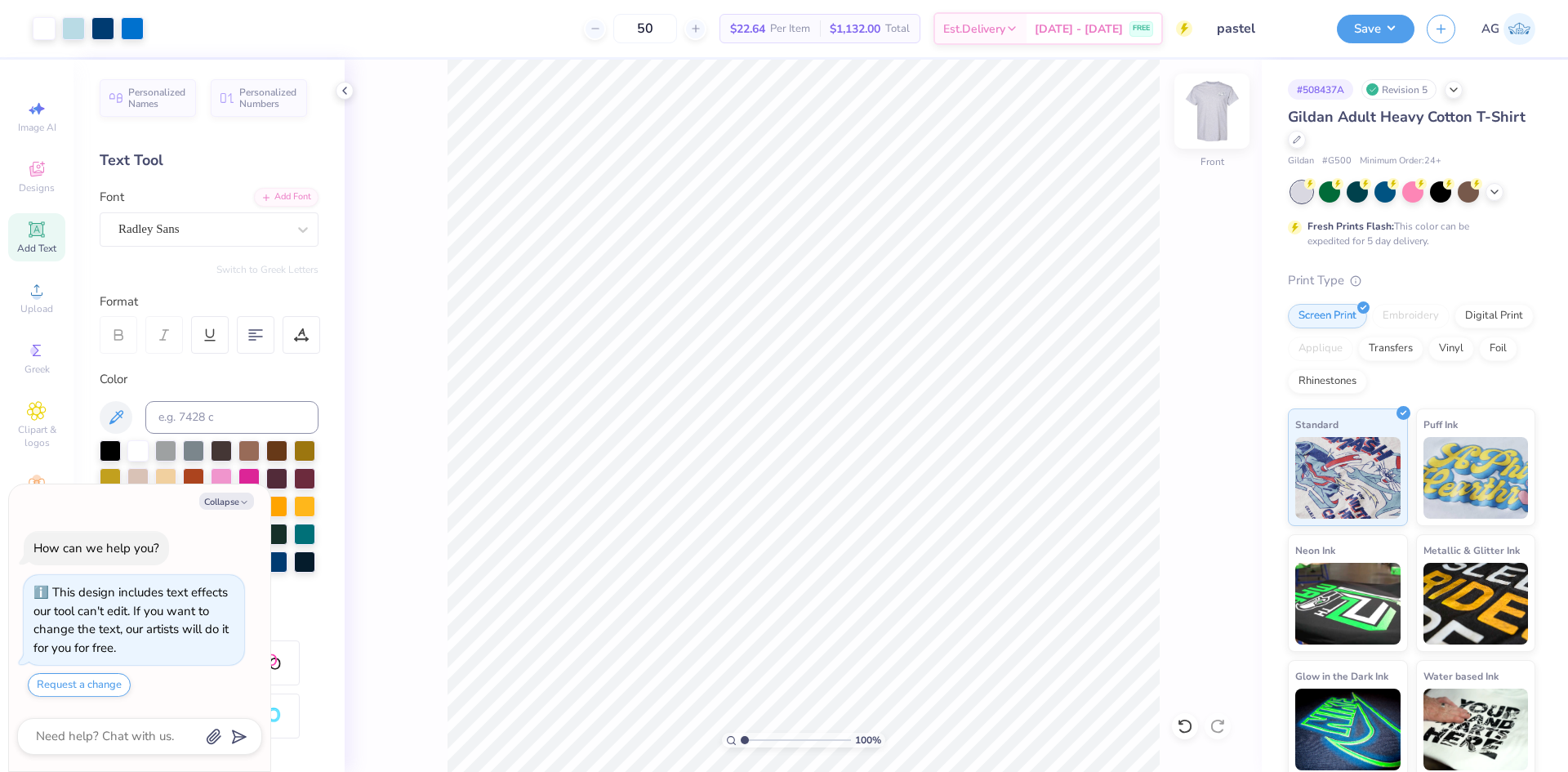
click at [1213, 112] on img at bounding box center [1212, 110] width 65 height 65
click at [73, 33] on div at bounding box center [74, 27] width 23 height 23
type textarea "x"
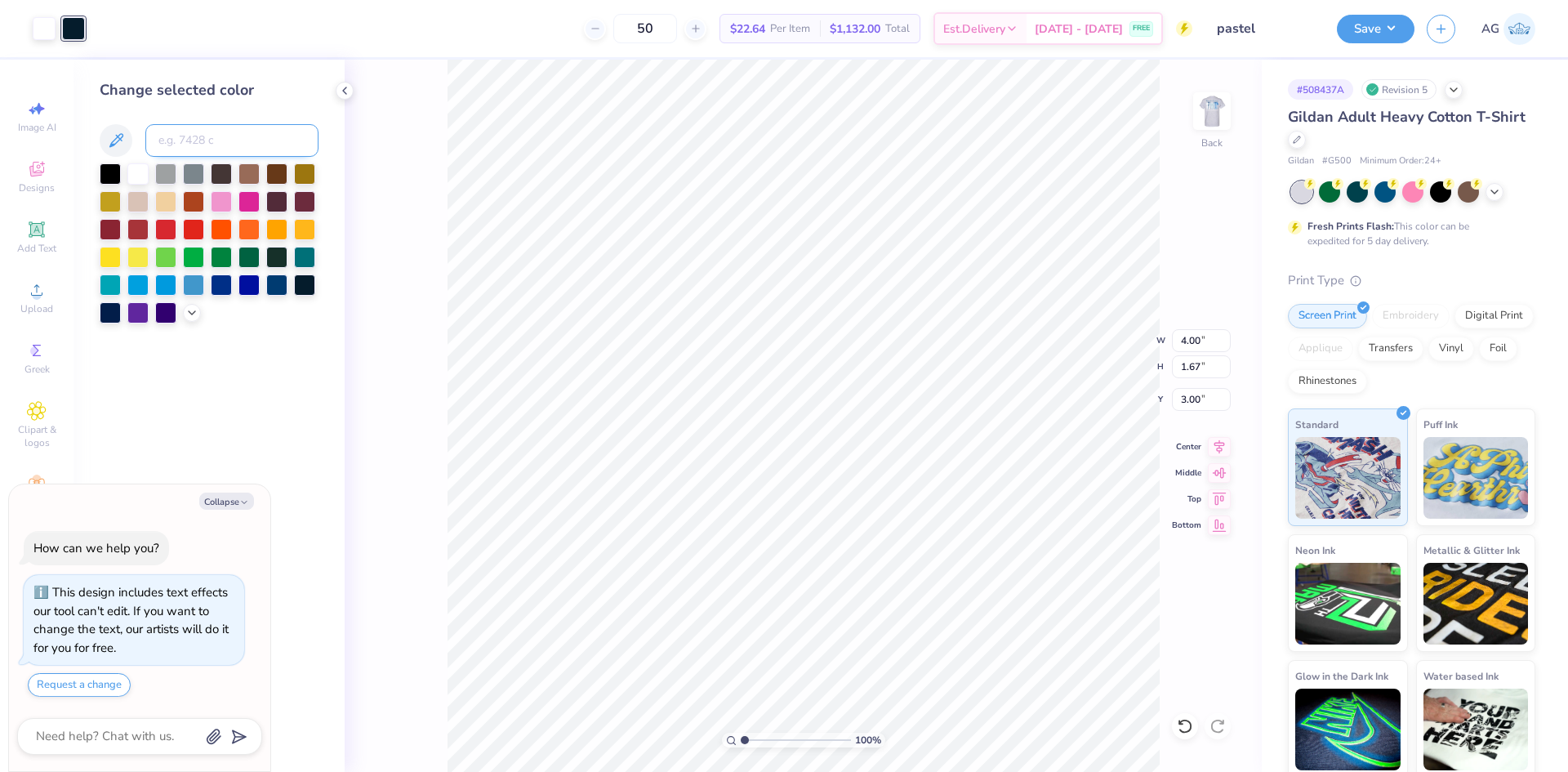
click at [197, 141] on input at bounding box center [232, 141] width 173 height 33
type input "541"
type textarea "x"
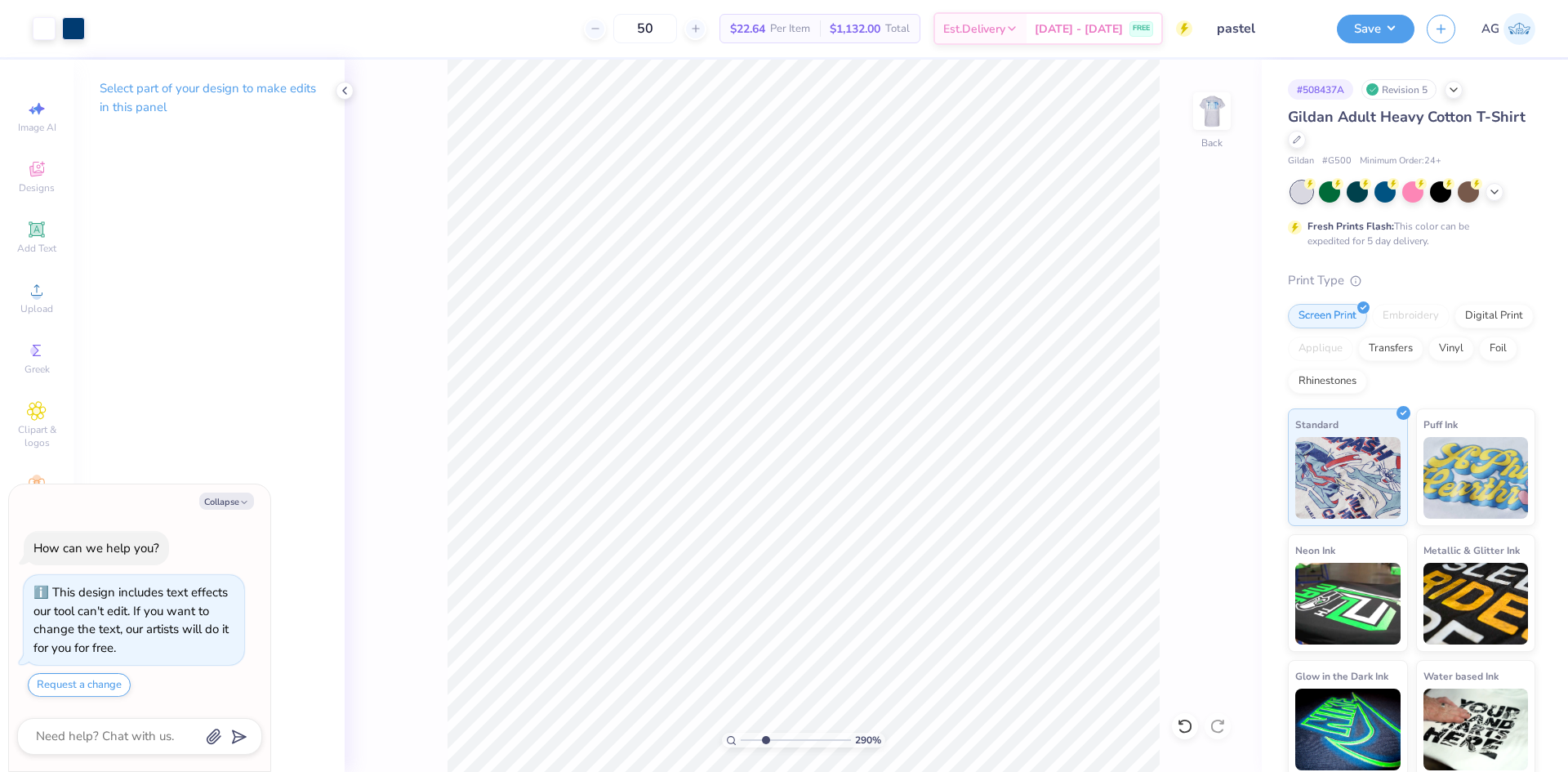
drag, startPoint x: 743, startPoint y: 738, endPoint x: 765, endPoint y: 743, distance: 22.6
type input "2.9"
click at [765, 743] on input "range" at bounding box center [795, 740] width 110 height 15
type textarea "x"
drag, startPoint x: 761, startPoint y: 738, endPoint x: 723, endPoint y: 733, distance: 38.3
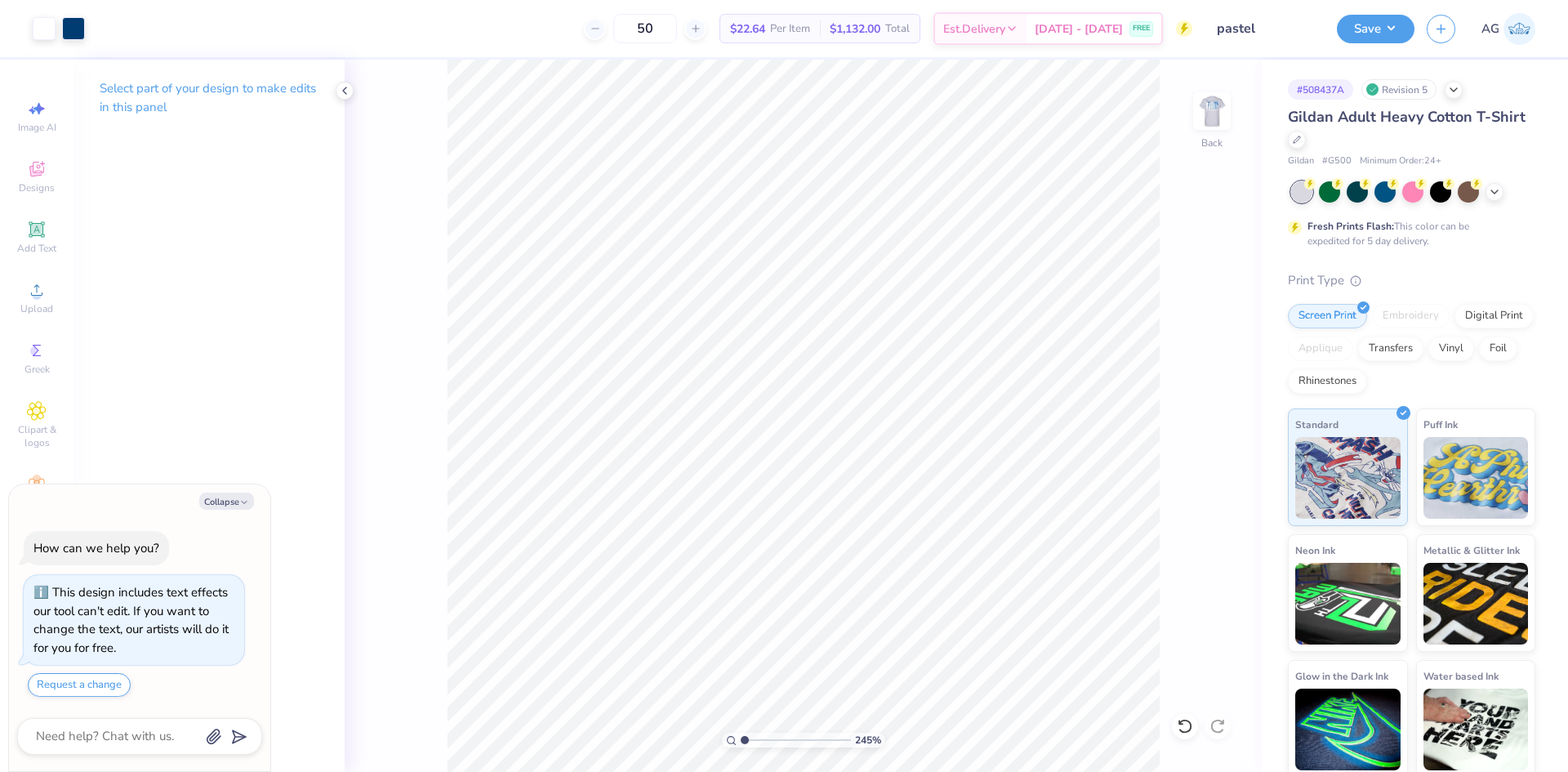
type input "1"
click at [741, 733] on input "range" at bounding box center [795, 740] width 110 height 15
click at [1369, 35] on button "Save" at bounding box center [1375, 26] width 77 height 29
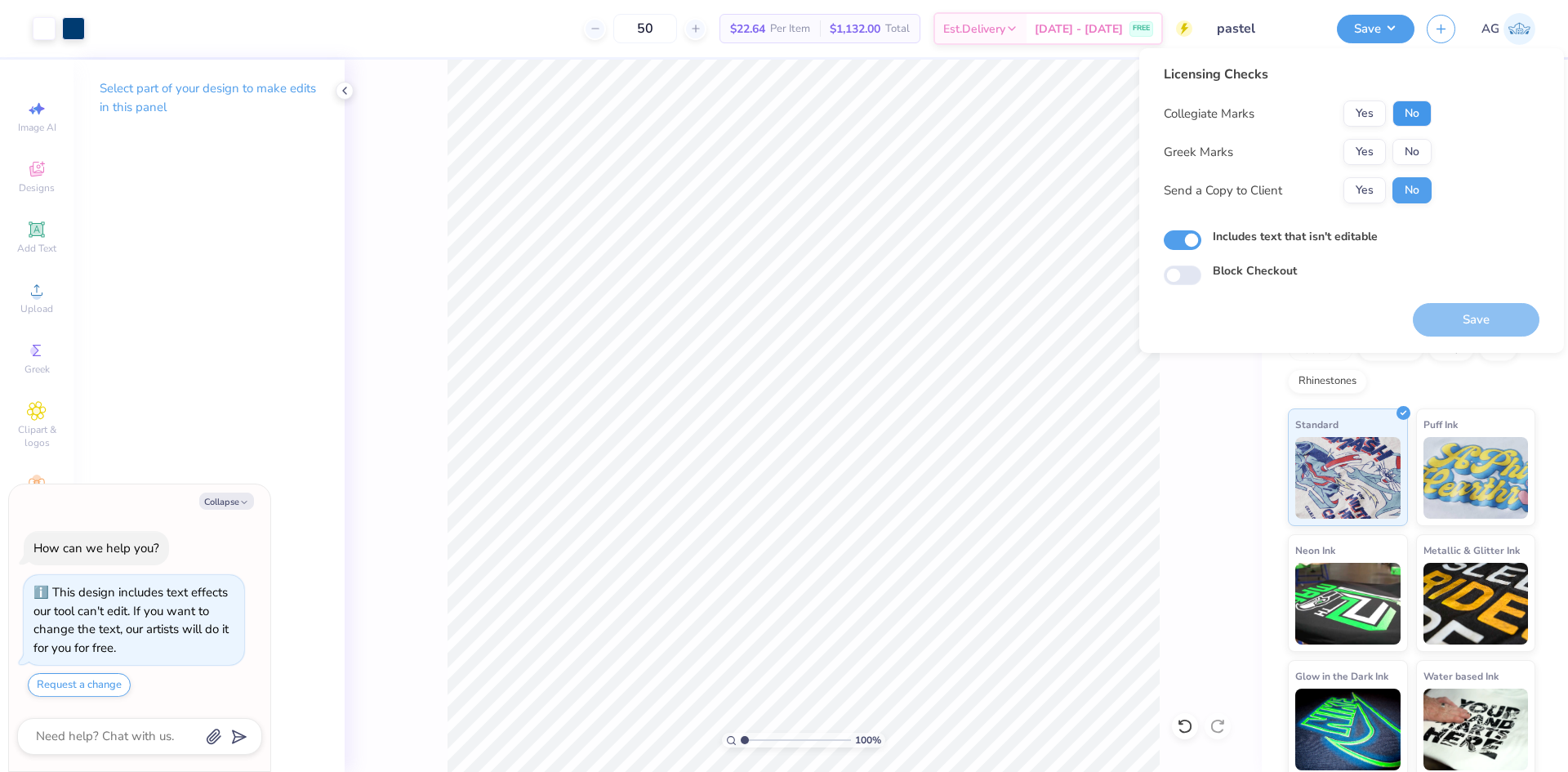
click at [1415, 112] on button "No" at bounding box center [1412, 114] width 39 height 26
click at [1370, 148] on button "Yes" at bounding box center [1364, 152] width 42 height 26
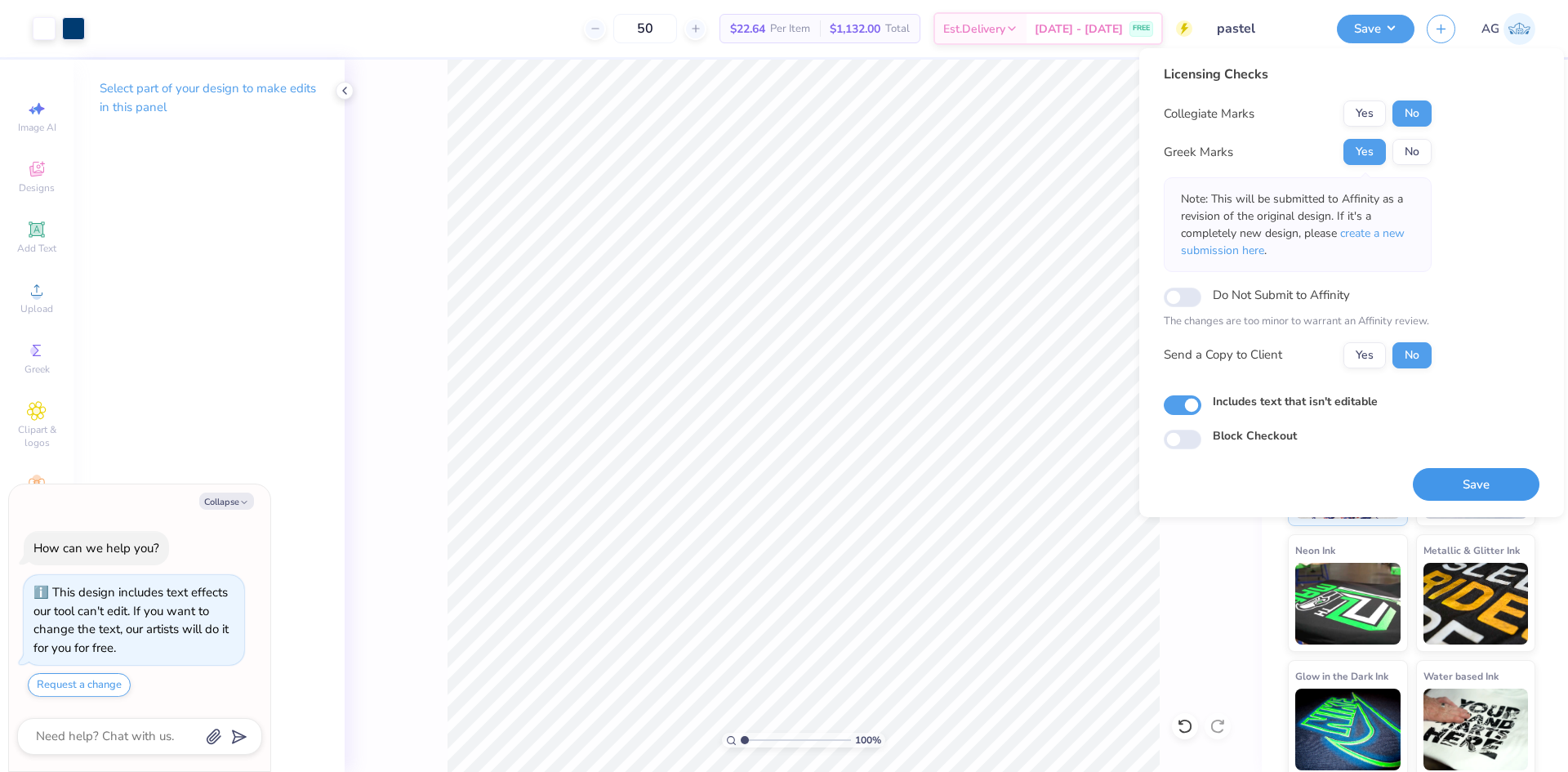
click at [1486, 485] on button "Save" at bounding box center [1476, 485] width 127 height 34
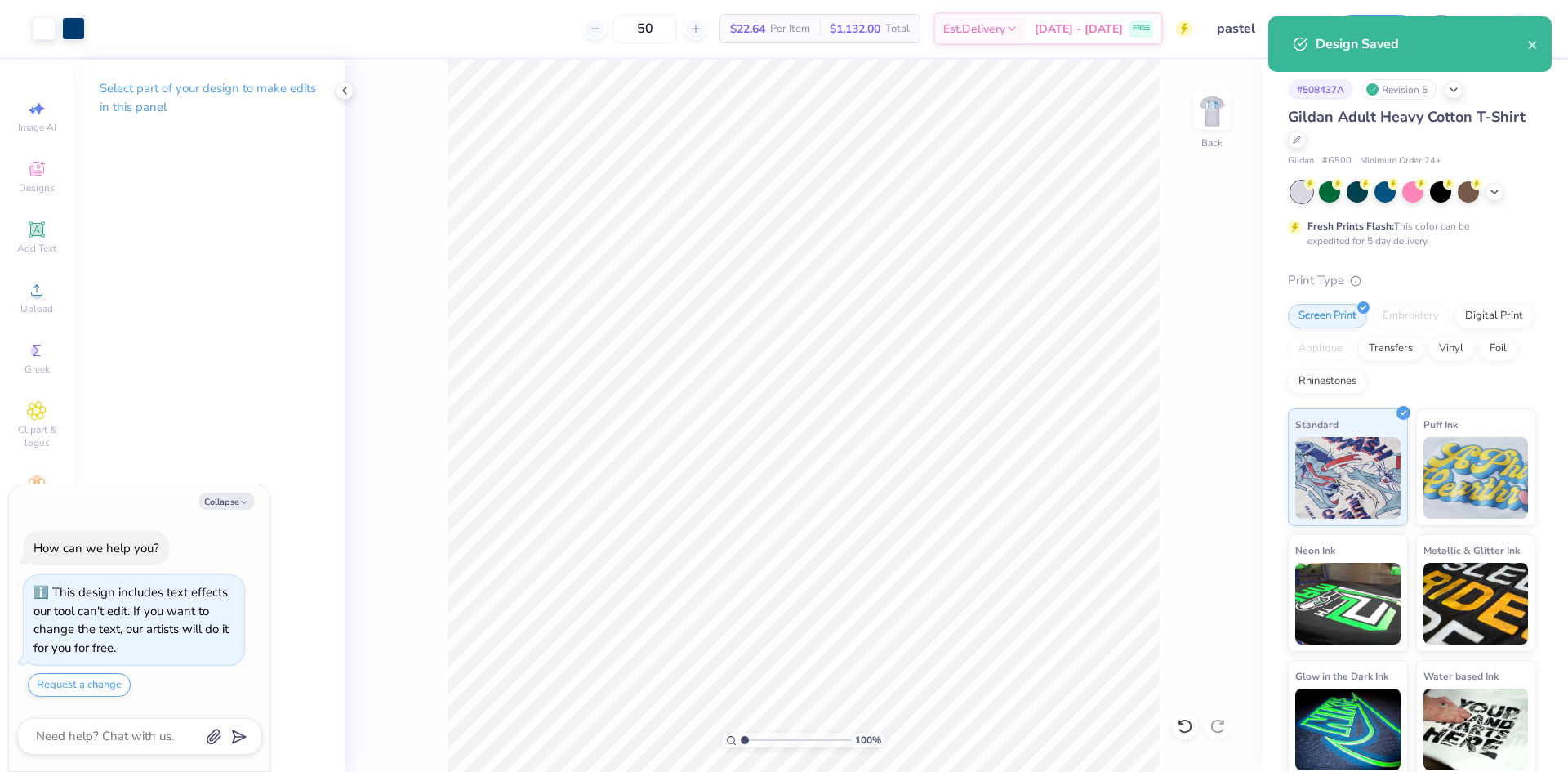
type textarea "x"
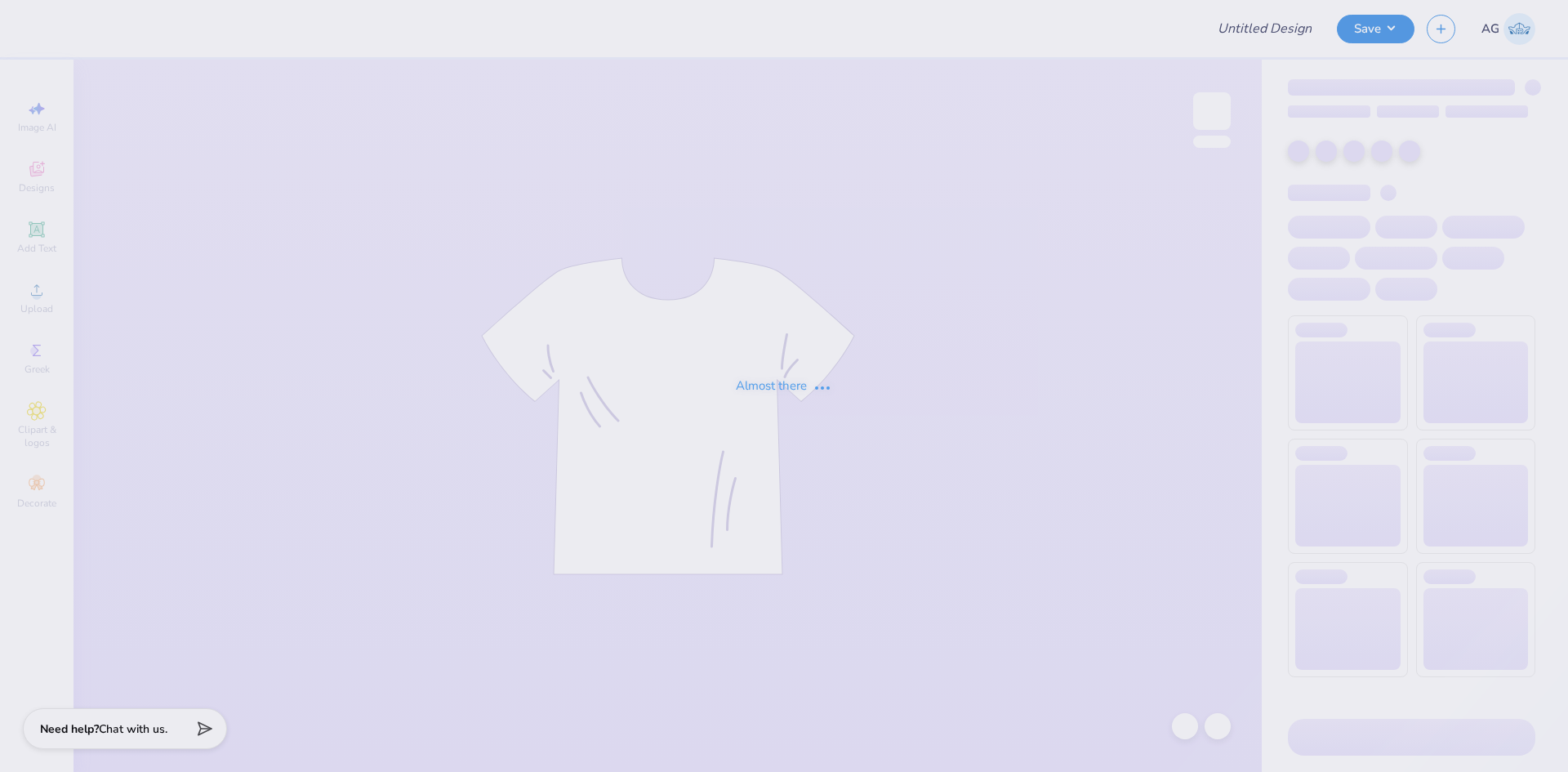
type input "USG Custom Hoodies"
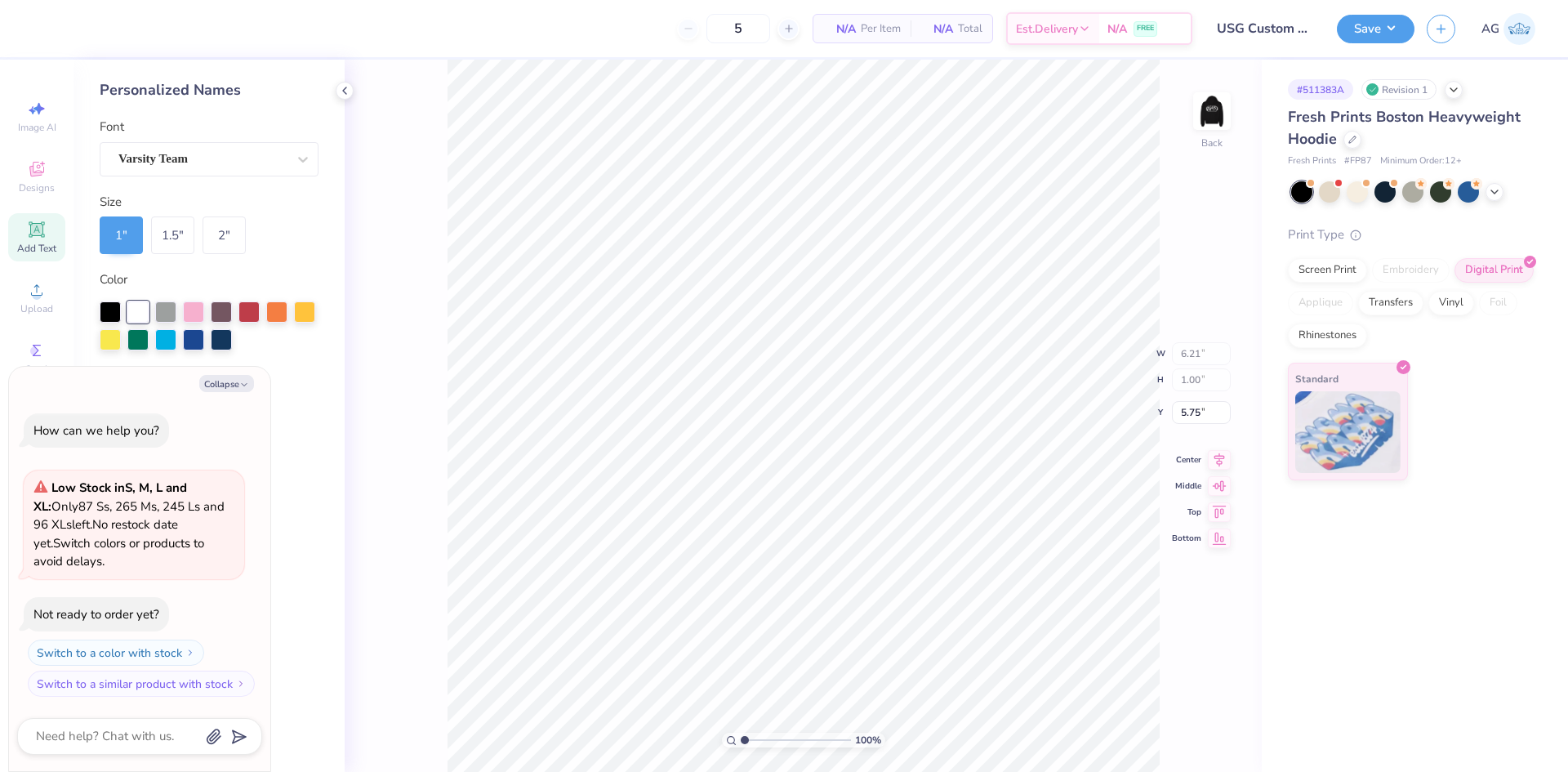
type textarea "x"
